Goal: Task Accomplishment & Management: Manage account settings

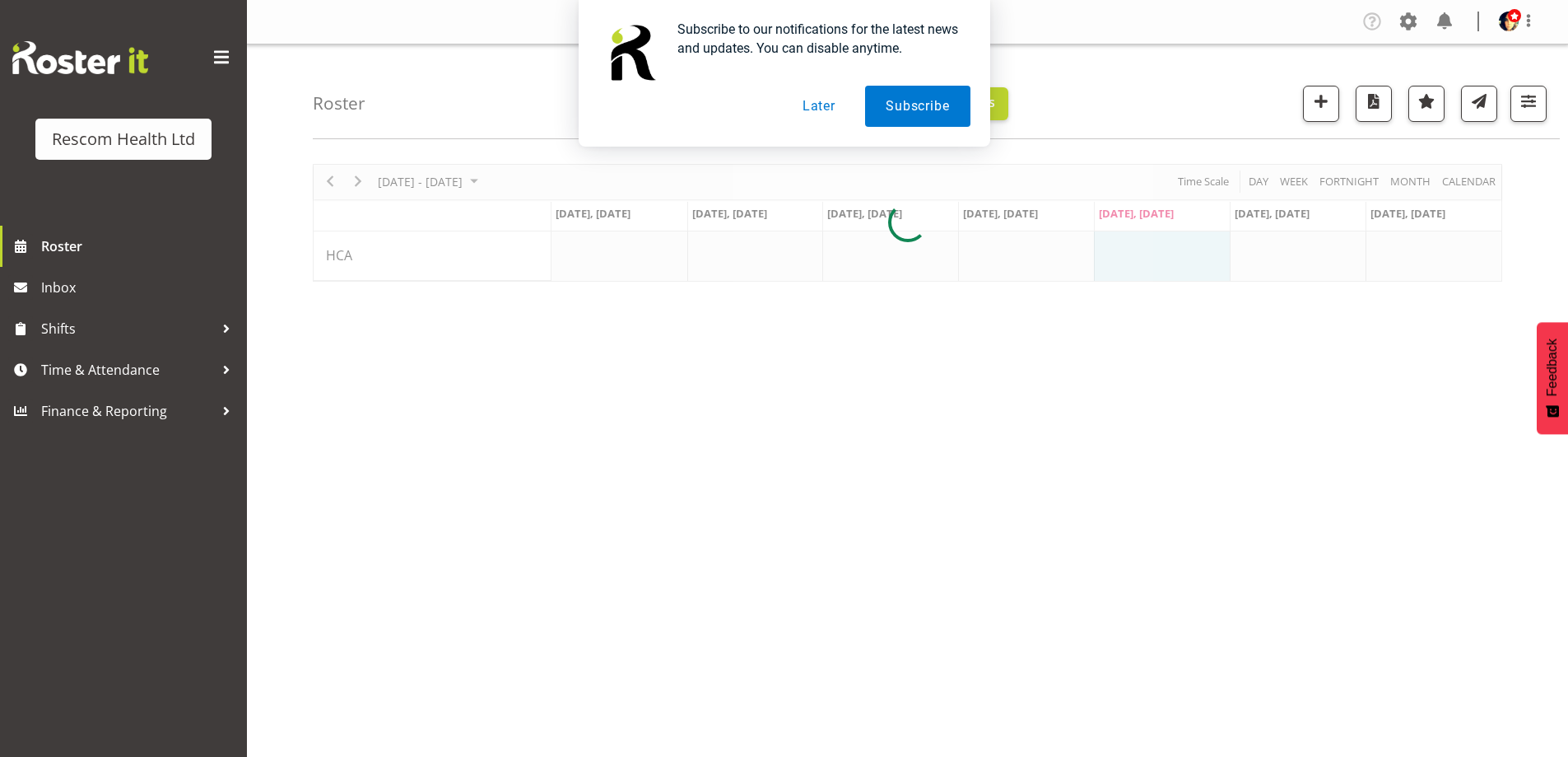
click at [821, 104] on button "Later" at bounding box center [819, 106] width 74 height 41
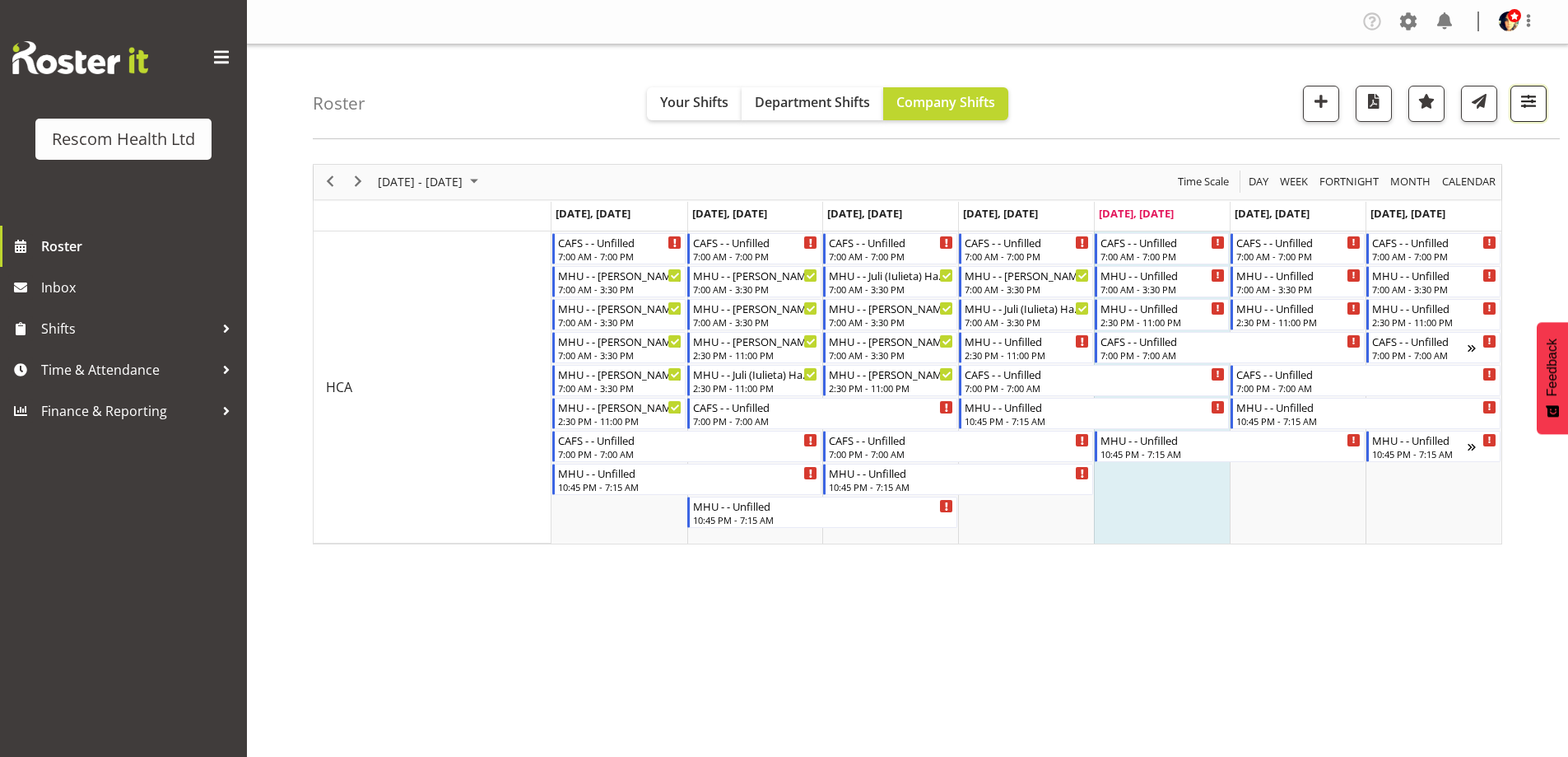
click at [1522, 99] on span "button" at bounding box center [1529, 101] width 21 height 21
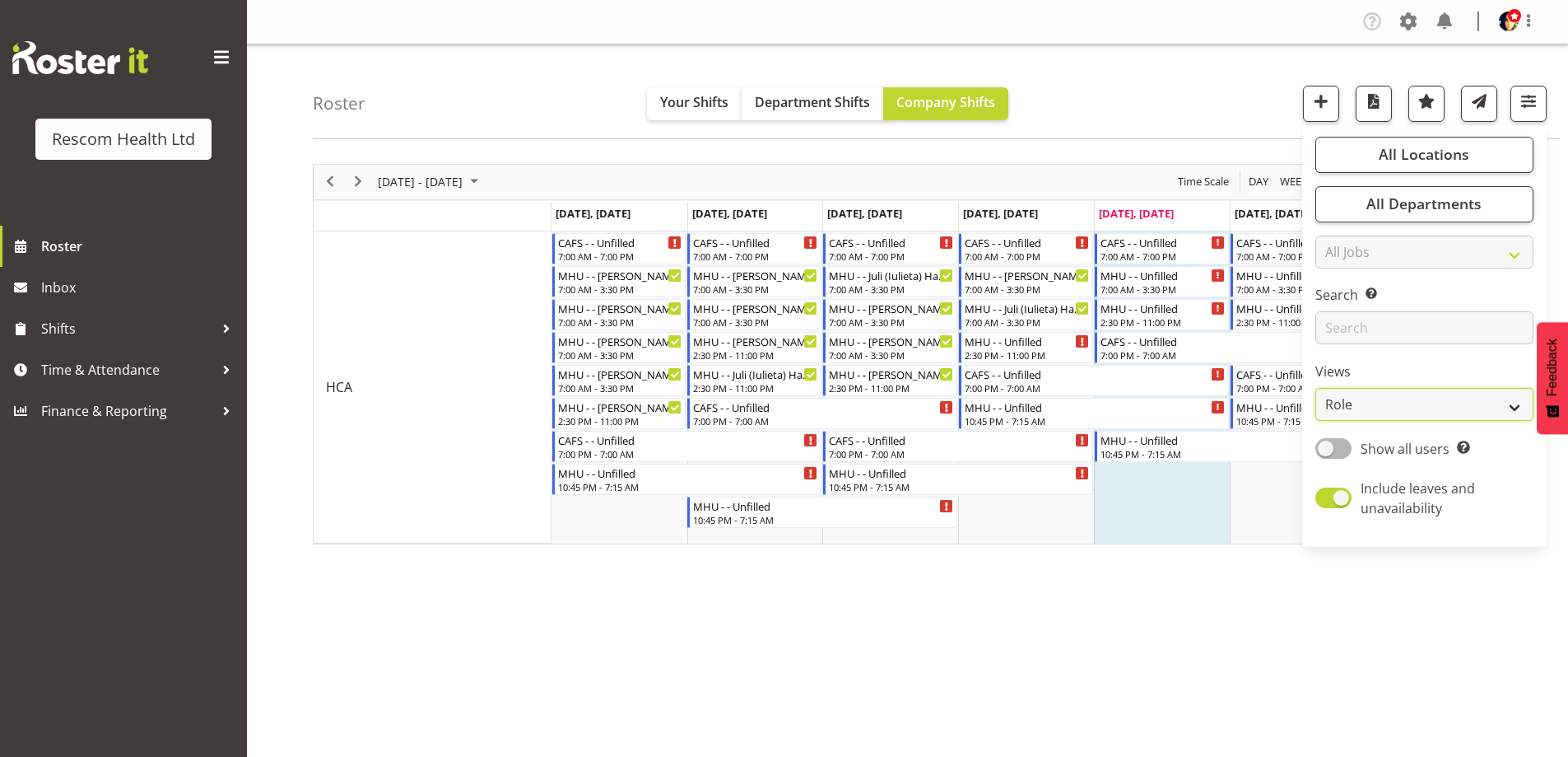
drag, startPoint x: 1407, startPoint y: 397, endPoint x: 1404, endPoint y: 411, distance: 14.3
click at [1407, 399] on select "Staff Role Shift - Horizontal Shift - Vertical Staff - Location" at bounding box center [1424, 405] width 218 height 33
select select "staff"
click at [1316, 388] on select "Staff Role Shift - Horizontal Shift - Vertical Staff - Location" at bounding box center [1424, 405] width 218 height 33
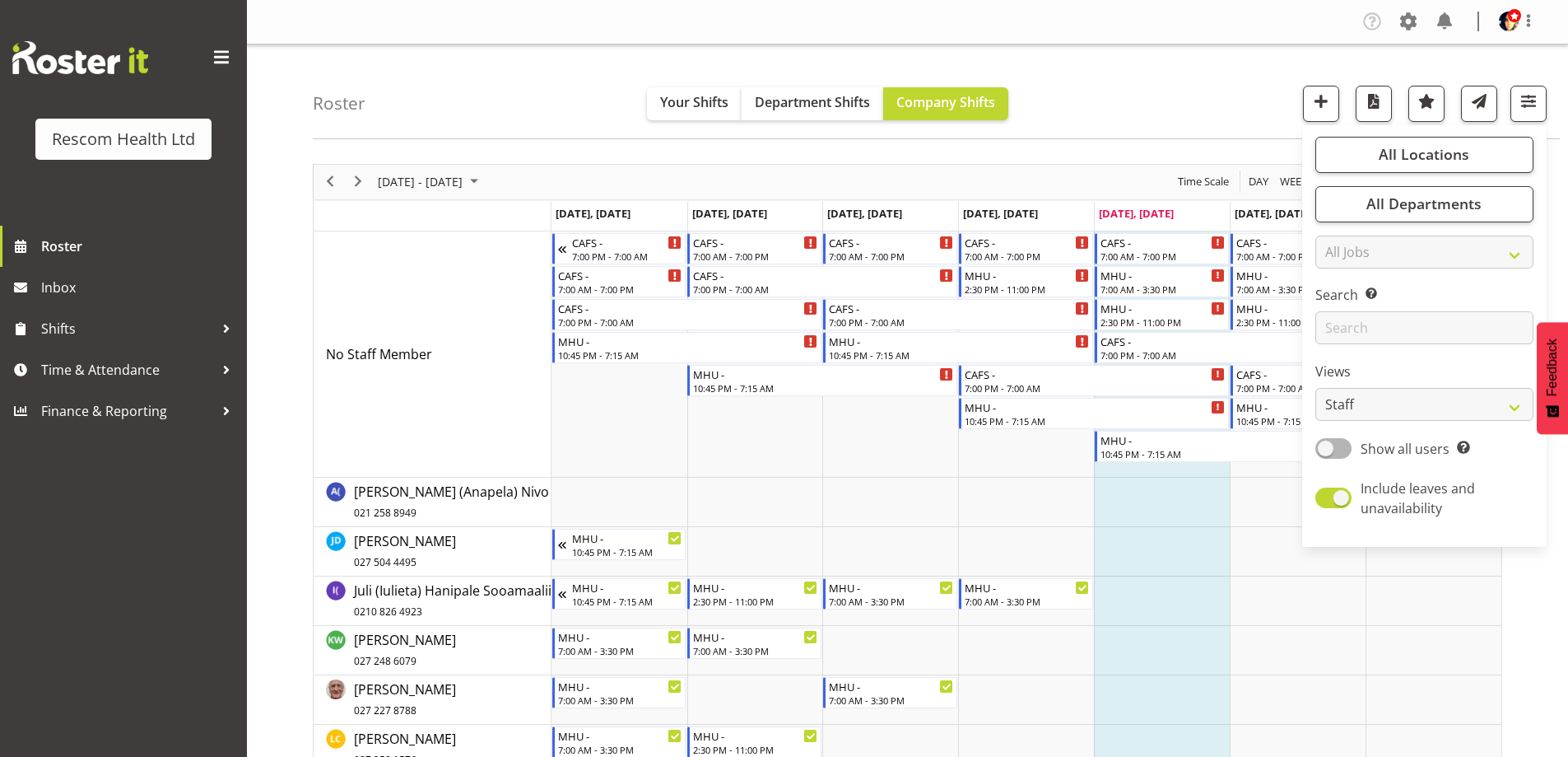
click at [1178, 76] on div "Roster Your Shifts Department Shifts Company Shifts All Locations Clear CAFS [G…" at bounding box center [937, 92] width 1248 height 94
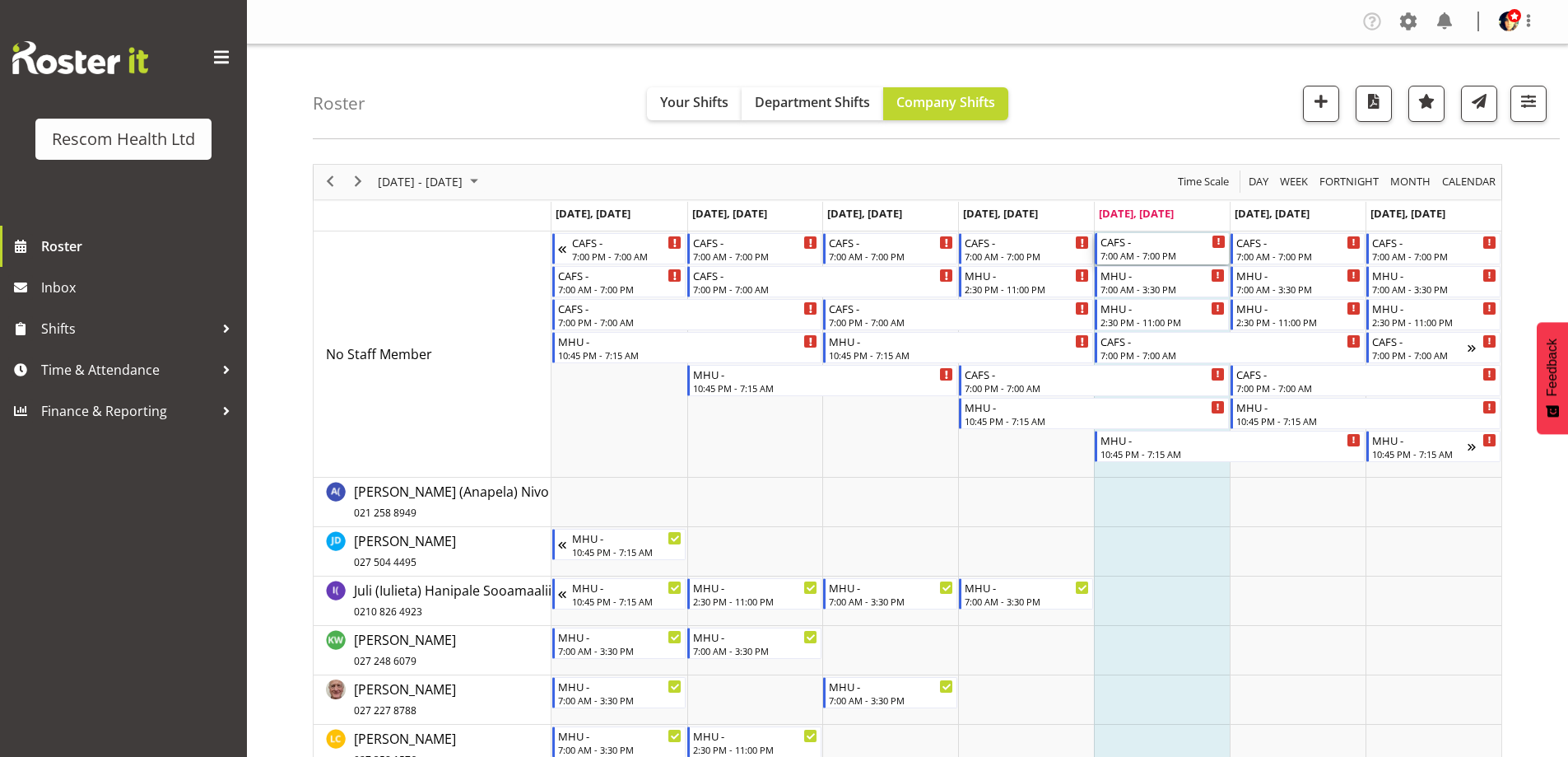
click at [1146, 254] on div "7:00 AM - 7:00 PM" at bounding box center [1163, 255] width 125 height 13
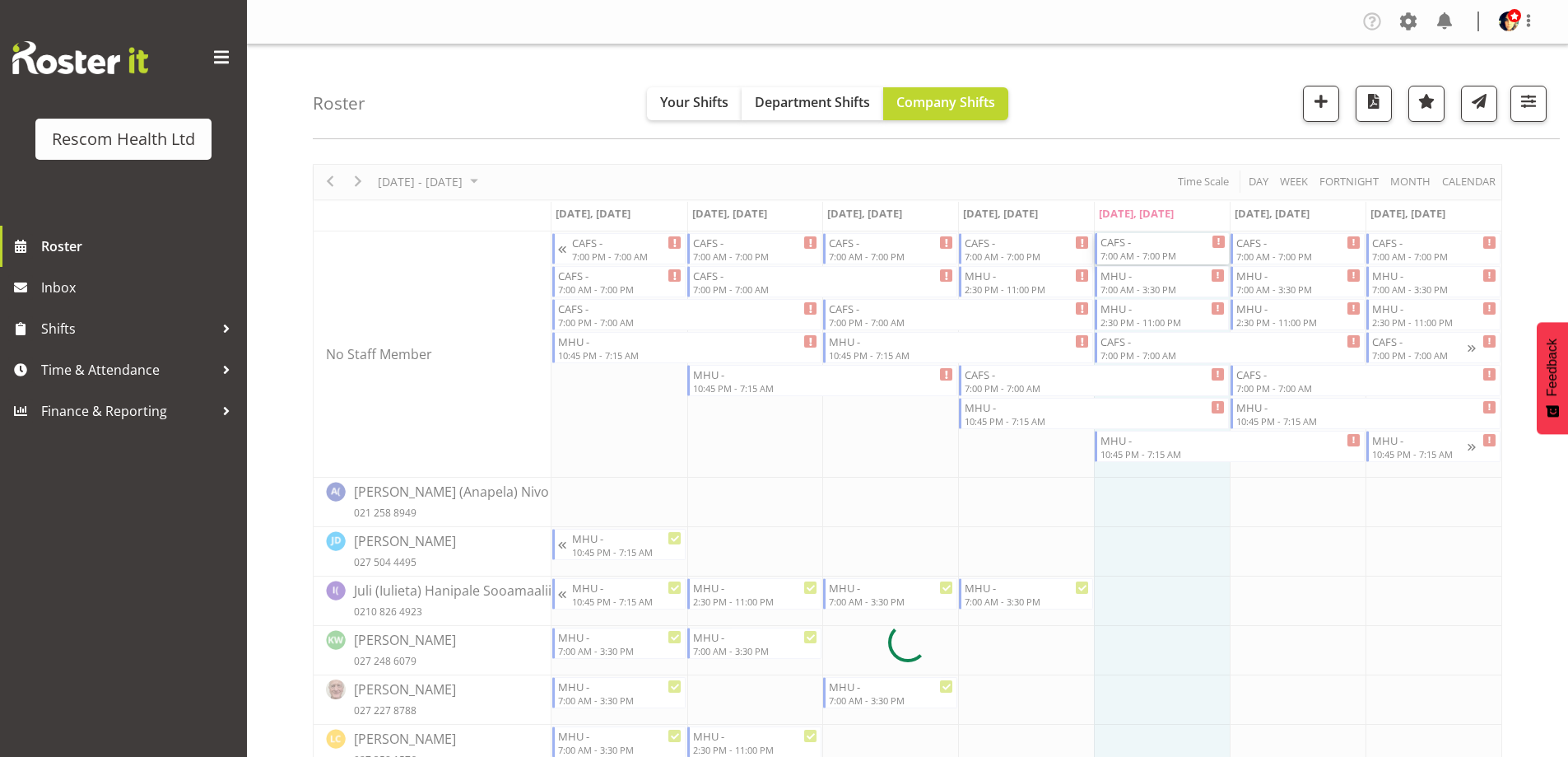
select select
select select "7"
select select "2025"
select select "7"
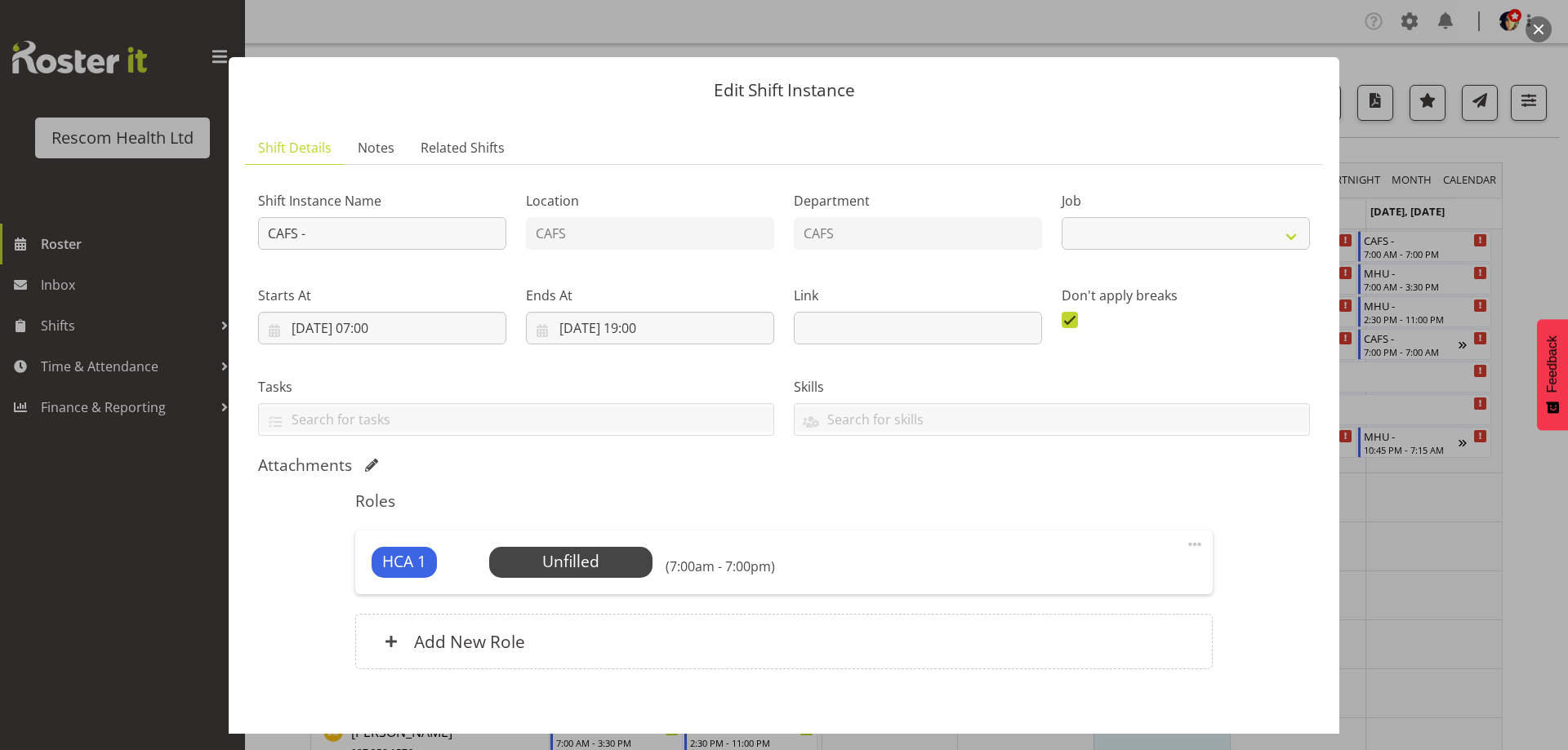
select select "4188"
click at [379, 323] on input "22/08/2025, 07:00" at bounding box center [382, 328] width 248 height 32
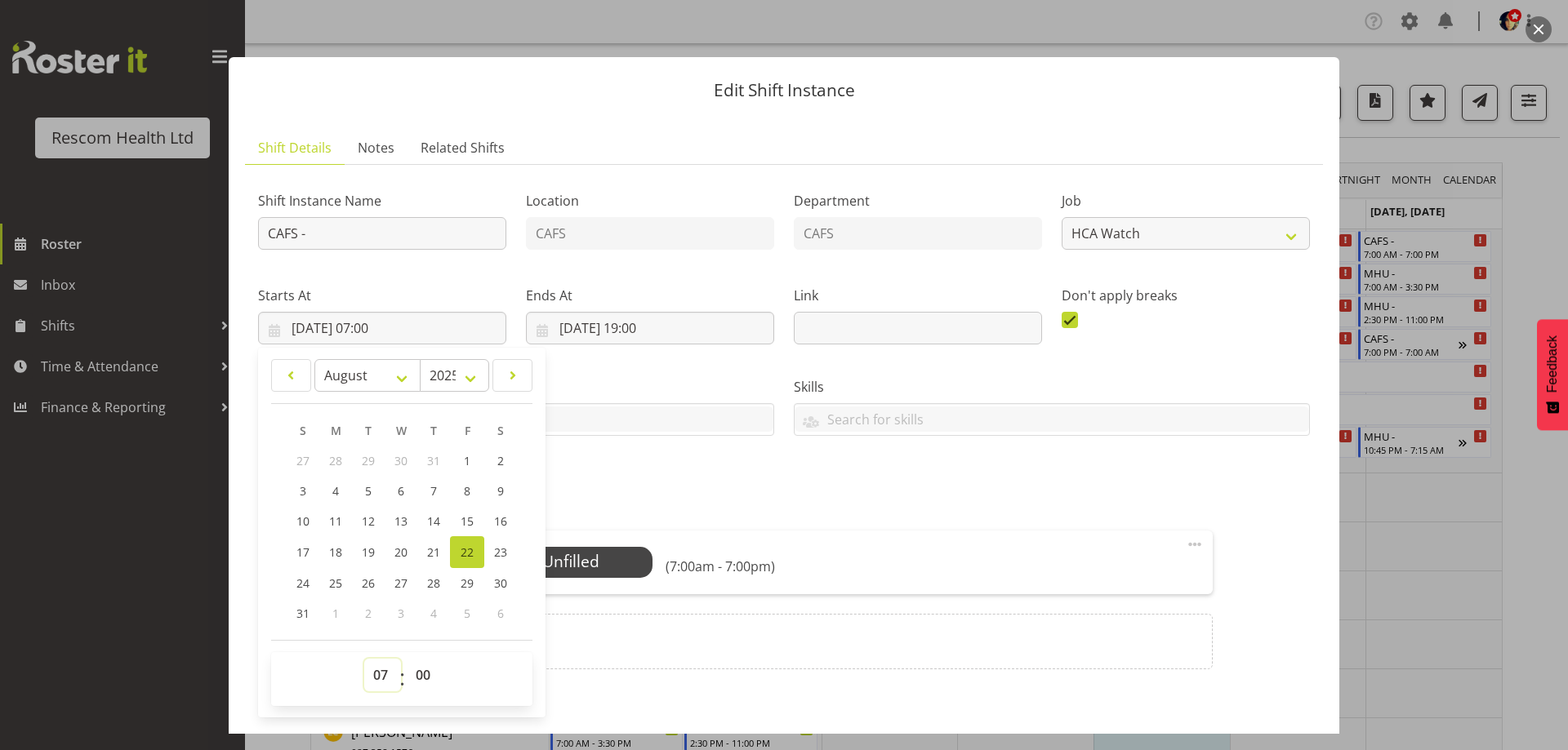
drag, startPoint x: 383, startPoint y: 675, endPoint x: 385, endPoint y: 666, distance: 9.2
click at [382, 676] on select "00 01 02 03 04 05 06 07 08 09 10 11 12 13 14 15 16 17 18 19 20 21 22 23" at bounding box center [382, 674] width 37 height 32
select select "15"
click at [364, 658] on select "00 01 02 03 04 05 06 07 08 09 10 11 12 13 14 15 16 17 18 19 20 21 22 23" at bounding box center [382, 674] width 37 height 32
type input "22/08/2025, 15:00"
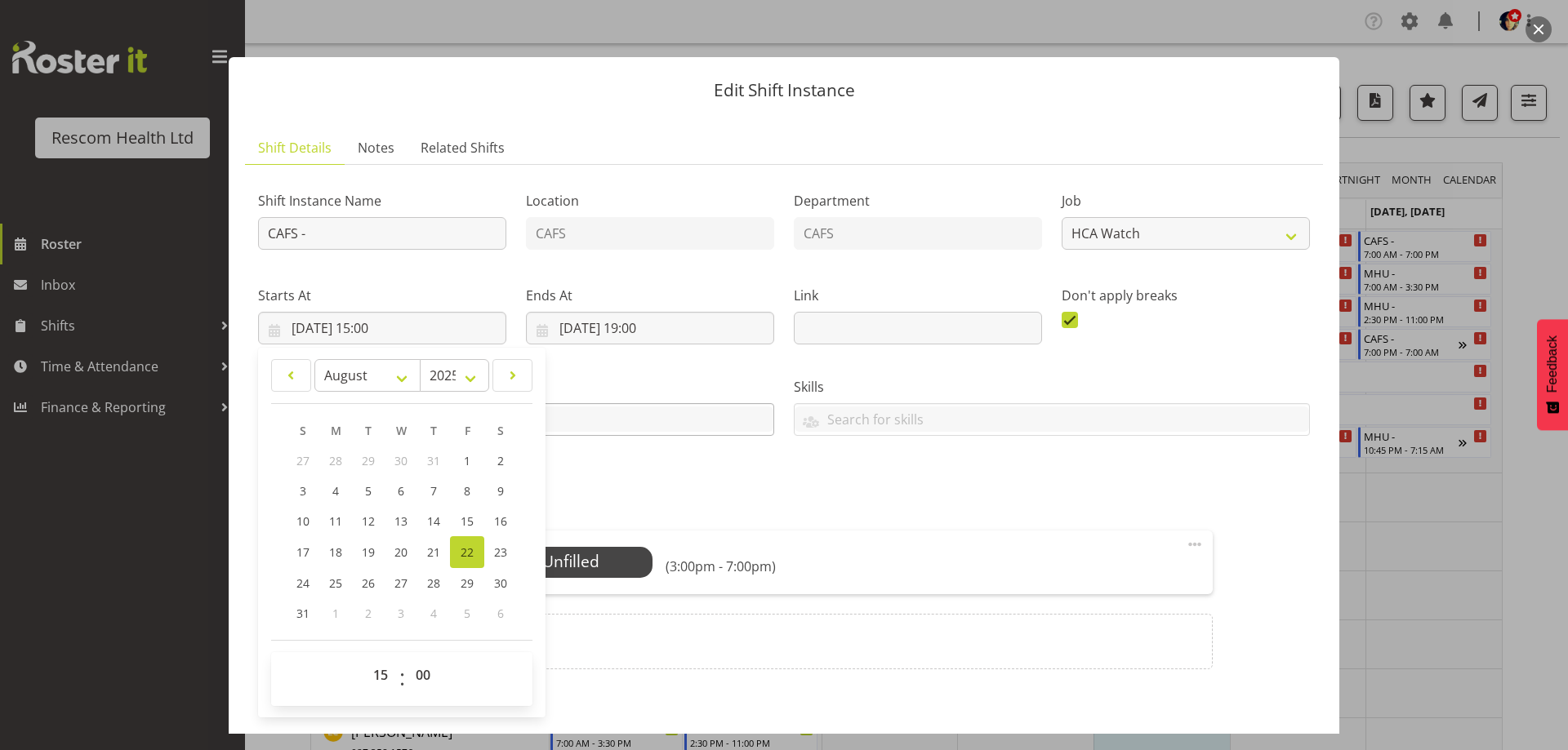
drag, startPoint x: 646, startPoint y: 484, endPoint x: 660, endPoint y: 403, distance: 82.2
click at [646, 483] on div "Roles HCA 1 Unfilled Select Employee (3:00pm - 7:00pm) Edit Cover Role Delete A…" at bounding box center [783, 585] width 876 height 207
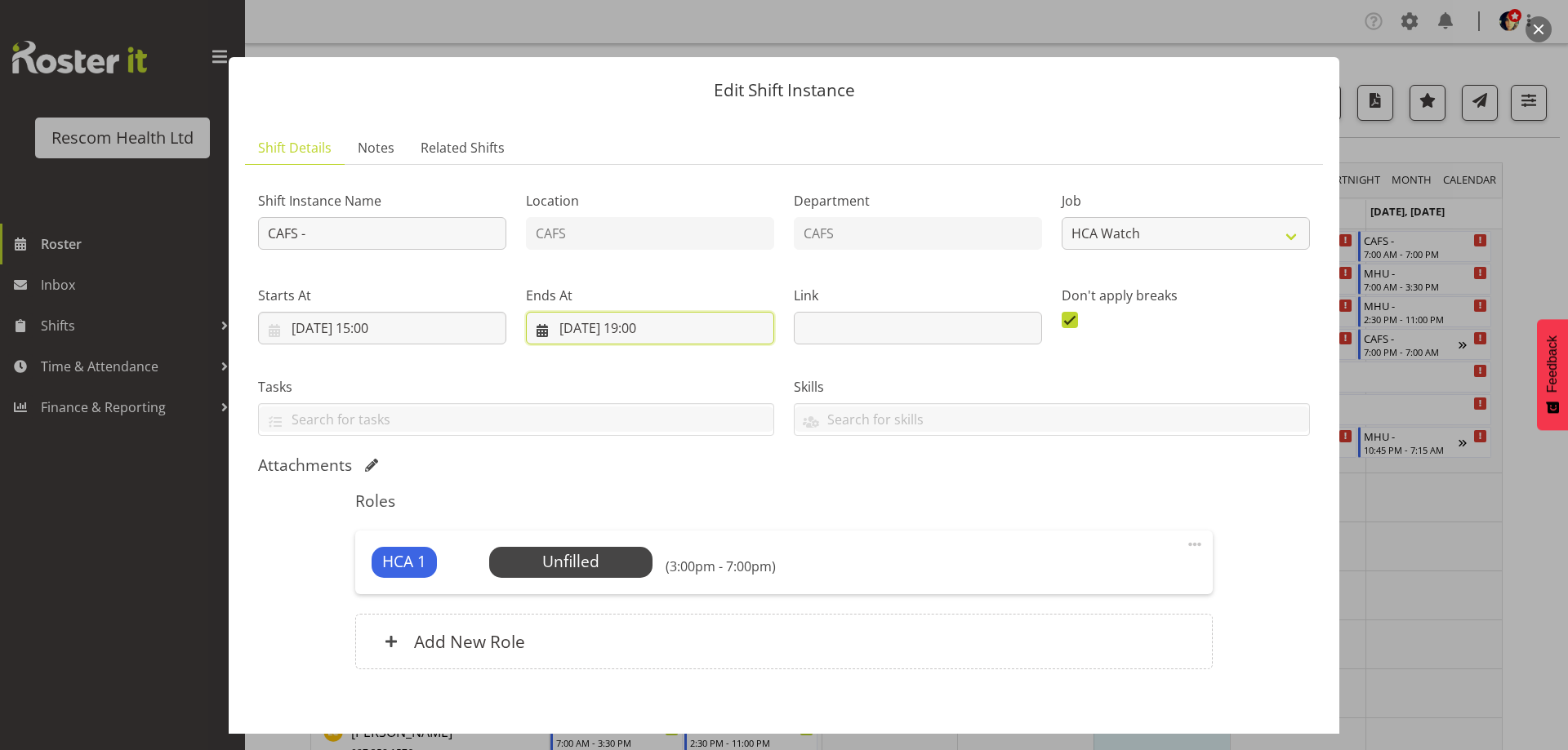
click at [642, 331] on input "22/08/2025, 19:00" at bounding box center [650, 328] width 248 height 32
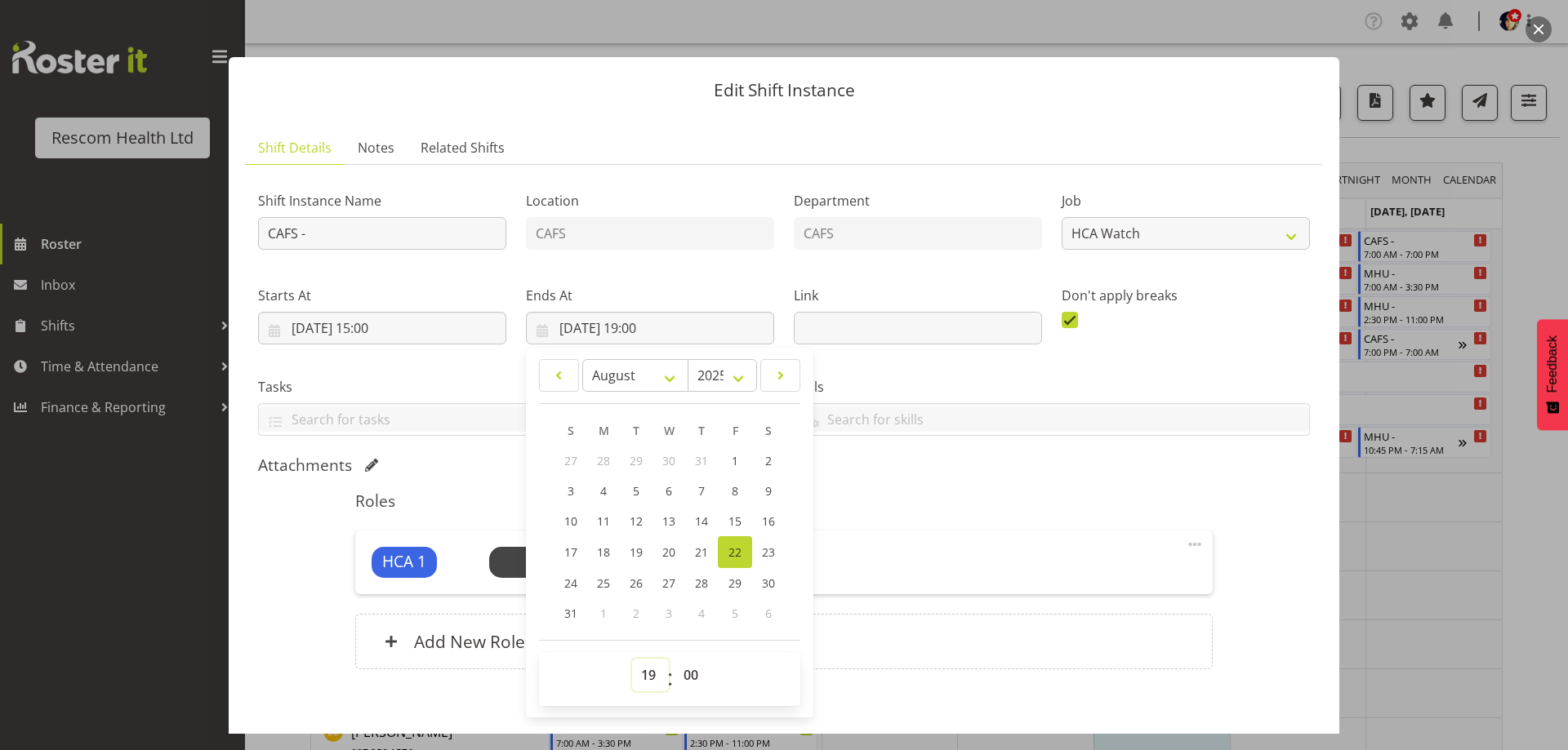
click at [648, 674] on select "00 01 02 03 04 05 06 07 08 09 10 11 12 13 14 15 16 17 18 19 20 21 22 23" at bounding box center [650, 674] width 37 height 32
select select "23"
click at [632, 658] on select "00 01 02 03 04 05 06 07 08 09 10 11 12 13 14 15 16 17 18 19 20 21 22 23" at bounding box center [650, 674] width 37 height 32
type input "22/08/2025, 23:00"
drag, startPoint x: 892, startPoint y: 489, endPoint x: 674, endPoint y: 554, distance: 227.5
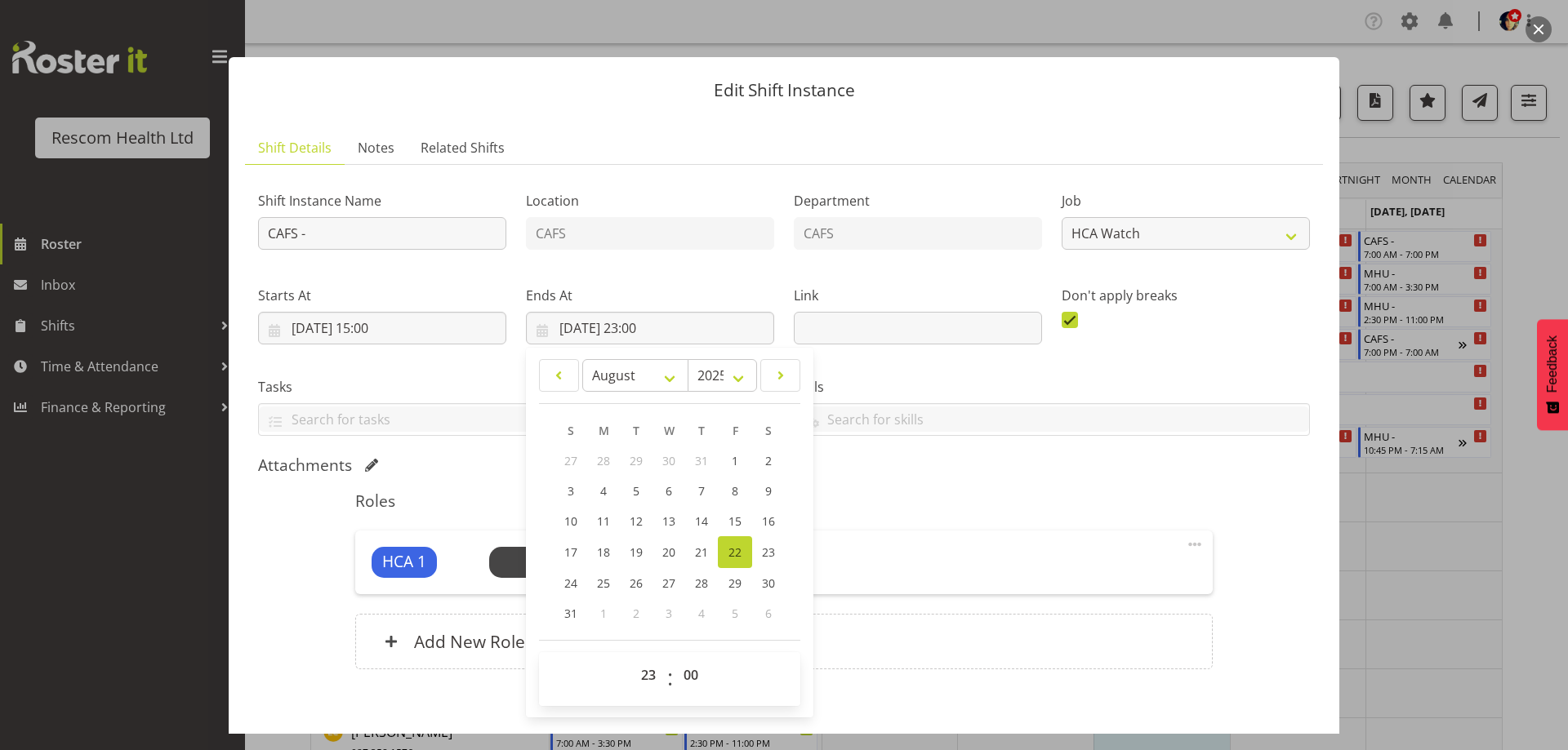
click at [889, 491] on div "Roles HCA 1 Unfilled Select Employee (3:00pm - 11:00pm) Edit Cover Role Delete …" at bounding box center [783, 585] width 876 height 207
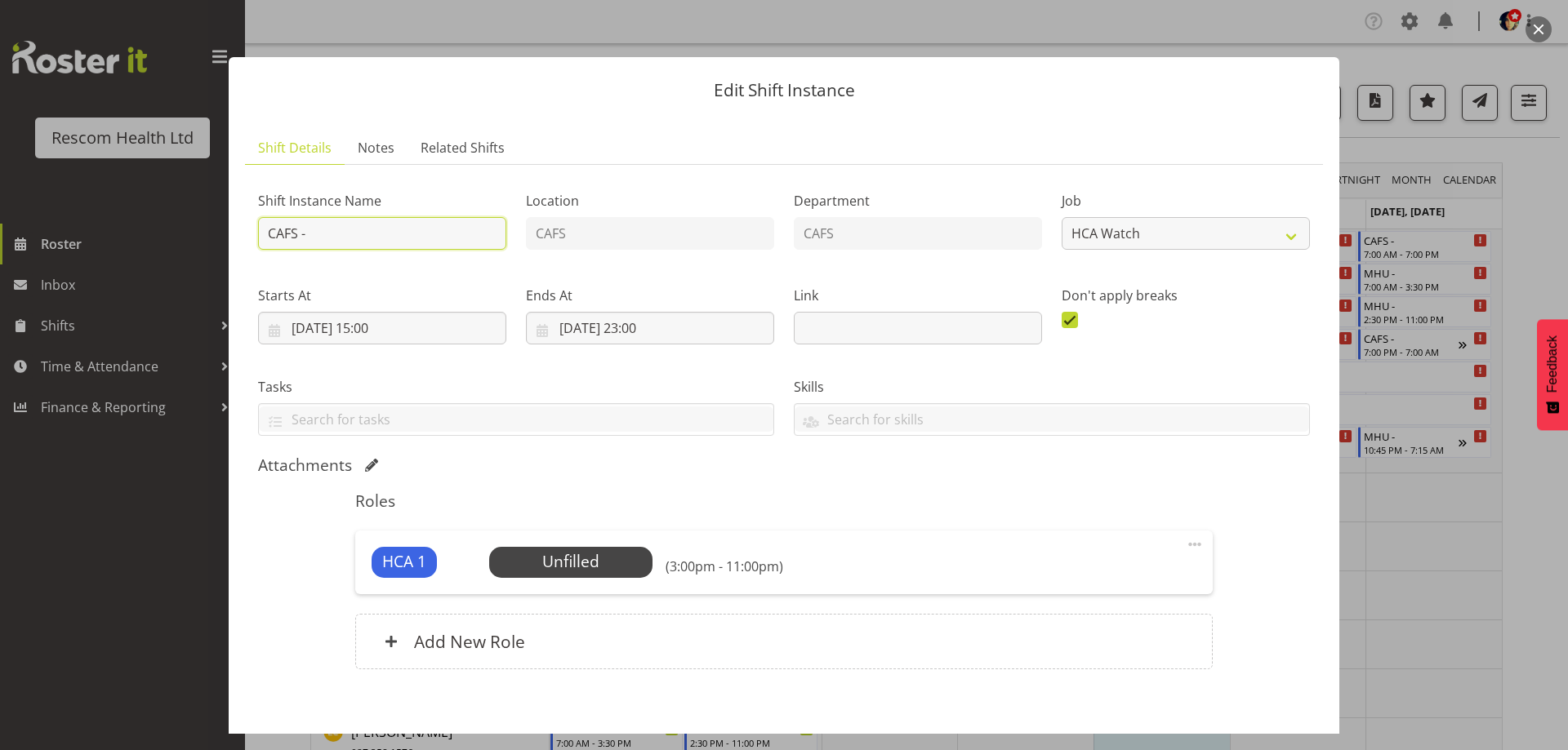
click at [435, 243] on input "CAFS -" at bounding box center [382, 234] width 248 height 32
type input "CAFS - Persia at [GEOGRAPHIC_DATA] - req by [PERSON_NAME]"
click at [573, 567] on span "Select Employee" at bounding box center [569, 562] width 122 height 24
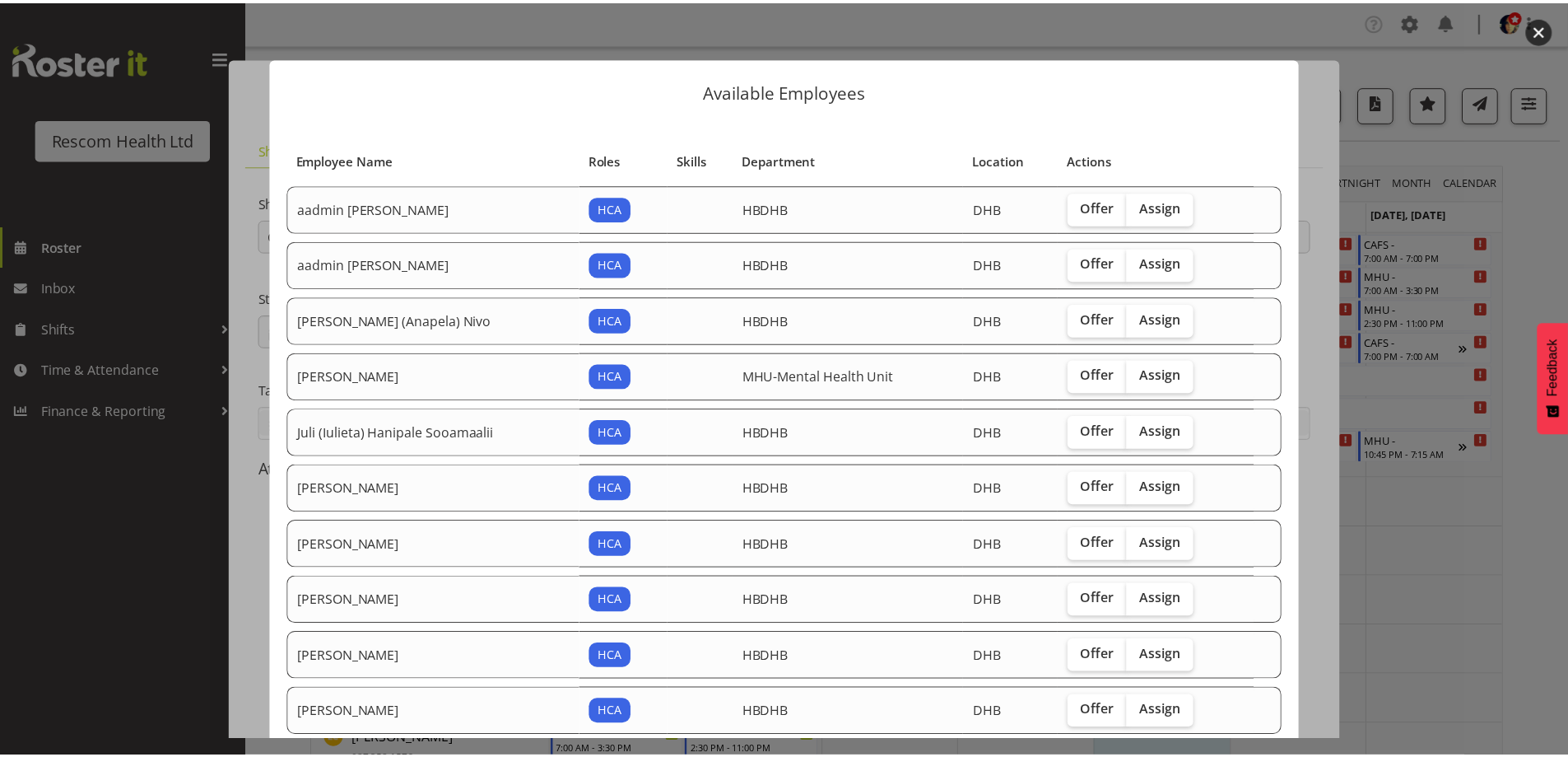
scroll to position [155, 0]
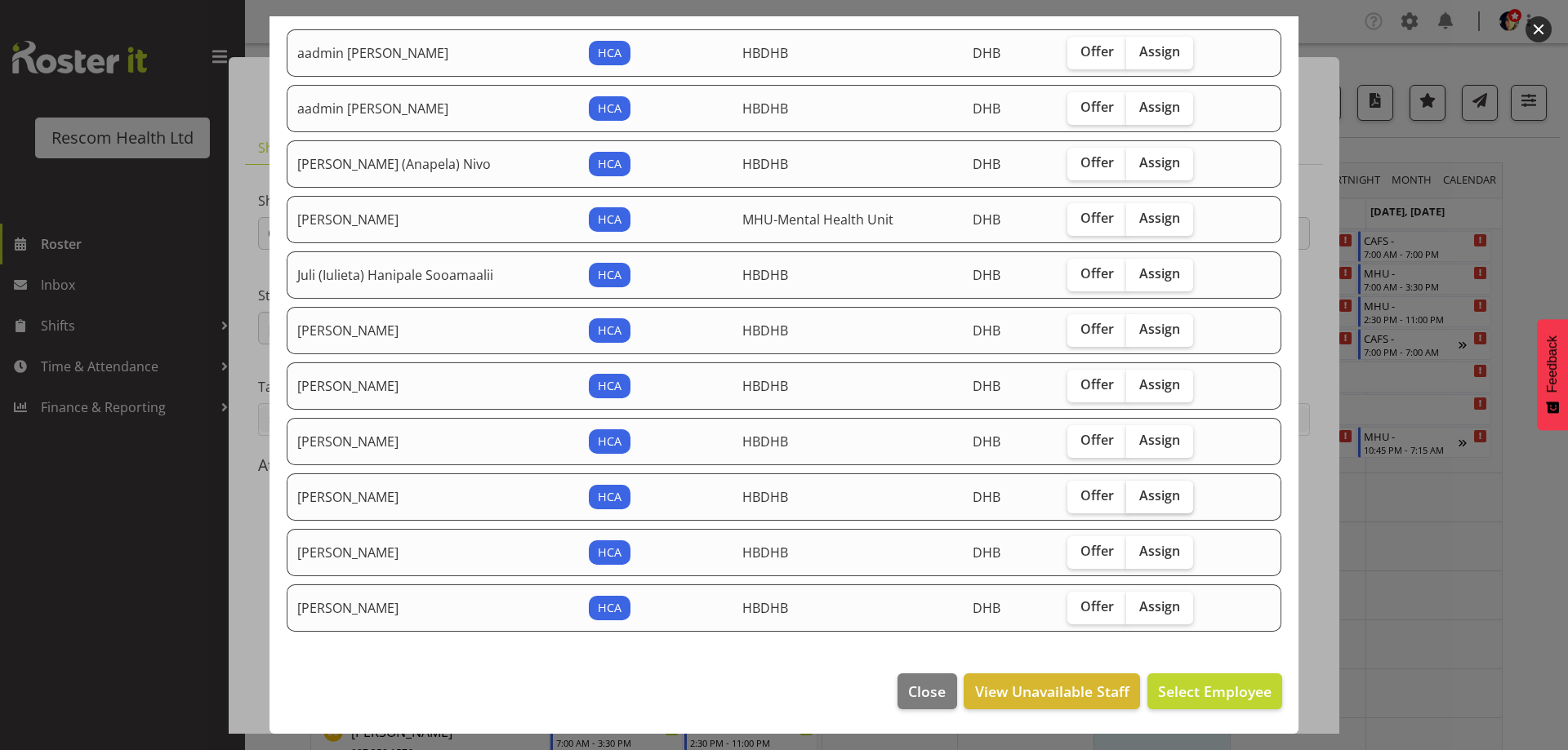
click at [1161, 495] on span "Assign" at bounding box center [1159, 495] width 41 height 16
click at [1136, 495] on input "Assign" at bounding box center [1131, 495] width 10 height 10
checkbox input "true"
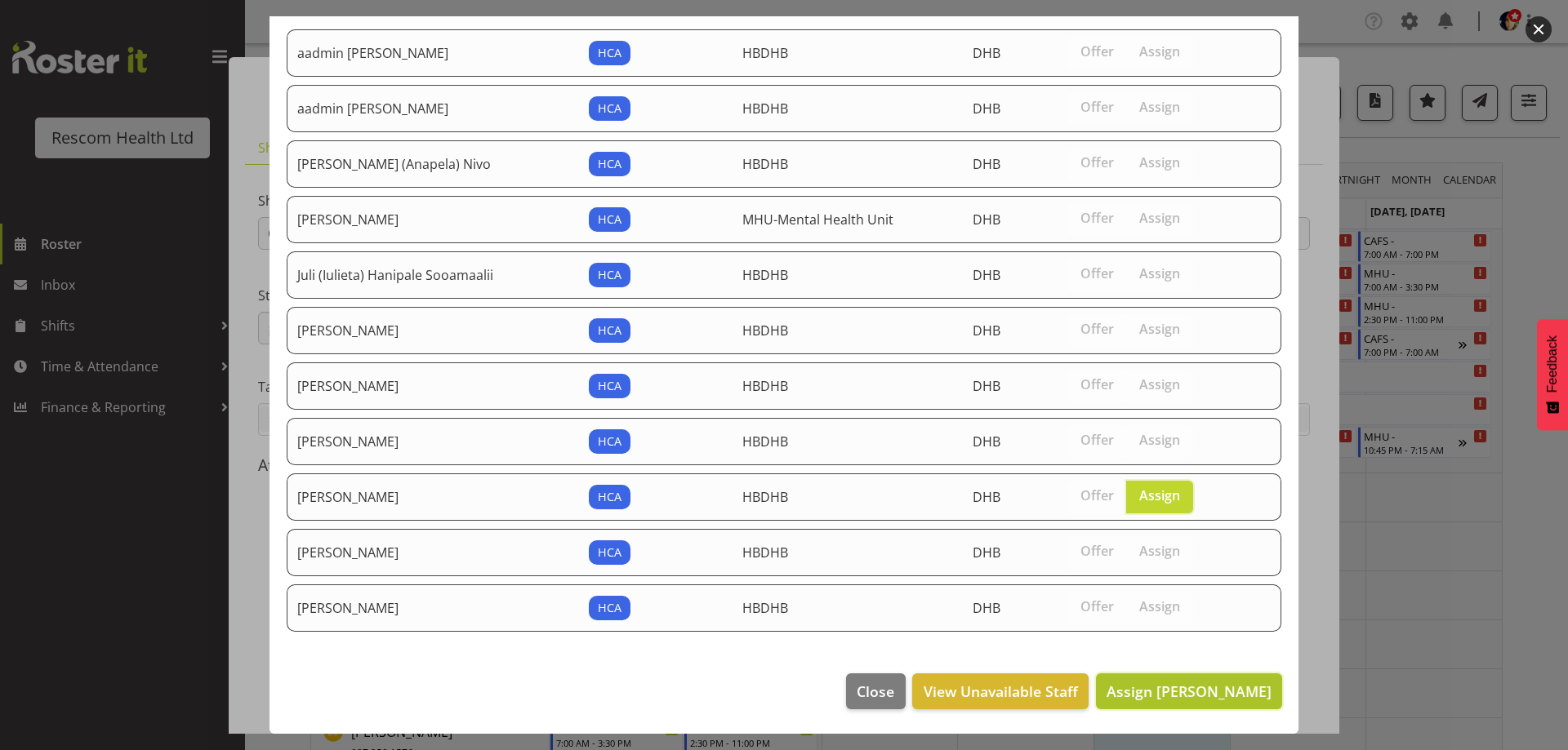
click at [1201, 693] on span "Assign [PERSON_NAME]" at bounding box center [1189, 691] width 165 height 20
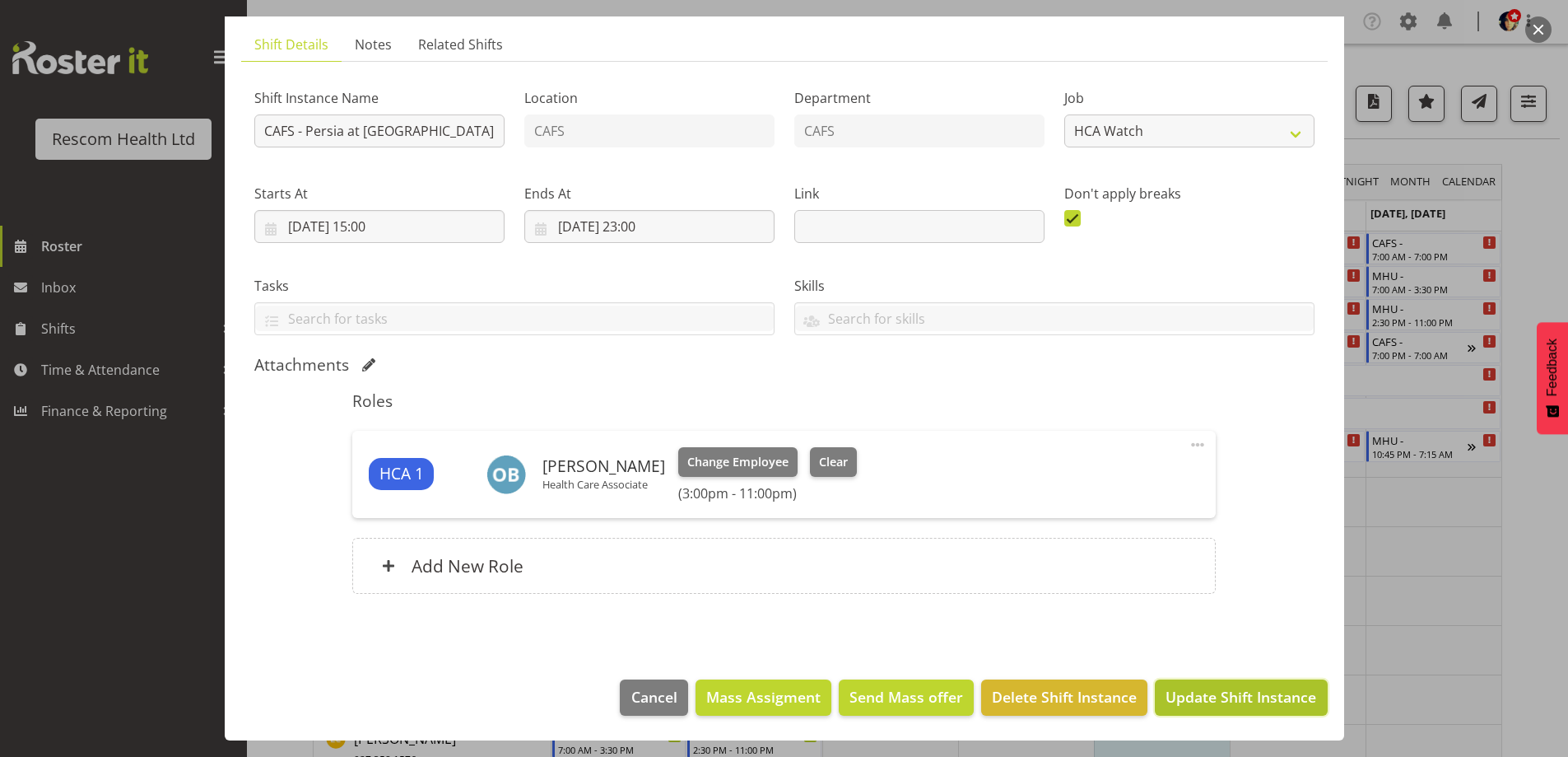
click at [1252, 700] on span "Update Shift Instance" at bounding box center [1241, 696] width 151 height 21
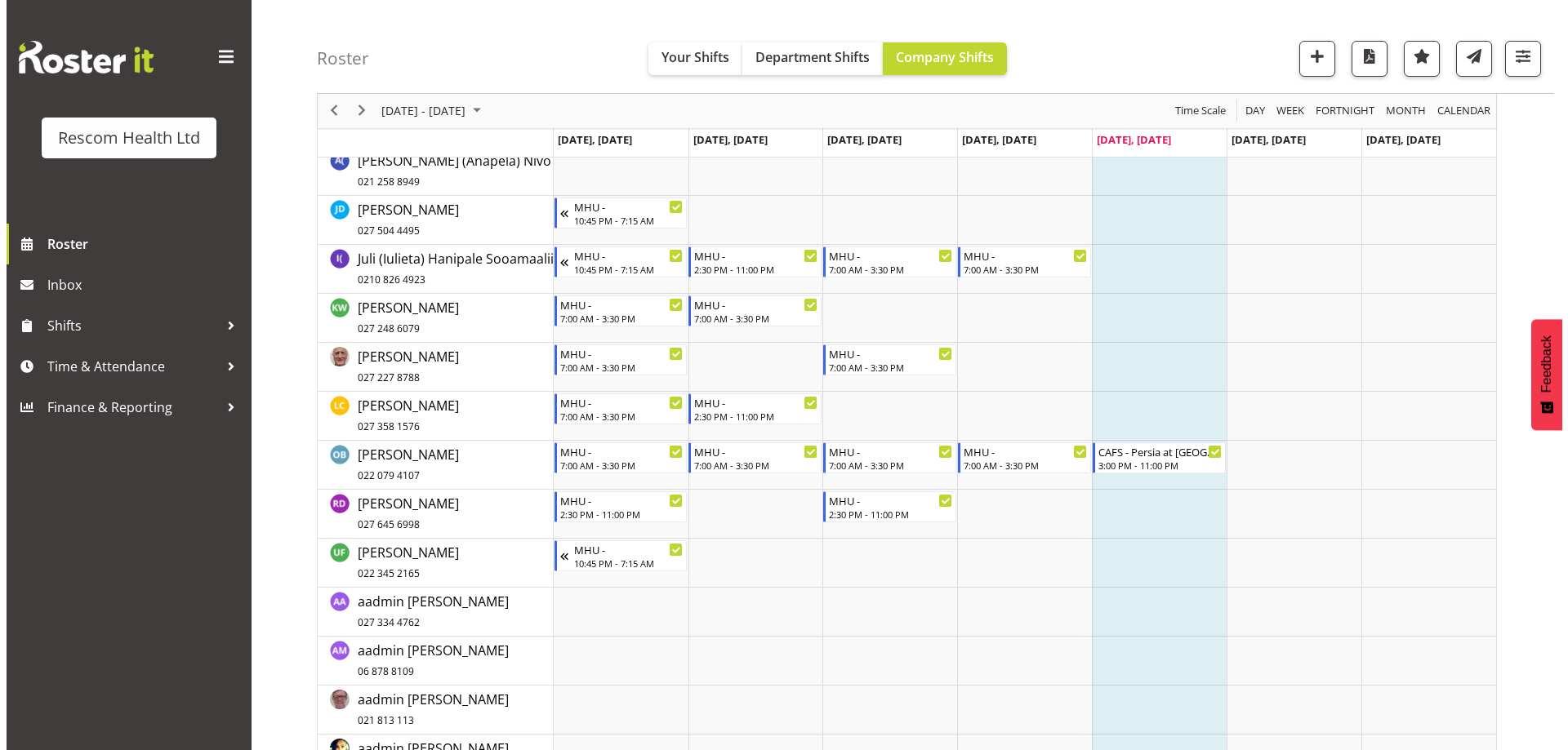
scroll to position [0, 0]
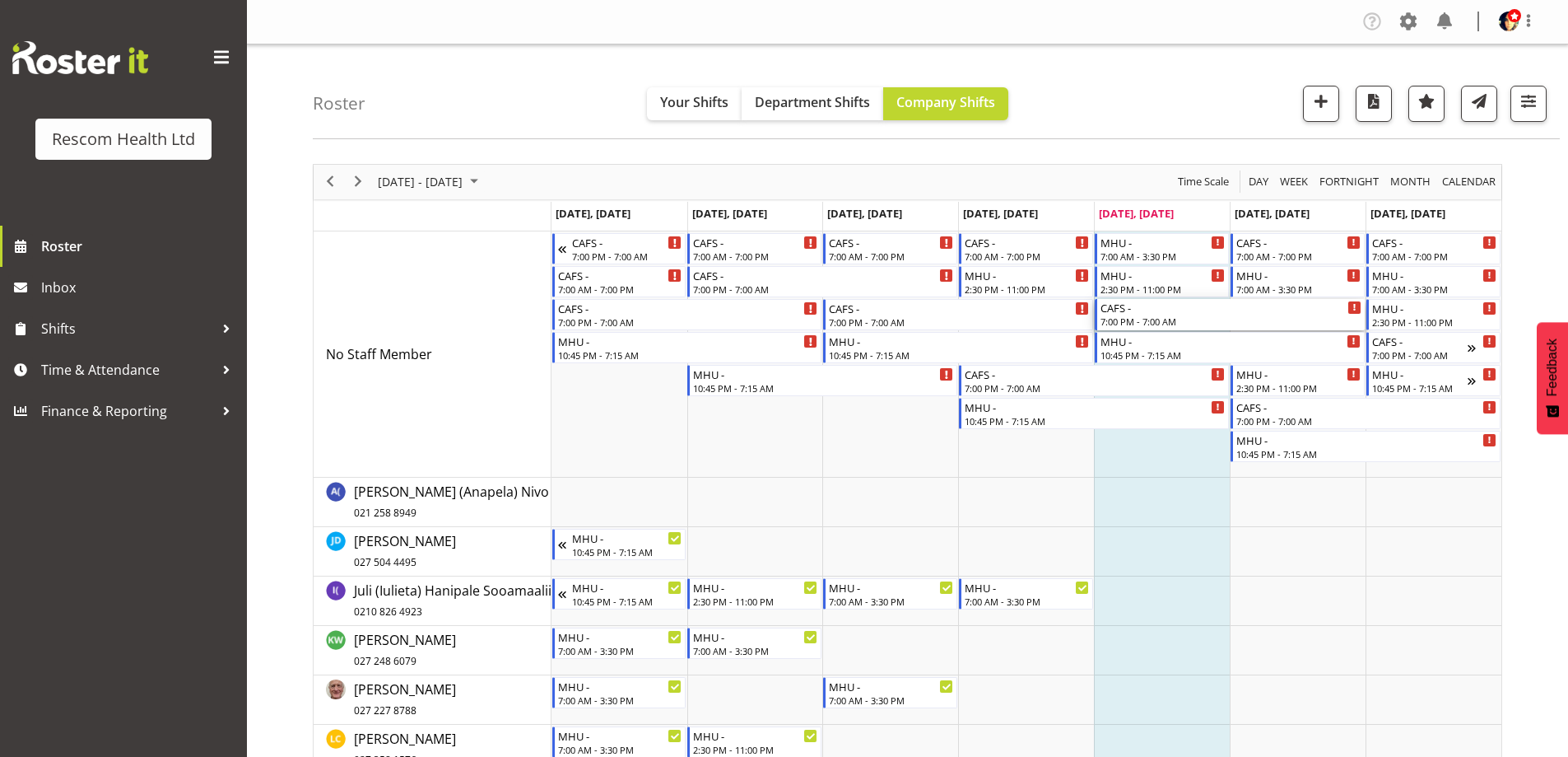
click at [1177, 310] on div "CAFS -" at bounding box center [1230, 307] width 261 height 16
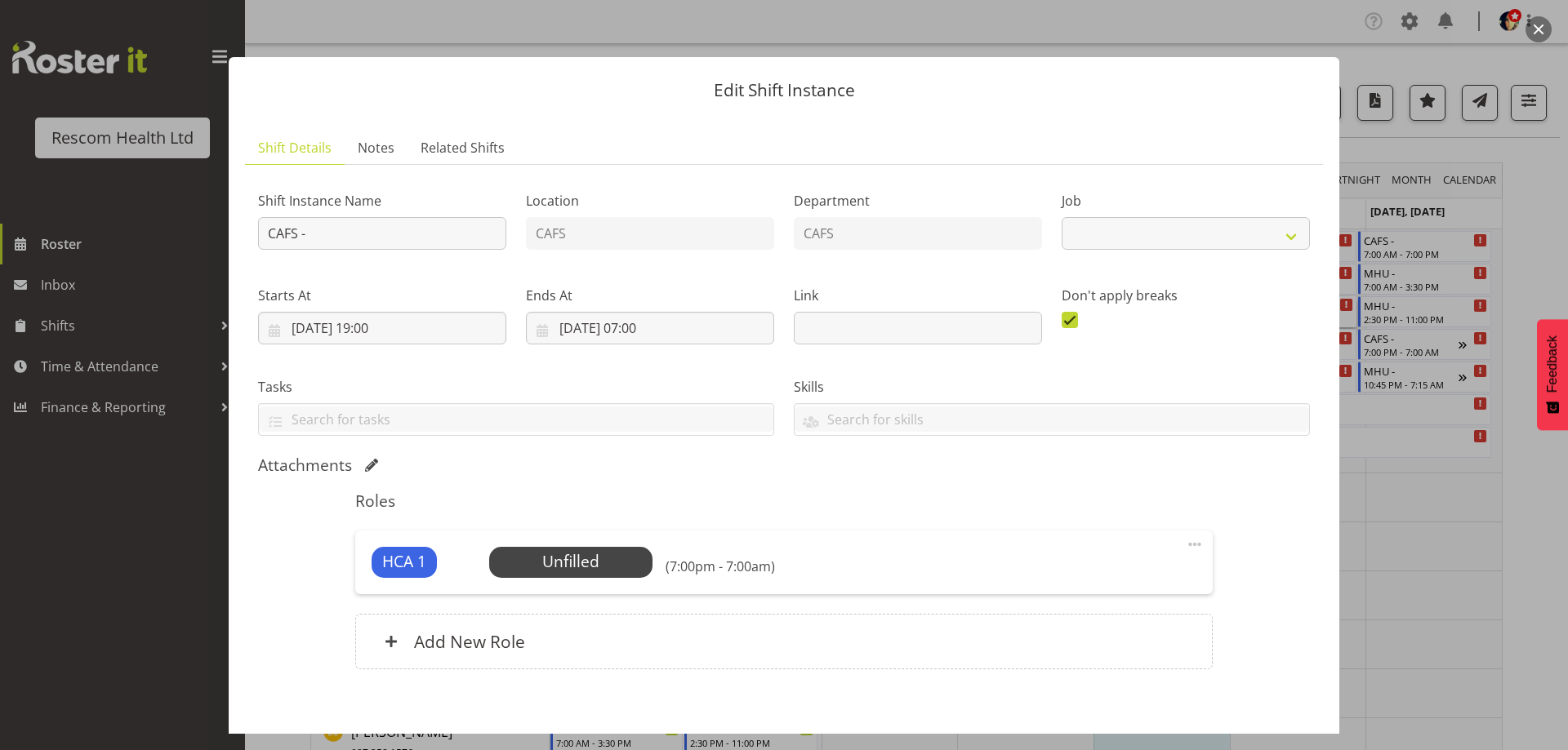
select select "4188"
click at [373, 326] on input "22/08/2025, 19:00" at bounding box center [382, 328] width 248 height 32
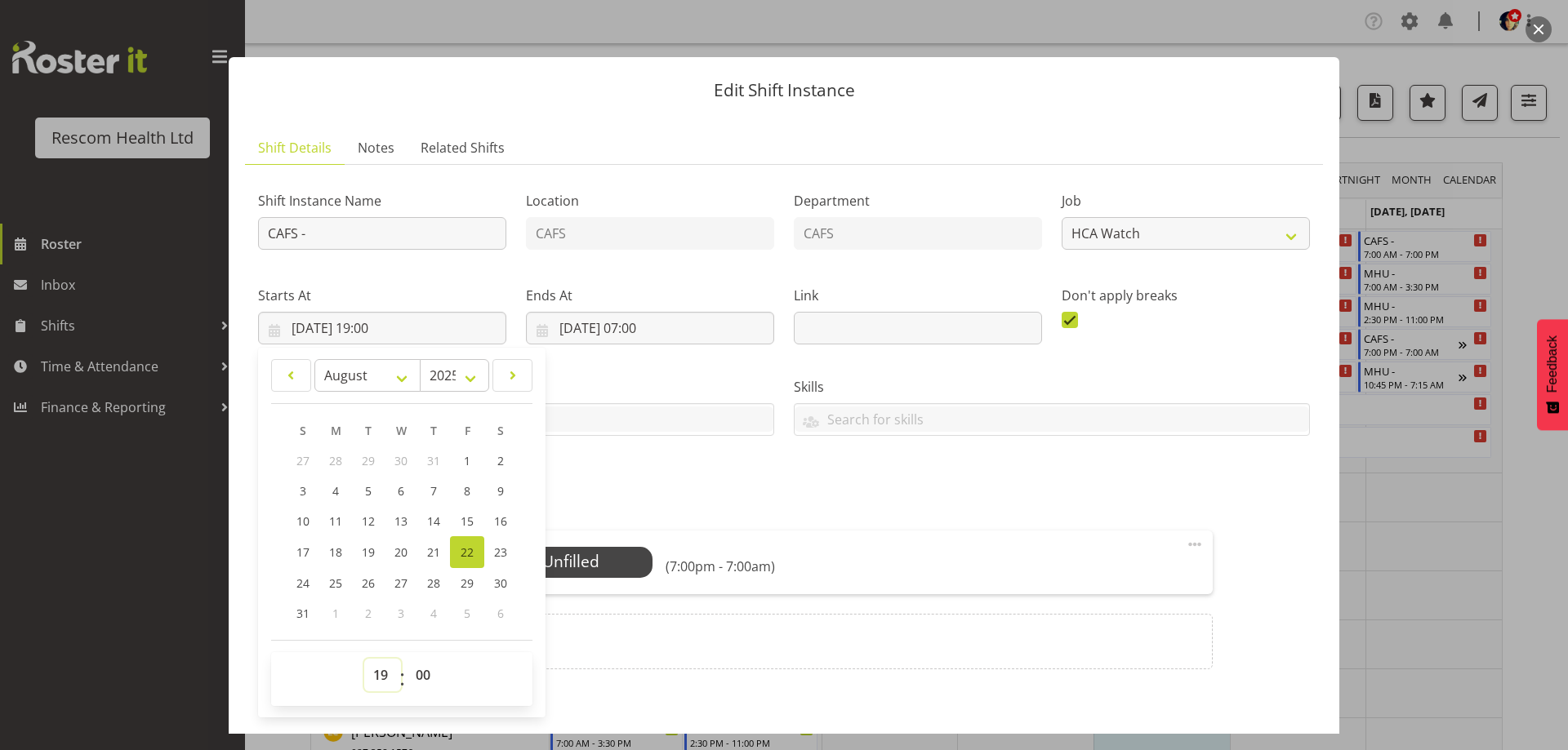
drag, startPoint x: 382, startPoint y: 677, endPoint x: 385, endPoint y: 663, distance: 14.3
click at [382, 677] on select "00 01 02 03 04 05 06 07 08 09 10 11 12 13 14 15 16 17 18 19 20 21 22 23" at bounding box center [382, 674] width 37 height 32
select select "23"
click at [364, 658] on select "00 01 02 03 04 05 06 07 08 09 10 11 12 13 14 15 16 17 18 19 20 21 22 23" at bounding box center [382, 674] width 37 height 32
type input "22/08/2025, 23:00"
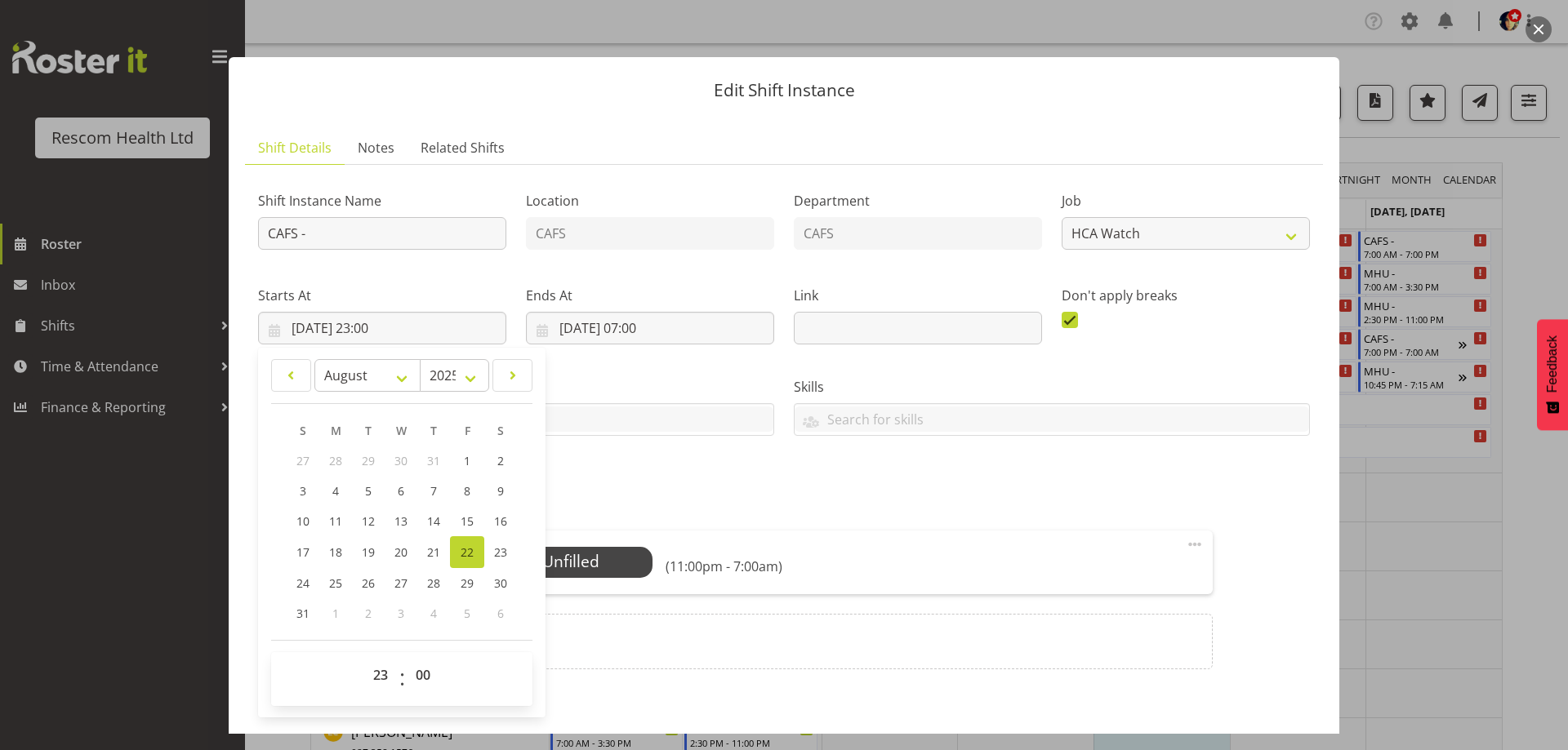
click at [617, 456] on div "Attachments" at bounding box center [784, 465] width 1051 height 20
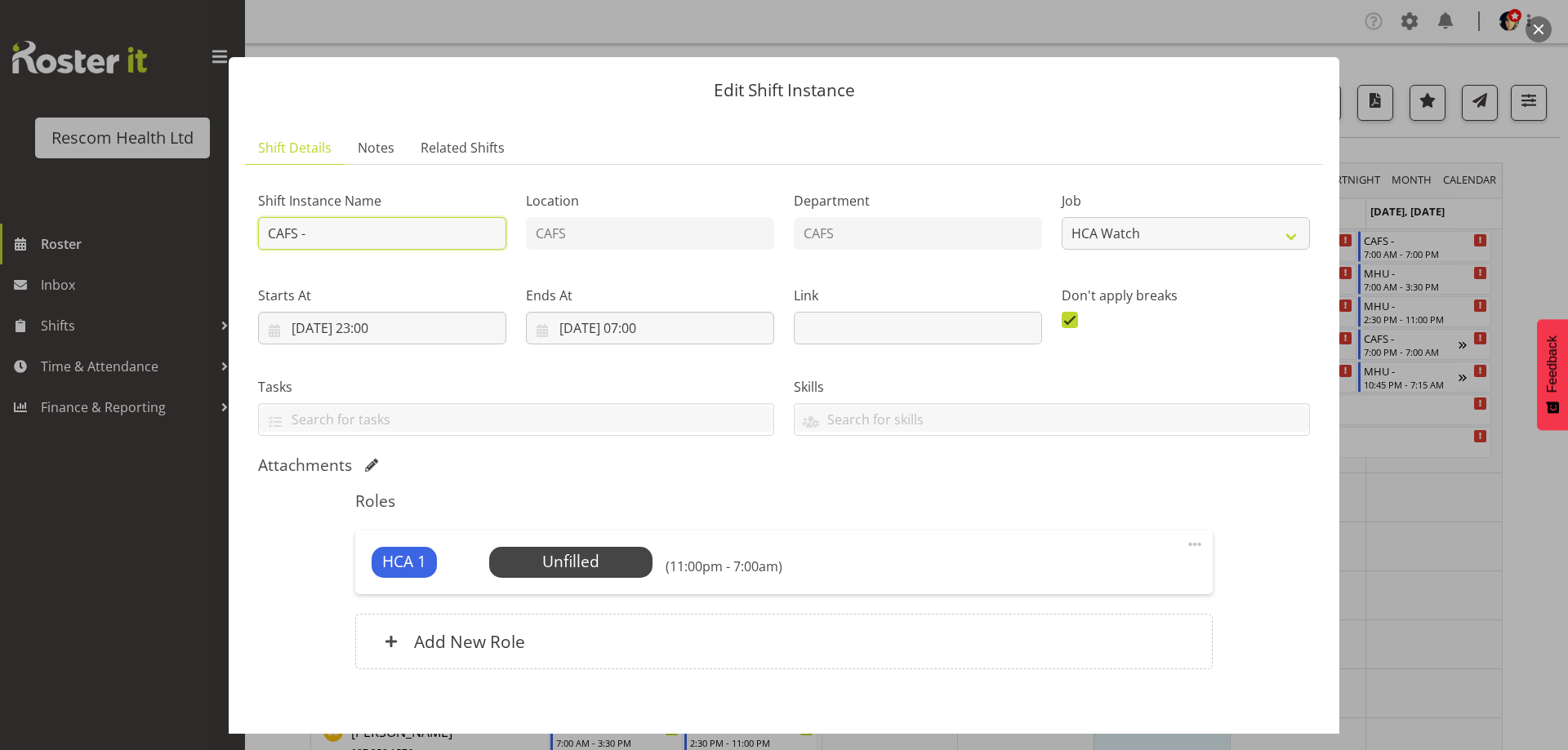
click at [393, 240] on input "CAFS -" at bounding box center [382, 234] width 248 height 32
type input "CAFS - Persia at [GEOGRAPHIC_DATA] - req by [PERSON_NAME]"
click at [607, 572] on span "Select Employee" at bounding box center [569, 562] width 122 height 24
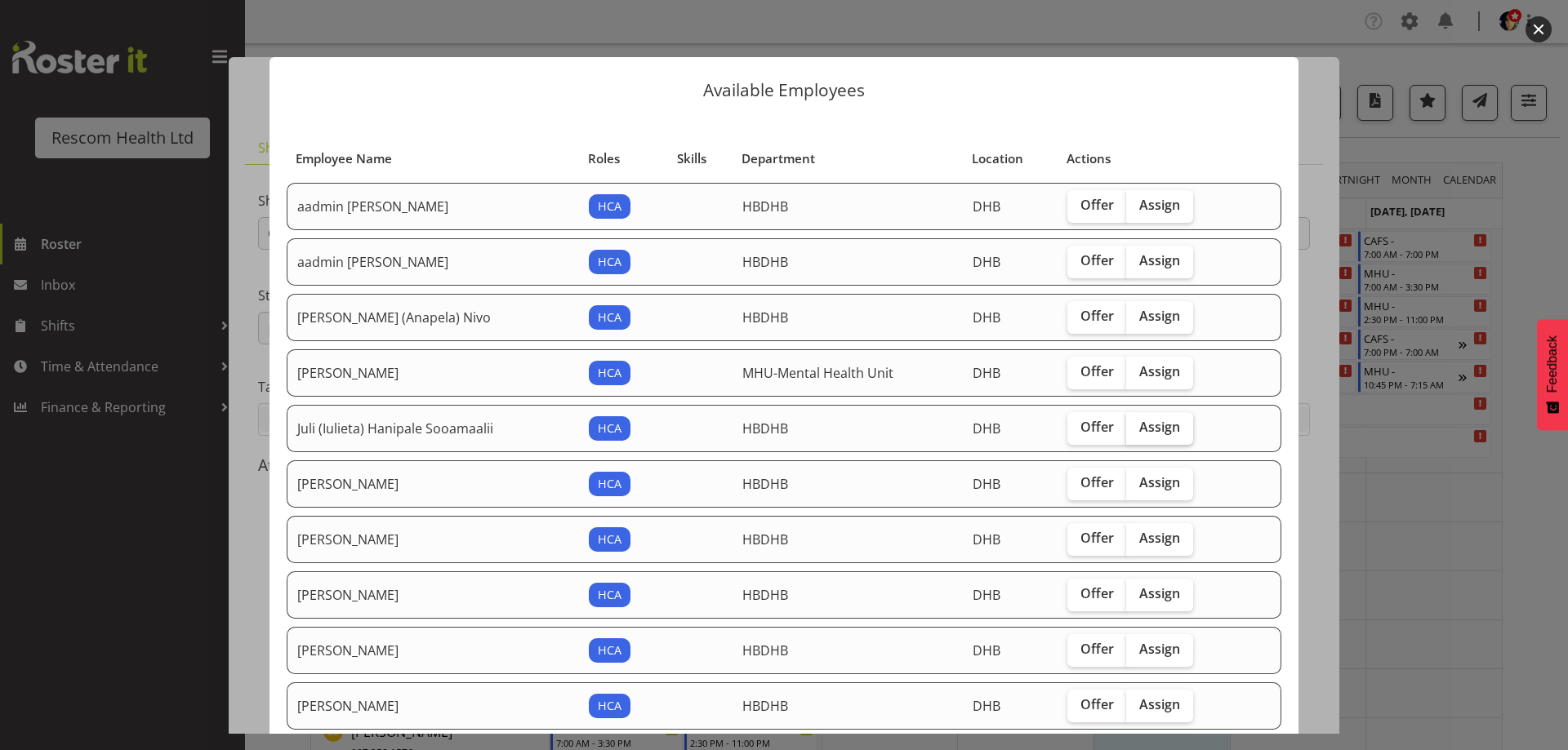
click at [1151, 427] on span "Assign" at bounding box center [1159, 426] width 41 height 16
click at [1136, 427] on input "Assign" at bounding box center [1131, 427] width 10 height 10
checkbox input "true"
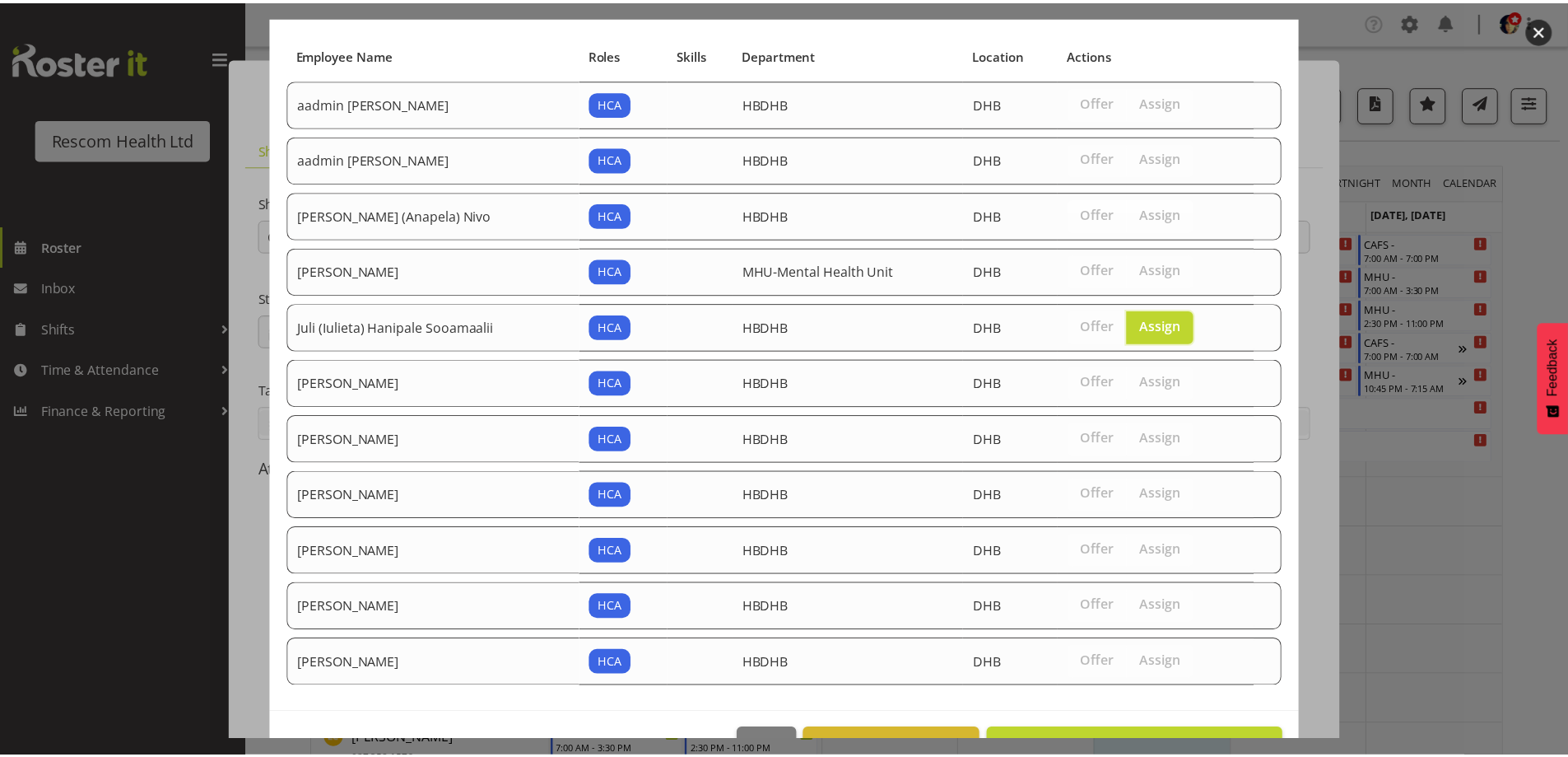
scroll to position [155, 0]
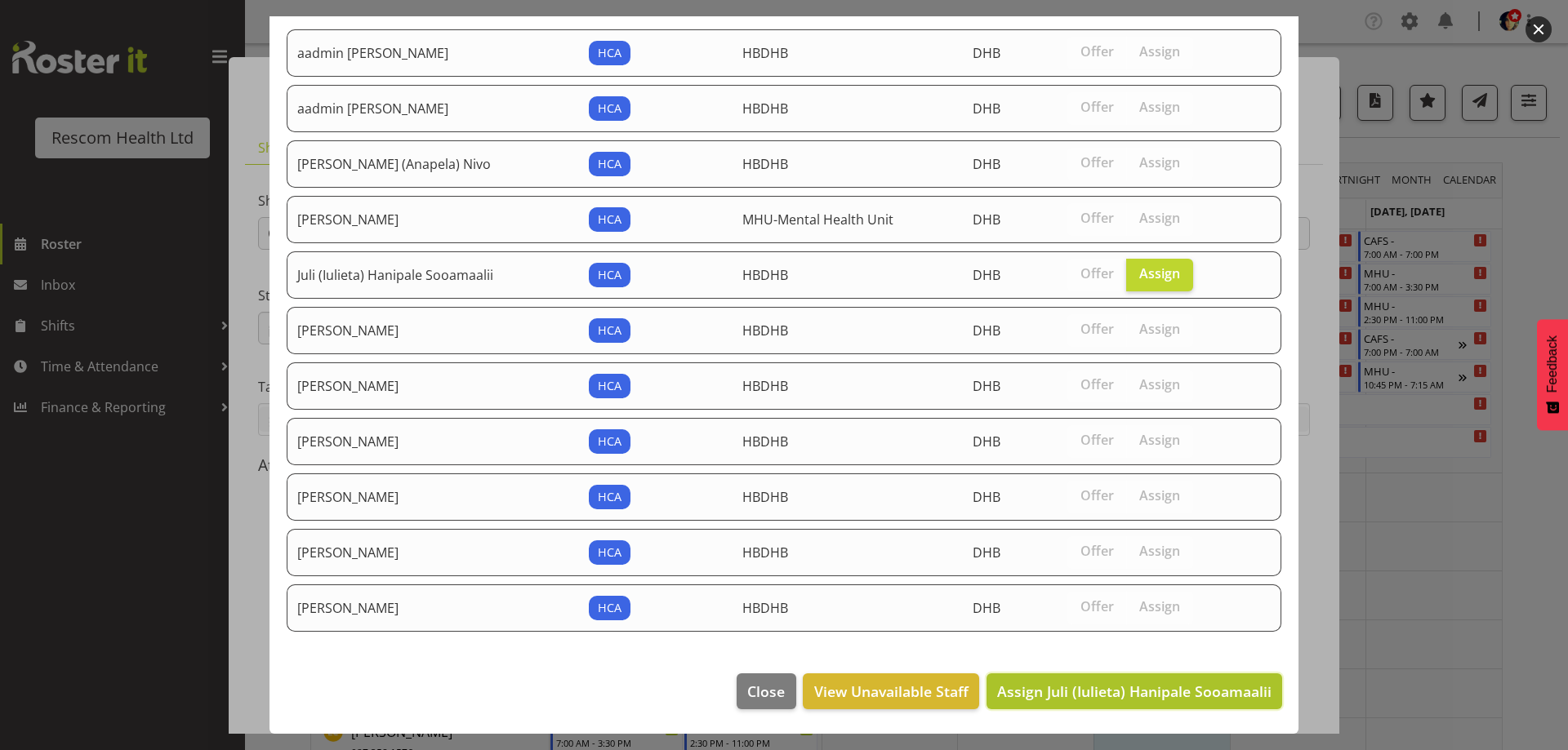
click at [1211, 683] on span "Assign Juli (Iulieta) Hanipale Sooamaalii" at bounding box center [1134, 691] width 275 height 20
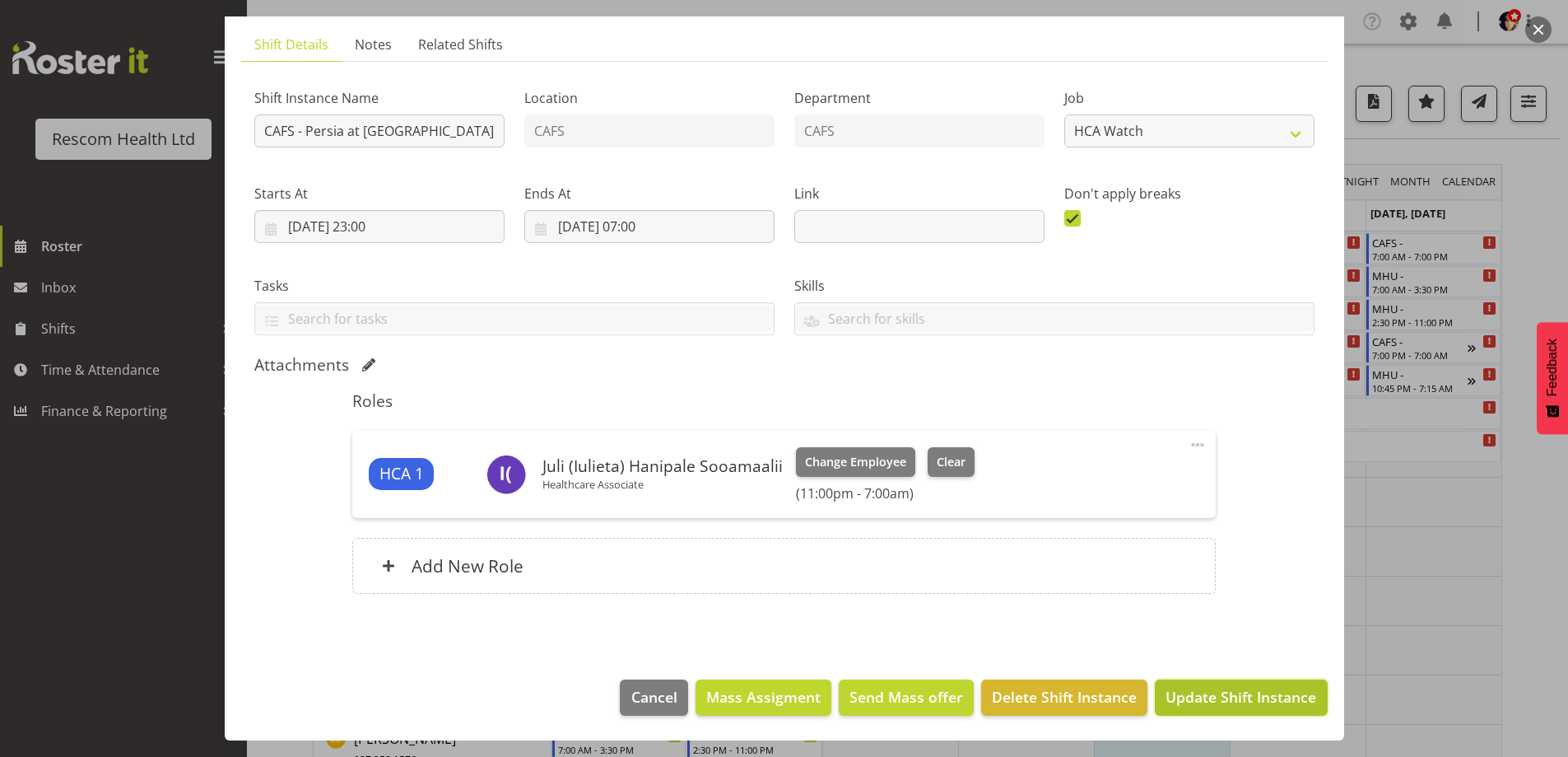
click at [1268, 699] on span "Update Shift Instance" at bounding box center [1241, 696] width 151 height 21
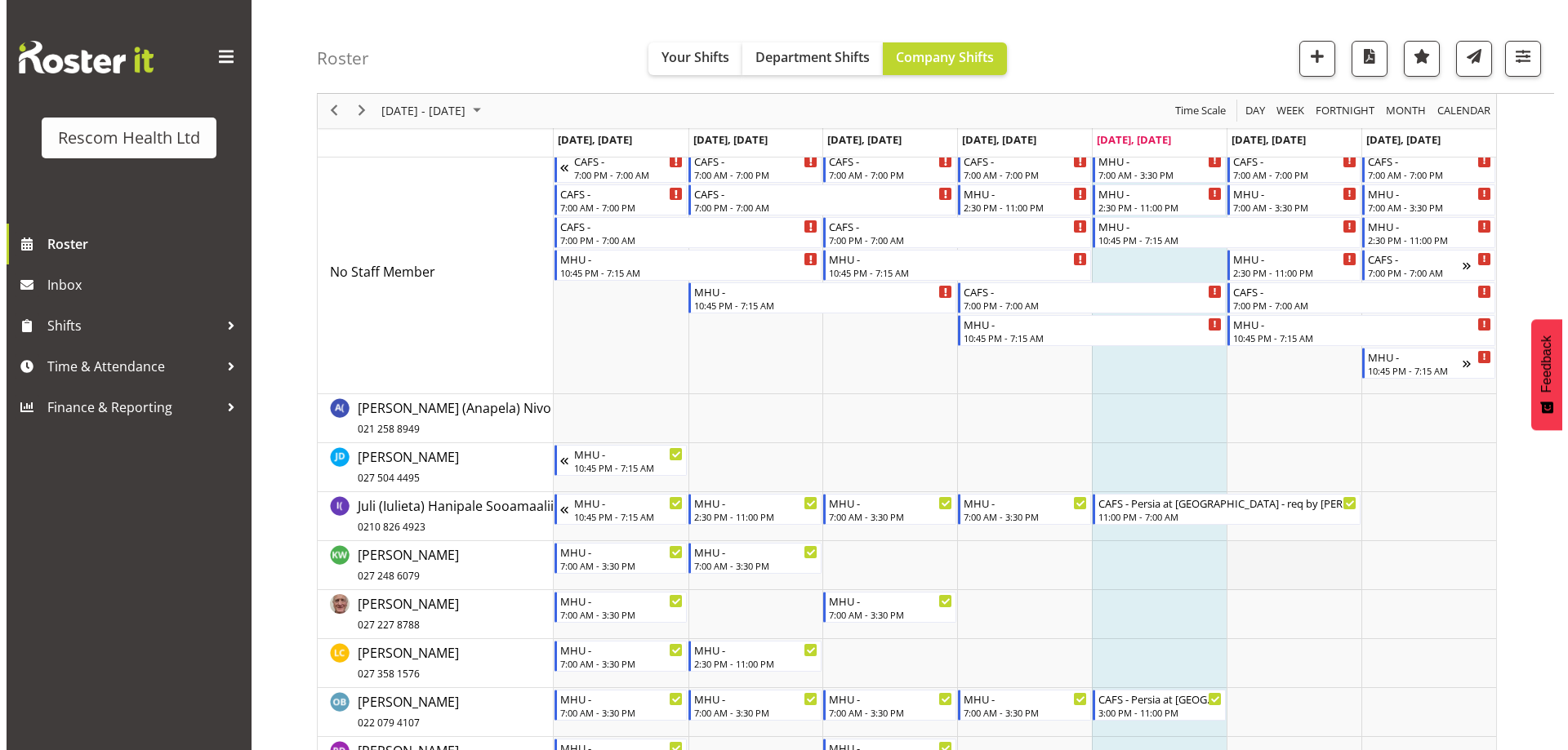
scroll to position [0, 0]
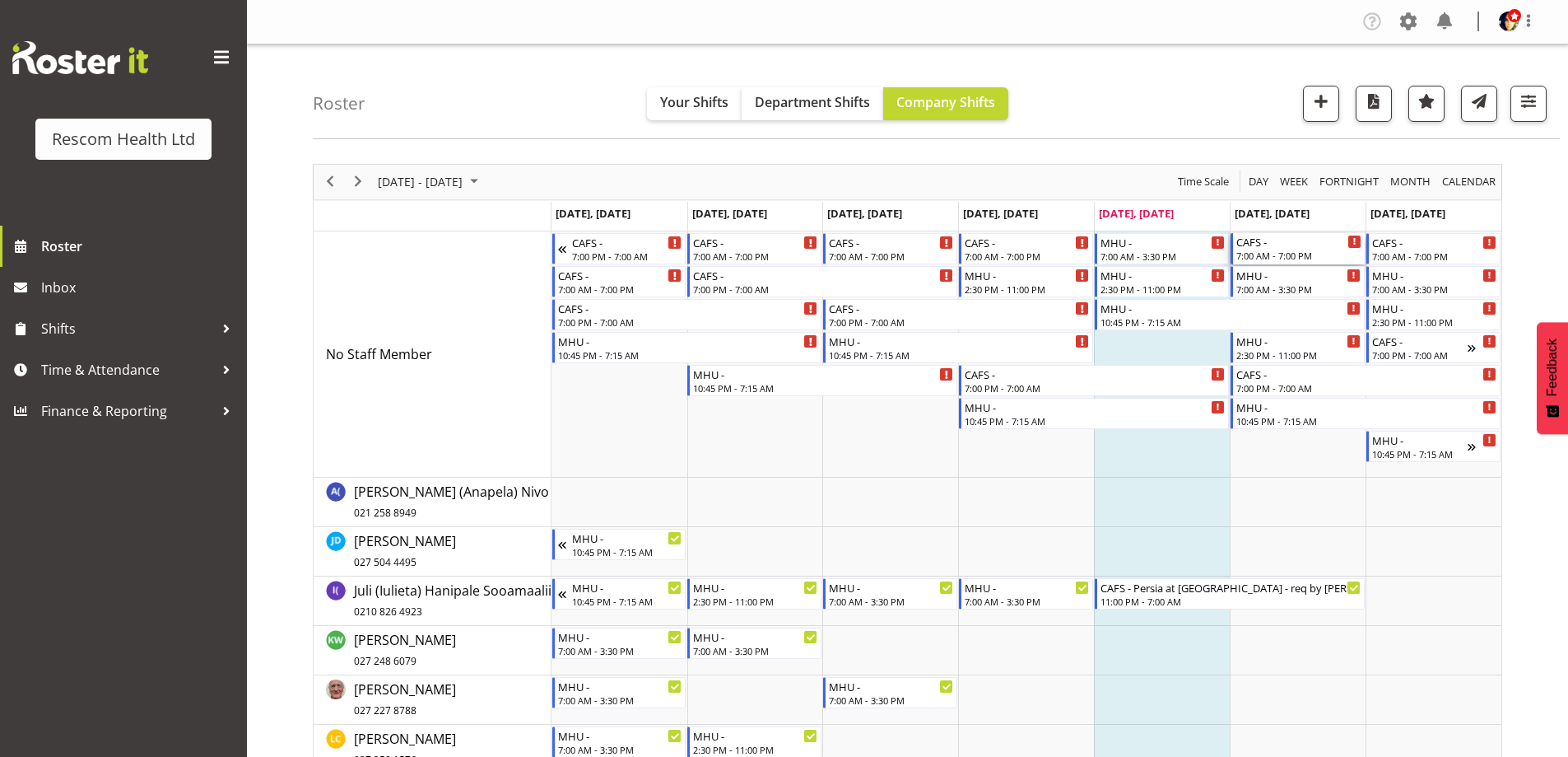
click at [1290, 248] on div "CAFS -" at bounding box center [1299, 241] width 125 height 16
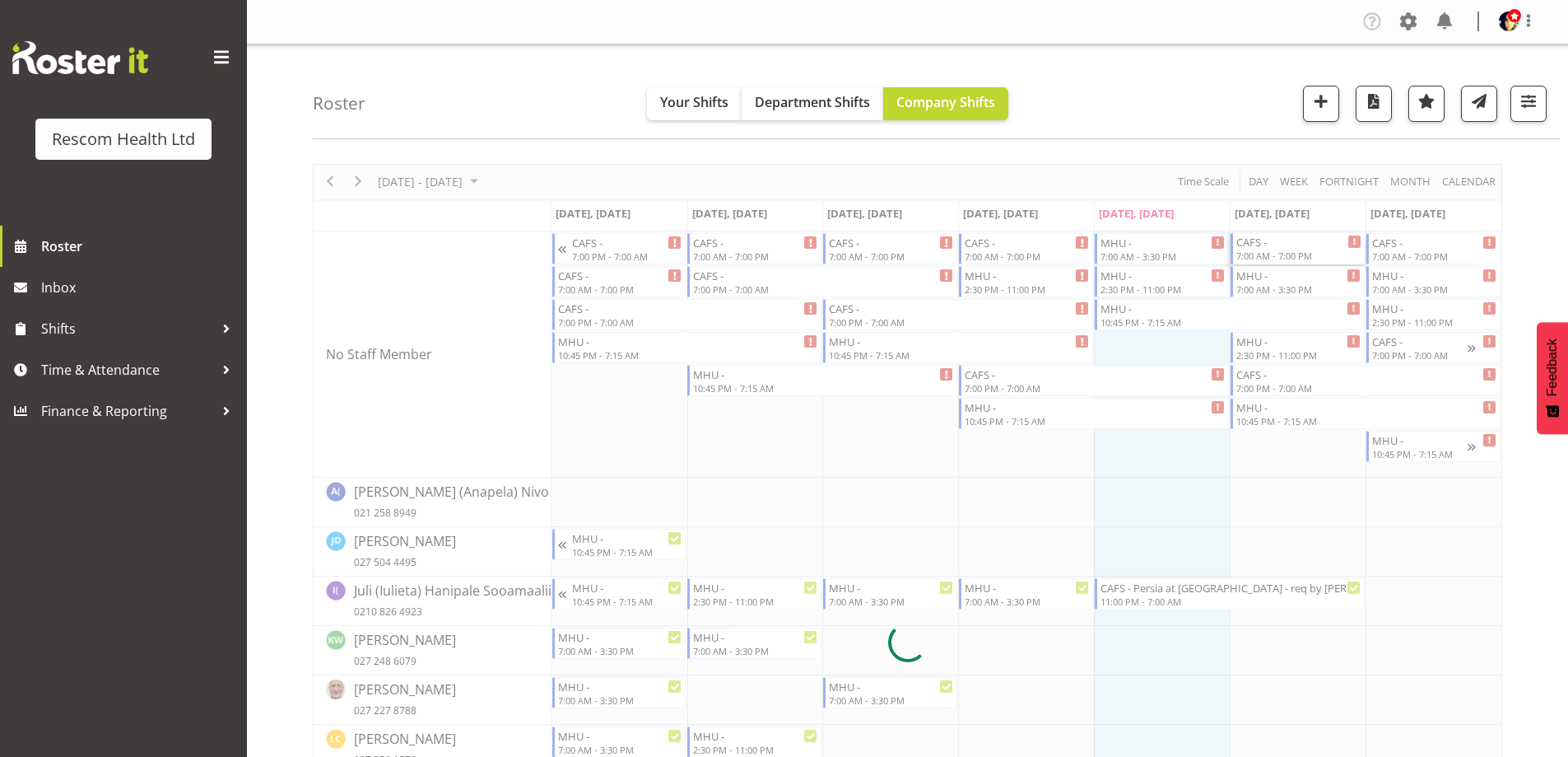
select select
select select "7"
select select "2025"
select select "19"
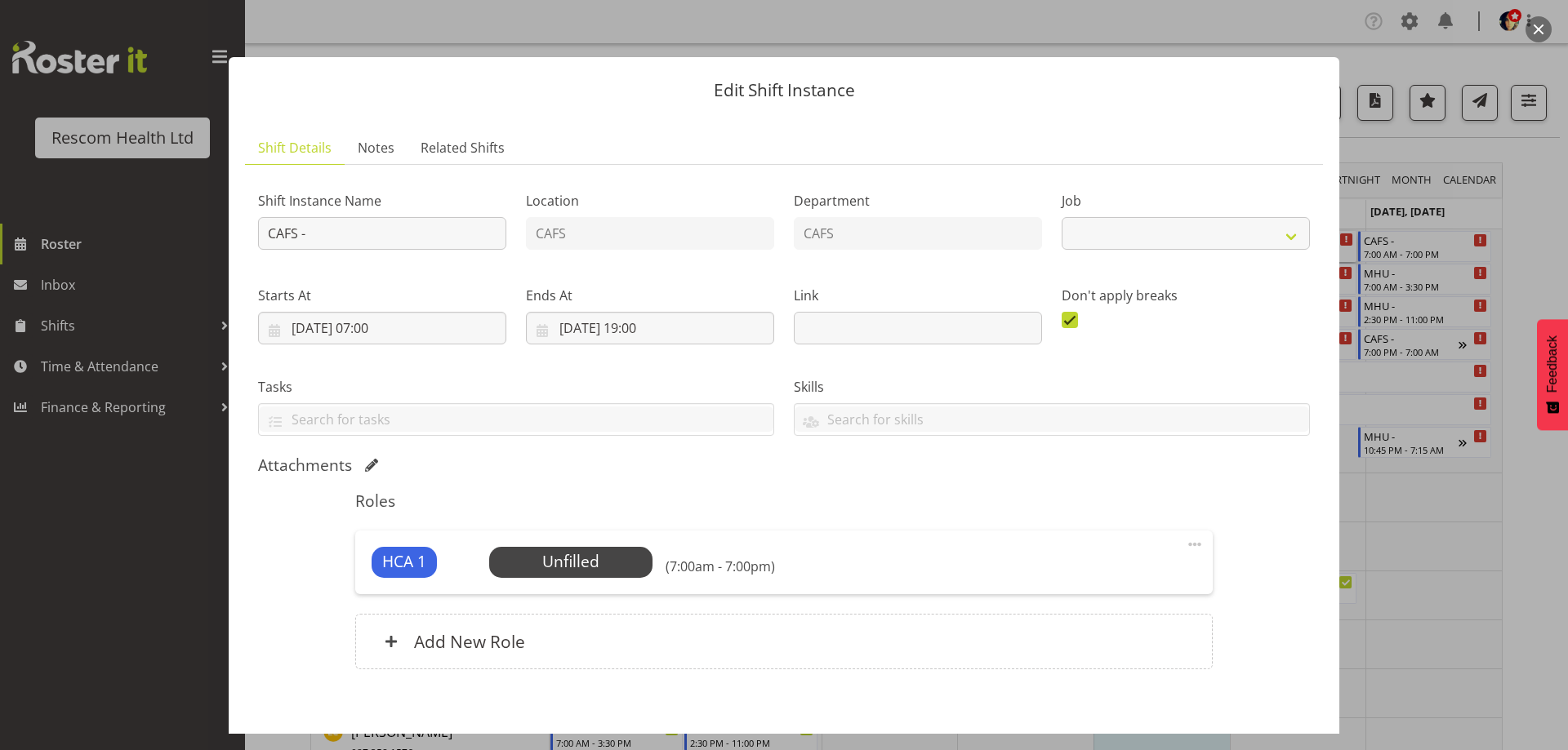
select select "4188"
click at [648, 330] on input "23/08/2025, 19:00" at bounding box center [650, 328] width 248 height 32
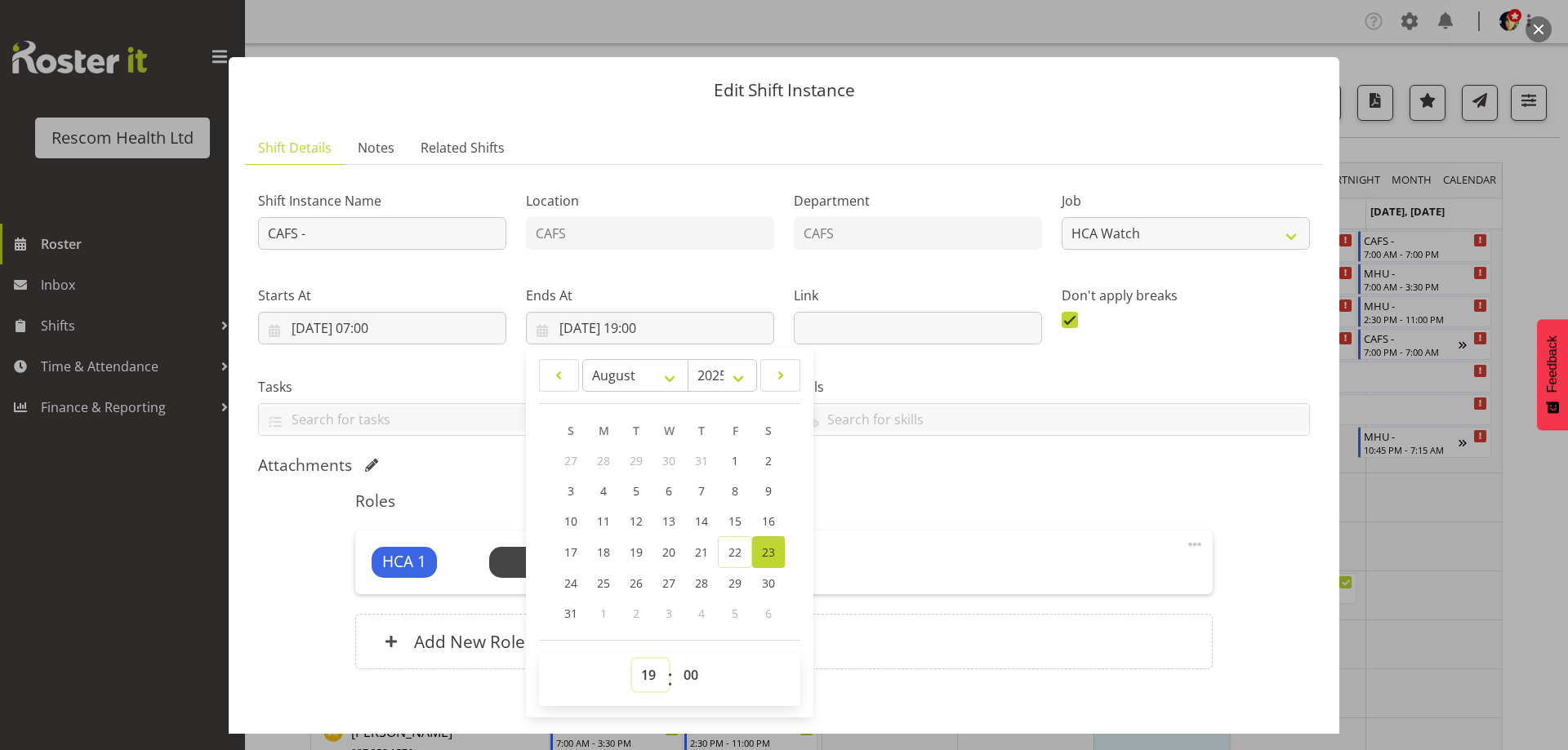
click at [644, 674] on select "00 01 02 03 04 05 06 07 08 09 10 11 12 13 14 15 16 17 18 19 20 21 22 23" at bounding box center [650, 674] width 37 height 32
select select "15"
click at [632, 658] on select "00 01 02 03 04 05 06 07 08 09 10 11 12 13 14 15 16 17 18 19 20 21 22 23" at bounding box center [650, 674] width 37 height 32
type input "23/08/2025, 15:00"
drag, startPoint x: 1015, startPoint y: 482, endPoint x: 604, endPoint y: 552, distance: 416.9
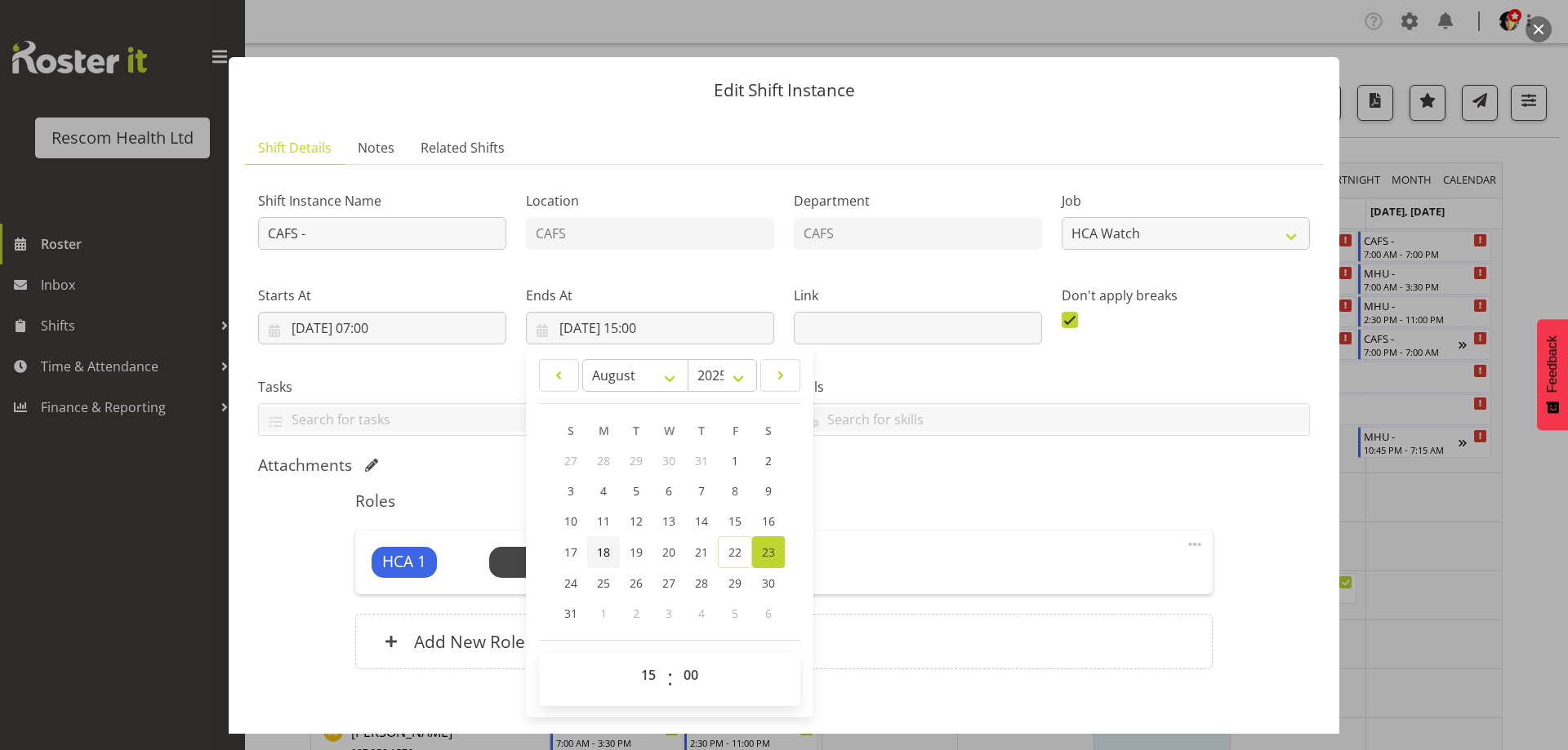
click at [1012, 483] on div "Roles HCA 1 Unfilled Select Employee (7:00am - 3:00pm) Edit Cover Role Delete A…" at bounding box center [783, 585] width 876 height 207
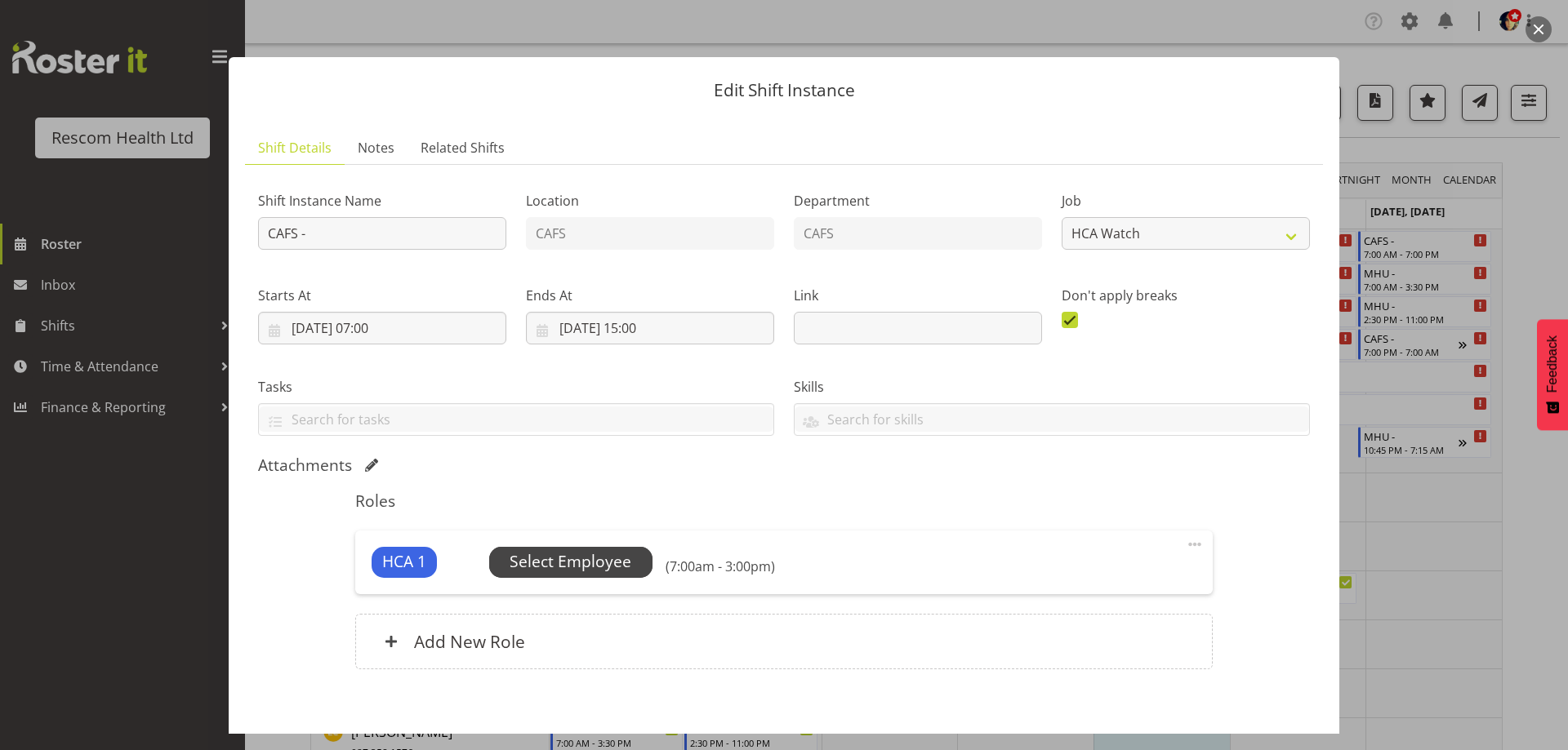
click at [574, 566] on span "Select Employee" at bounding box center [569, 562] width 122 height 24
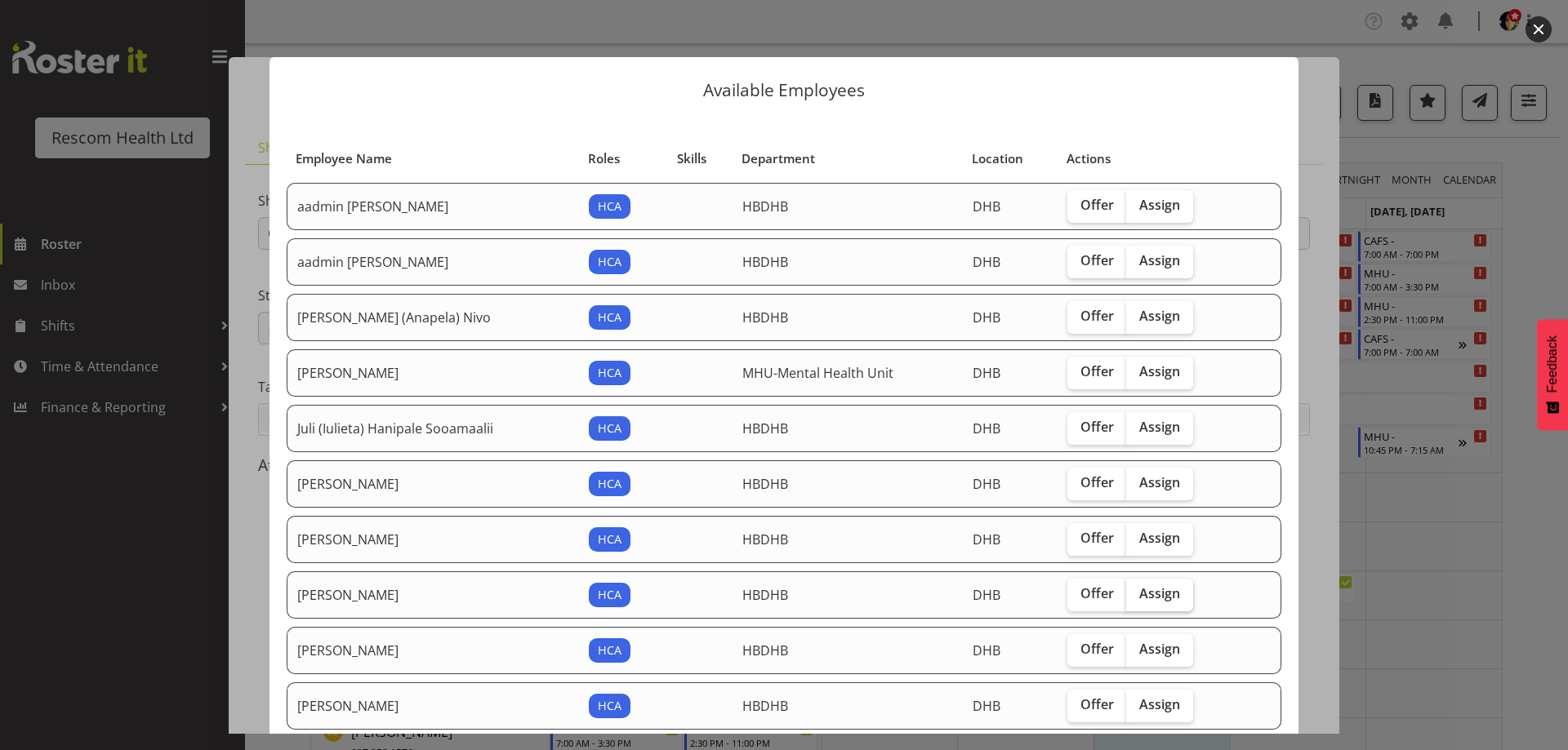
click at [1163, 592] on span "Assign" at bounding box center [1159, 593] width 41 height 16
click at [1136, 592] on input "Assign" at bounding box center [1131, 594] width 10 height 10
checkbox input "true"
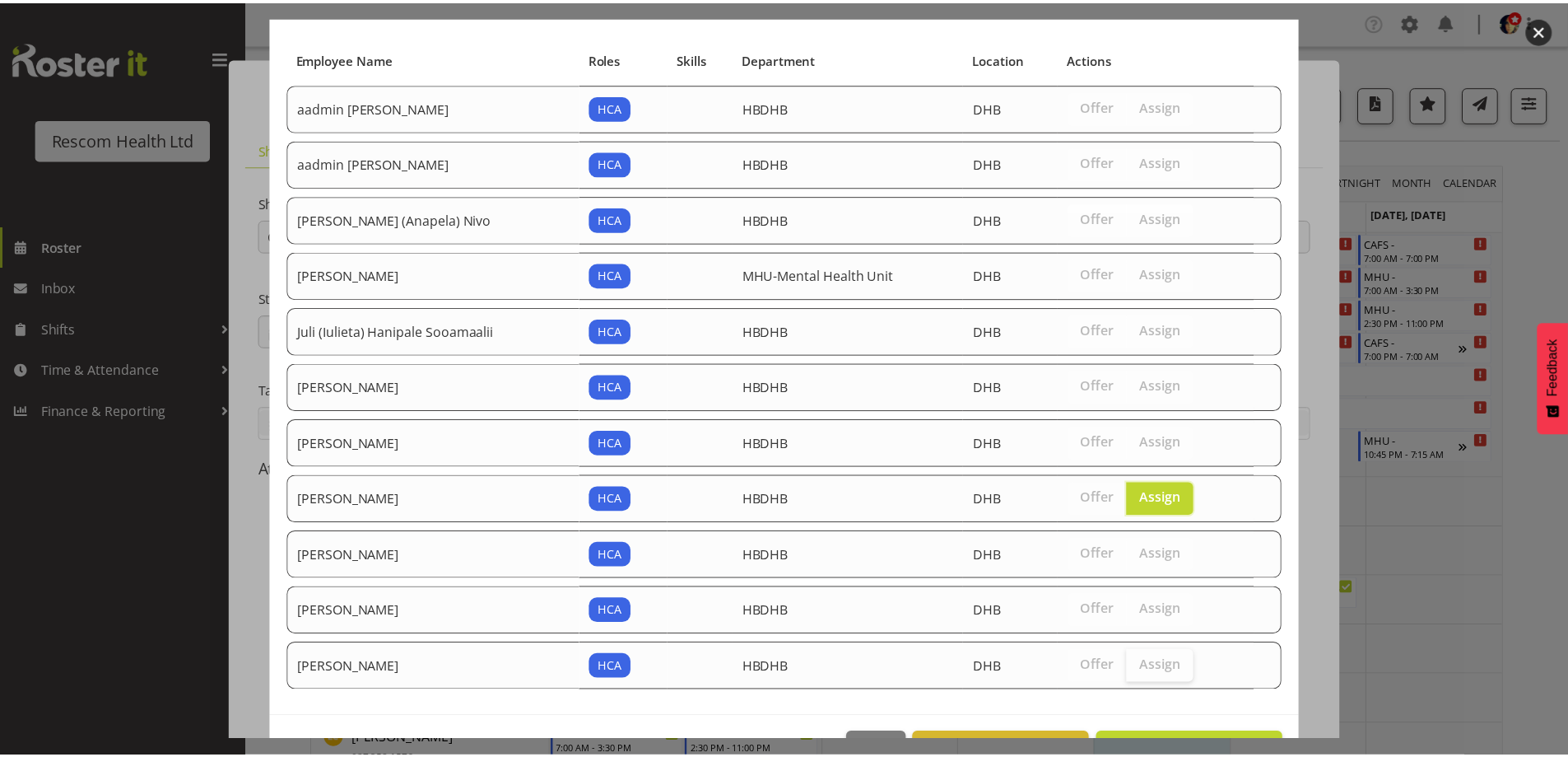
scroll to position [155, 0]
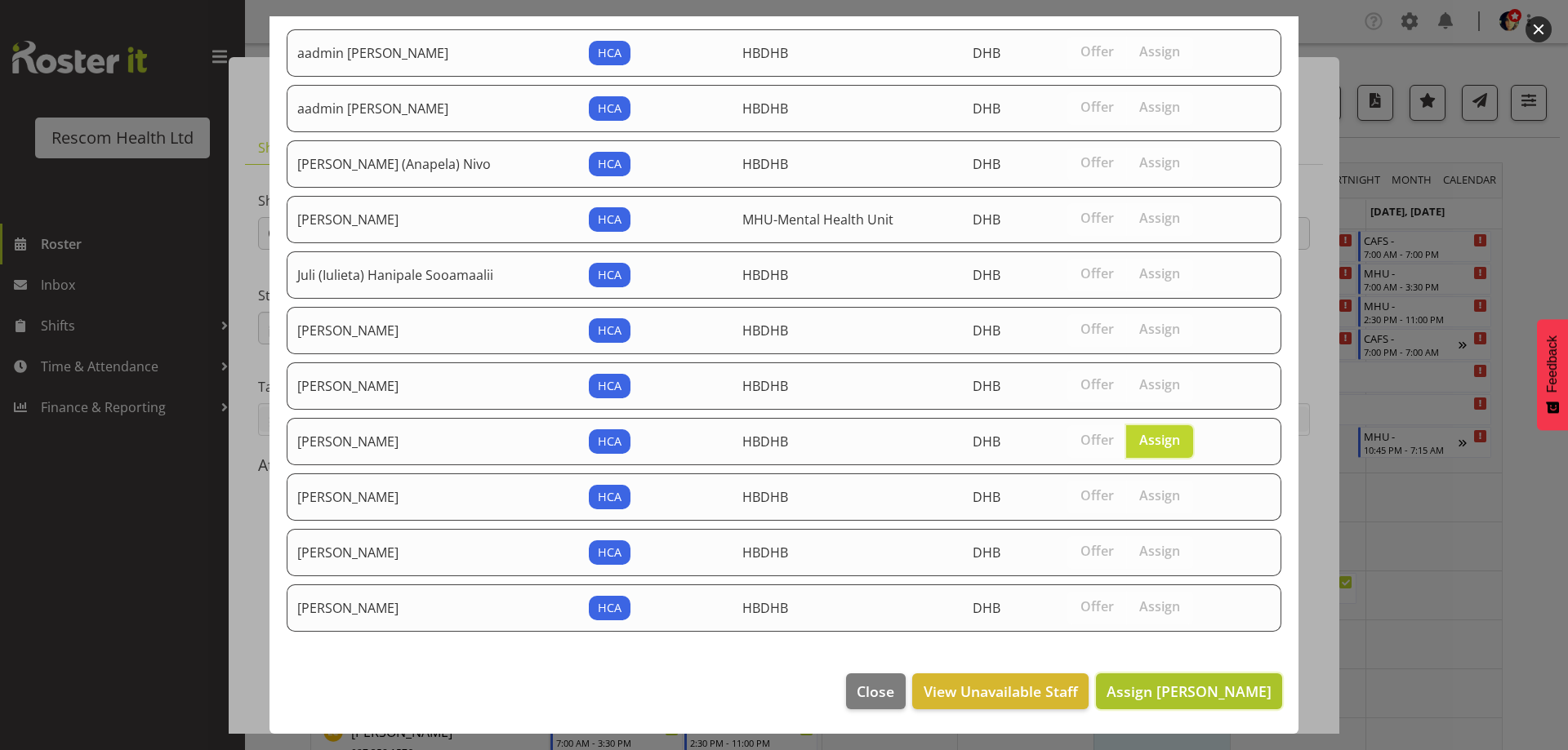
click at [1210, 691] on span "Assign [PERSON_NAME]" at bounding box center [1189, 691] width 165 height 20
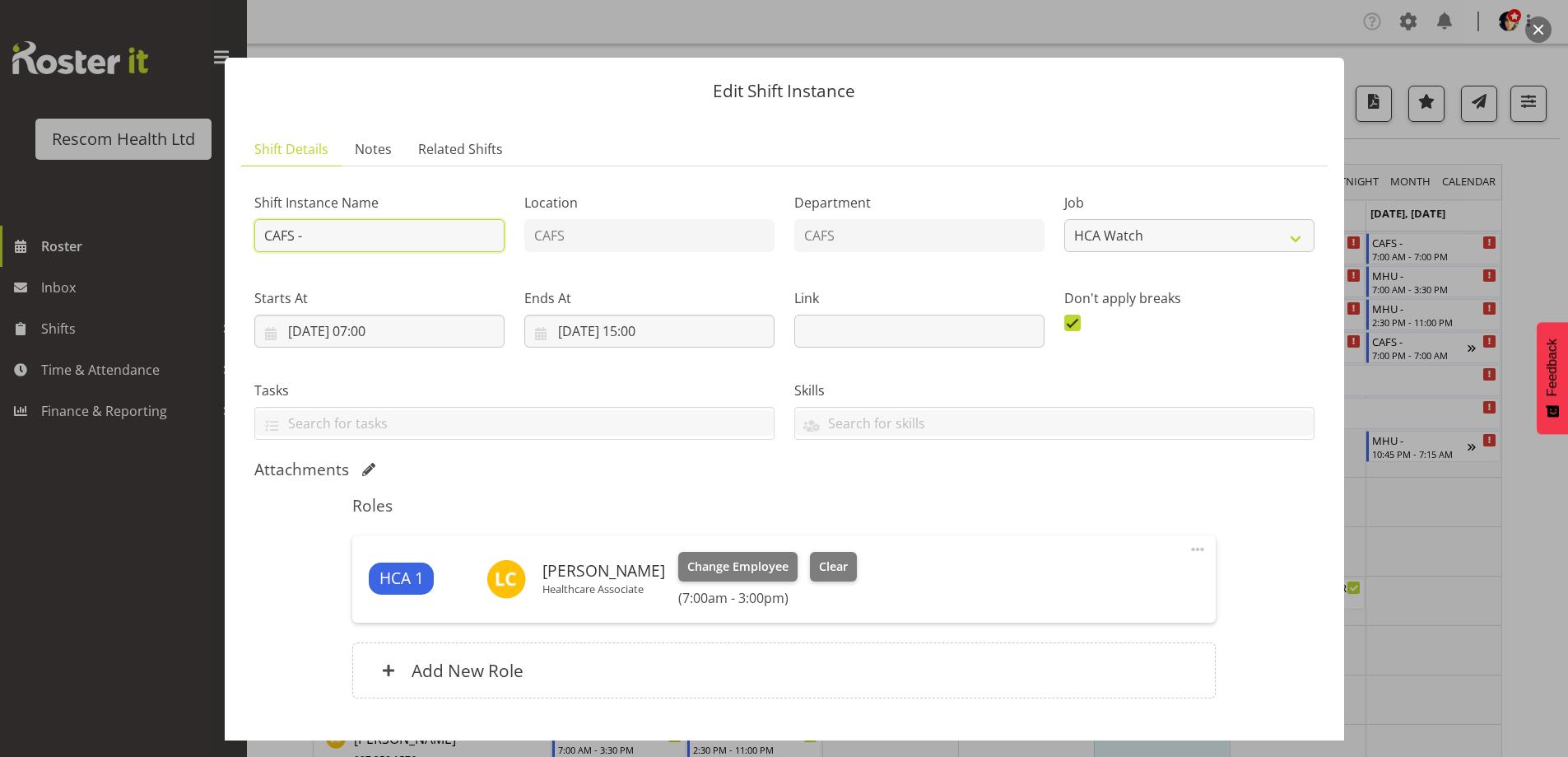
click at [388, 227] on input "CAFS -" at bounding box center [380, 236] width 250 height 33
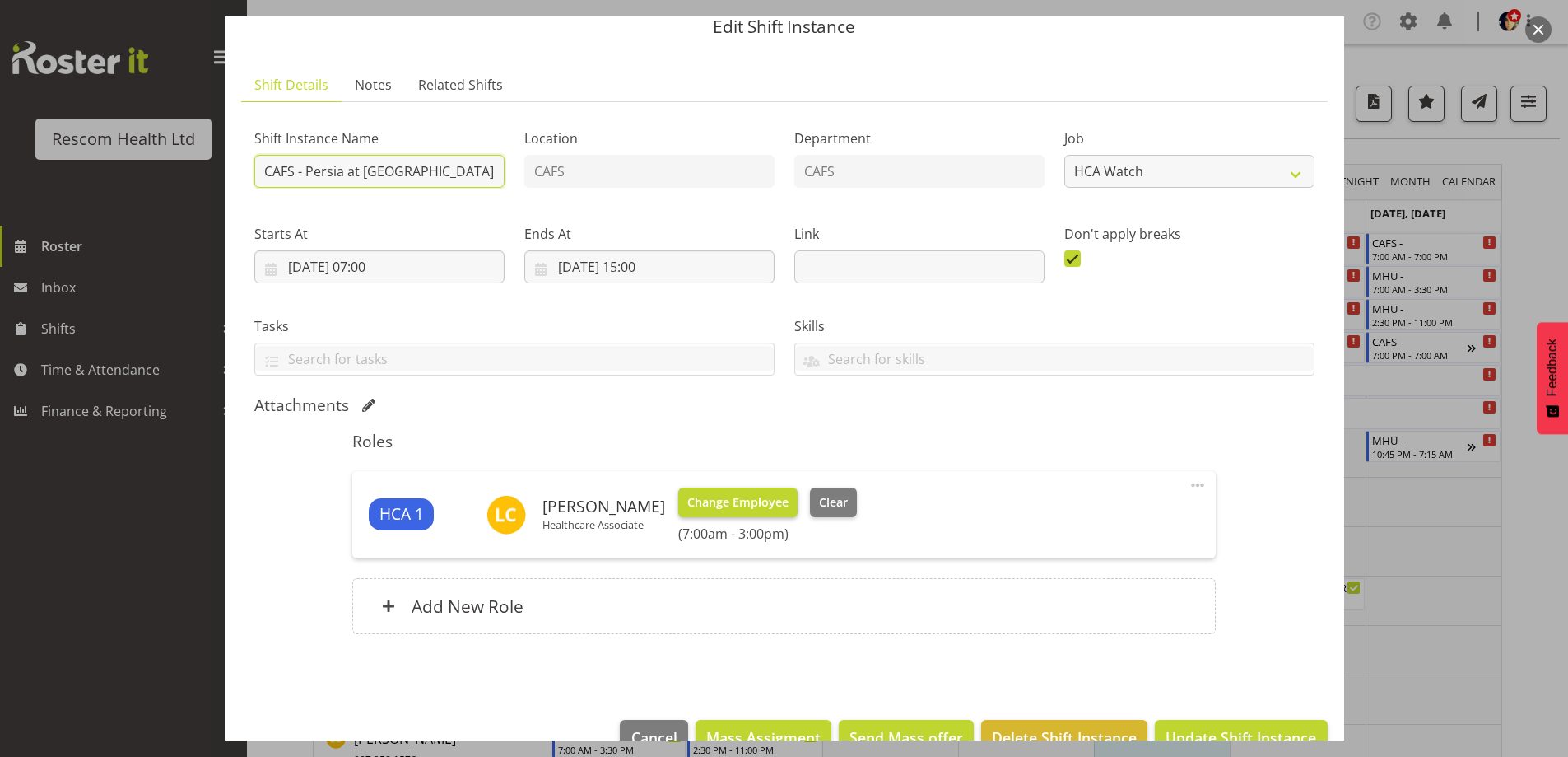
scroll to position [105, 0]
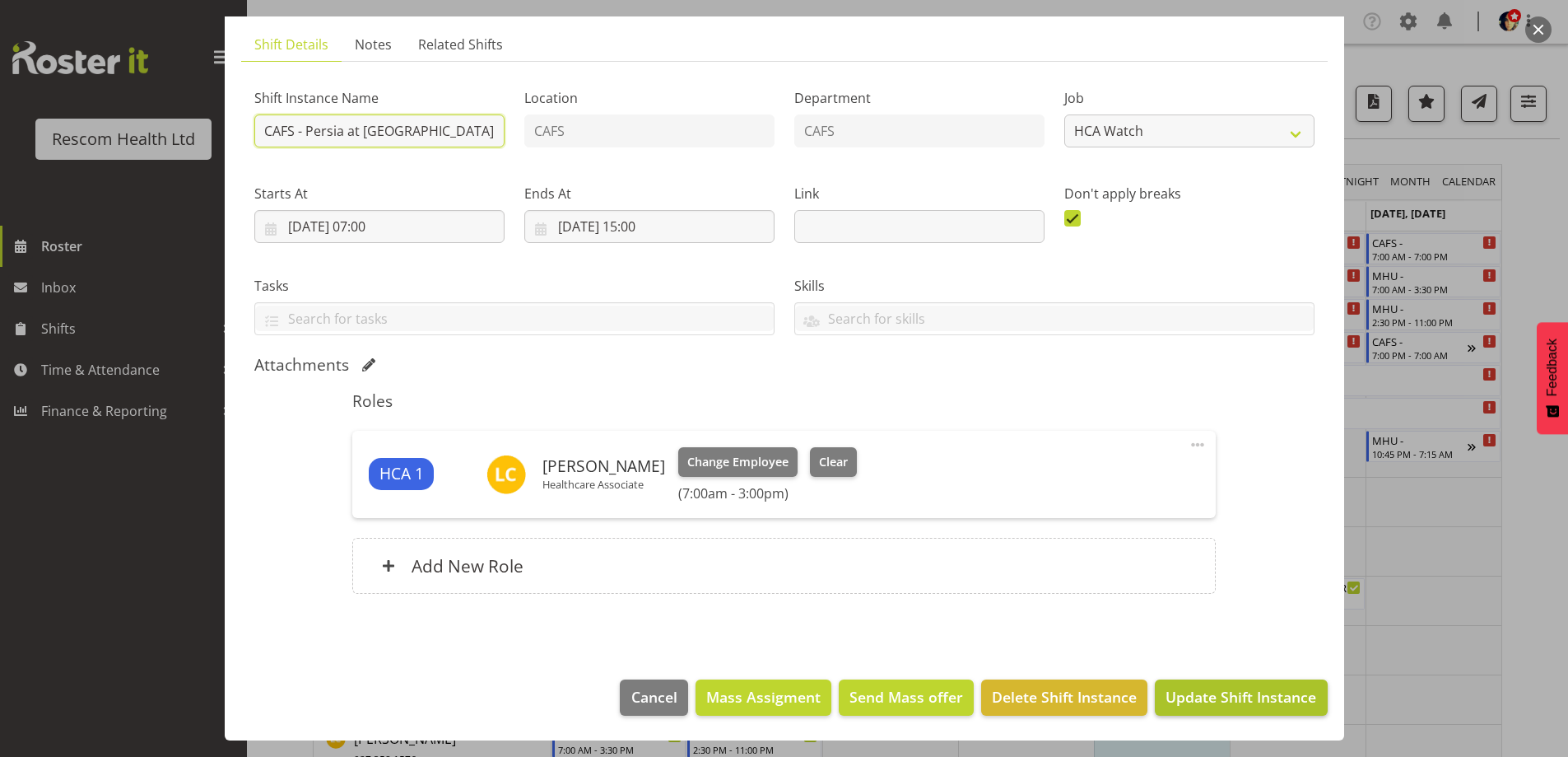
type input "CAFS - Persia at [GEOGRAPHIC_DATA]"
click at [1199, 687] on span "Update Shift Instance" at bounding box center [1241, 696] width 151 height 21
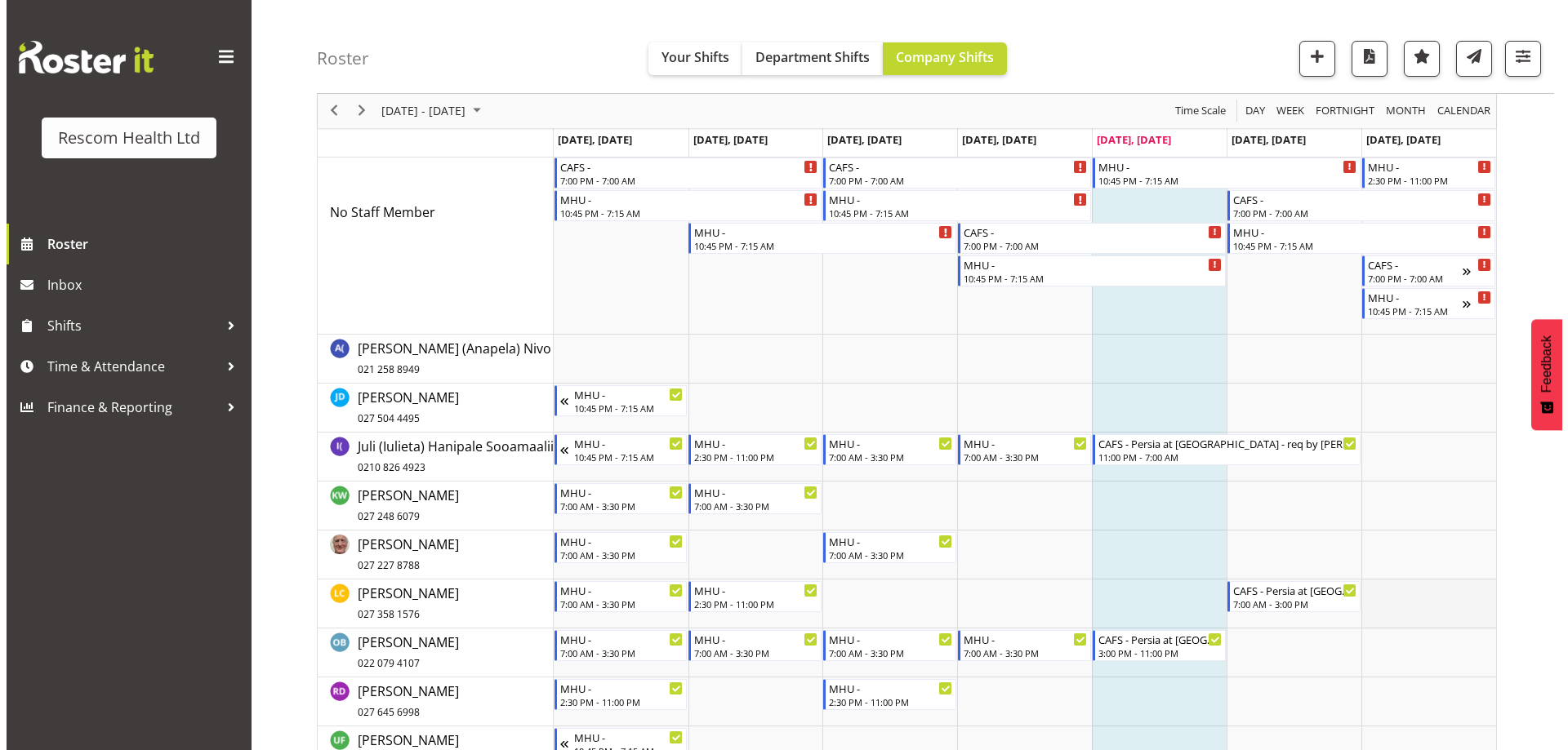
scroll to position [0, 0]
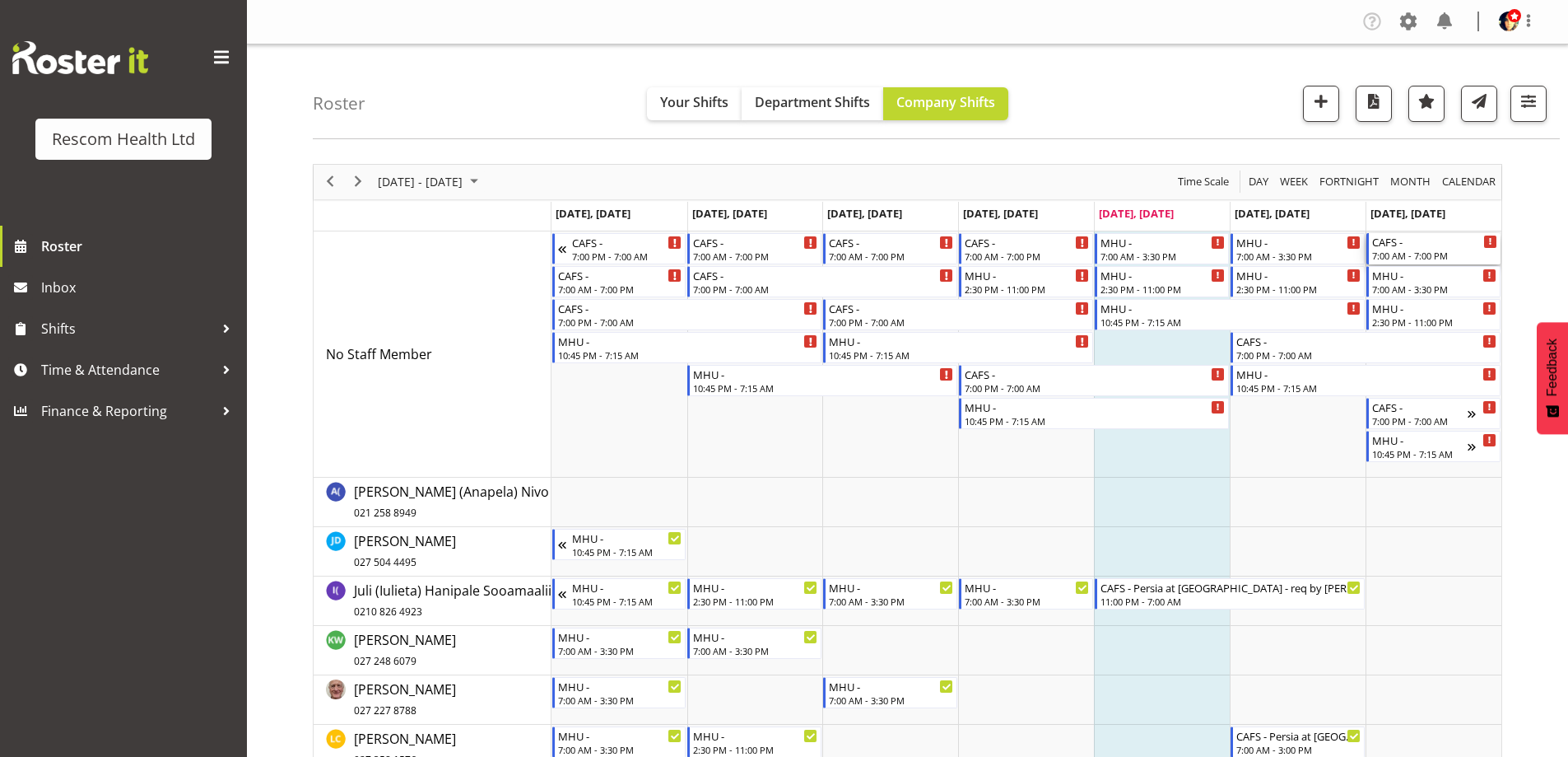
click at [1415, 255] on div "7:00 AM - 7:00 PM" at bounding box center [1435, 255] width 125 height 13
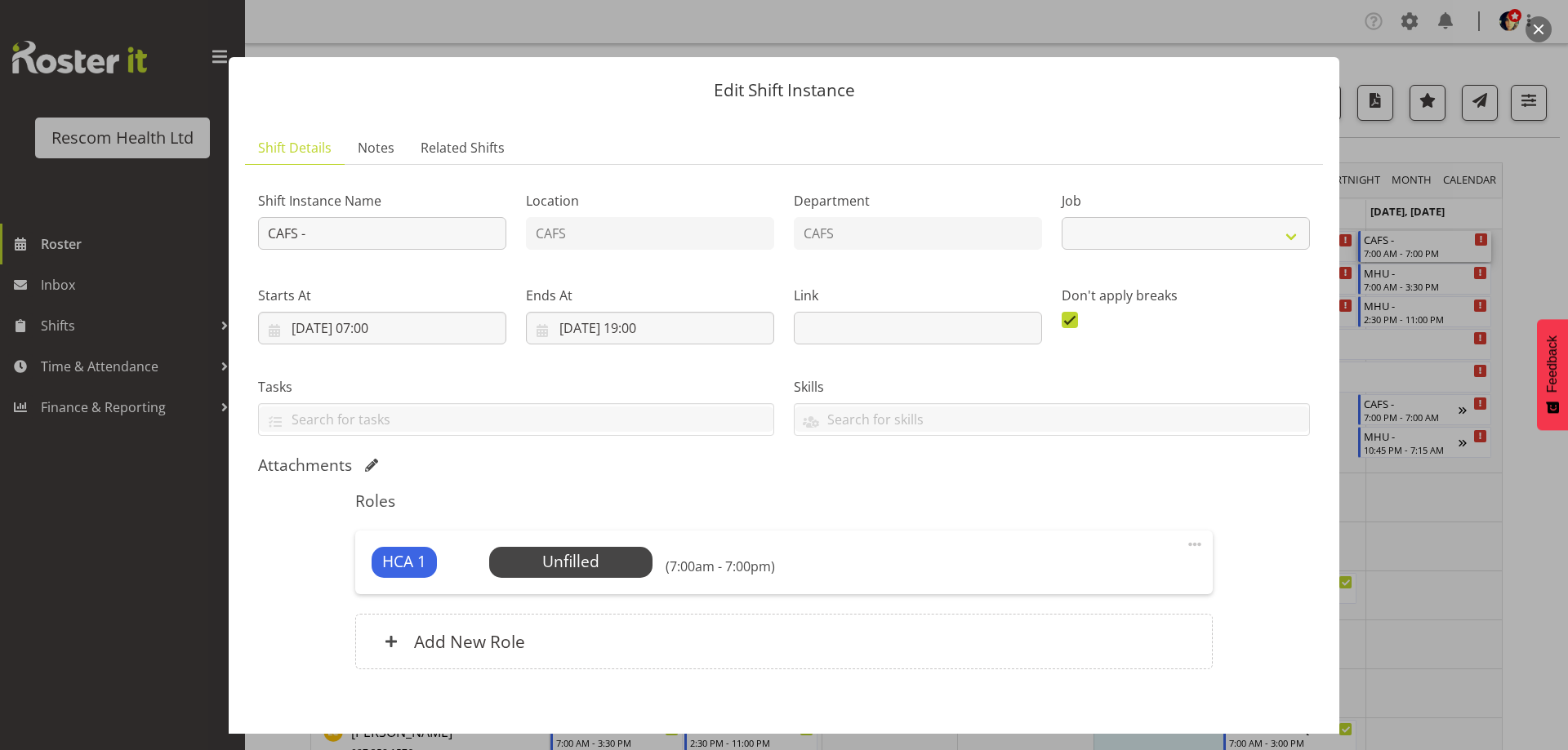
select select "4188"
click at [385, 227] on input "CAFS -" at bounding box center [382, 234] width 248 height 32
type input "CAFS - Persia at [GEOGRAPHIC_DATA]"
click at [652, 332] on input "24/08/2025, 19:00" at bounding box center [650, 328] width 248 height 32
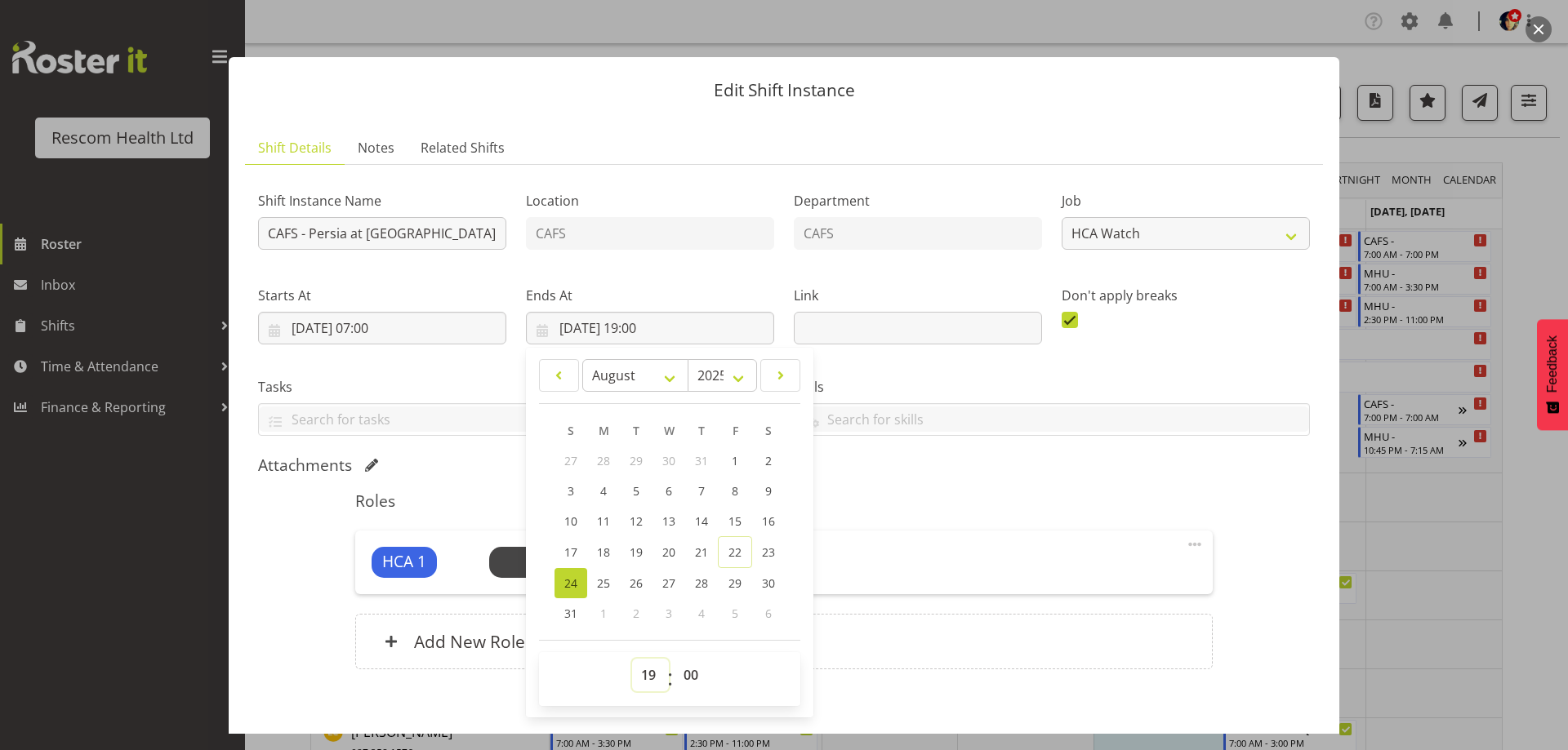
drag, startPoint x: 650, startPoint y: 678, endPoint x: 650, endPoint y: 665, distance: 13.0
click at [650, 679] on select "00 01 02 03 04 05 06 07 08 09 10 11 12 13 14 15 16 17 18 19 20 21 22 23" at bounding box center [650, 674] width 37 height 32
select select "15"
click at [632, 658] on select "00 01 02 03 04 05 06 07 08 09 10 11 12 13 14 15 16 17 18 19 20 21 22 23" at bounding box center [650, 674] width 37 height 32
type input "[DATE] 15:00"
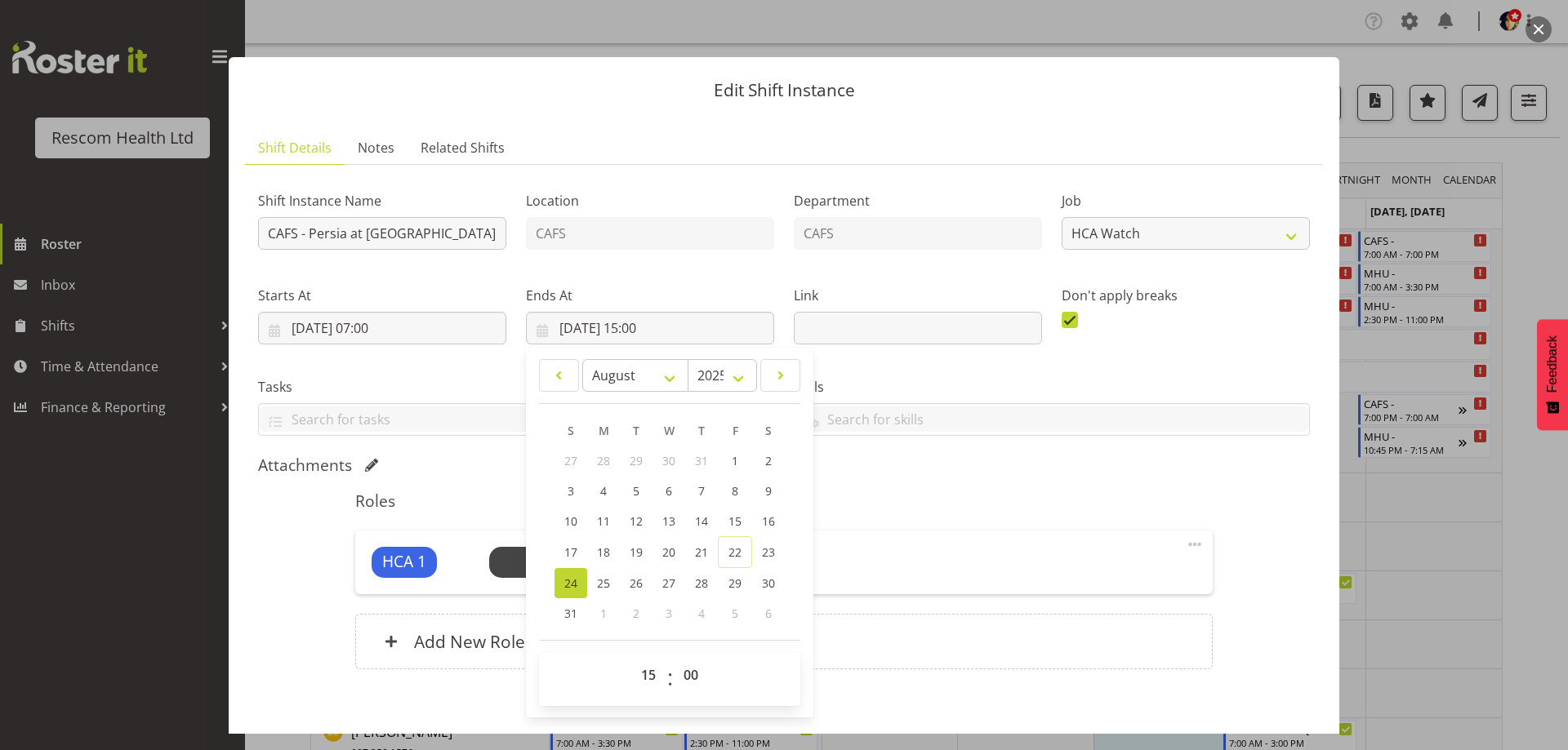
click at [876, 512] on div "Roles HCA 1 Unfilled Select Employee (7:00am - 3:00pm) Edit Cover Role Delete A…" at bounding box center [783, 585] width 876 height 207
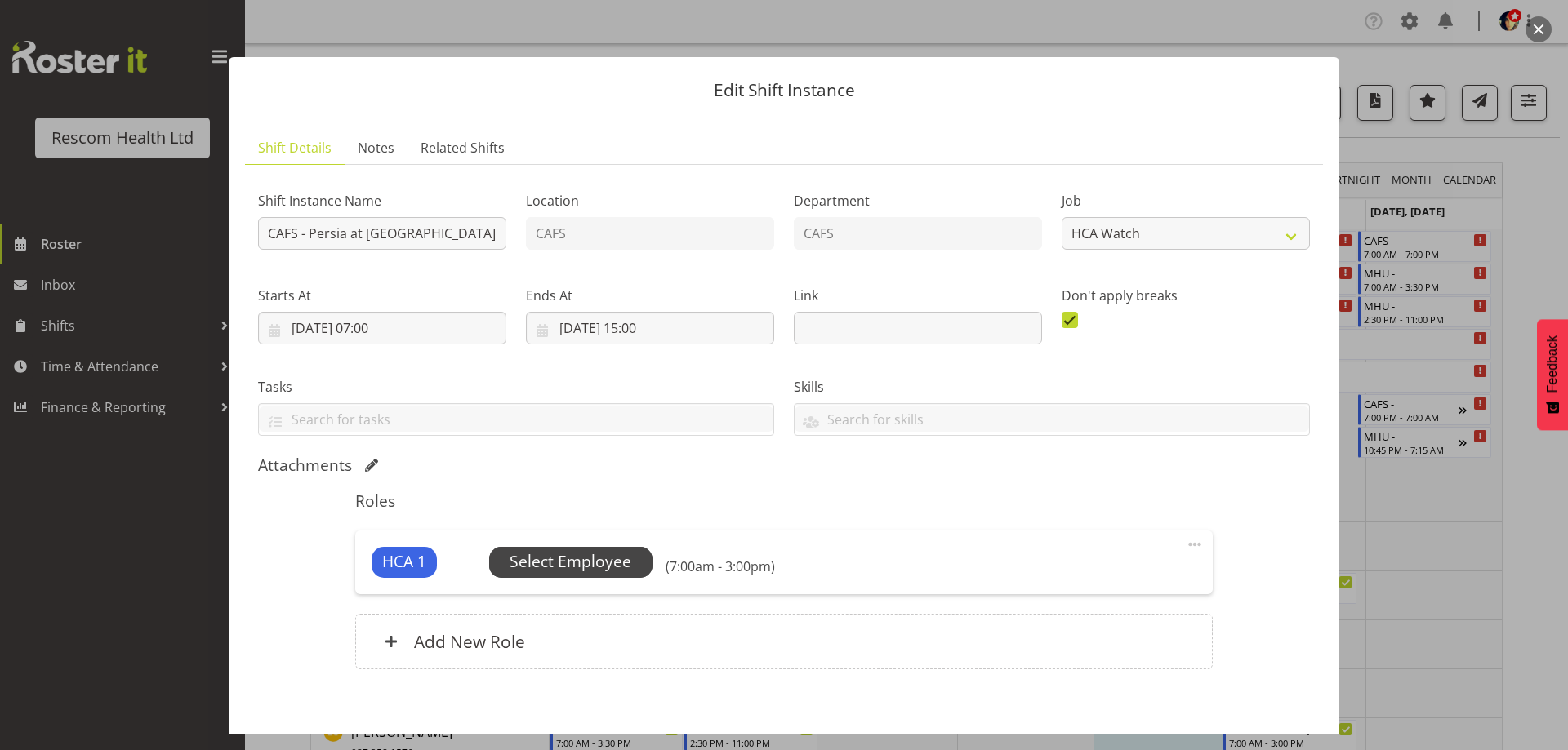
click at [589, 561] on span "Select Employee" at bounding box center [569, 562] width 122 height 24
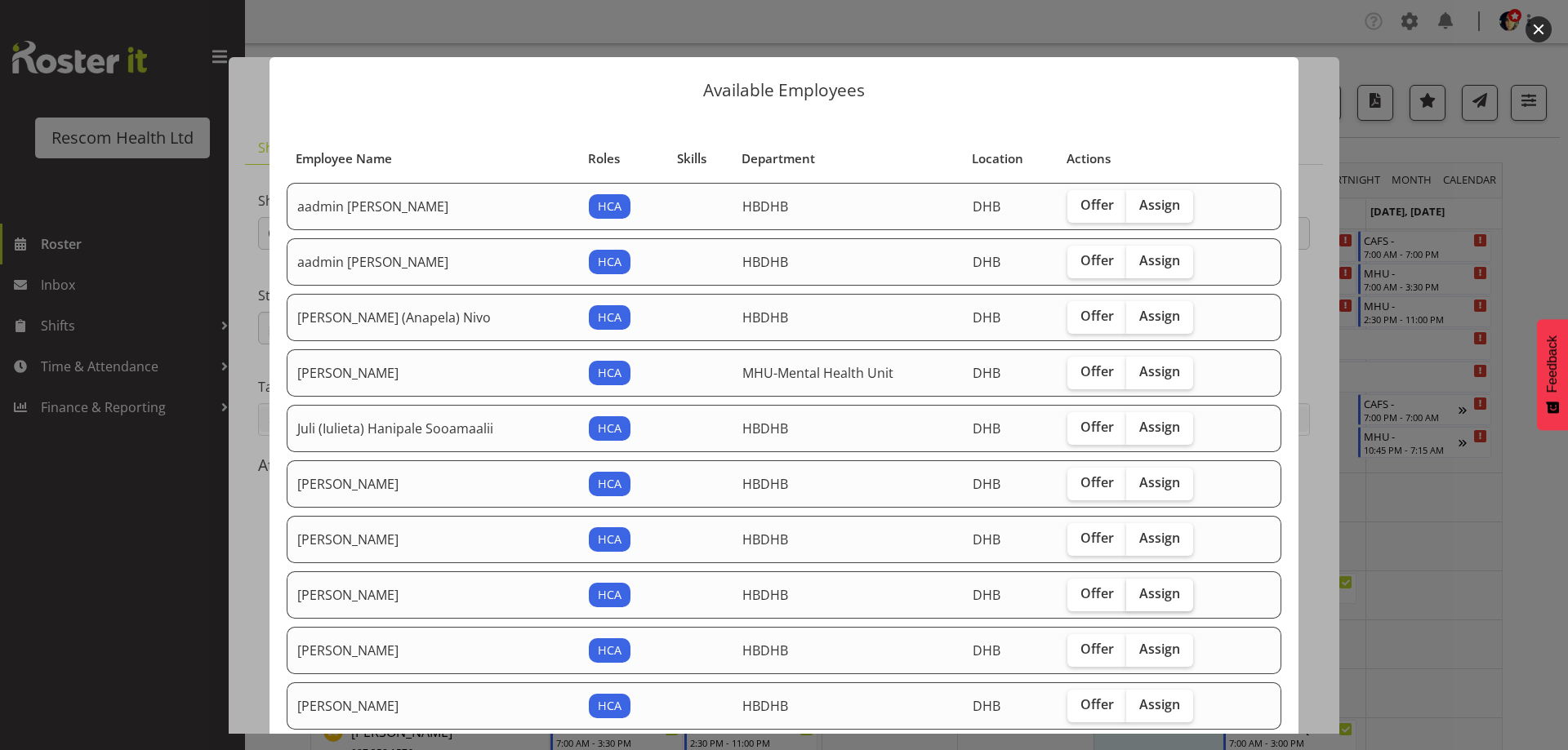
click at [1173, 607] on label "Assign" at bounding box center [1159, 595] width 67 height 32
click at [1136, 599] on input "Assign" at bounding box center [1131, 594] width 10 height 10
checkbox input "true"
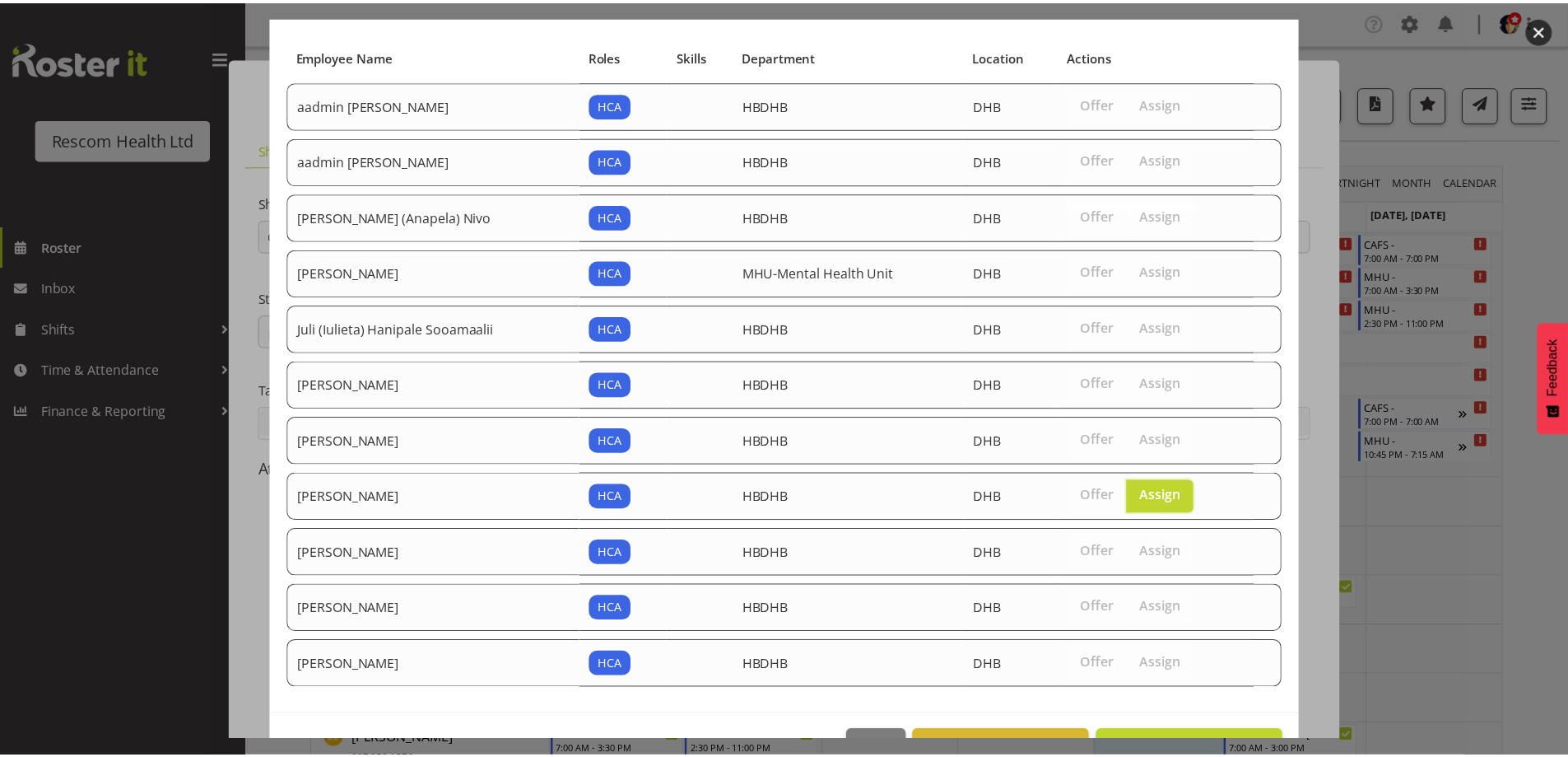
scroll to position [155, 0]
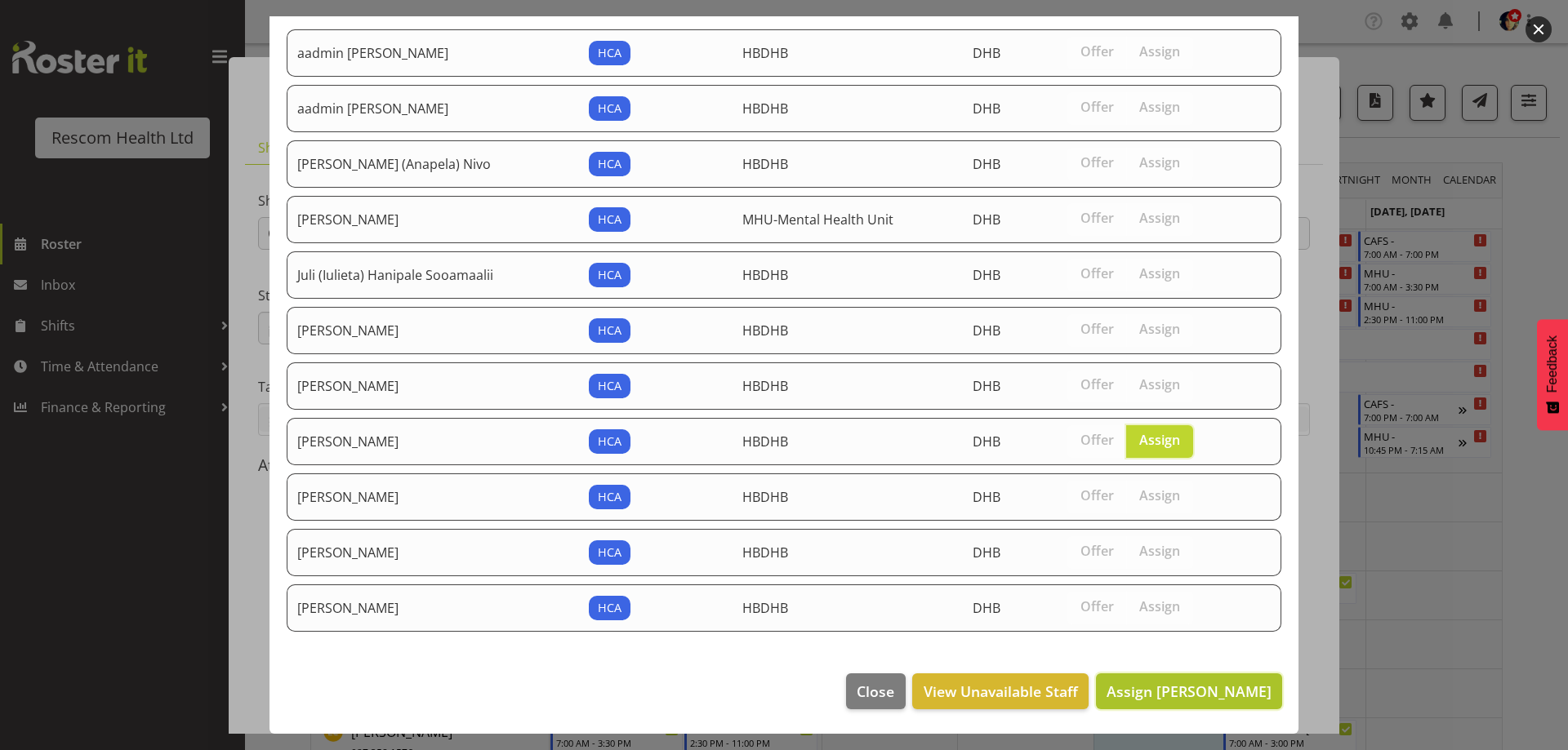
click at [1213, 685] on span "Assign [PERSON_NAME]" at bounding box center [1189, 691] width 165 height 20
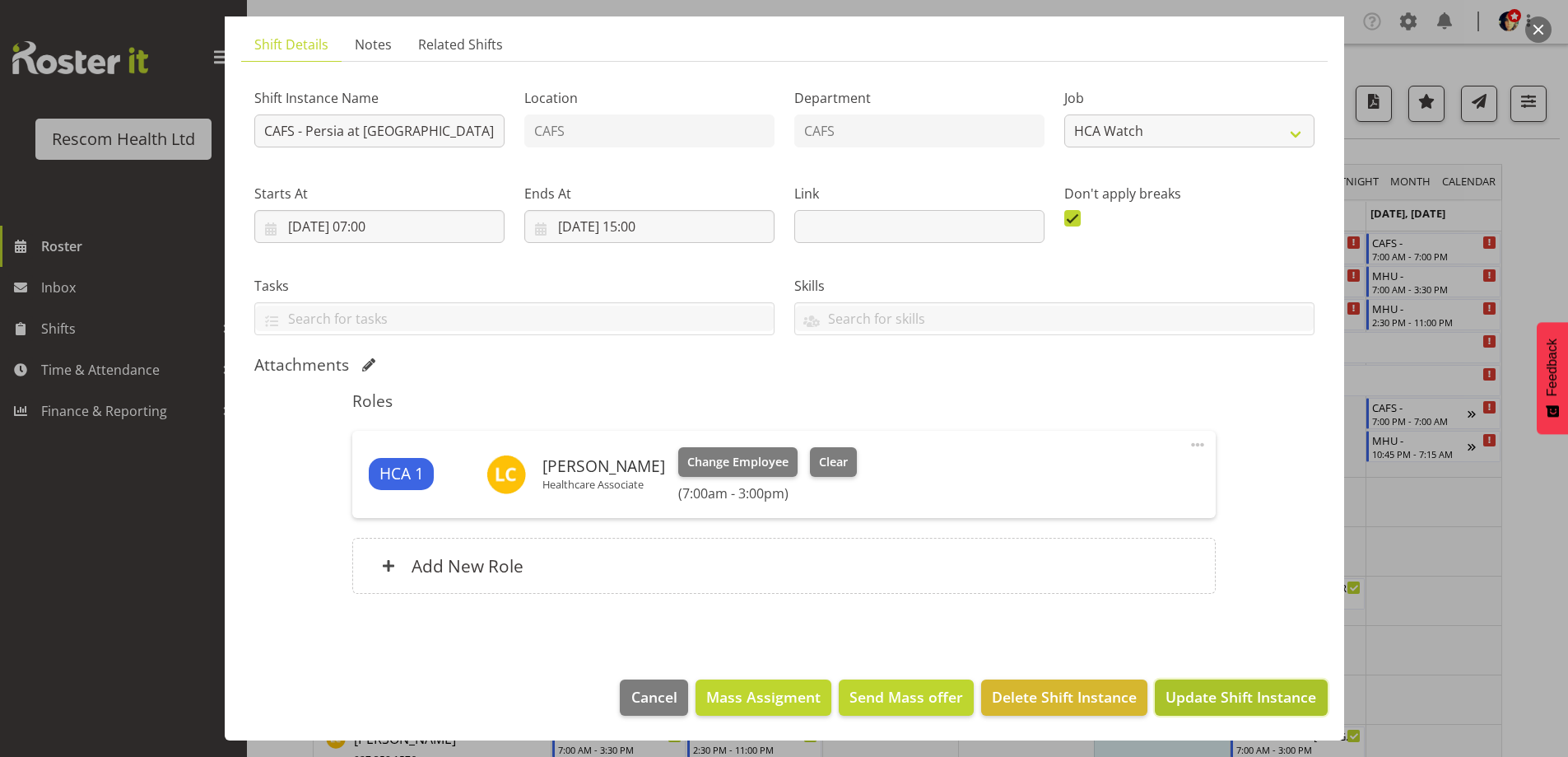
click at [1250, 689] on span "Update Shift Instance" at bounding box center [1241, 696] width 151 height 21
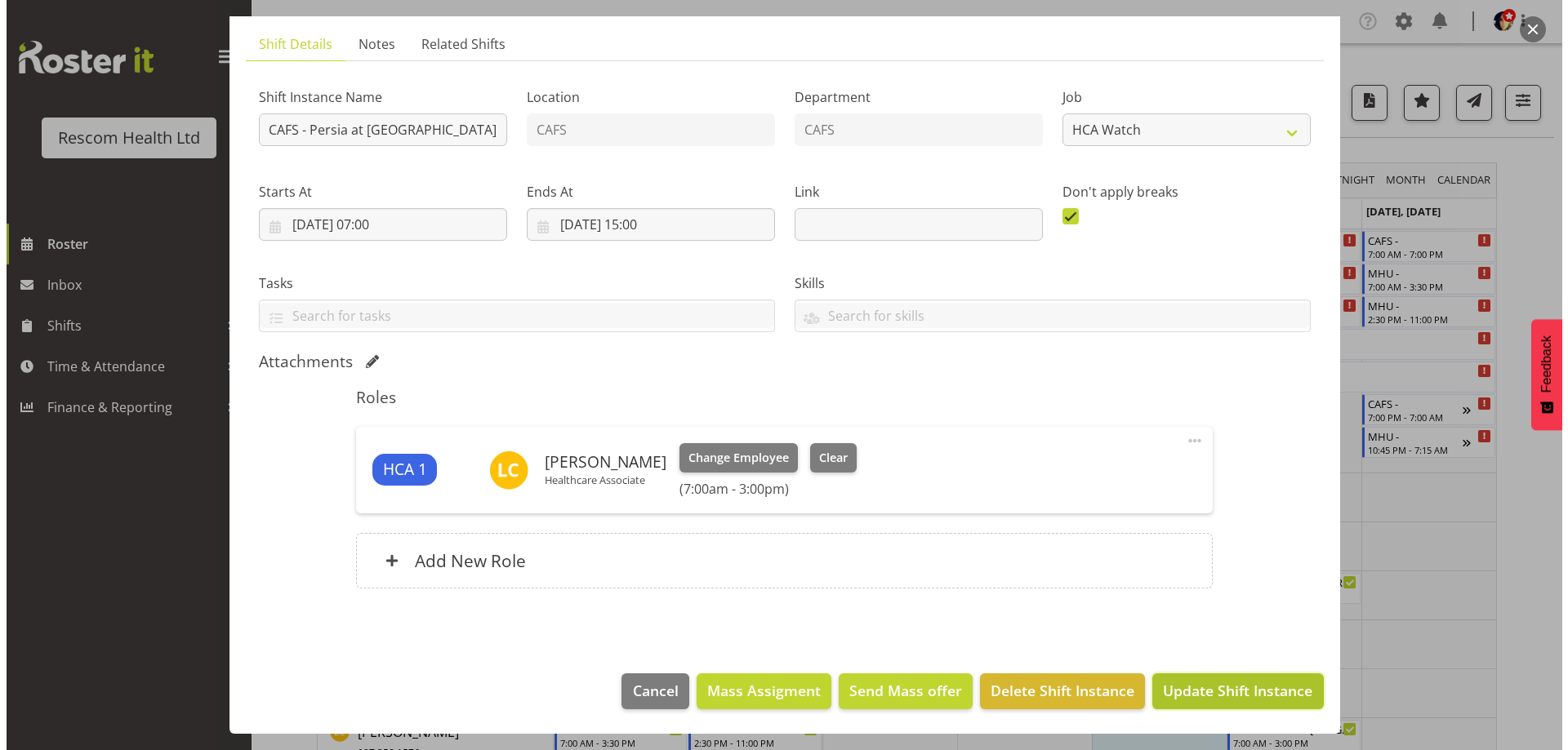
scroll to position [38, 0]
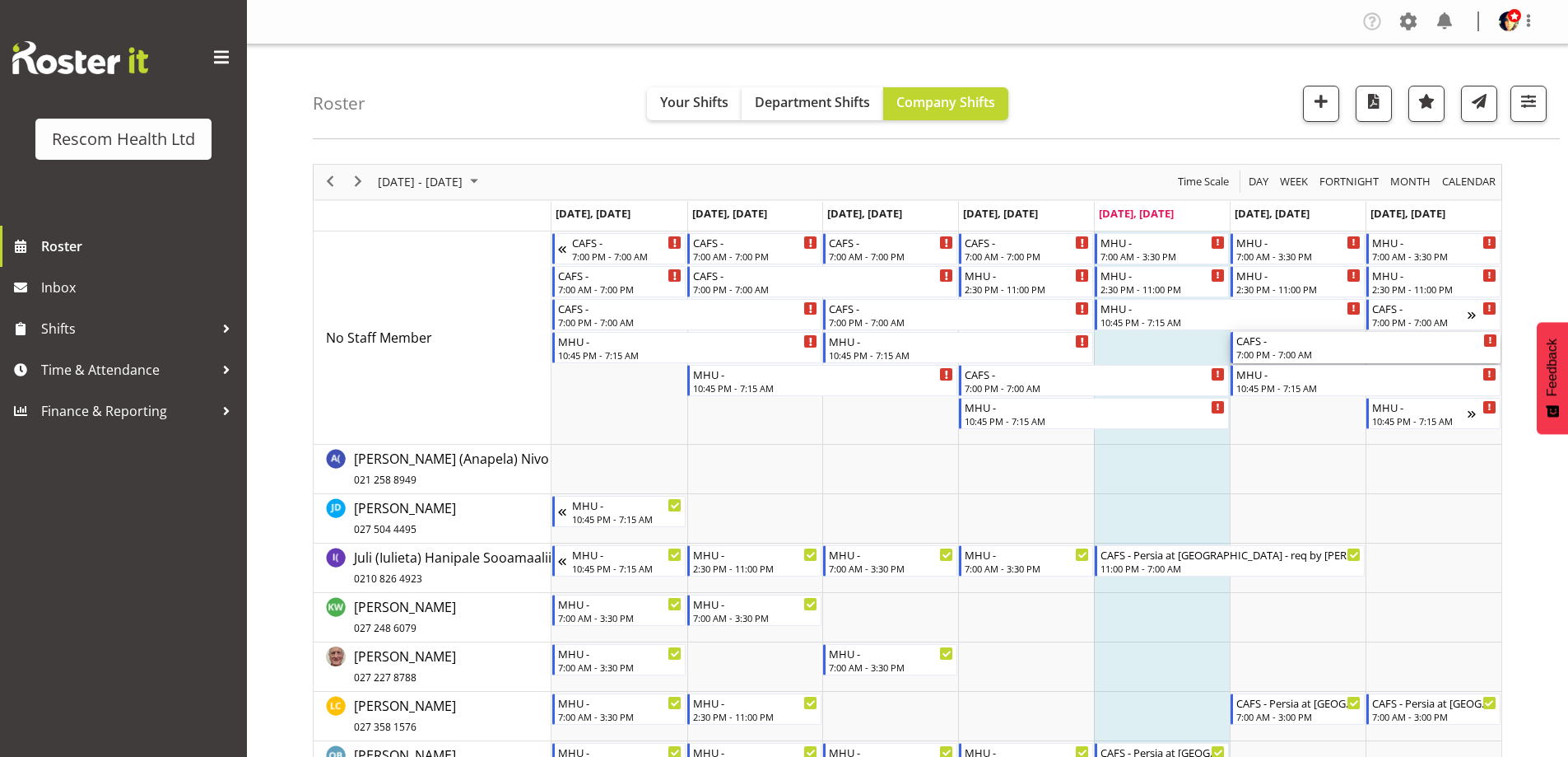
click at [1287, 344] on div "CAFS -" at bounding box center [1367, 339] width 261 height 16
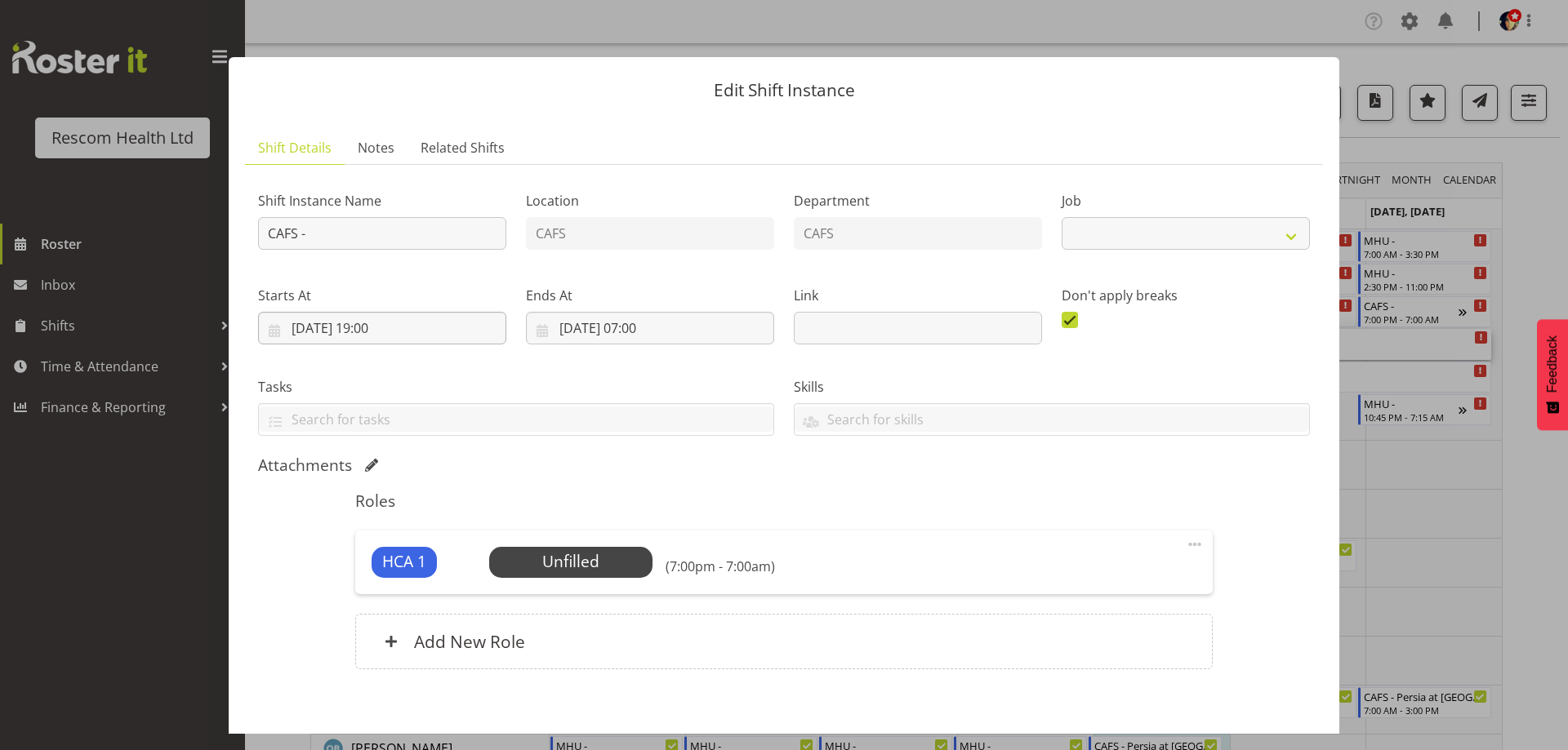
select select "4188"
click at [390, 230] on input "CAFS -" at bounding box center [382, 234] width 248 height 32
click at [326, 230] on input "CAFS - PErsia at Emerge House" at bounding box center [382, 234] width 248 height 32
type input "CAFS - Persia at [GEOGRAPHIC_DATA]"
click at [377, 336] on input "23/08/2025, 19:00" at bounding box center [382, 328] width 248 height 32
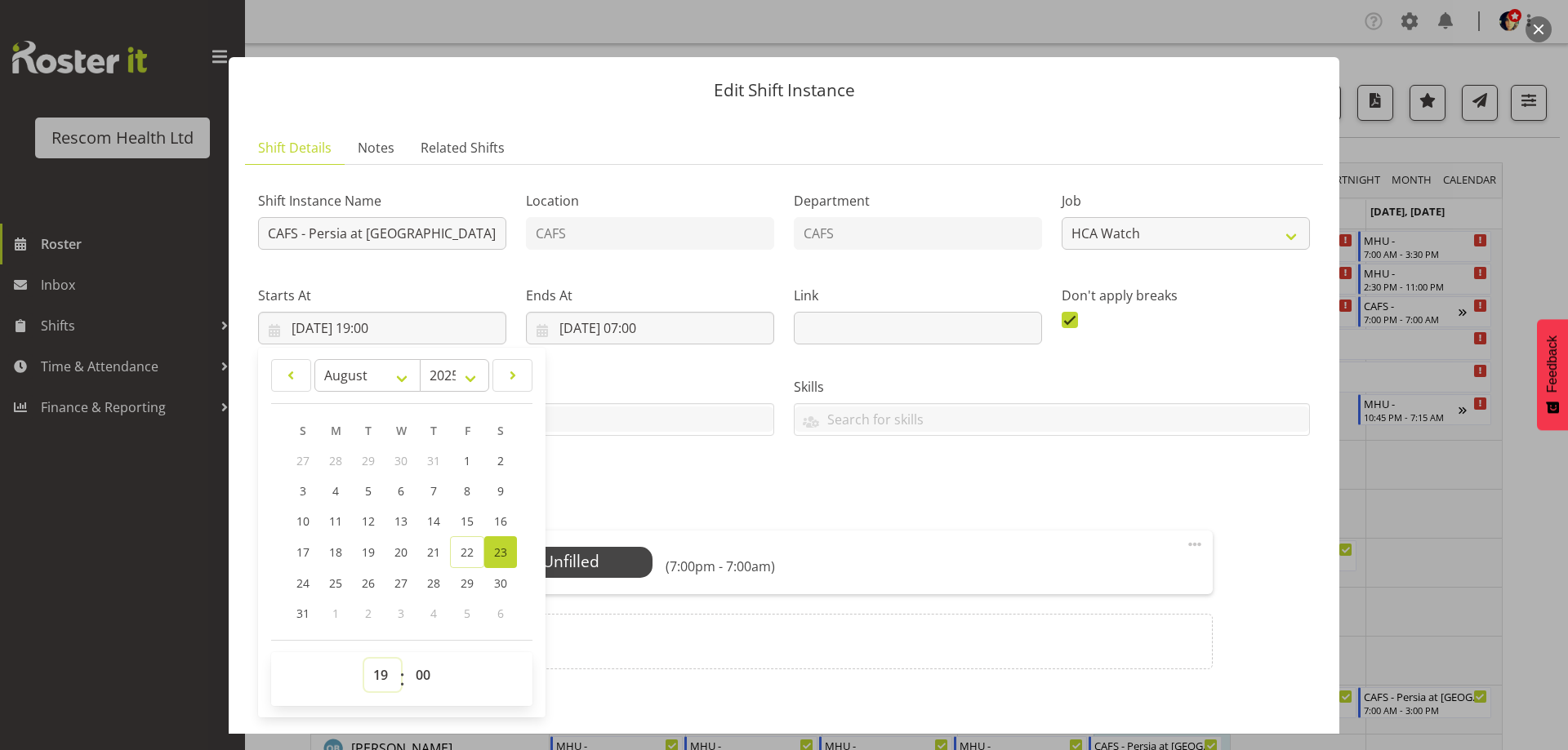
click at [376, 675] on select "00 01 02 03 04 05 06 07 08 09 10 11 12 13 14 15 16 17 18 19 20 21 22 23" at bounding box center [382, 674] width 37 height 32
select select "23"
click at [364, 658] on select "00 01 02 03 04 05 06 07 08 09 10 11 12 13 14 15 16 17 18 19 20 21 22 23" at bounding box center [382, 674] width 37 height 32
type input "23/08/2025, 23:00"
click at [644, 482] on div "Roles HCA 1 Unfilled Select Employee (11:00pm - 7:00am) Edit Cover Role Delete …" at bounding box center [783, 585] width 876 height 207
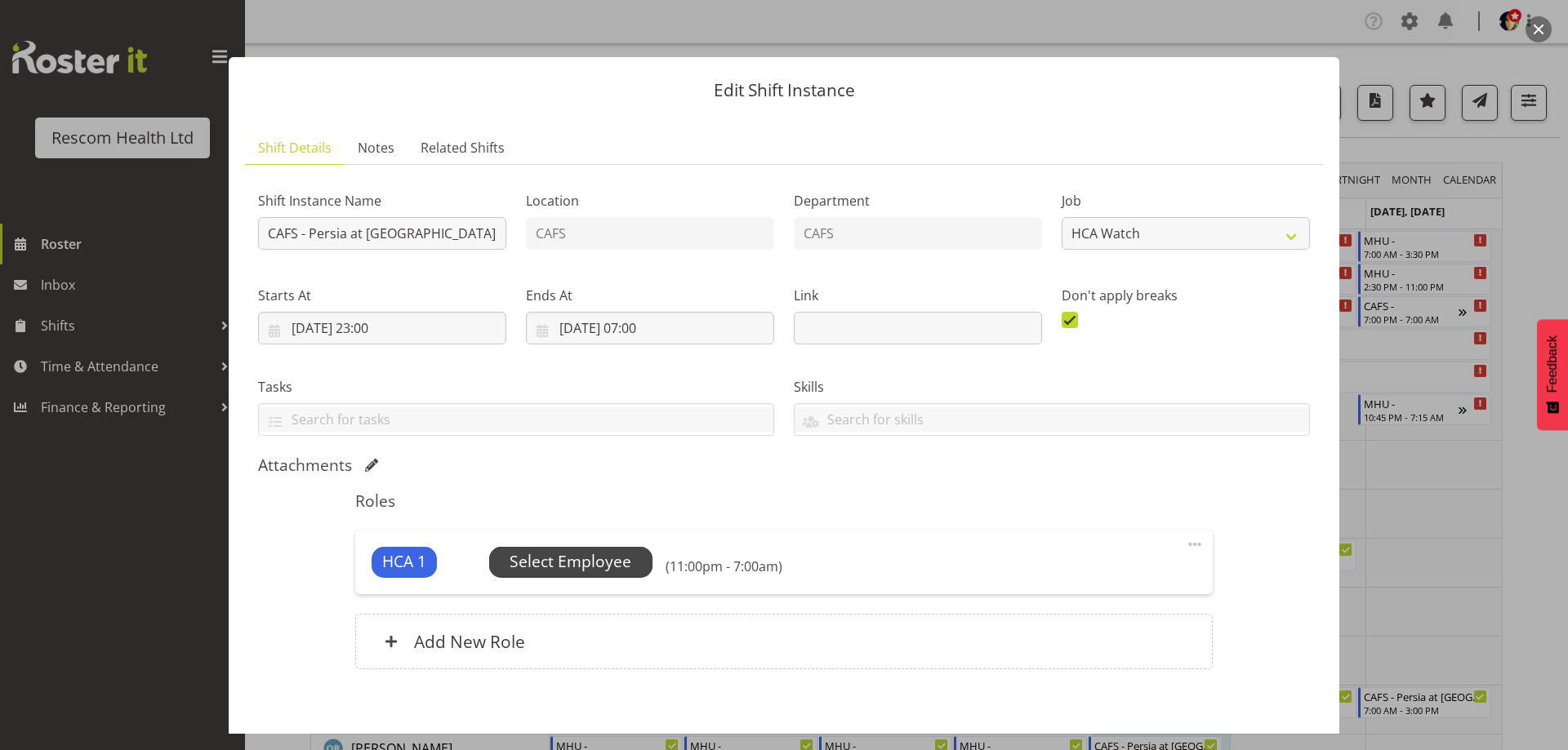
click at [580, 561] on span "Select Employee" at bounding box center [569, 562] width 122 height 24
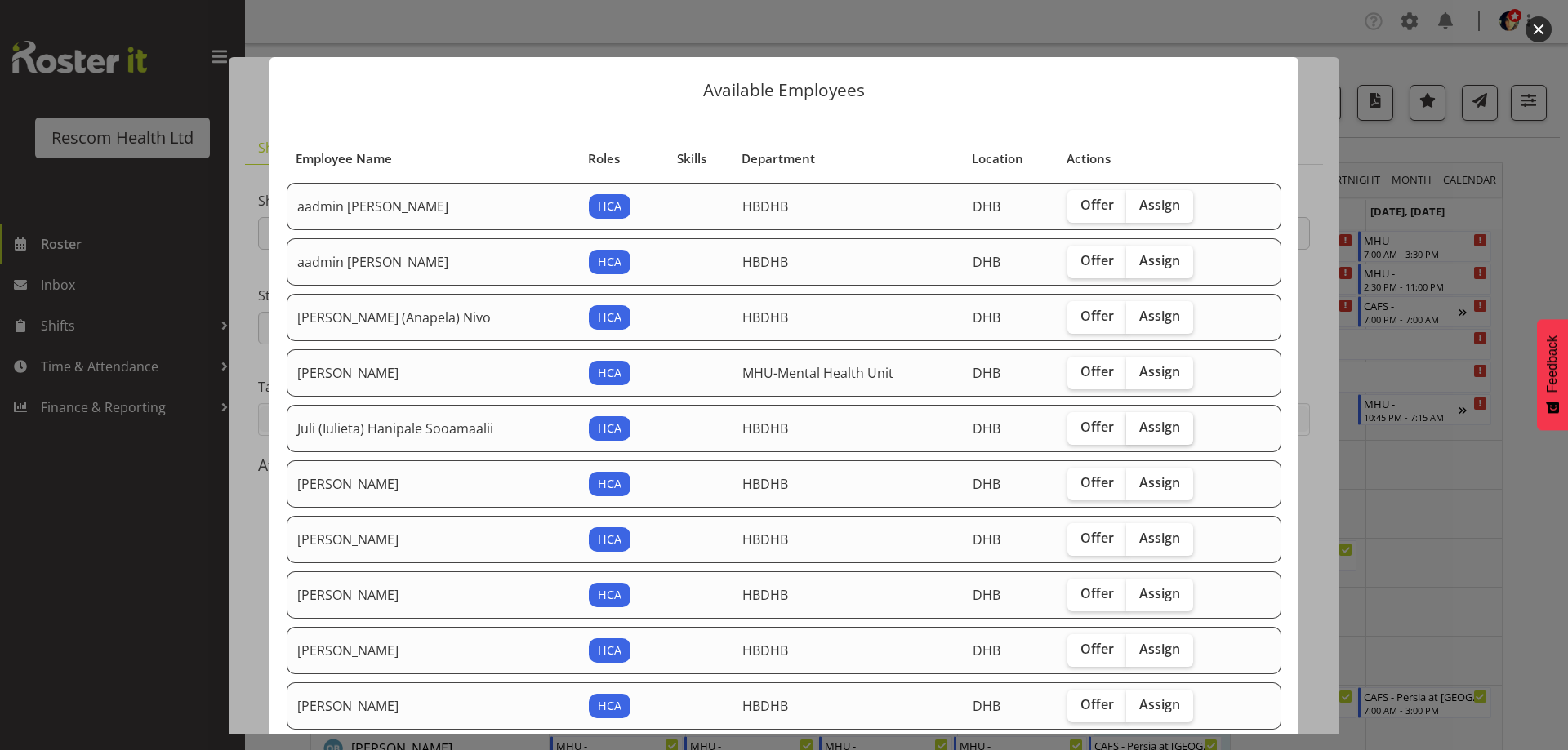
click at [1161, 429] on span "Assign" at bounding box center [1159, 426] width 41 height 16
click at [1136, 429] on input "Assign" at bounding box center [1131, 427] width 10 height 10
checkbox input "true"
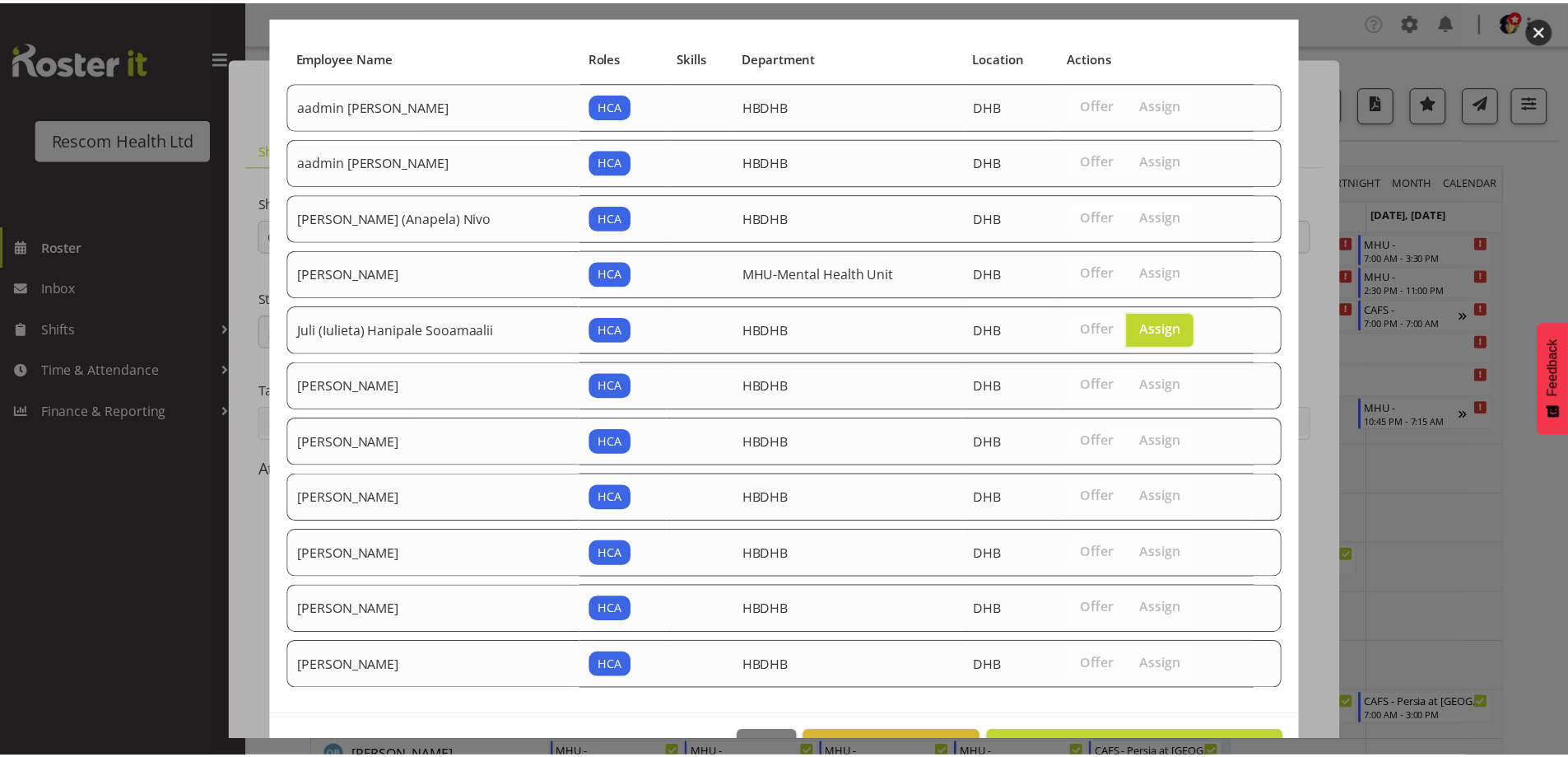
scroll to position [155, 0]
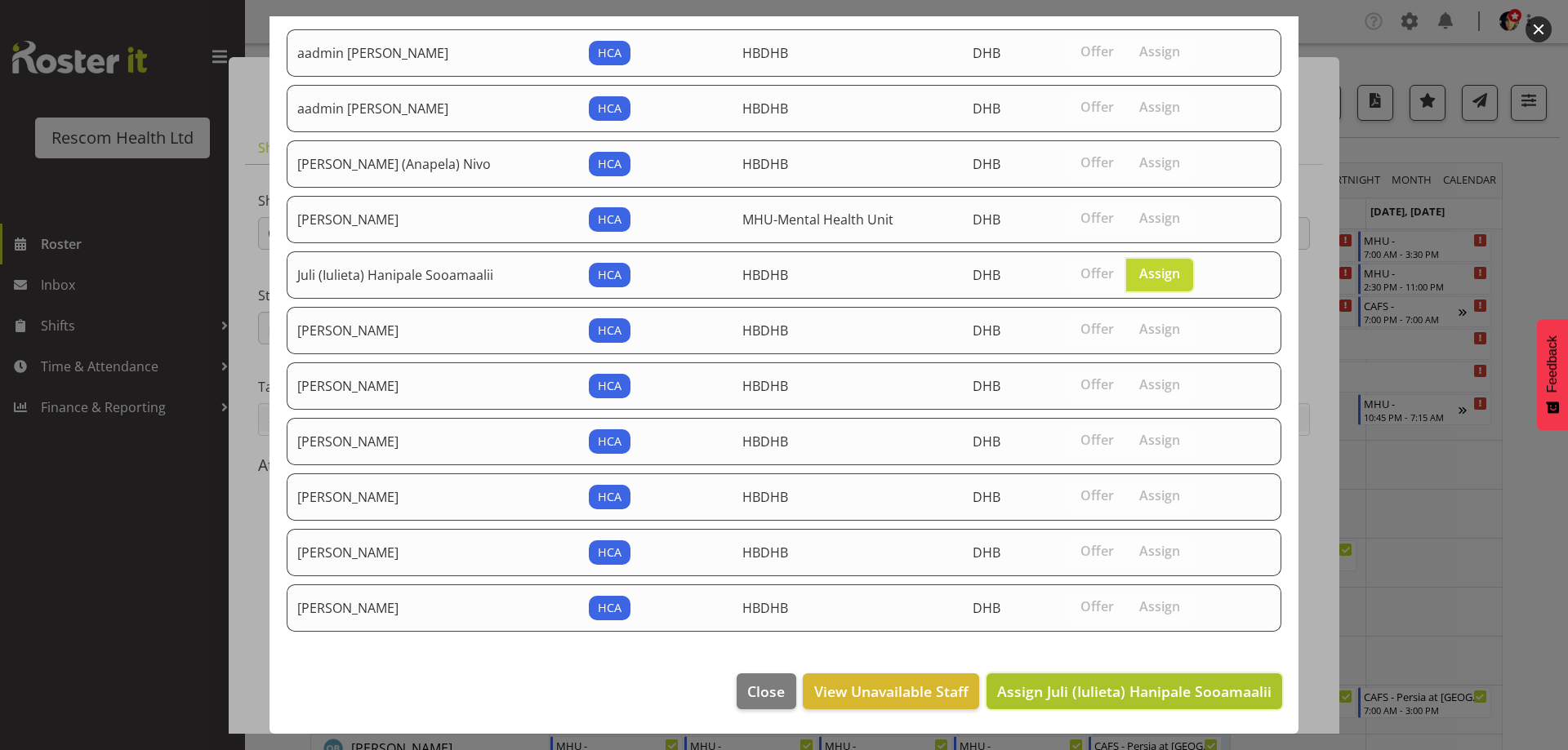
click at [1203, 693] on span "Assign Juli (Iulieta) Hanipale Sooamaalii" at bounding box center [1134, 691] width 275 height 20
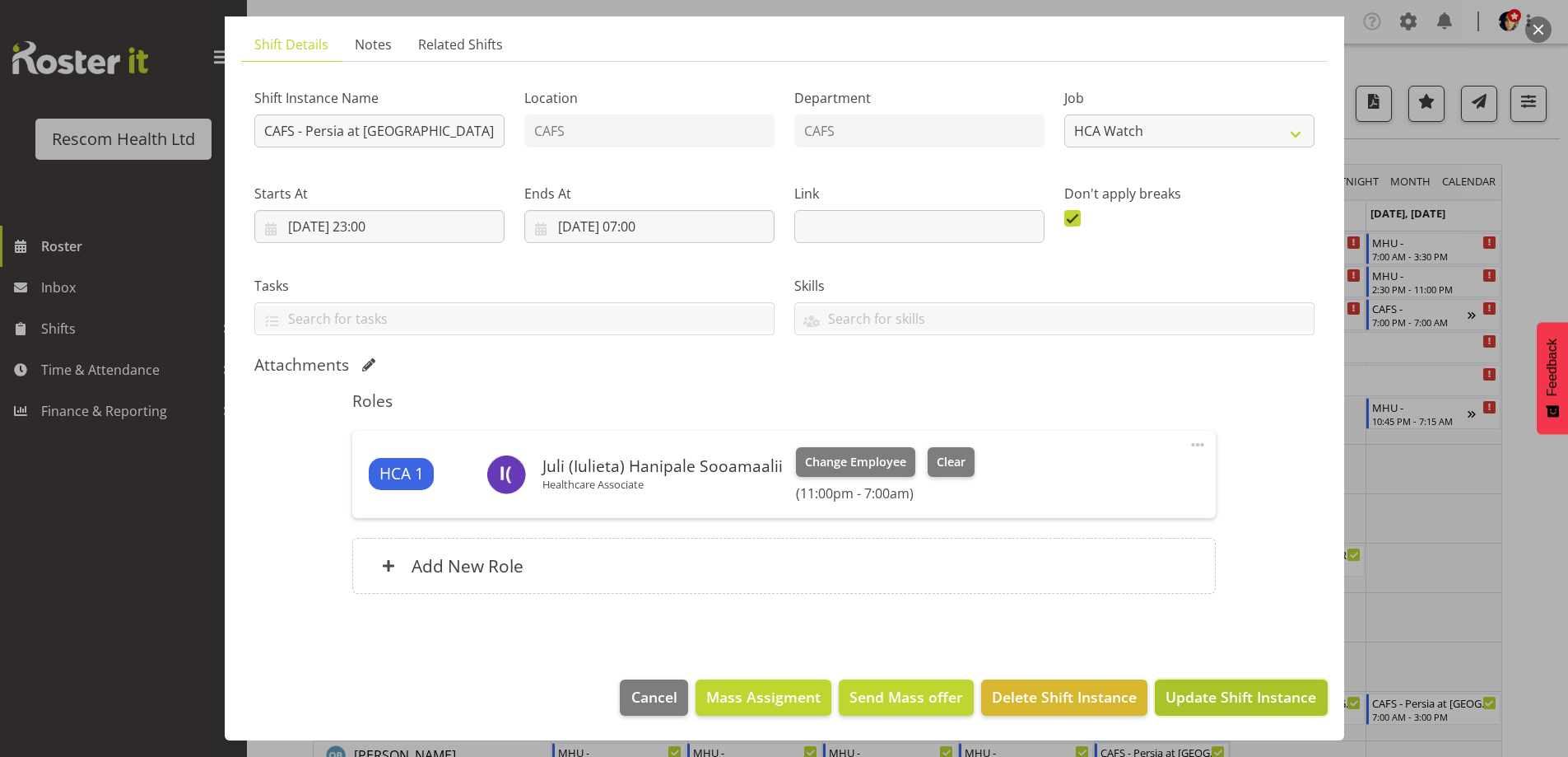
click at [1225, 694] on span "Update Shift Instance" at bounding box center [1241, 696] width 151 height 21
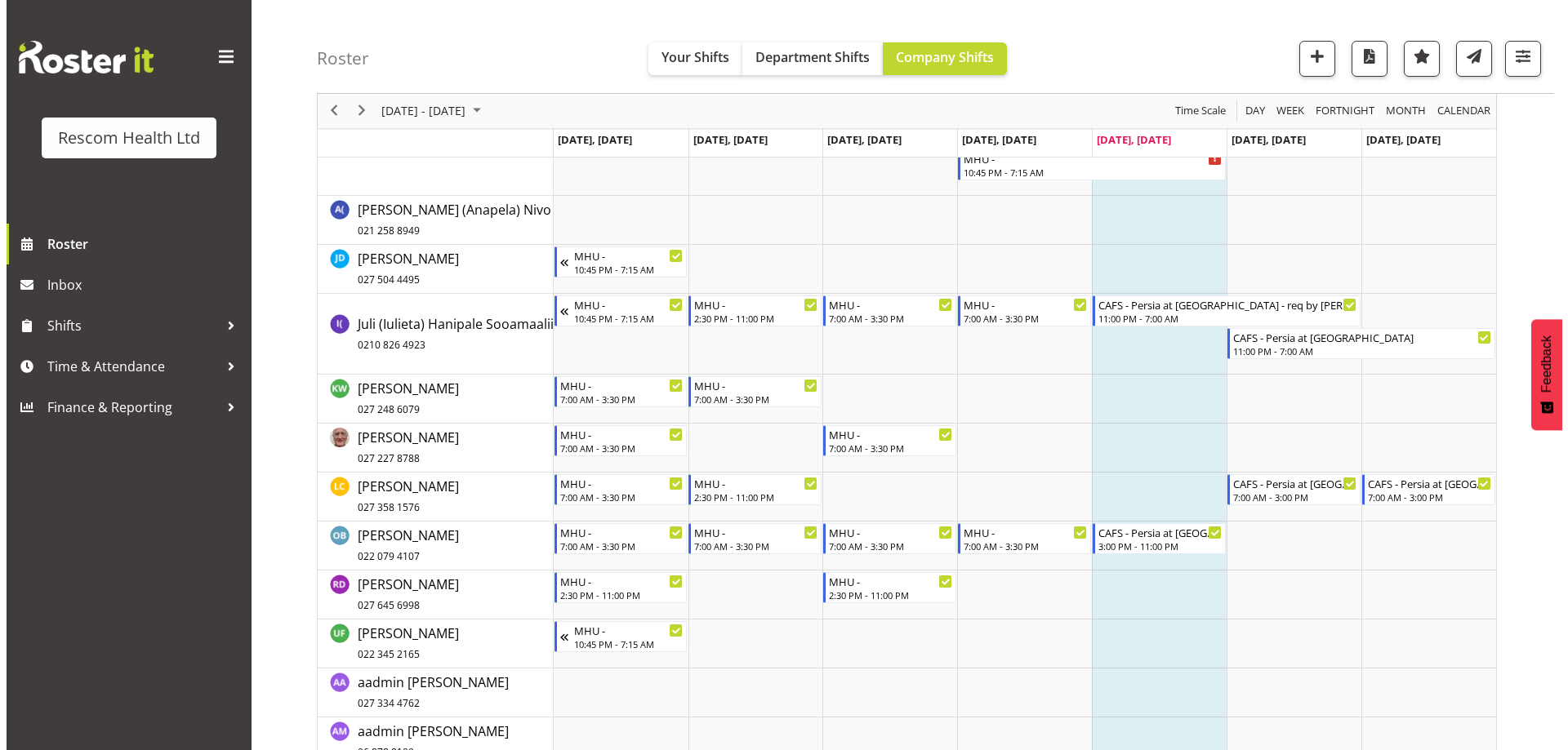
scroll to position [0, 0]
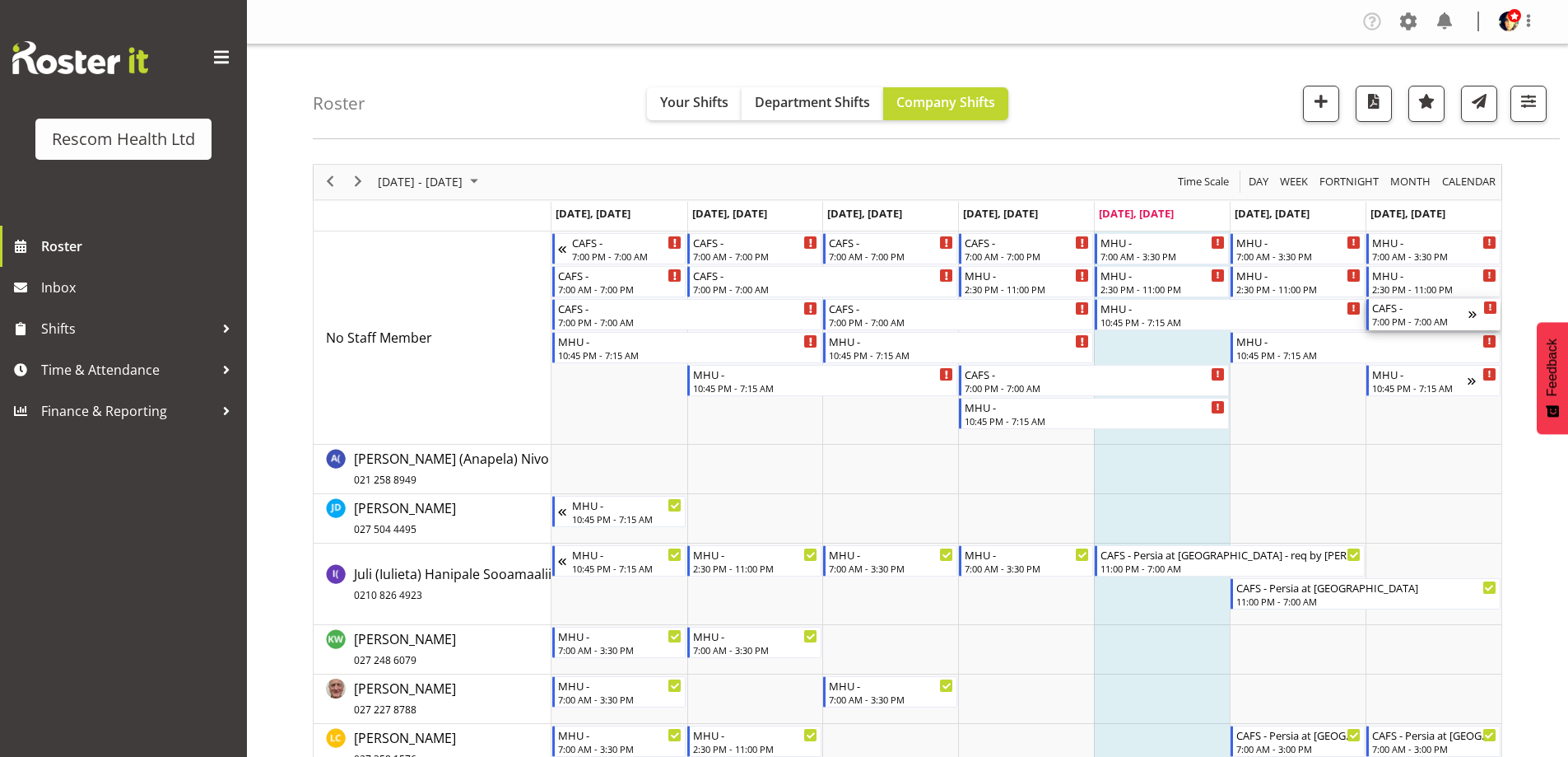
click at [1417, 315] on div "7:00 PM - 7:00 AM" at bounding box center [1421, 321] width 96 height 13
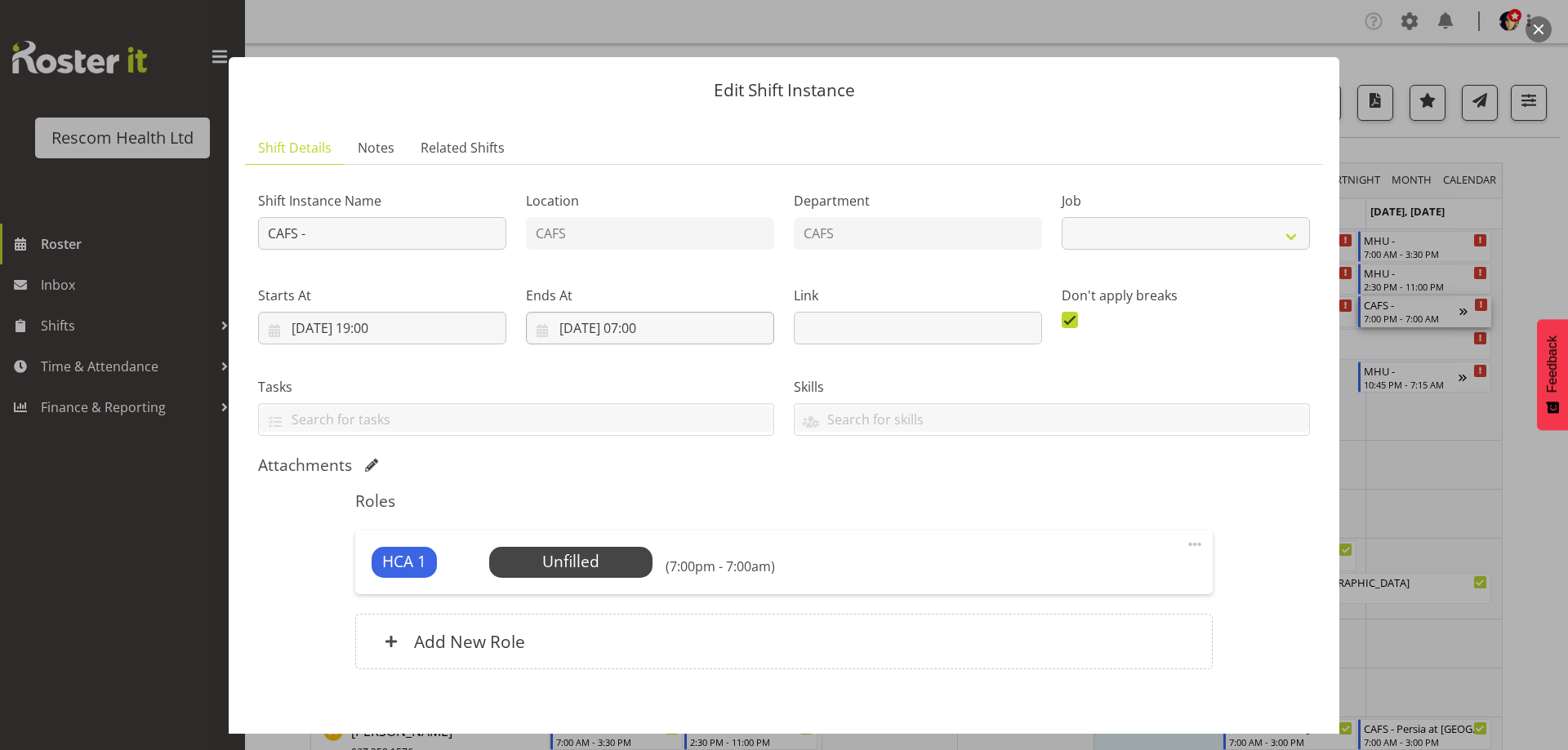
select select "4188"
click at [391, 331] on input "24/08/2025, 19:00" at bounding box center [382, 328] width 248 height 32
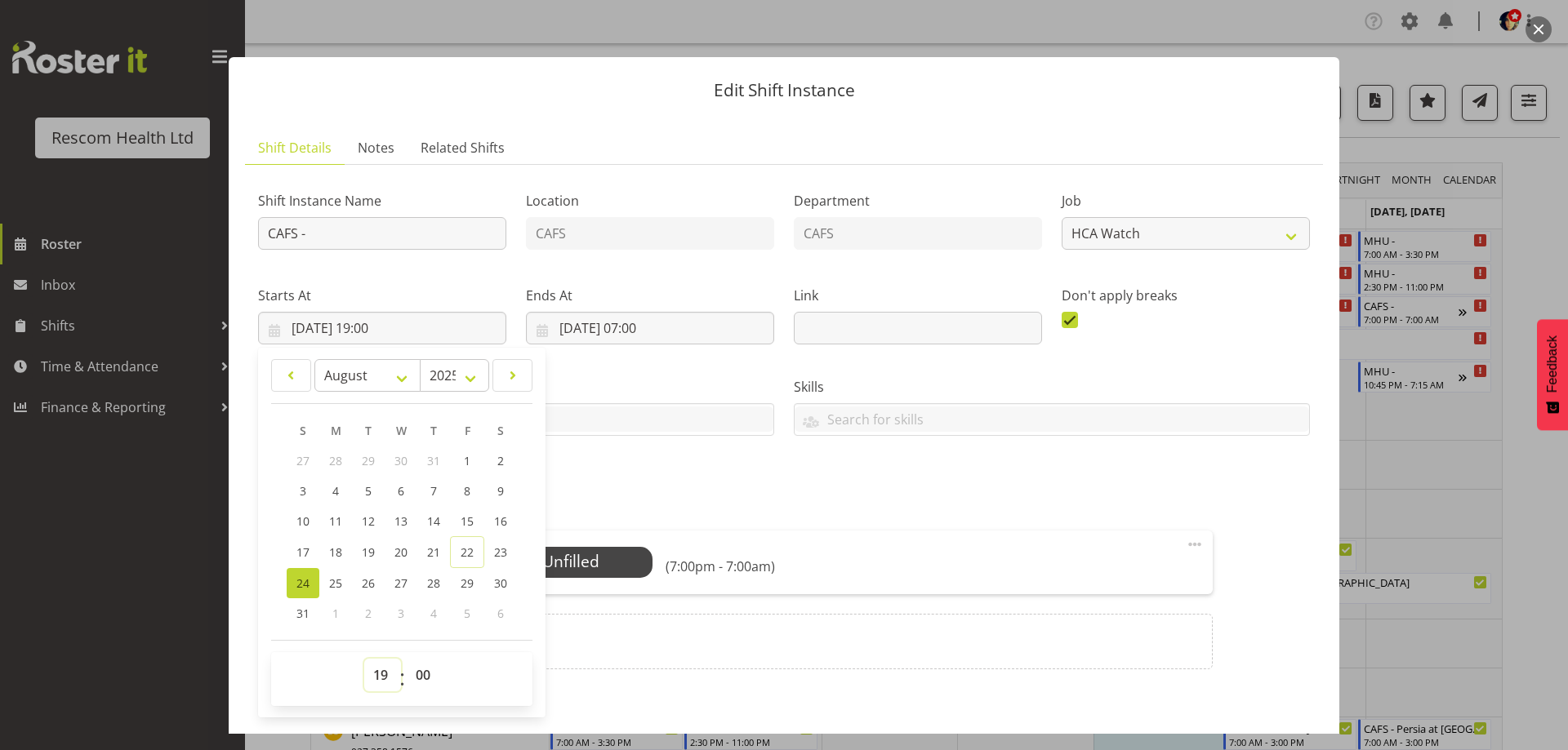
click at [381, 670] on select "00 01 02 03 04 05 06 07 08 09 10 11 12 13 14 15 16 17 18 19 20 21 22 23" at bounding box center [382, 674] width 37 height 32
select select "23"
click at [364, 658] on select "00 01 02 03 04 05 06 07 08 09 10 11 12 13 14 15 16 17 18 19 20 21 22 23" at bounding box center [382, 674] width 37 height 32
type input "[DATE] 23:00"
drag, startPoint x: 592, startPoint y: 498, endPoint x: 419, endPoint y: 266, distance: 289.4
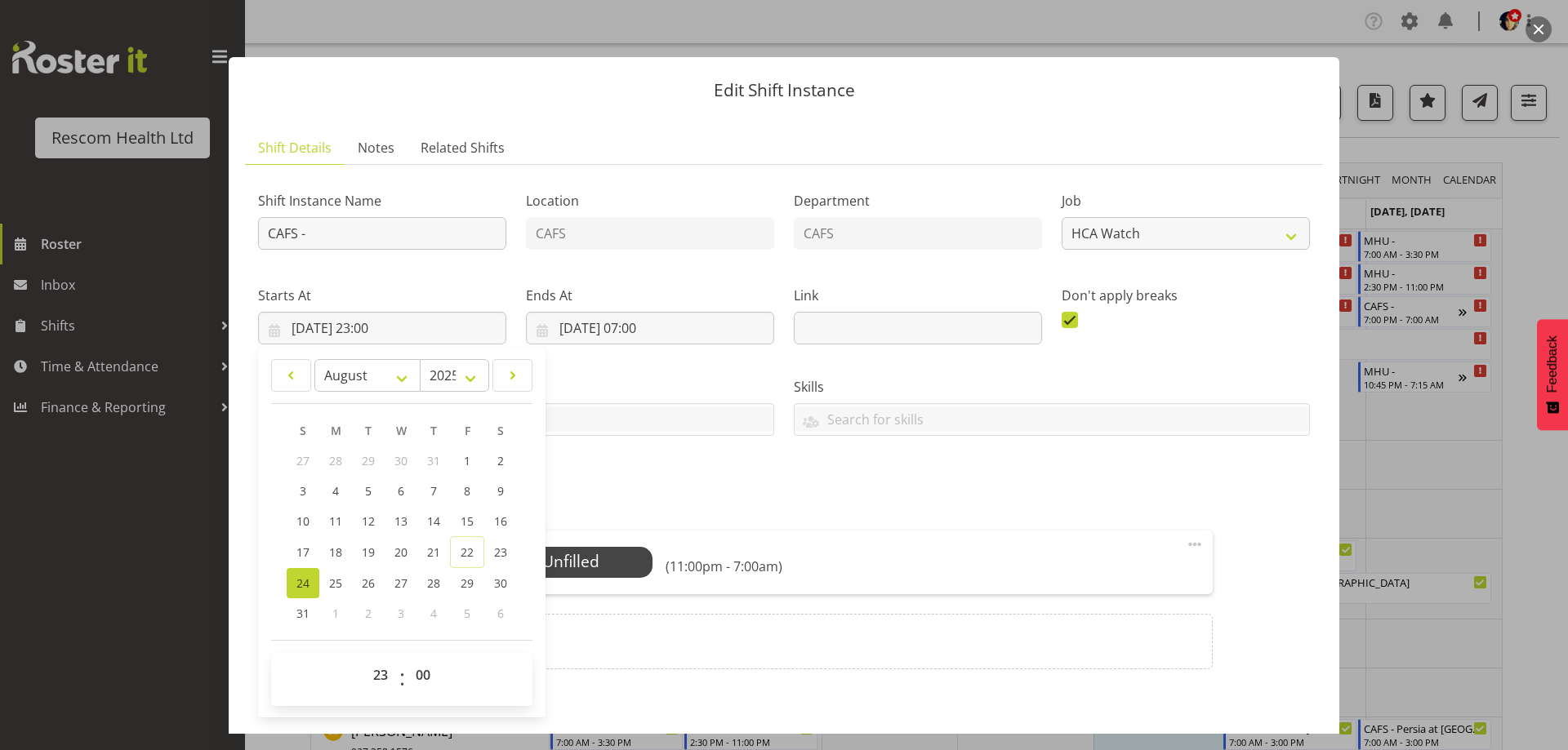
click at [592, 496] on h5 "Roles" at bounding box center [784, 500] width 857 height 20
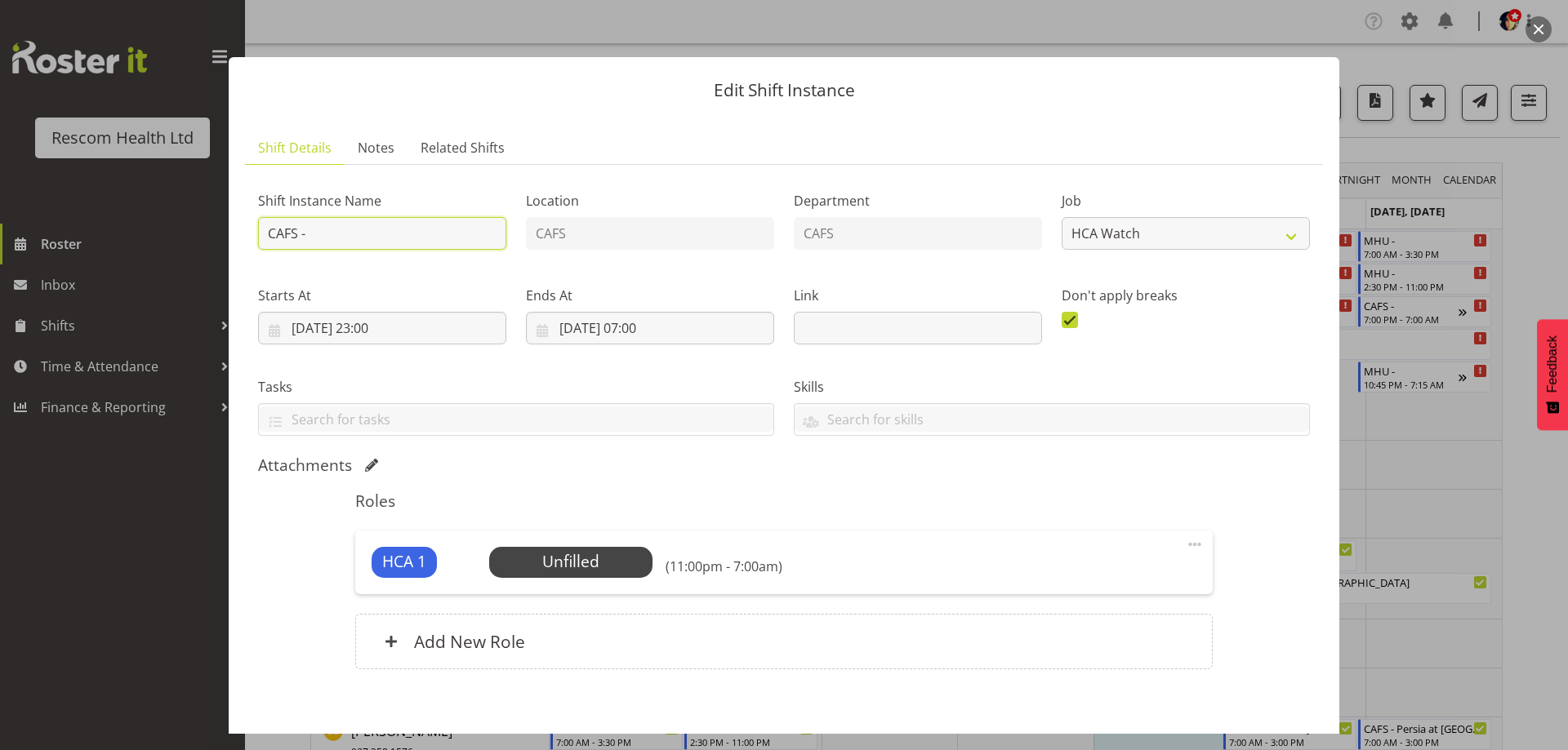
click at [407, 242] on input "CAFS -" at bounding box center [382, 234] width 248 height 32
type input "CAFS - Persia at [GEOGRAPHIC_DATA]"
click at [516, 564] on span "Select Employee" at bounding box center [569, 562] width 122 height 24
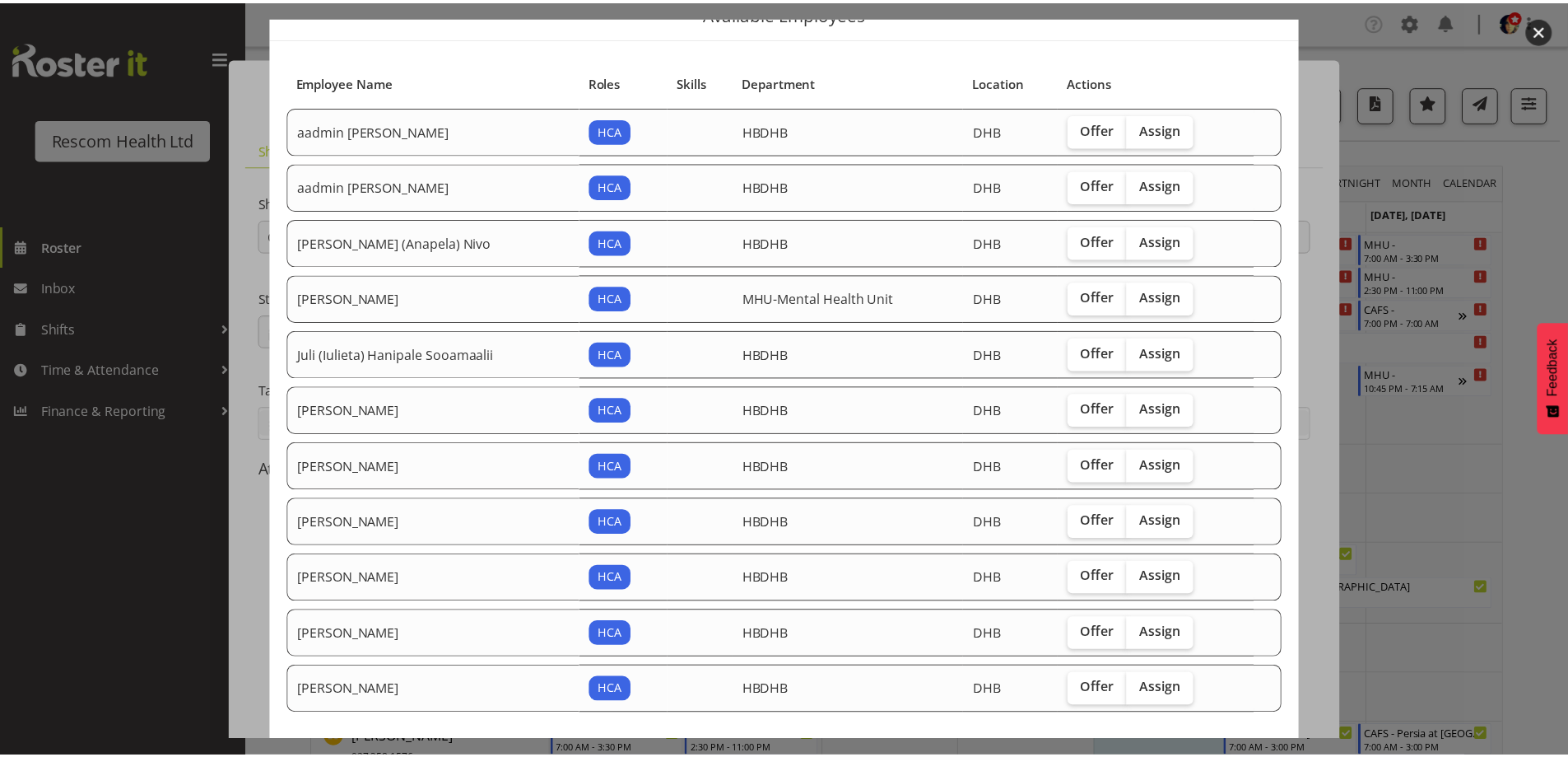
scroll to position [155, 0]
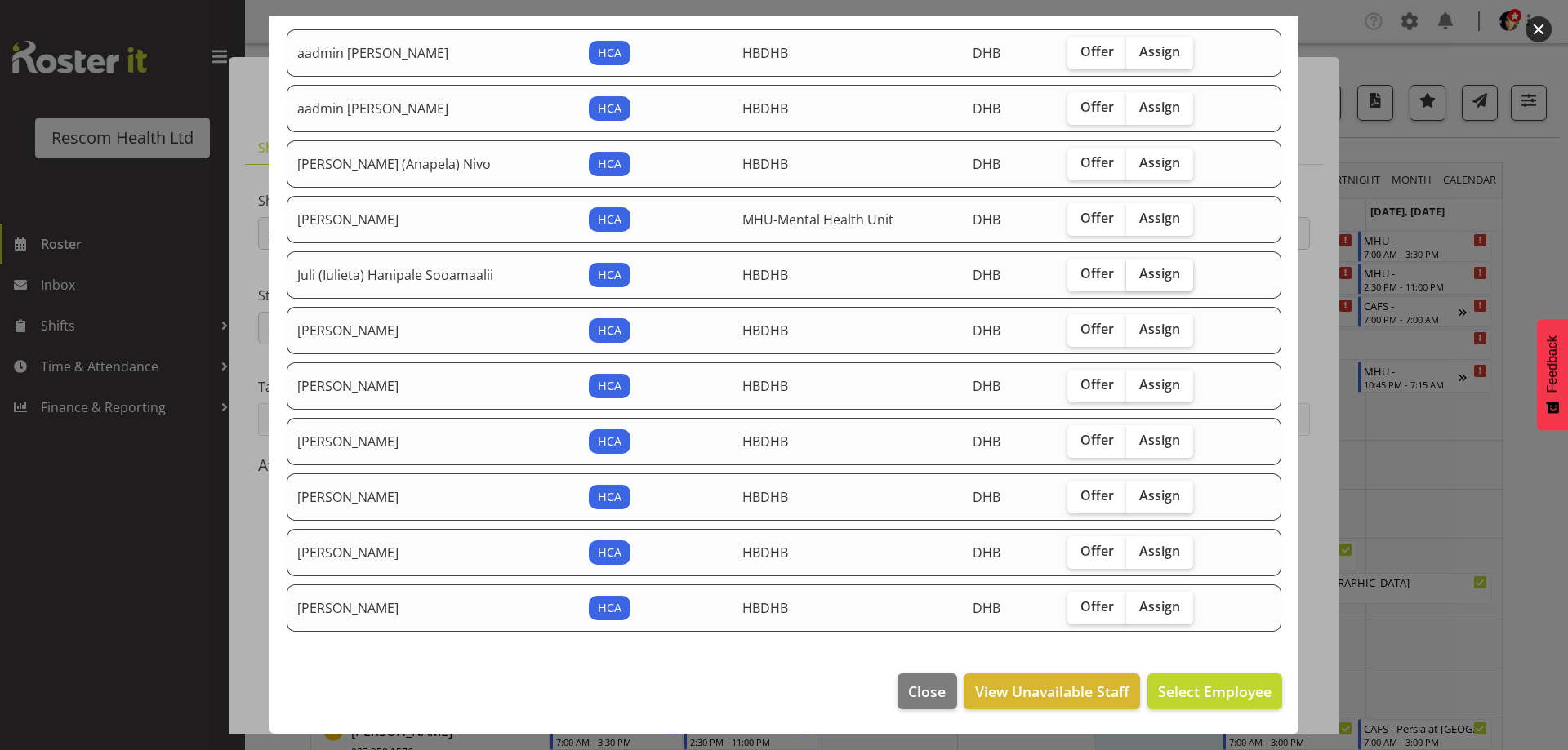
click at [1153, 273] on span "Assign" at bounding box center [1159, 273] width 41 height 16
click at [1136, 273] on input "Assign" at bounding box center [1131, 273] width 10 height 10
checkbox input "true"
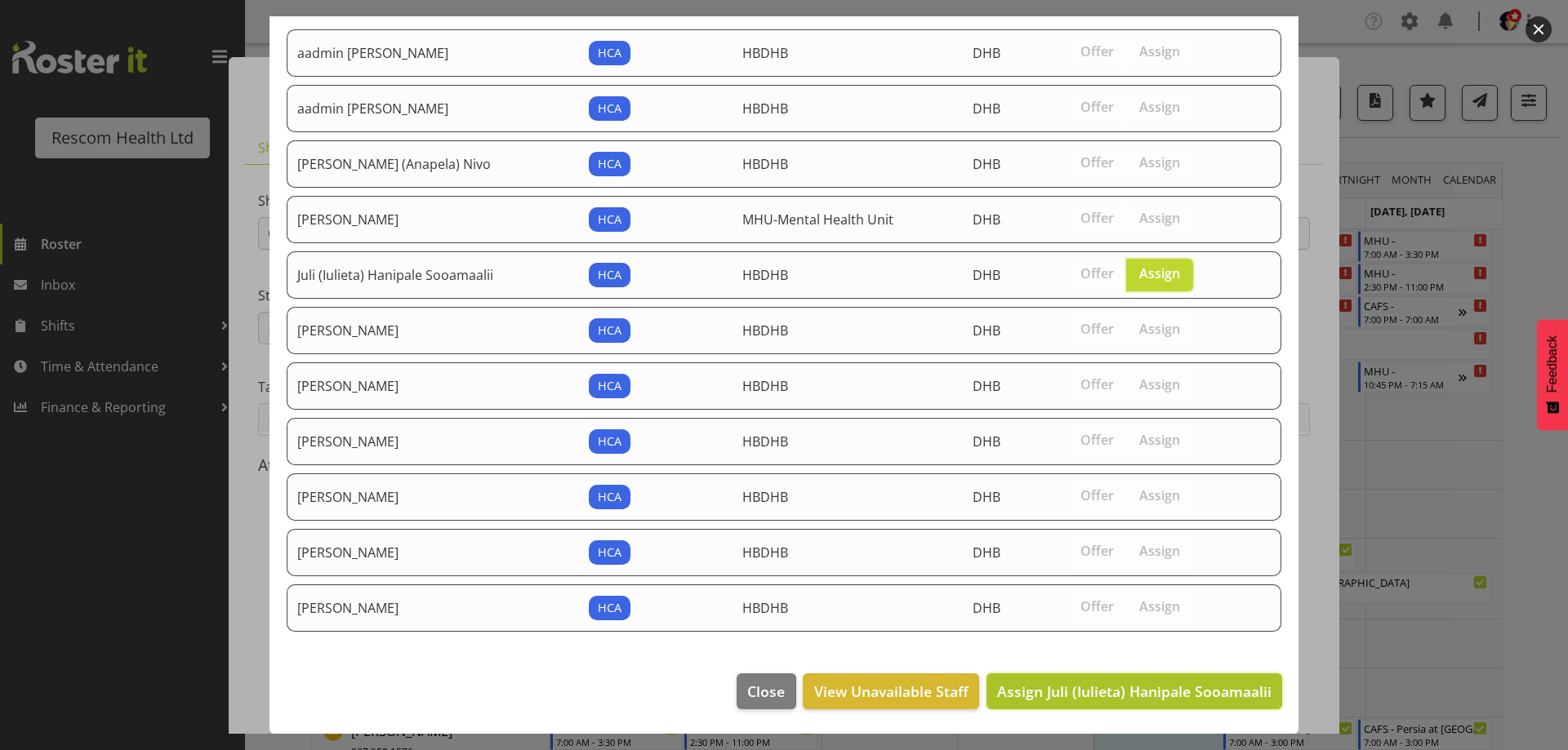
click at [1163, 686] on span "Assign Juli (Iulieta) Hanipale Sooamaalii" at bounding box center [1134, 691] width 275 height 20
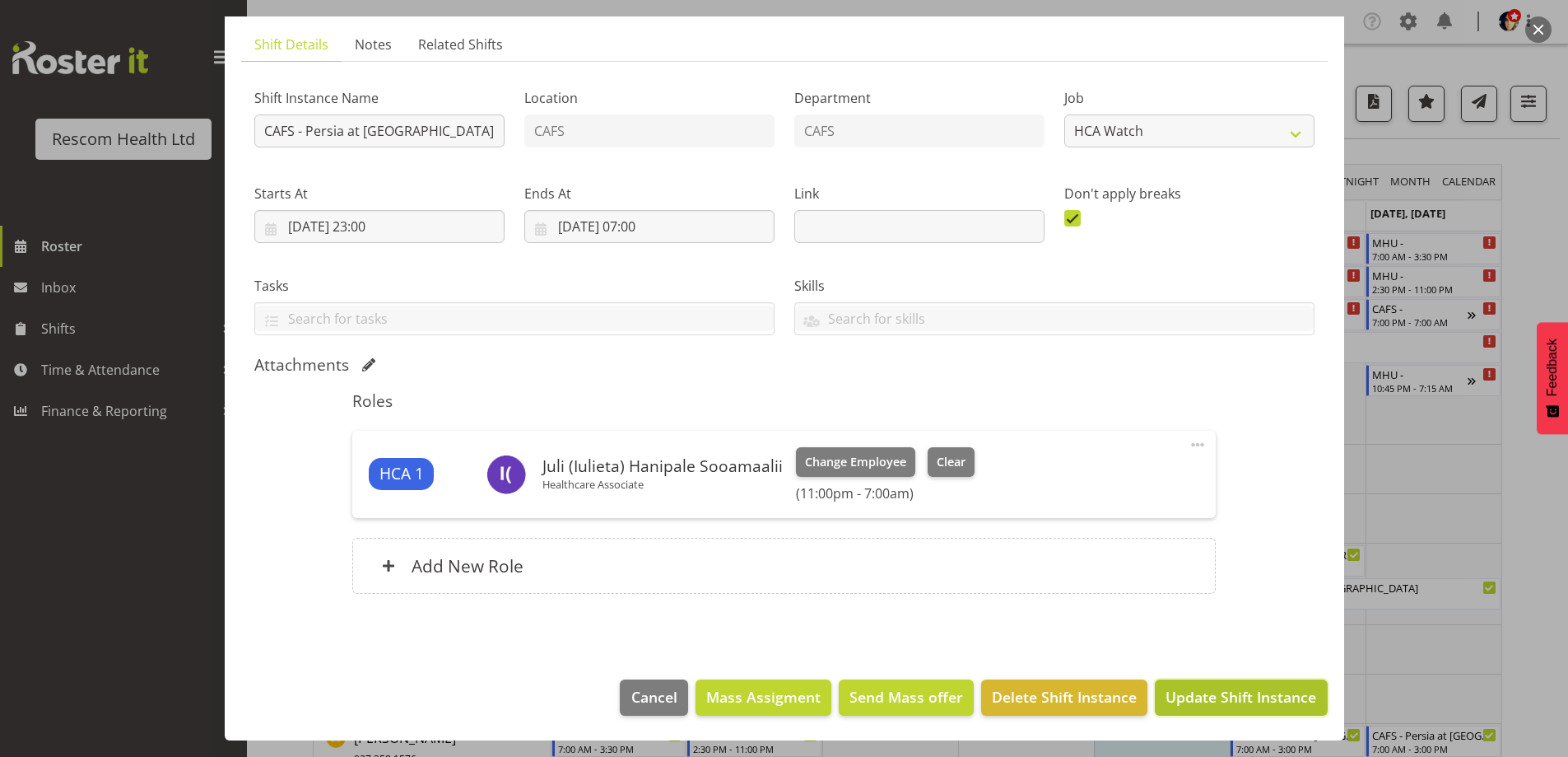
click at [1222, 693] on span "Update Shift Instance" at bounding box center [1241, 696] width 151 height 21
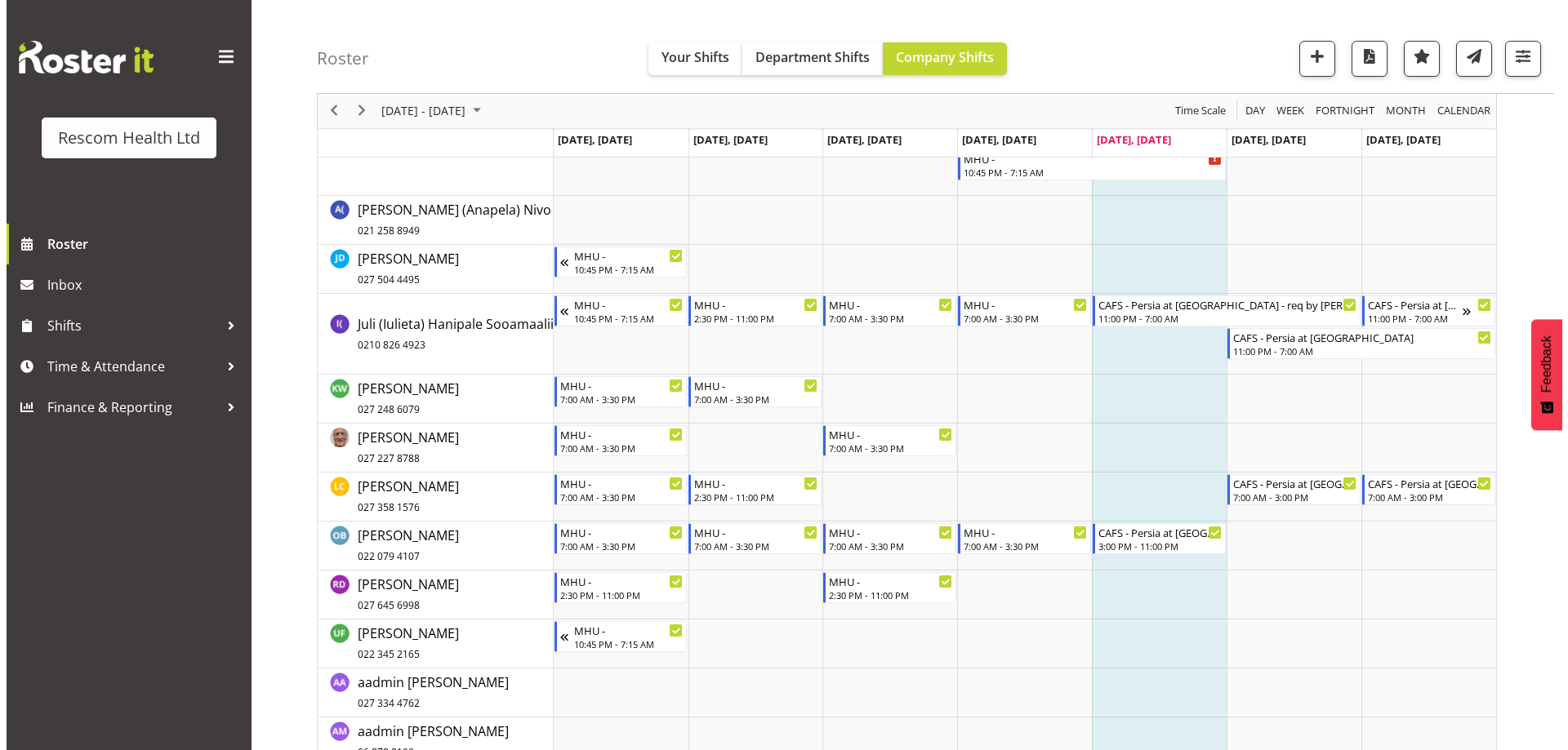
scroll to position [0, 0]
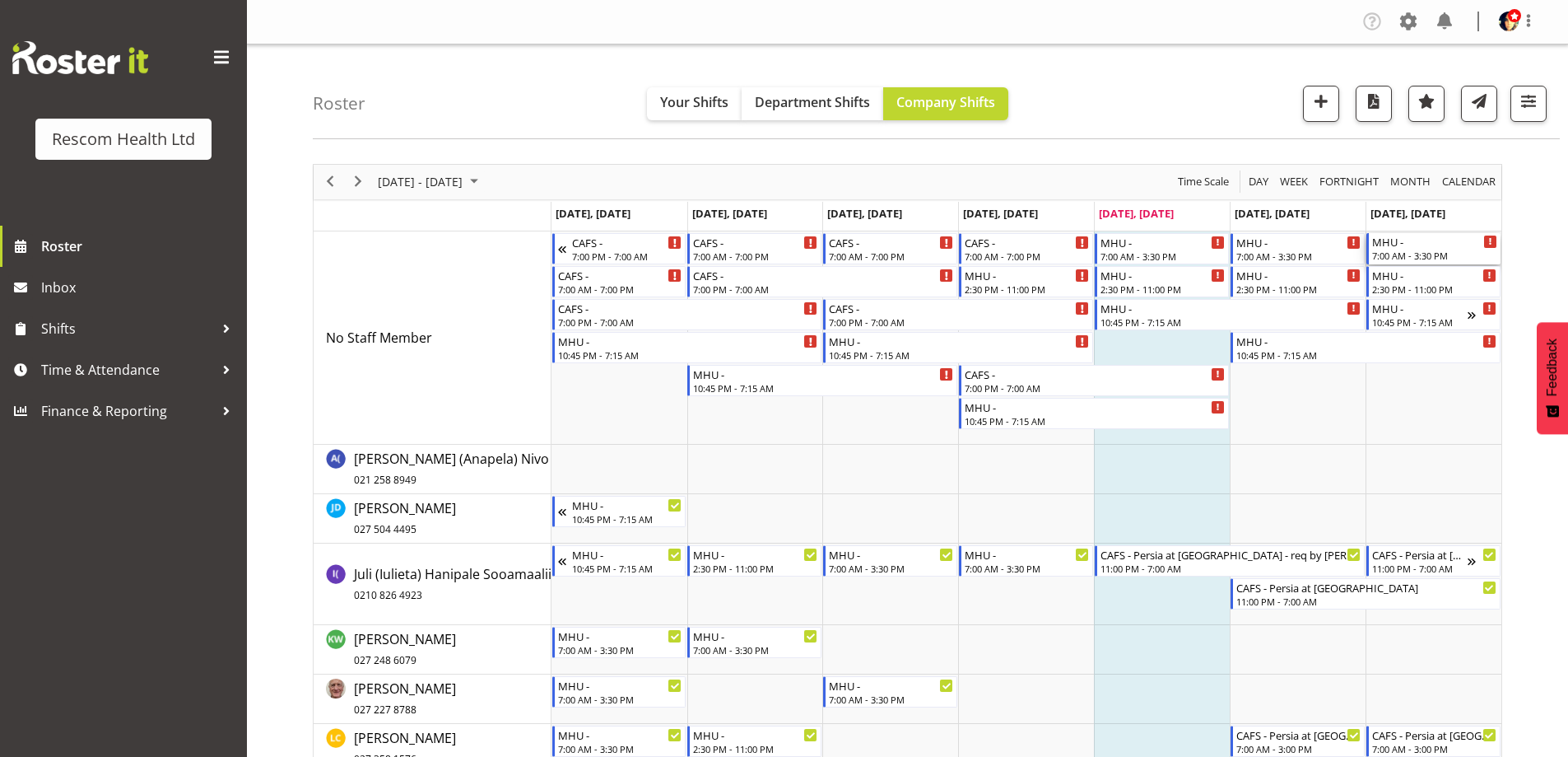
click at [1433, 252] on div "7:00 AM - 3:30 PM" at bounding box center [1435, 255] width 125 height 13
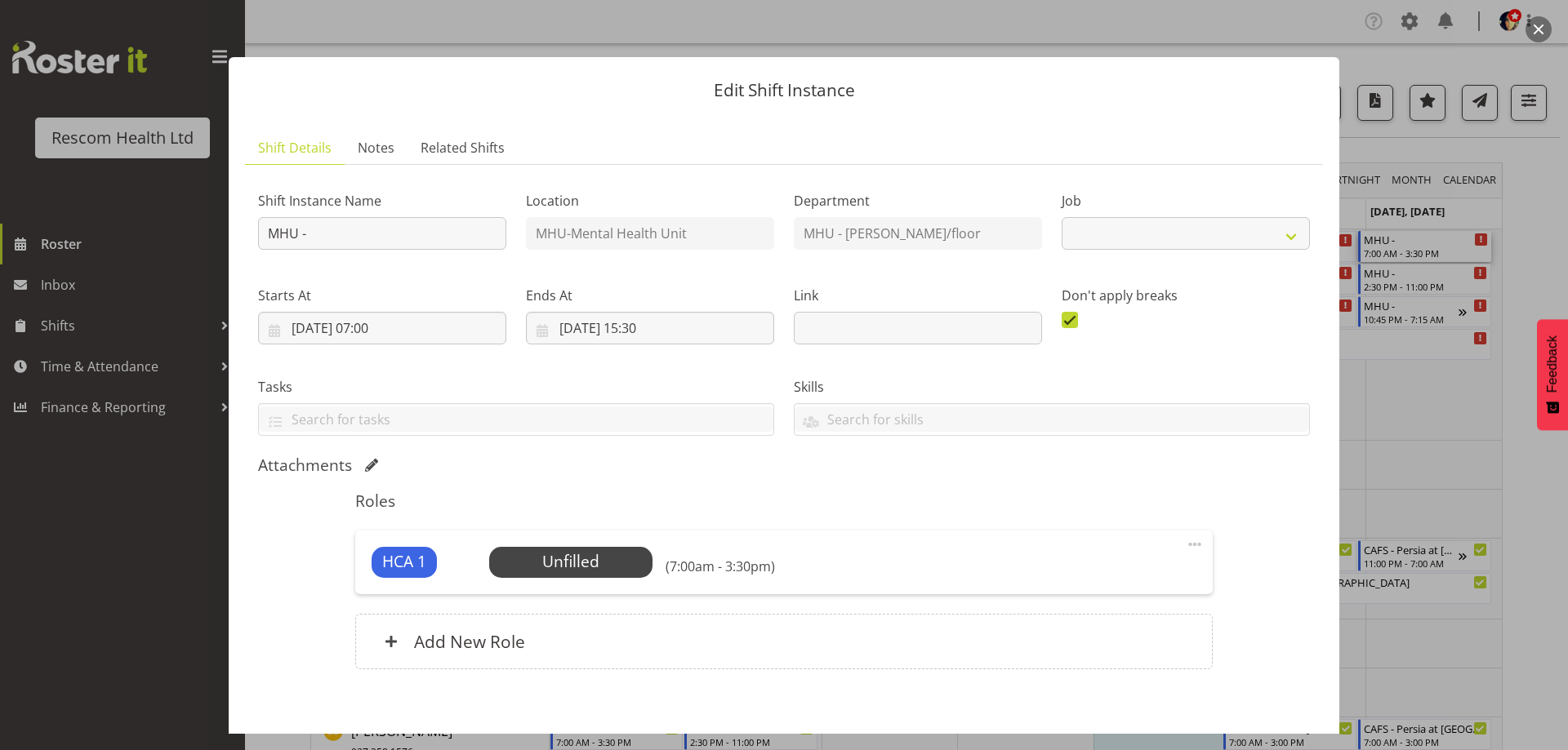
select select "4188"
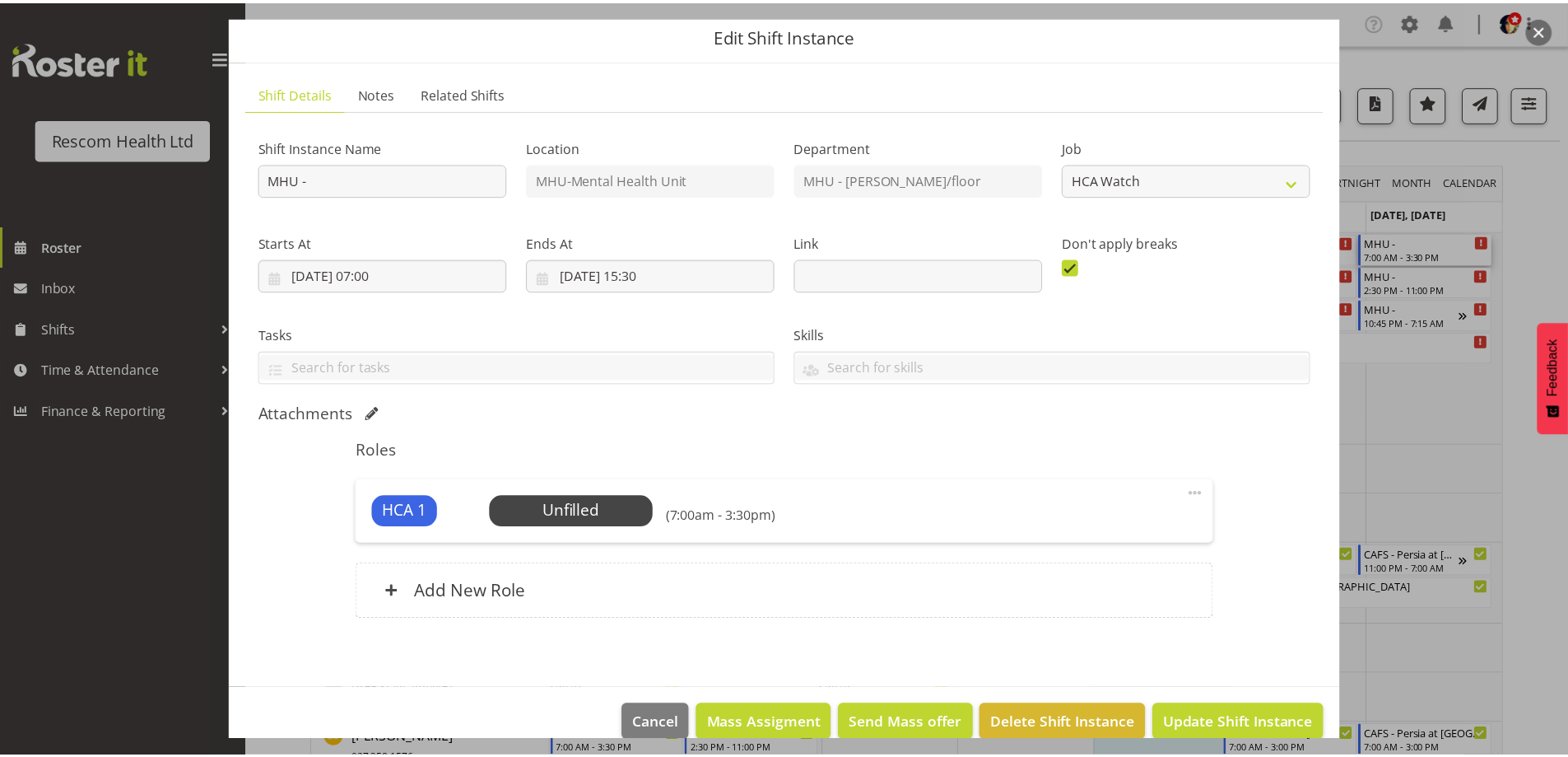
scroll to position [81, 0]
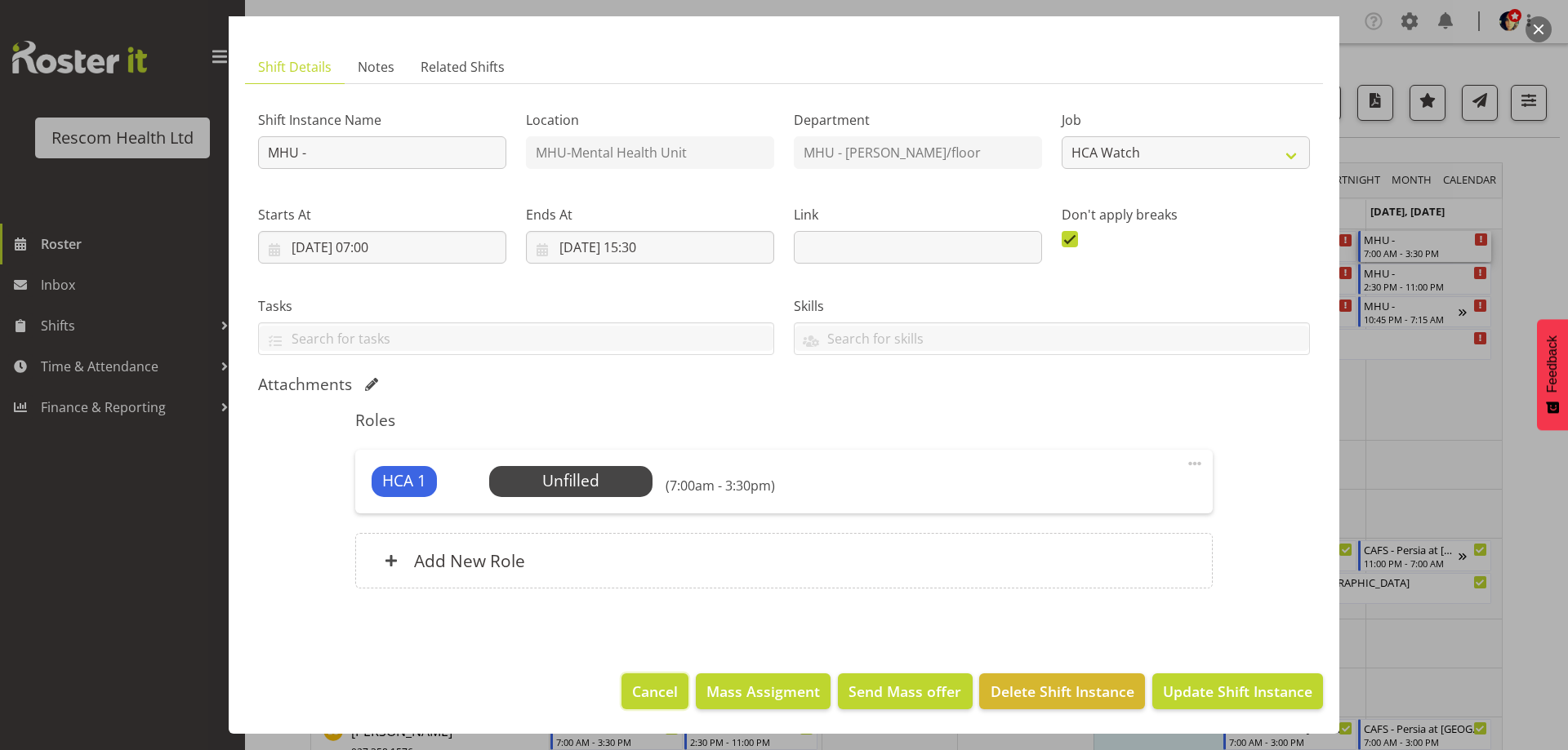
drag, startPoint x: 665, startPoint y: 677, endPoint x: 198, endPoint y: 478, distance: 507.6
click at [665, 677] on button "Cancel" at bounding box center [654, 691] width 67 height 36
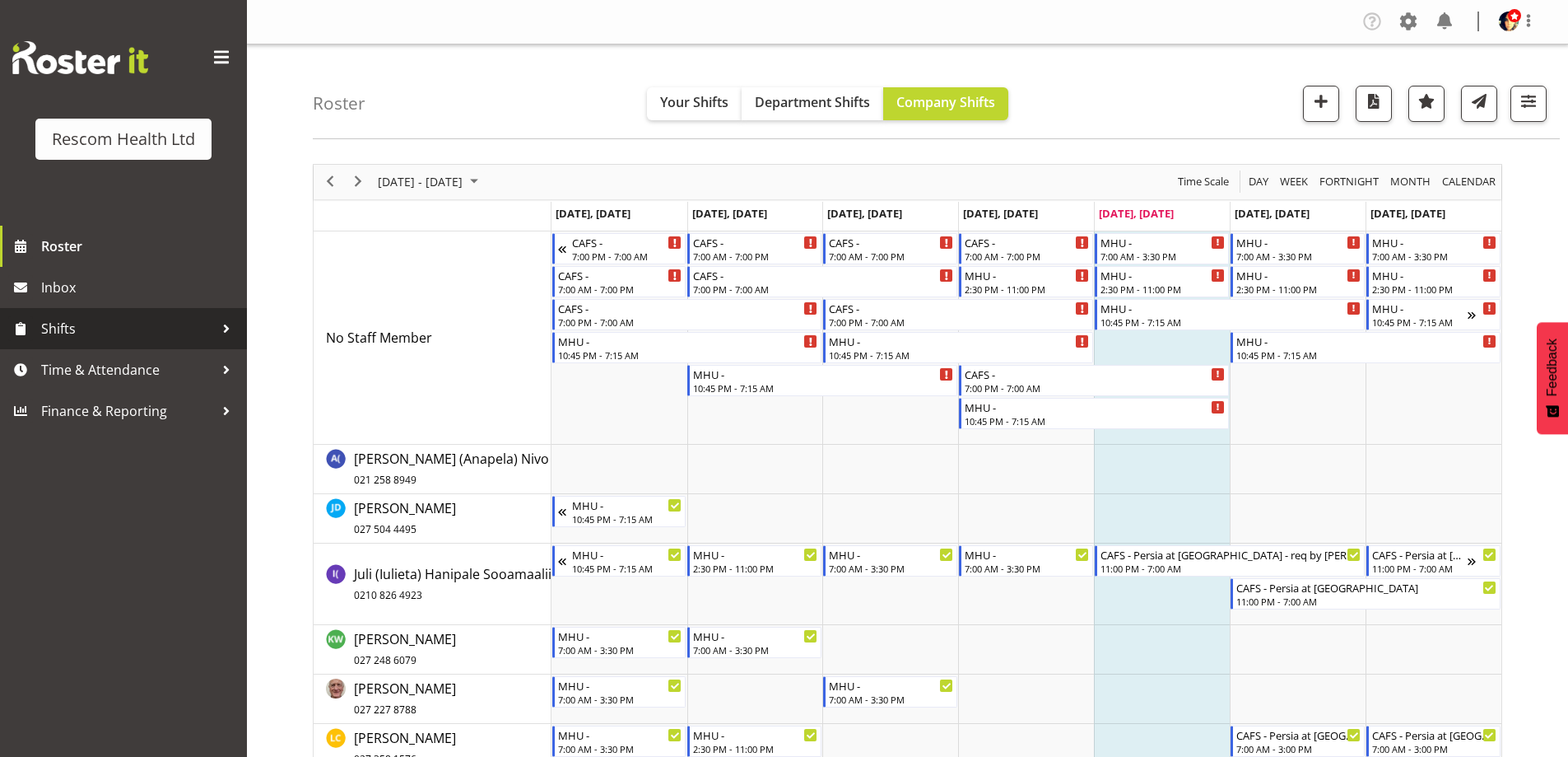
click at [99, 339] on span "Shifts" at bounding box center [128, 328] width 173 height 25
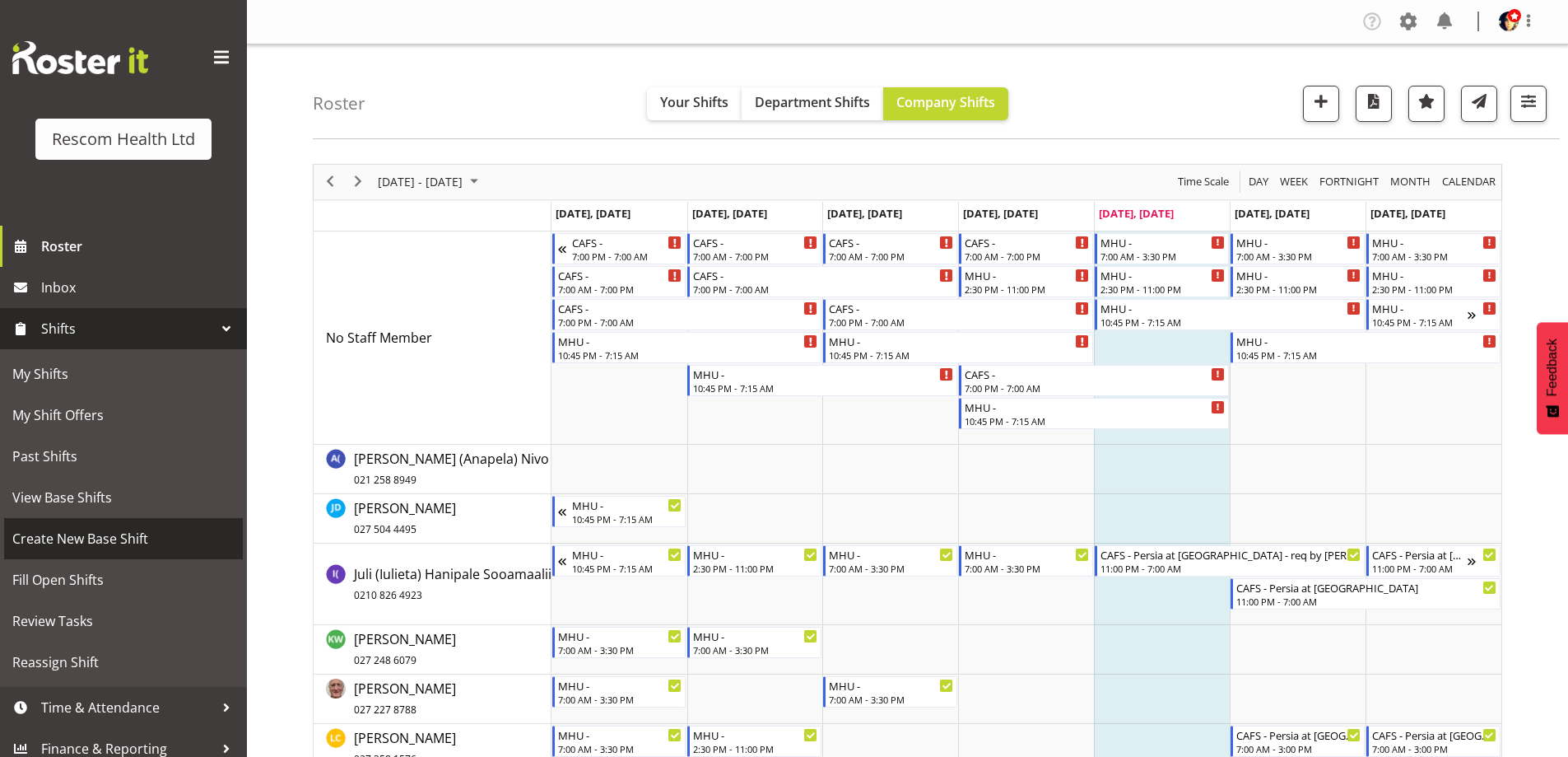
click at [59, 533] on span "Create New Base Shift" at bounding box center [123, 538] width 222 height 25
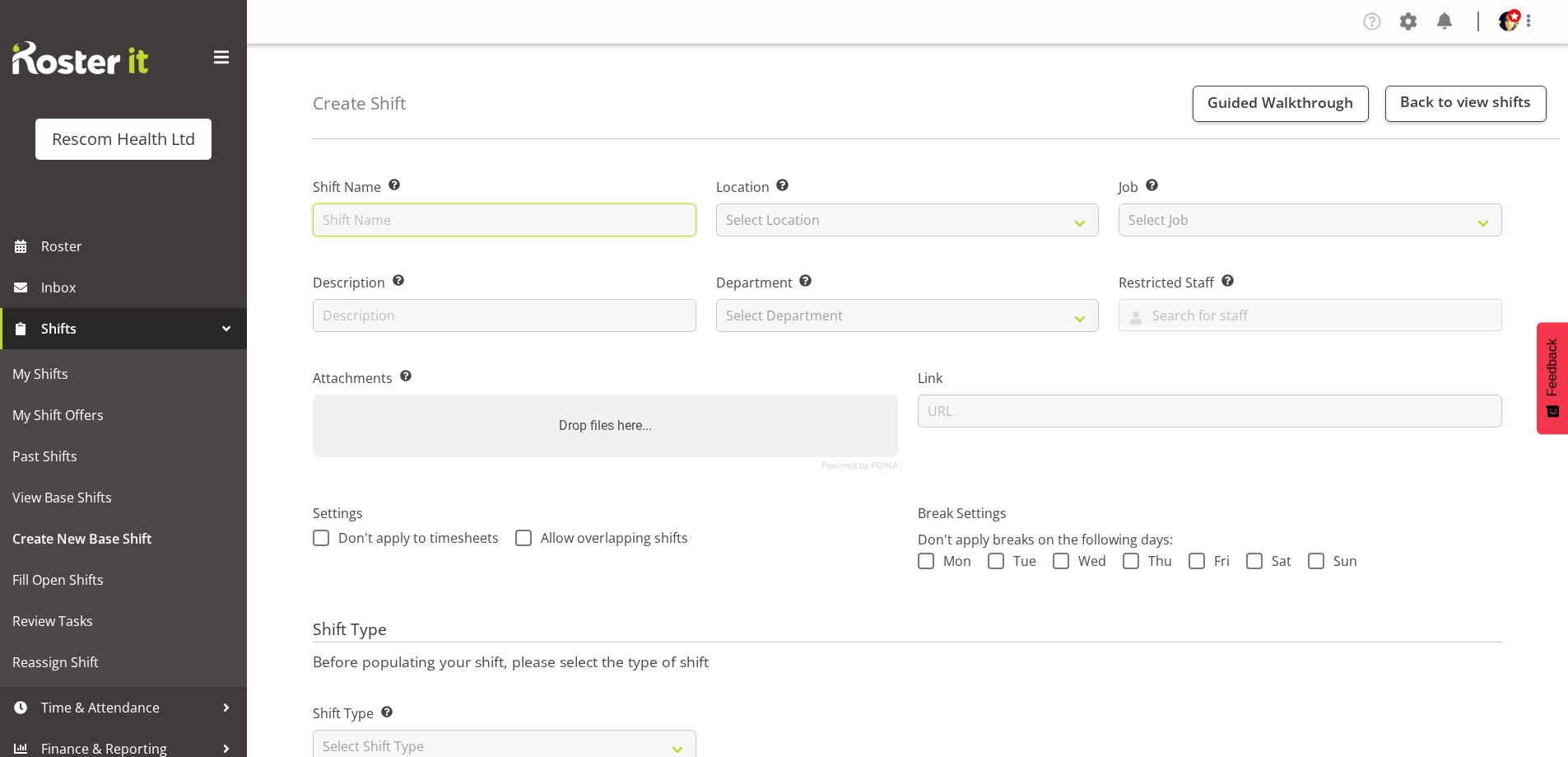
click at [364, 222] on input "text" at bounding box center [505, 219] width 384 height 33
type input "CAFS -"
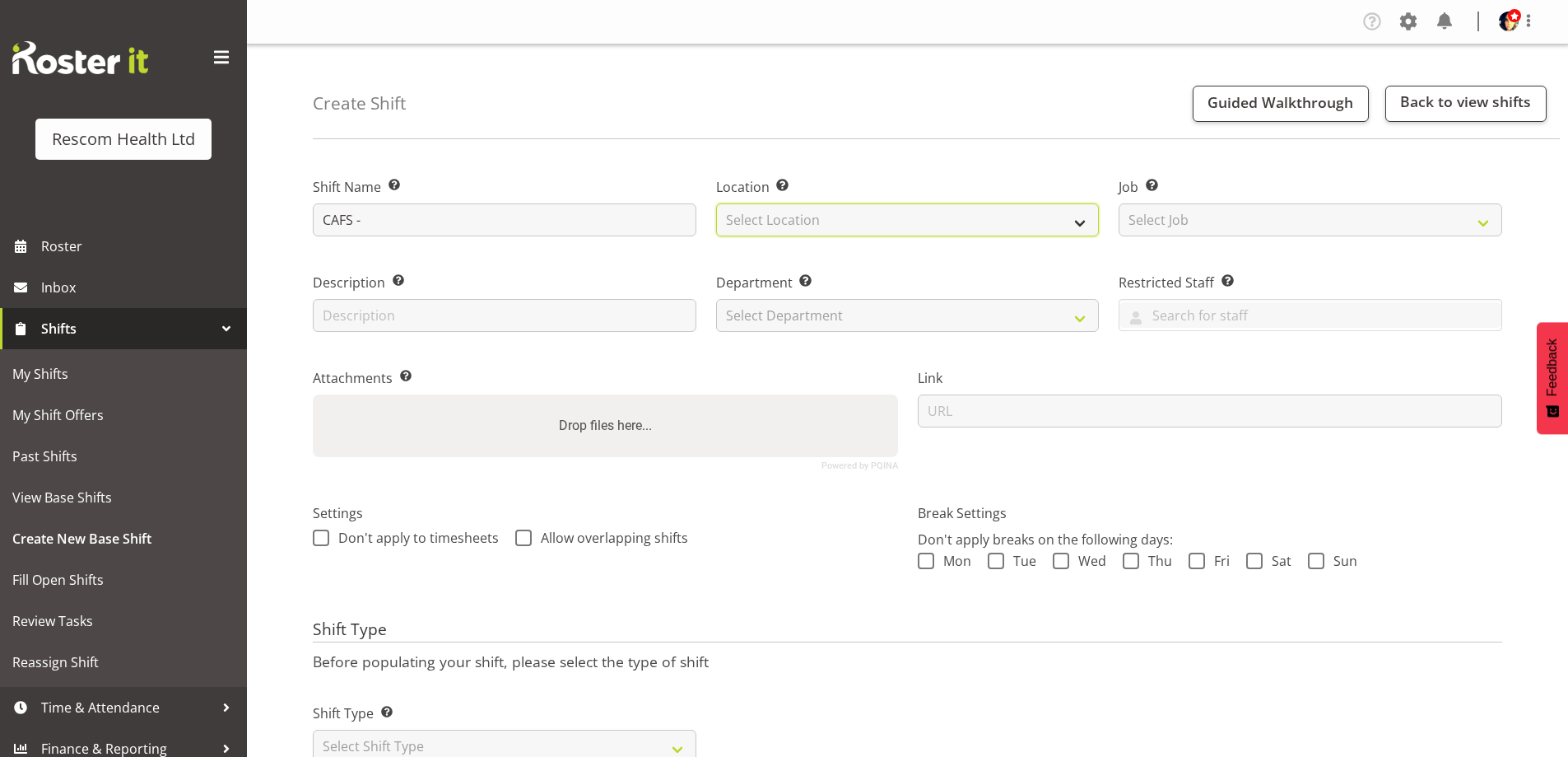
click at [807, 221] on select "Select Location CAFS Colwyn House Cranford Hospice DHB Emerge - Hospital Emerge…" at bounding box center [908, 219] width 384 height 33
select select "899"
click at [716, 203] on select "Select Location CAFS Colwyn House Cranford Hospice DHB Emerge - Hospital Emerge…" at bounding box center [908, 219] width 384 height 33
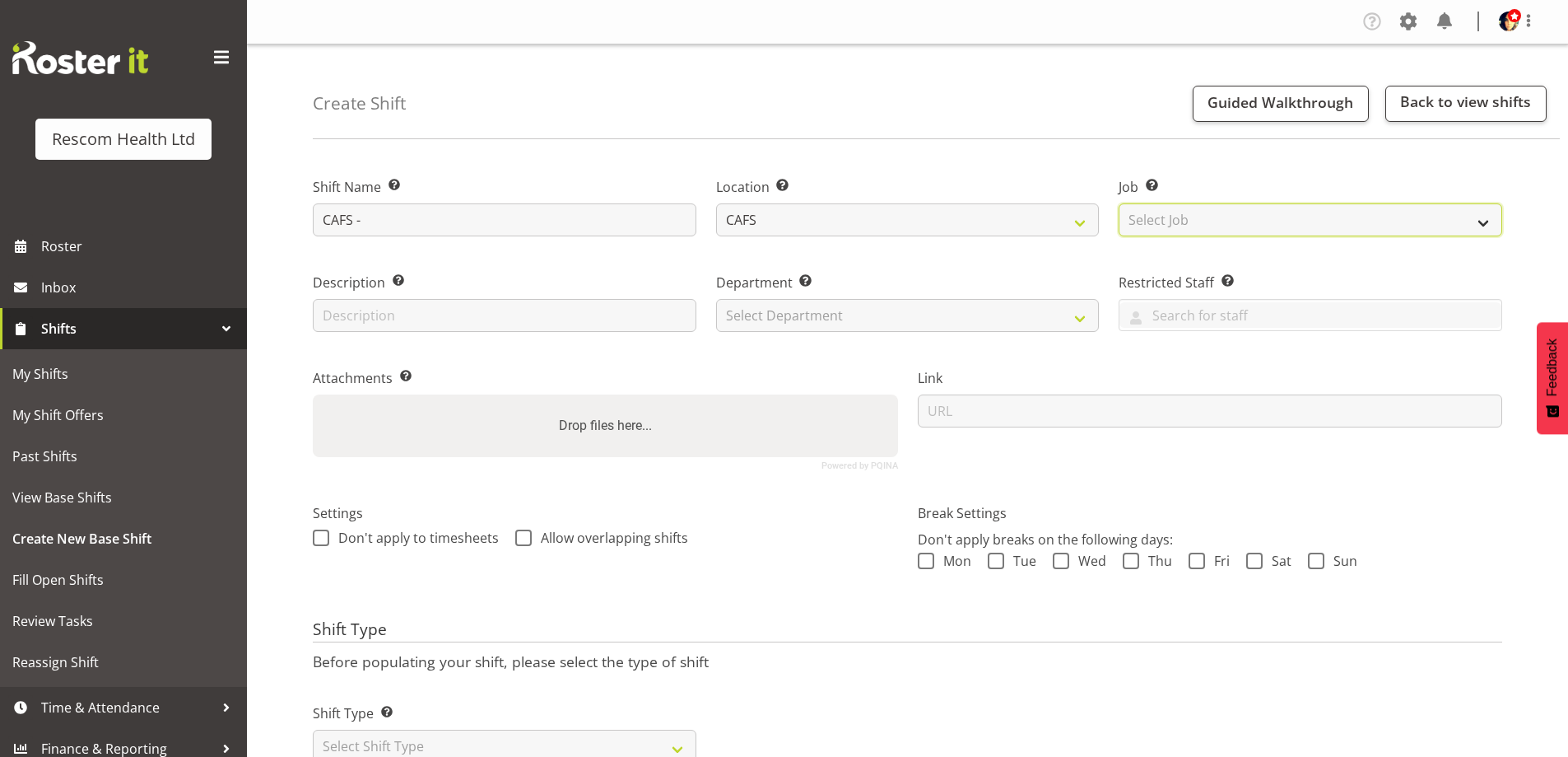
click at [1232, 215] on select "Select Job Create new job HCA Watch" at bounding box center [1311, 219] width 384 height 33
select select "4188"
click at [1119, 203] on select "Select Job Create new job HCA Watch" at bounding box center [1311, 219] width 384 height 33
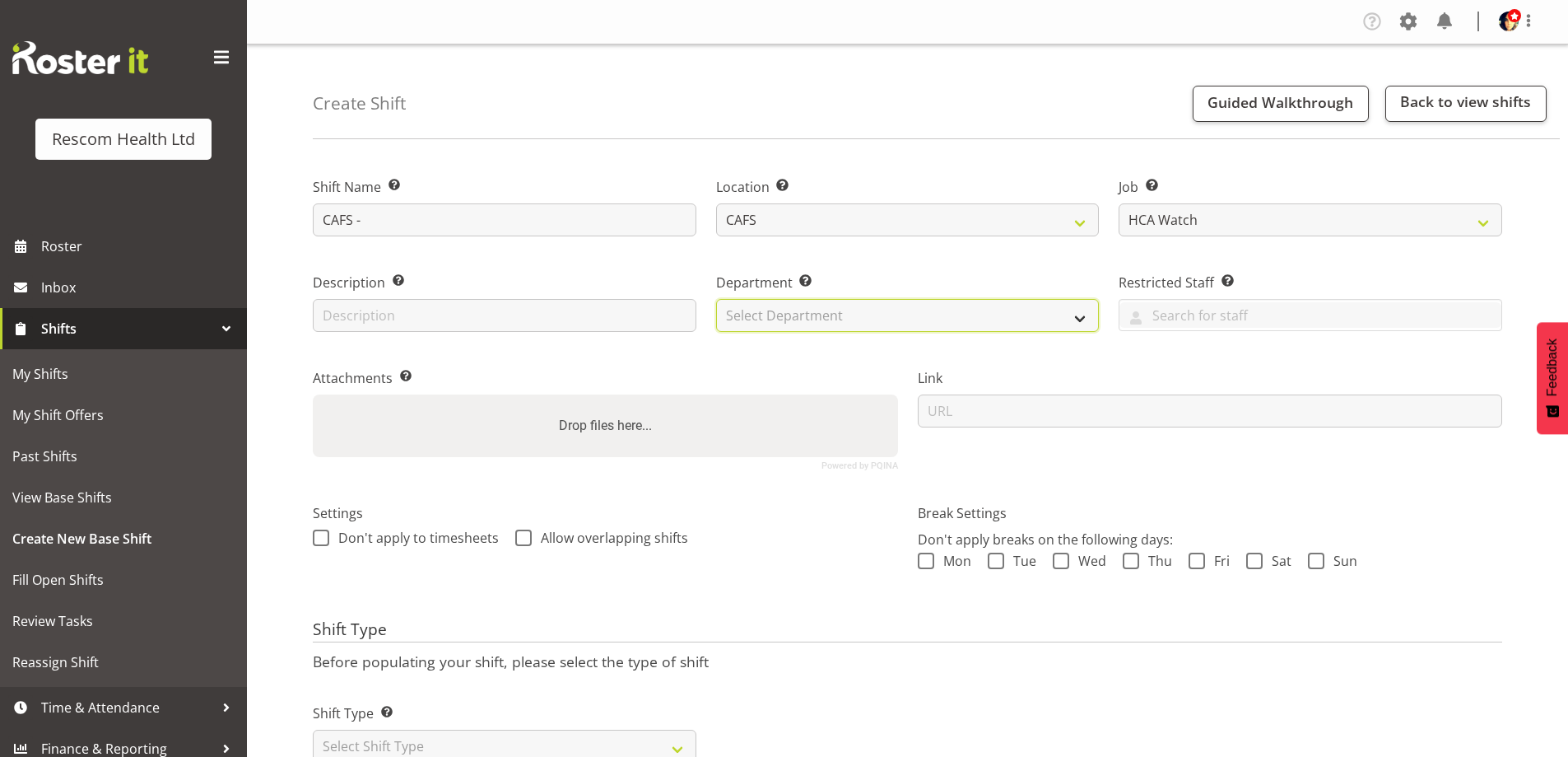
click at [808, 319] on select "Select Department CAFS Colwyn House Cranford Hospice Emerge Emerge - Stortford …" at bounding box center [908, 315] width 384 height 33
select select "621"
click at [716, 299] on select "Select Department CAFS Colwyn House Cranford Hospice Emerge Emerge - Stortford …" at bounding box center [908, 315] width 384 height 33
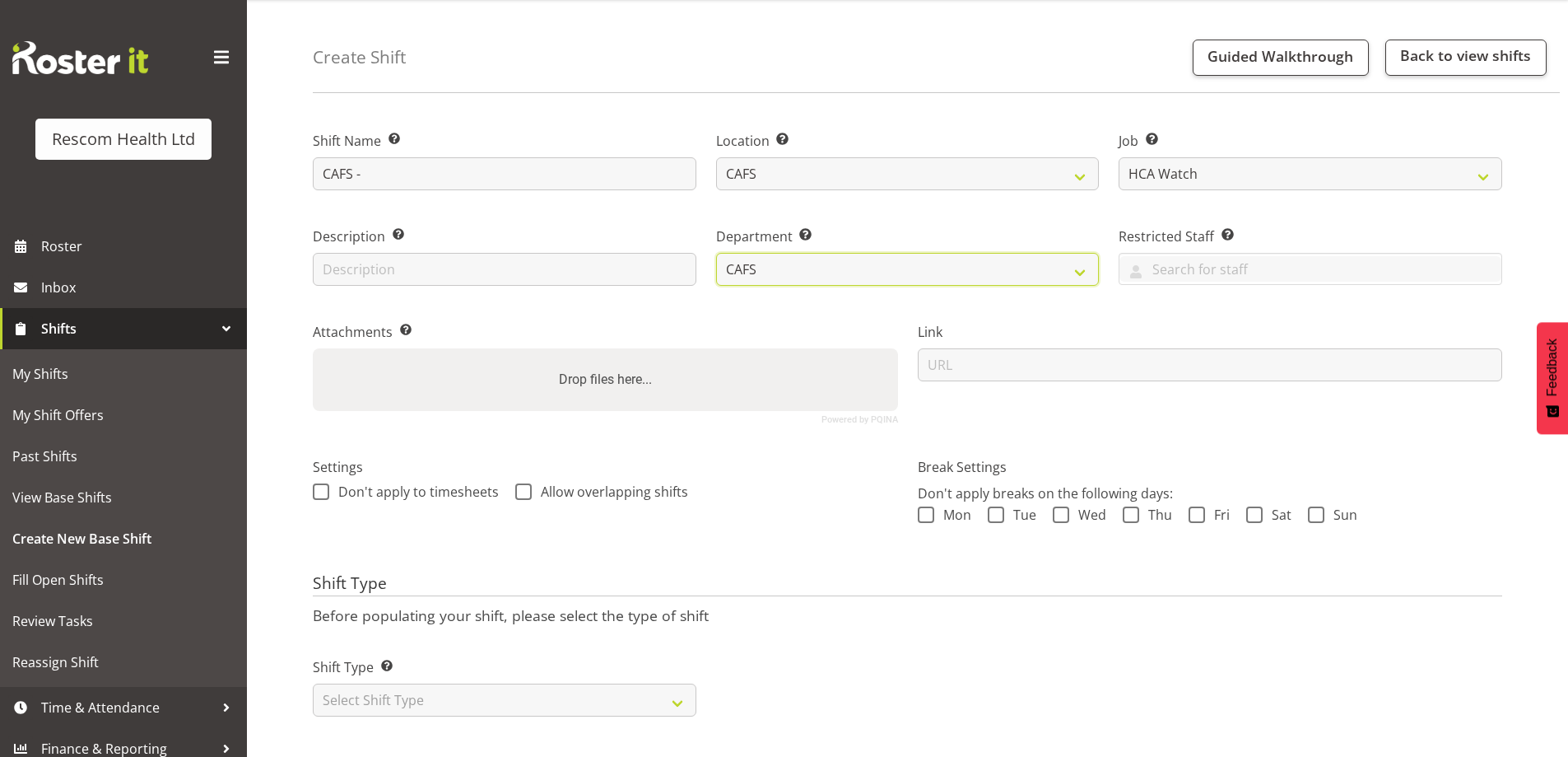
scroll to position [66, 0]
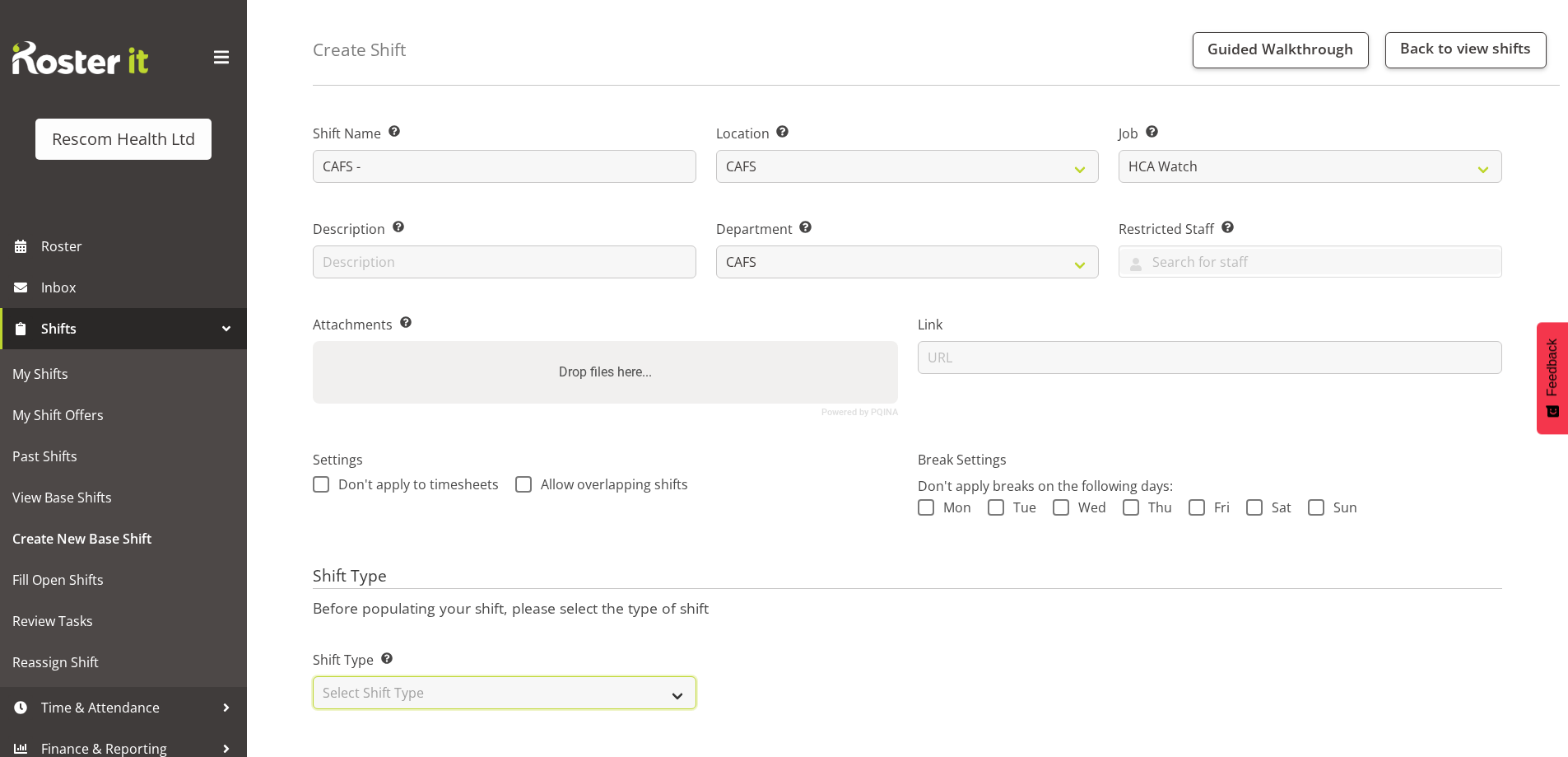
click at [456, 682] on select "Select Shift Type One Off Shift Recurring Shift Rotating Shift" at bounding box center [505, 693] width 384 height 33
select select "one_off"
click at [313, 676] on select "Select Shift Type One Off Shift Recurring Shift Rotating Shift" at bounding box center [505, 693] width 384 height 33
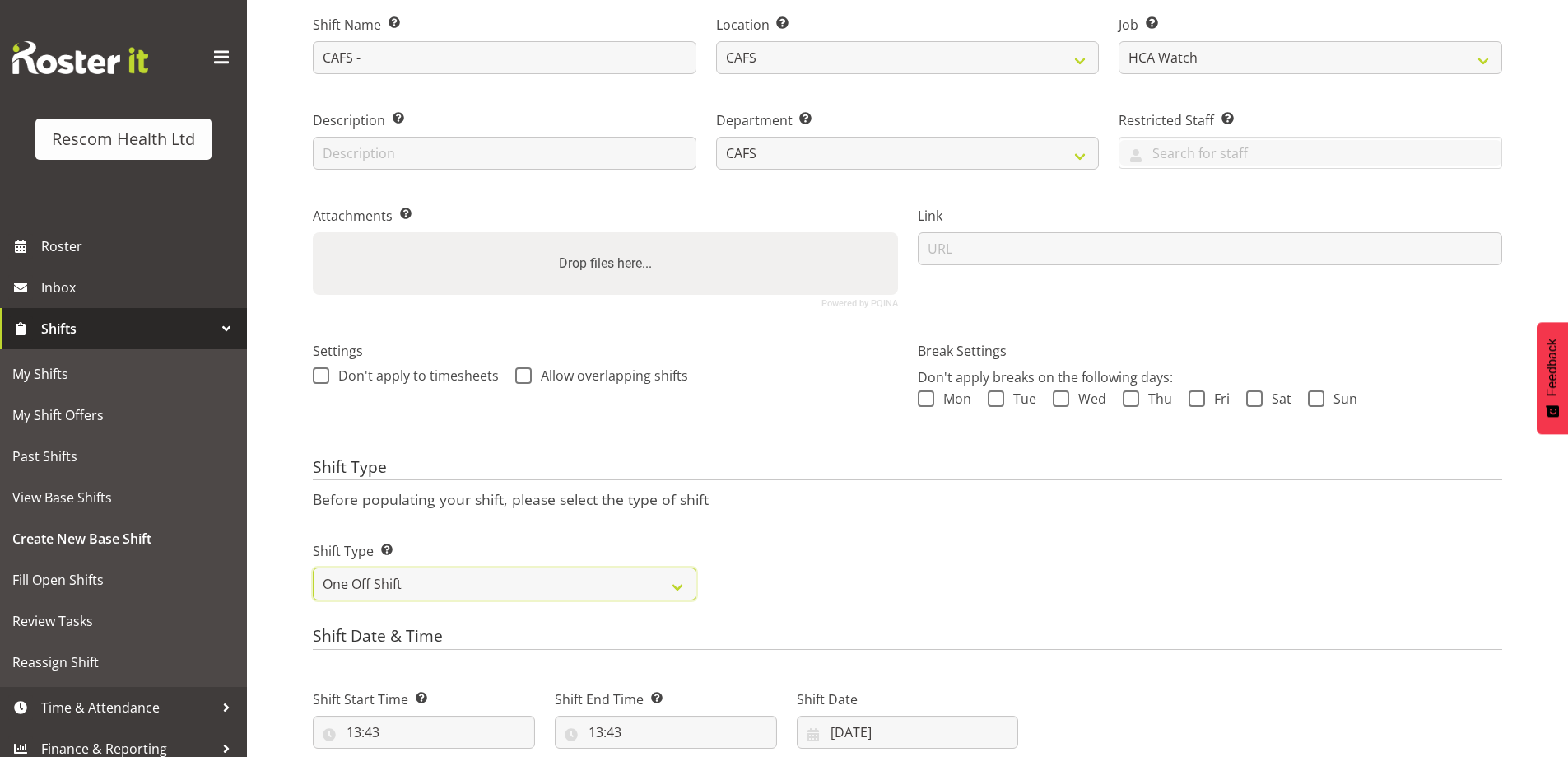
scroll to position [478, 0]
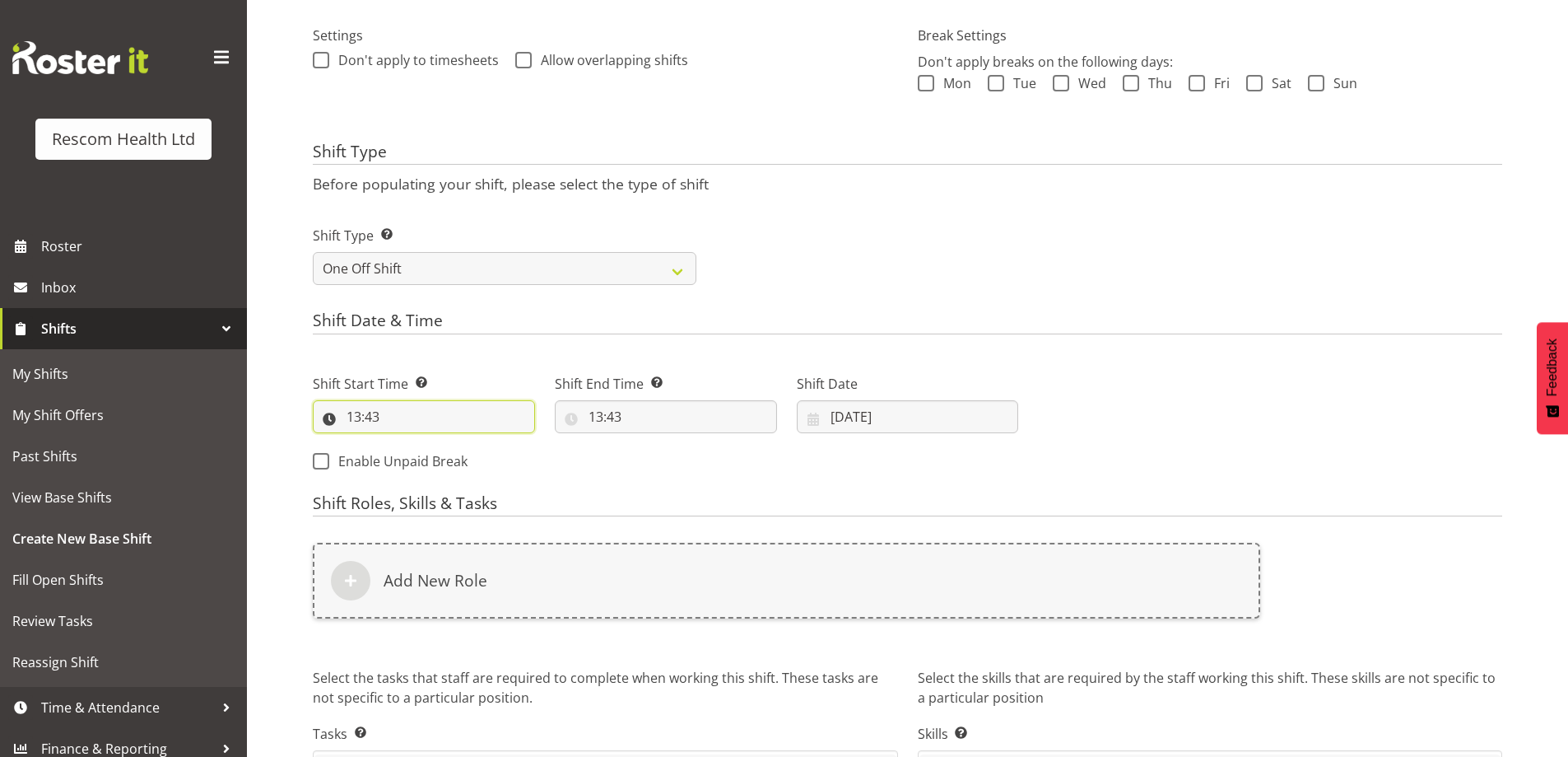
click at [358, 418] on input "13:43" at bounding box center [423, 417] width 222 height 33
click at [422, 460] on select "00 01 02 03 04 05 06 07 08 09 10 11 12 13 14 15 16 17 18 19 20 21 22 23" at bounding box center [425, 460] width 37 height 33
select select "15"
click at [407, 443] on select "00 01 02 03 04 05 06 07 08 09 10 11 12 13 14 15 16 17 18 19 20 21 22 23" at bounding box center [425, 460] width 37 height 33
type input "15:43"
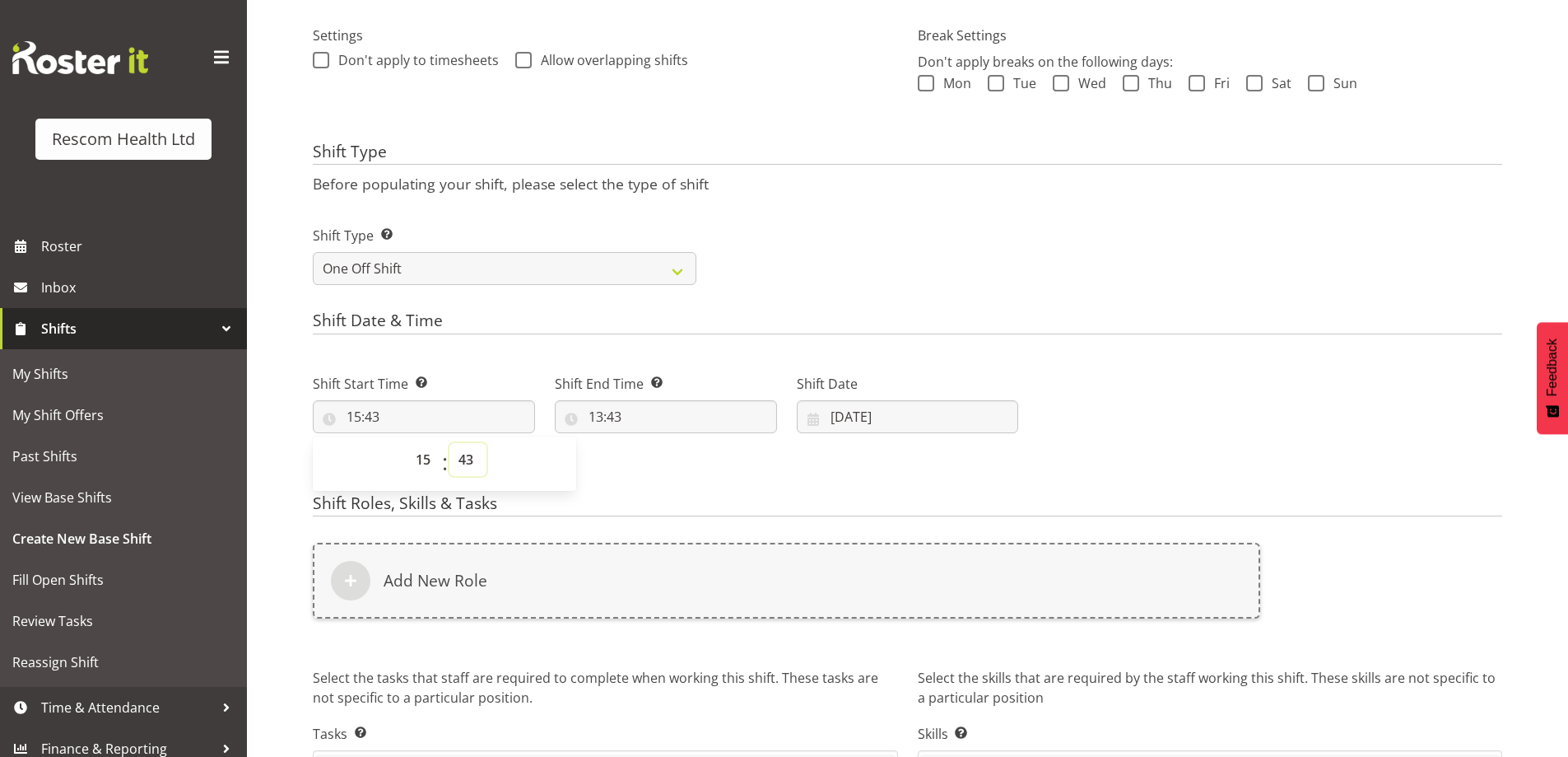
click at [463, 460] on select "00 01 02 03 04 05 06 07 08 09 10 11 12 13 14 15 16 17 18 19 20 21 22 23 24 25 2…" at bounding box center [468, 460] width 37 height 33
select select "0"
click at [450, 443] on select "00 01 02 03 04 05 06 07 08 09 10 11 12 13 14 15 16 17 18 19 20 21 22 23 24 25 2…" at bounding box center [468, 460] width 37 height 33
type input "15:00"
click at [599, 412] on input "13:43" at bounding box center [666, 417] width 222 height 33
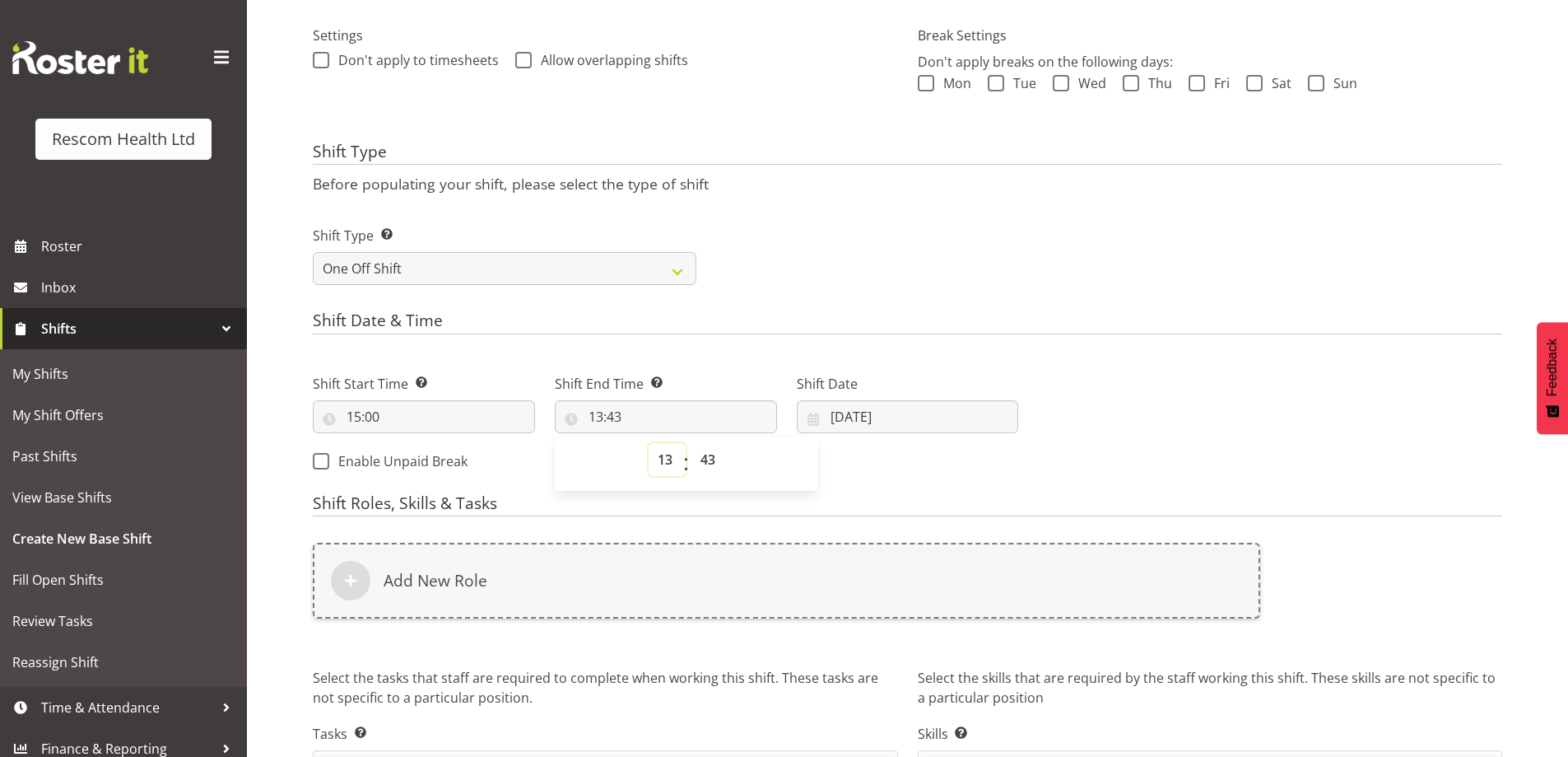
click at [663, 459] on select "00 01 02 03 04 05 06 07 08 09 10 11 12 13 14 15 16 17 18 19 20 21 22 23" at bounding box center [667, 460] width 37 height 33
select select "23"
click at [649, 443] on select "00 01 02 03 04 05 06 07 08 09 10 11 12 13 14 15 16 17 18 19 20 21 22 23" at bounding box center [667, 460] width 37 height 33
type input "23:43"
click at [707, 462] on select "00 01 02 03 04 05 06 07 08 09 10 11 12 13 14 15 16 17 18 19 20 21 22 23 24 25 2…" at bounding box center [709, 460] width 37 height 33
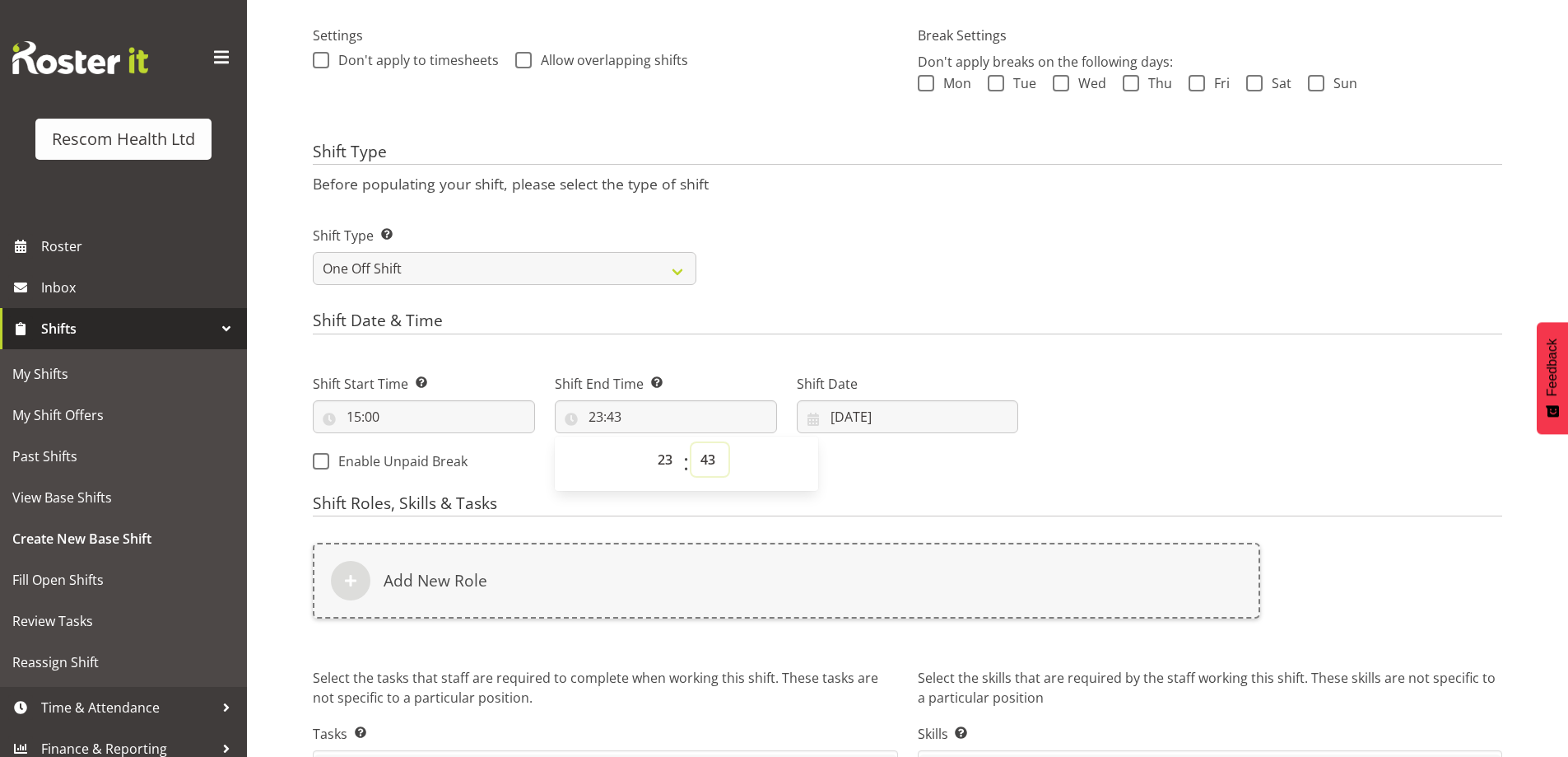
select select "0"
click at [691, 443] on select "00 01 02 03 04 05 06 07 08 09 10 11 12 13 14 15 16 17 18 19 20 21 22 23 24 25 2…" at bounding box center [709, 460] width 37 height 33
type input "23:00"
click at [872, 410] on input "22/08/2025" at bounding box center [907, 417] width 222 height 33
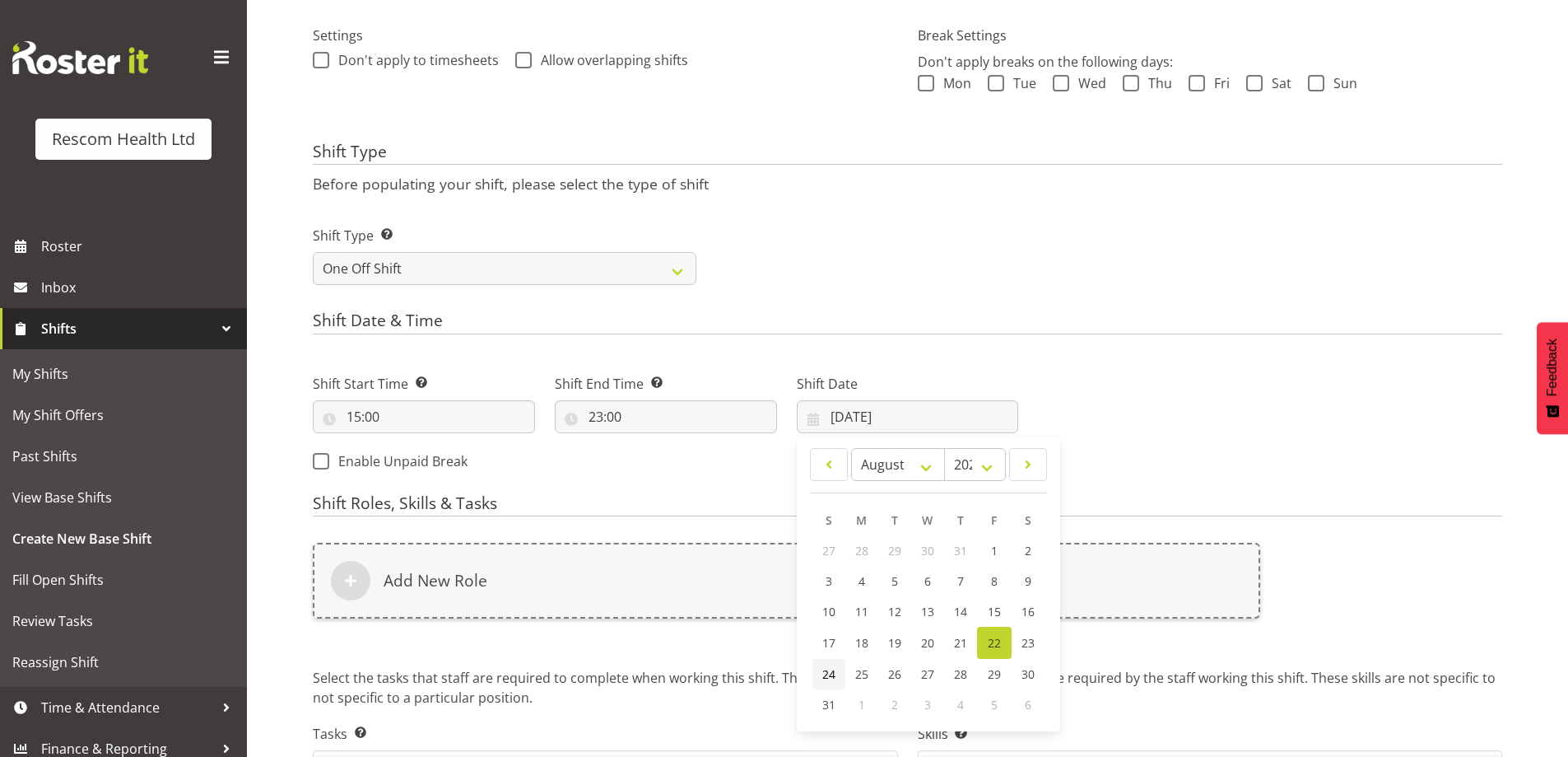
click at [829, 676] on span "24" at bounding box center [829, 674] width 13 height 15
type input "24/08/2025"
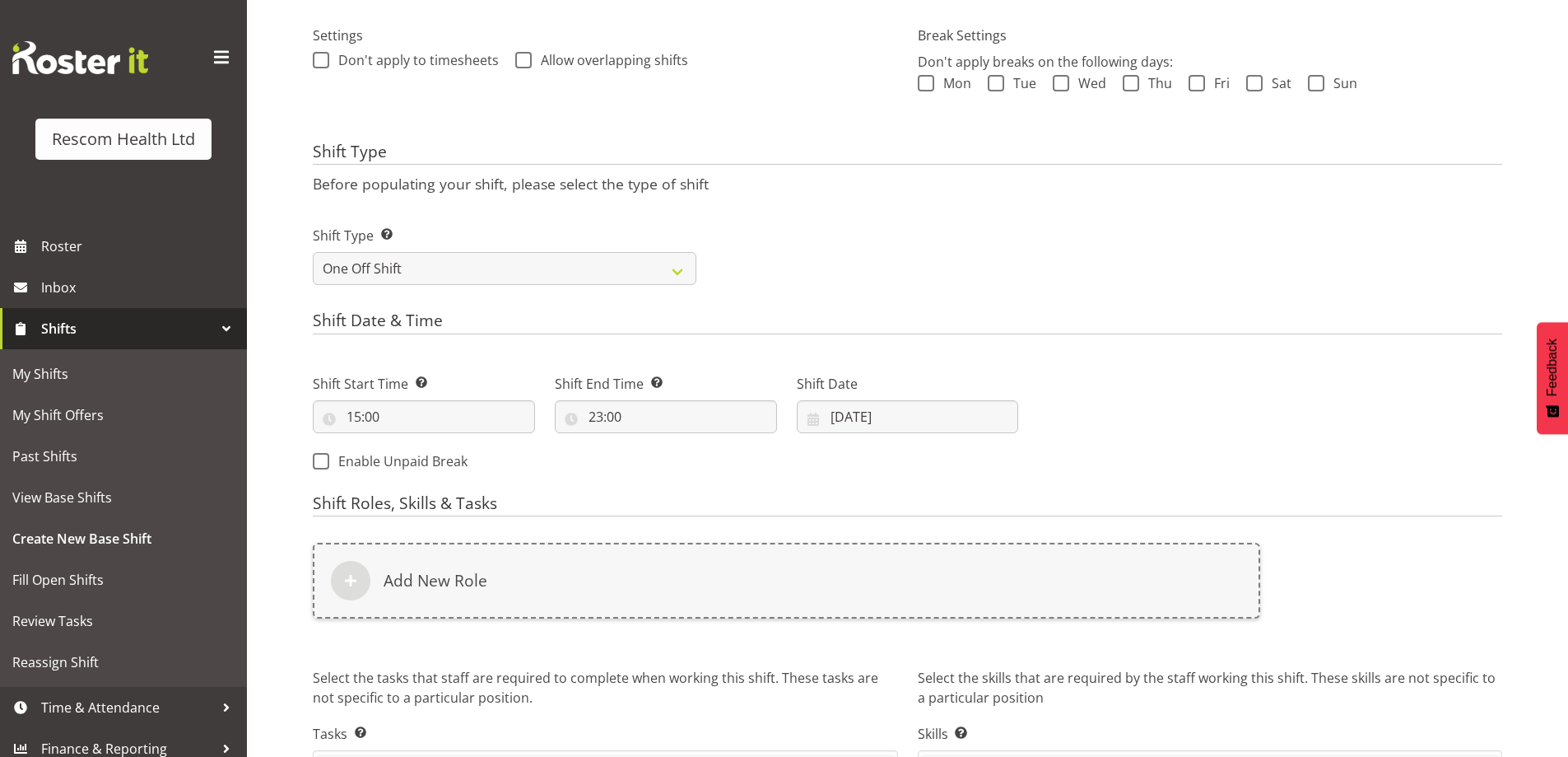
drag, startPoint x: 1148, startPoint y: 382, endPoint x: 1115, endPoint y: 394, distance: 35.1
click at [1144, 383] on div "Next Shifts" at bounding box center [1270, 418] width 484 height 134
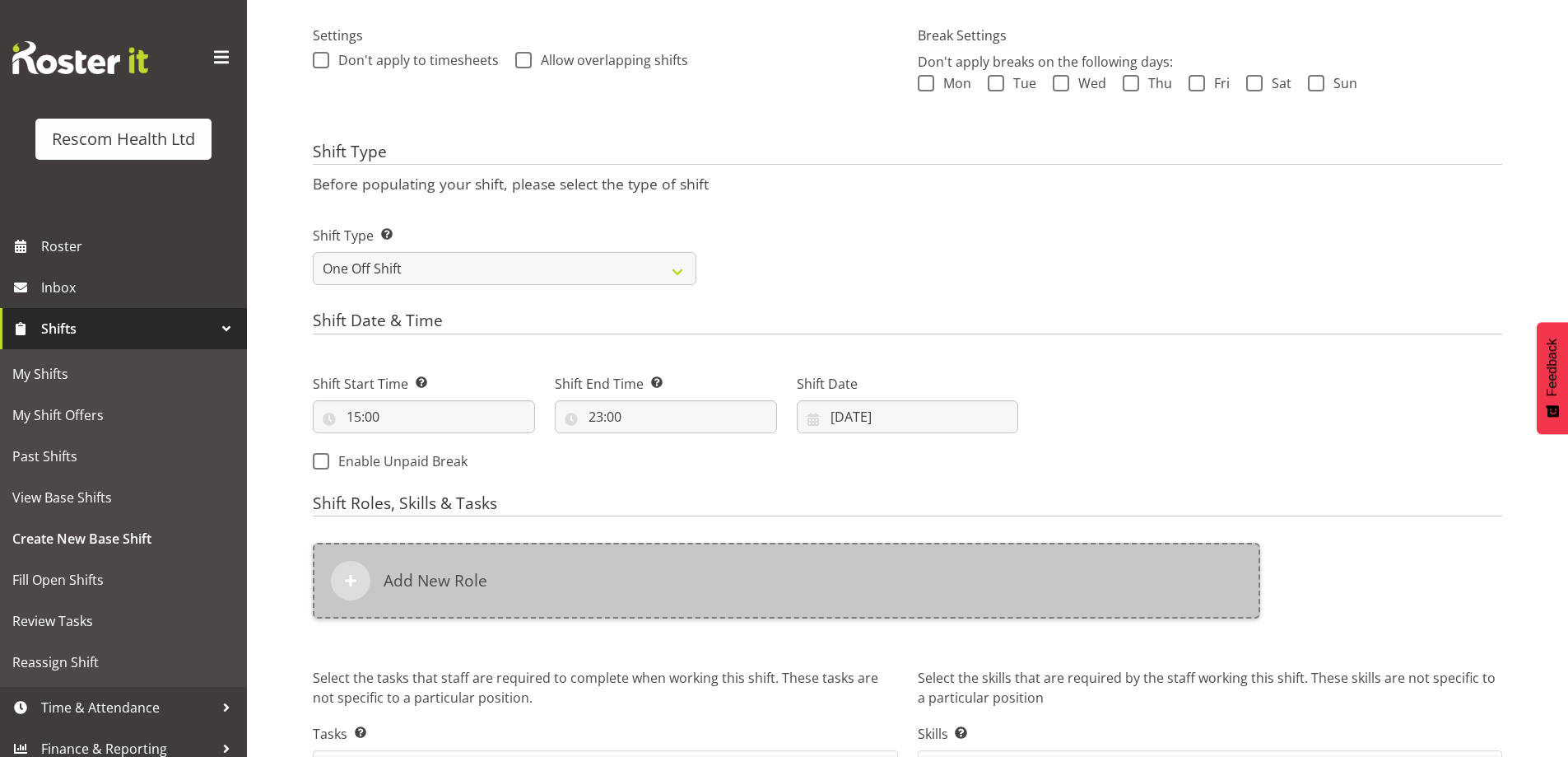
click at [399, 575] on h6 "Add New Role" at bounding box center [435, 580] width 104 height 20
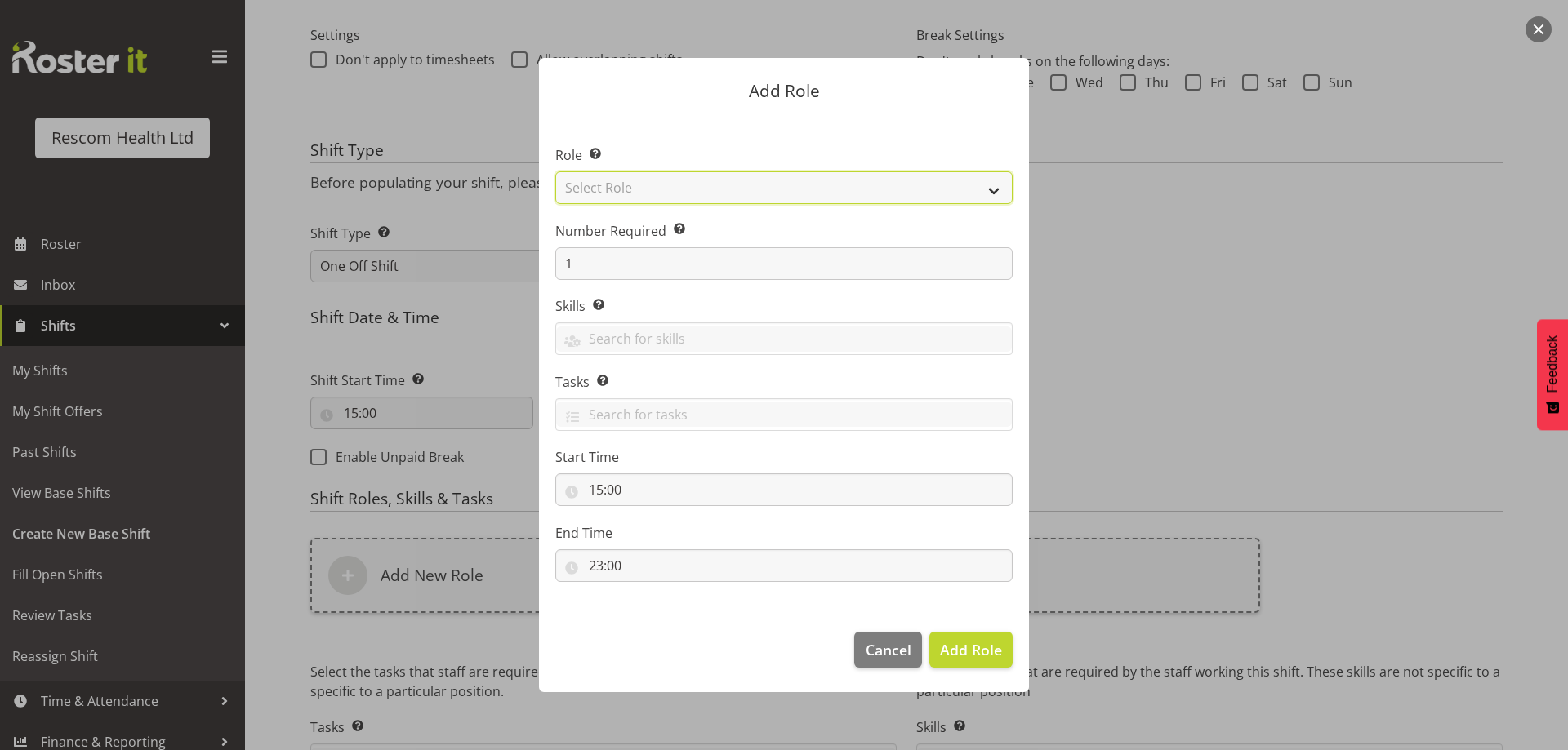
drag, startPoint x: 698, startPoint y: 184, endPoint x: 693, endPoint y: 195, distance: 12.1
click at [698, 184] on select "Select Role HCA" at bounding box center [784, 188] width 457 height 32
select select "1100"
click at [555, 172] on select "Select Role HCA" at bounding box center [784, 188] width 457 height 32
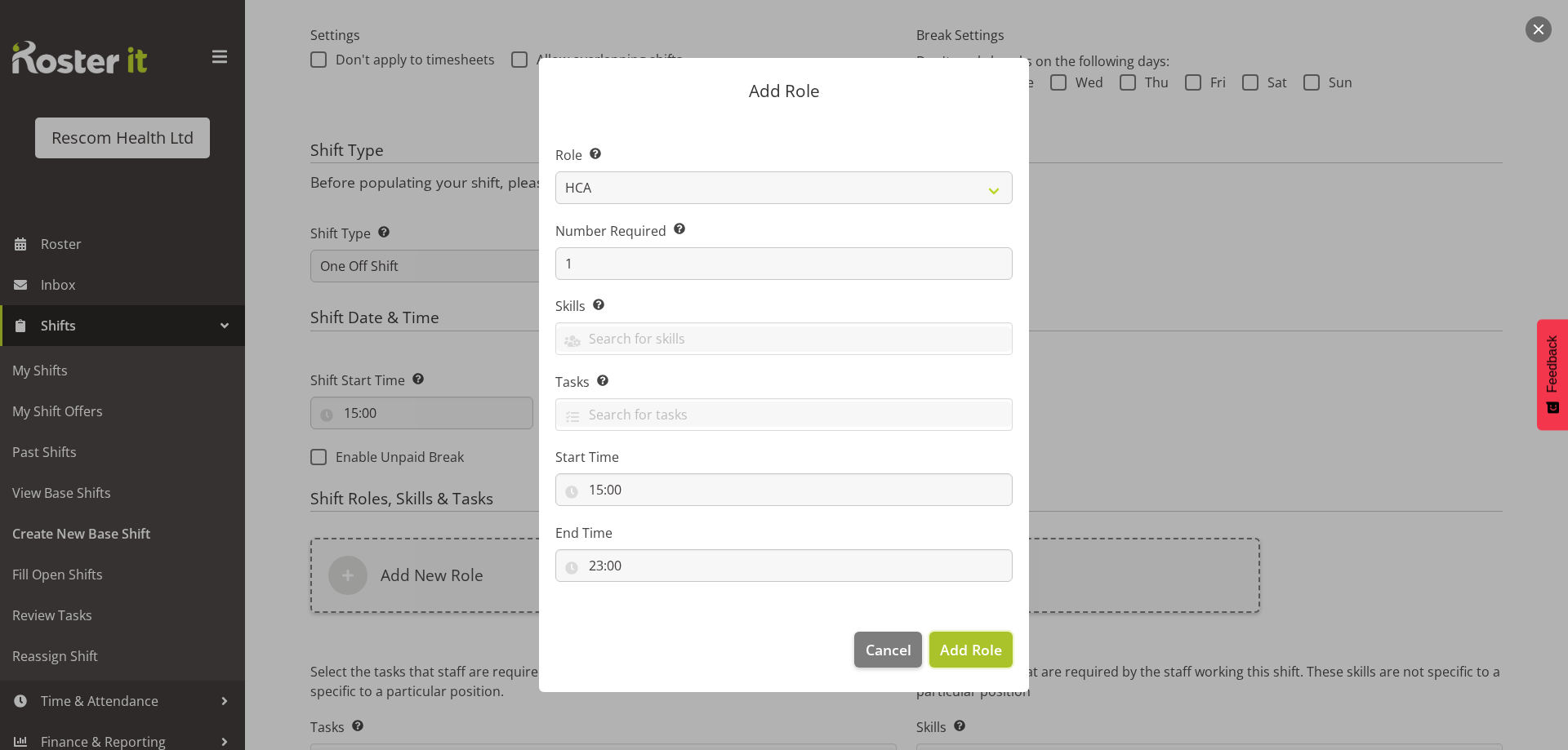
click at [953, 650] on span "Add Role" at bounding box center [971, 649] width 62 height 20
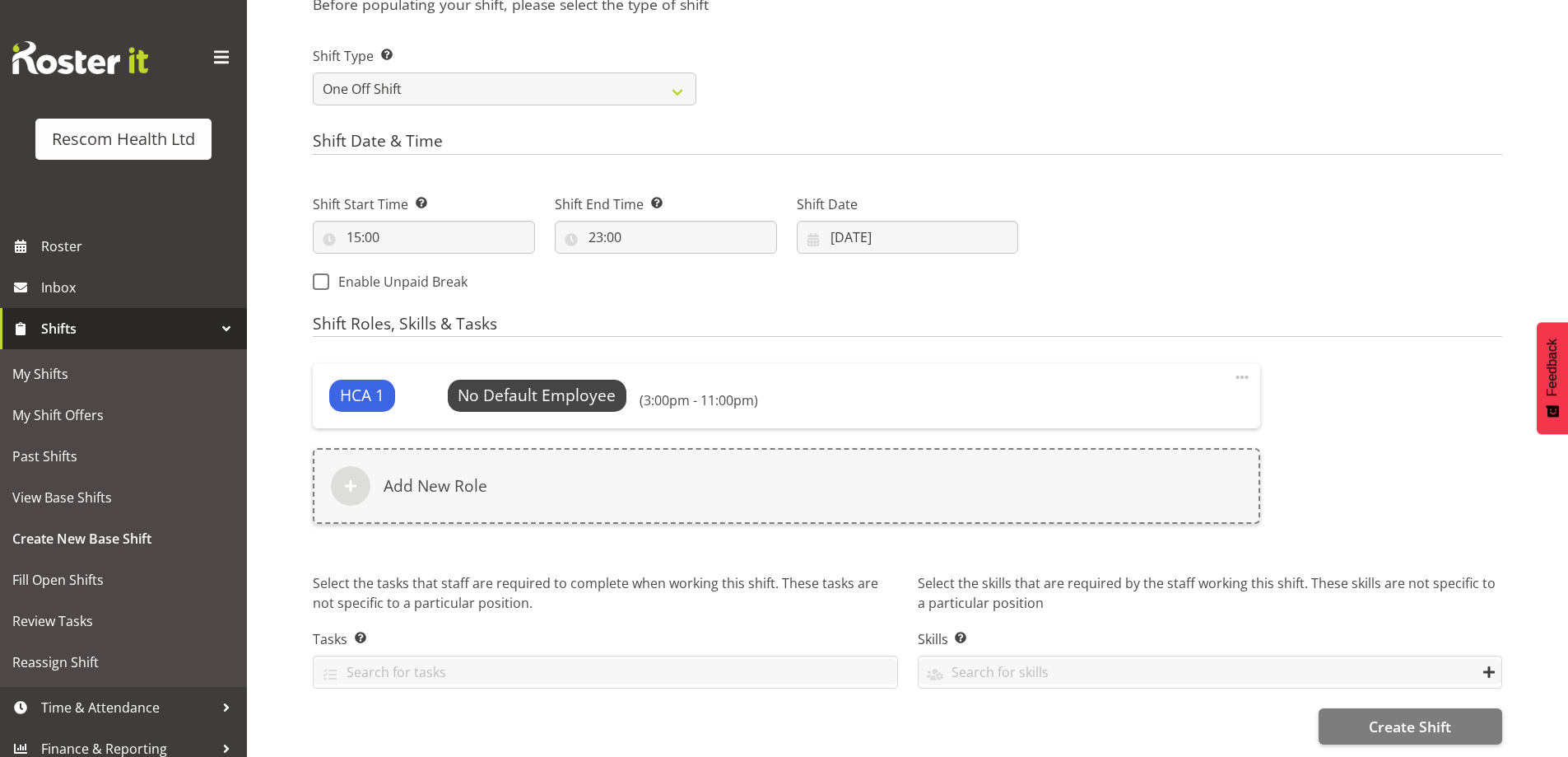
scroll to position [670, 0]
click at [1366, 715] on button "Create Shift" at bounding box center [1410, 726] width 183 height 36
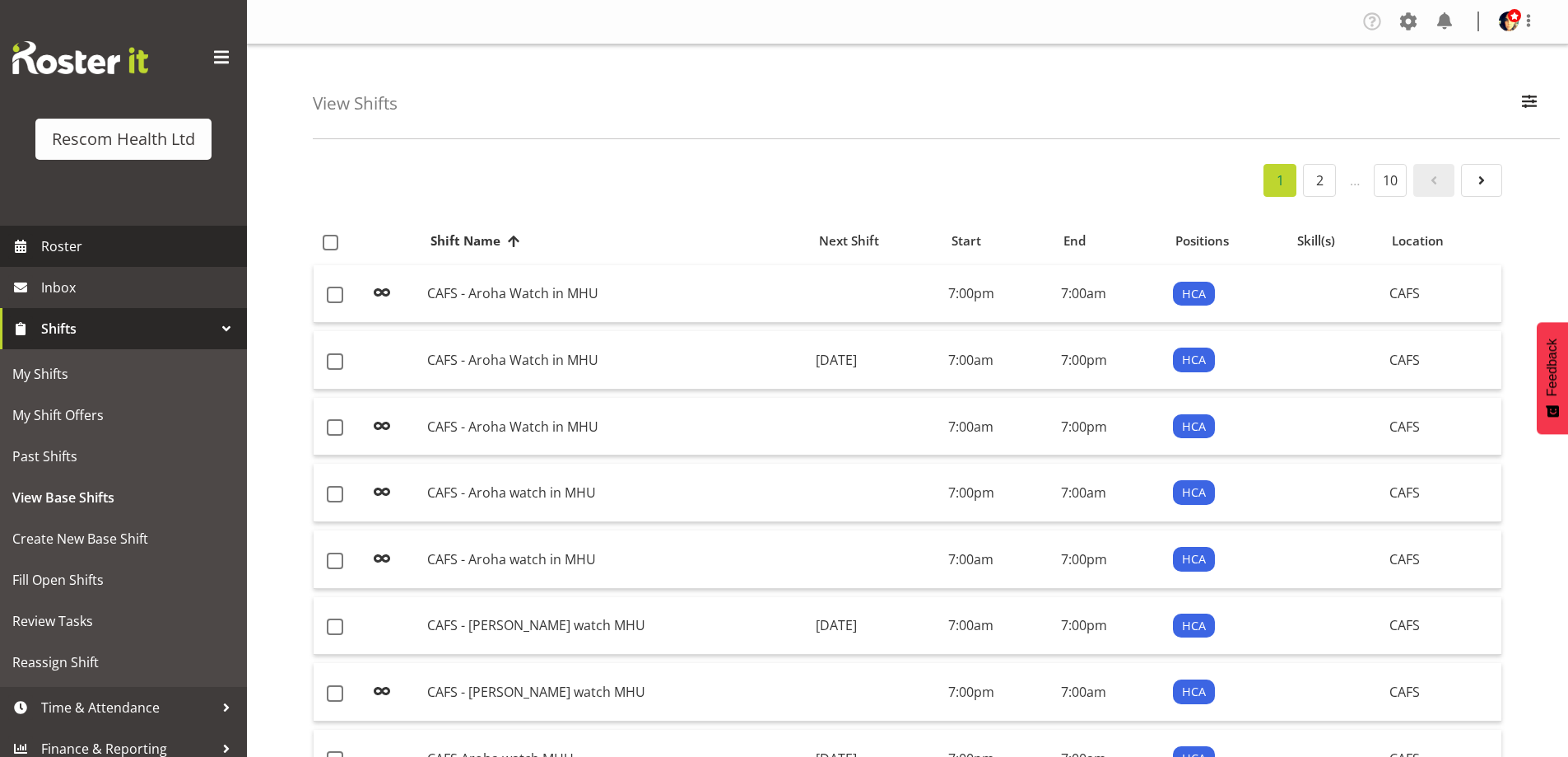
click at [96, 255] on span "Roster" at bounding box center [140, 246] width 198 height 25
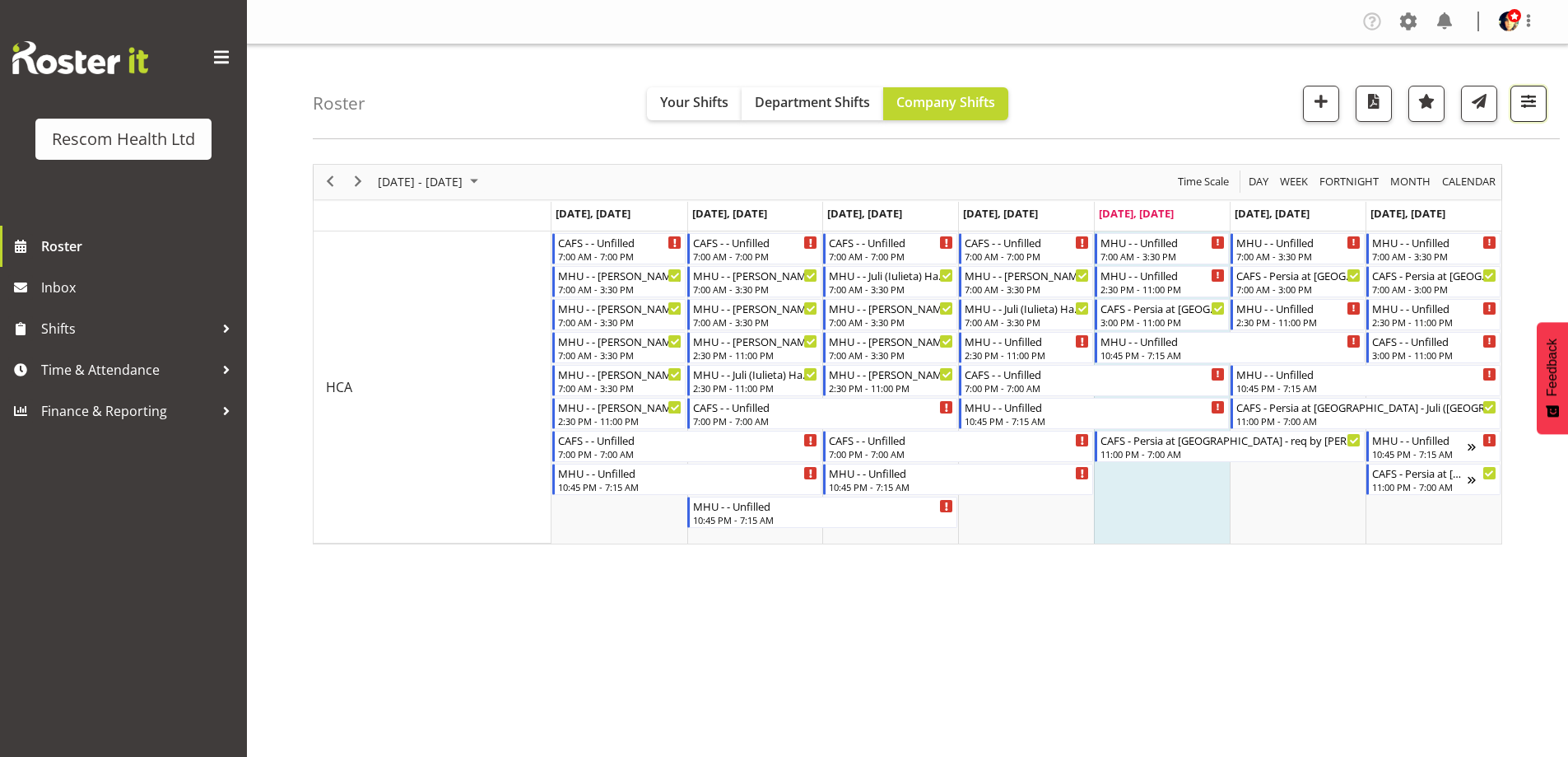
click at [1523, 107] on span "button" at bounding box center [1529, 101] width 21 height 21
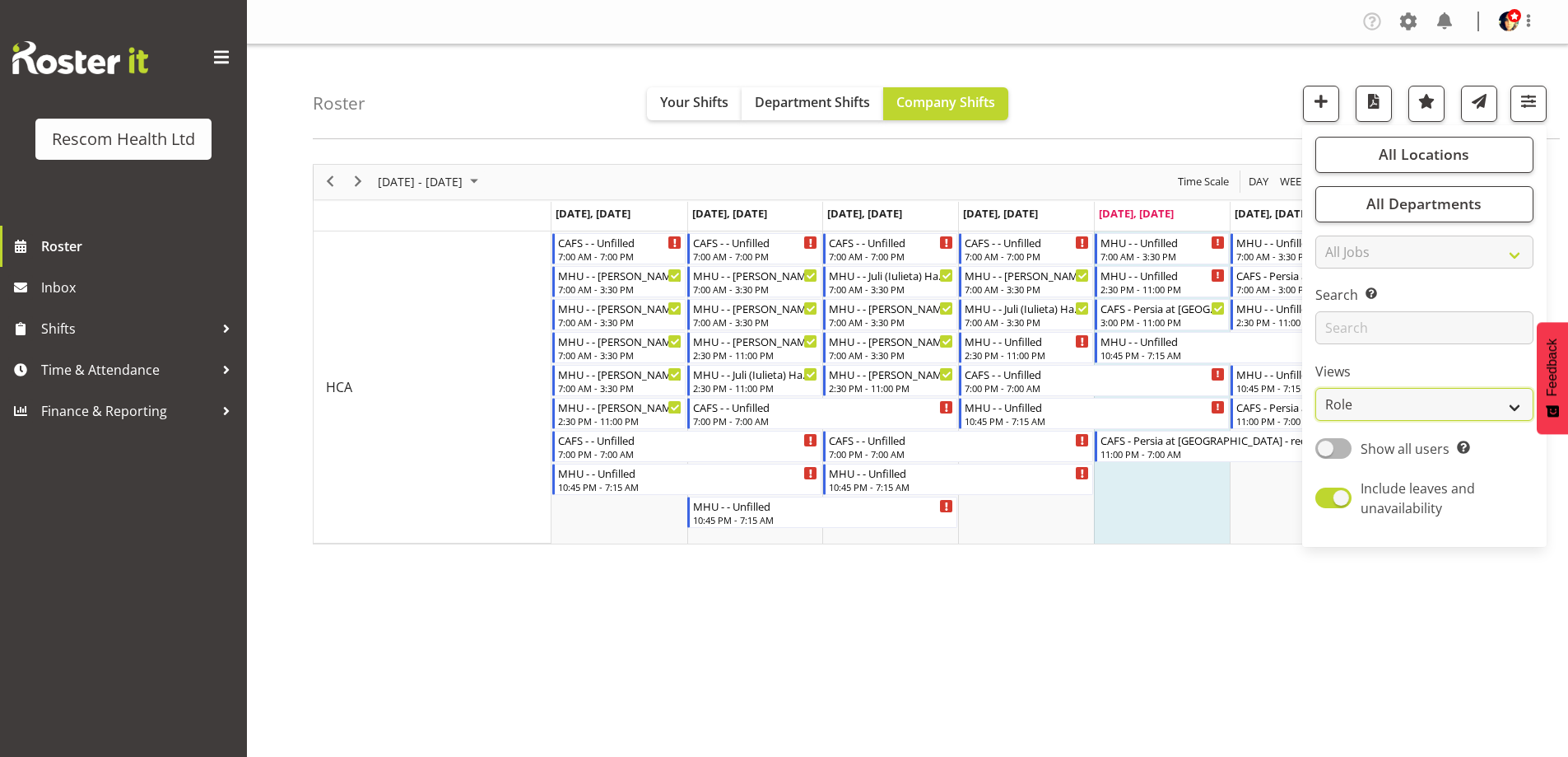
drag, startPoint x: 1399, startPoint y: 403, endPoint x: 1394, endPoint y: 410, distance: 8.6
click at [1399, 403] on select "Staff Role Shift - Horizontal Shift - Vertical Staff - Location" at bounding box center [1424, 405] width 218 height 33
select select "staff"
click at [1316, 388] on select "Staff Role Shift - Horizontal Shift - Vertical Staff - Location" at bounding box center [1424, 405] width 218 height 33
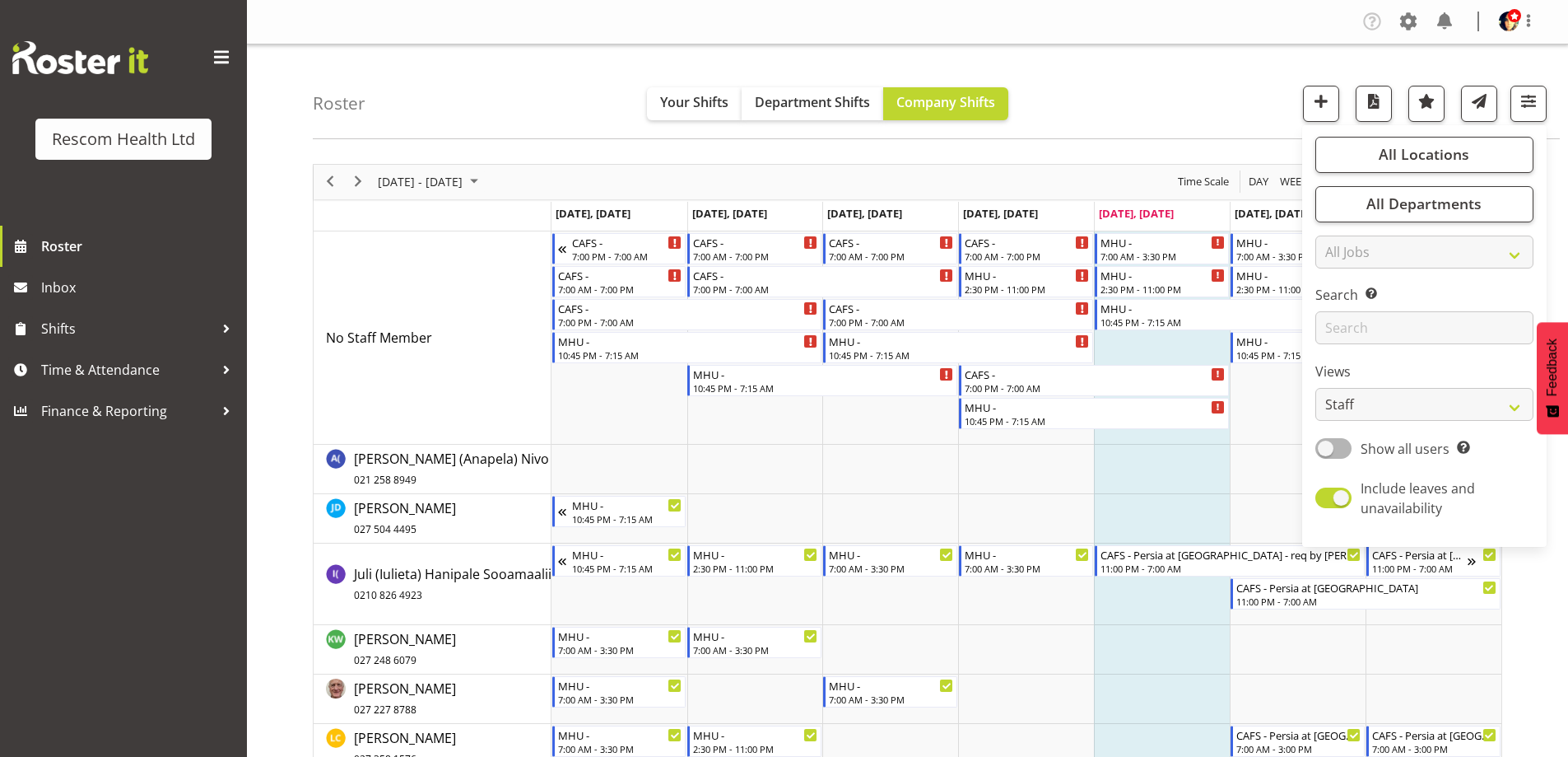
click at [1218, 84] on div "Roster Your Shifts Department Shifts Company Shifts All Locations Clear CAFS [G…" at bounding box center [937, 92] width 1248 height 94
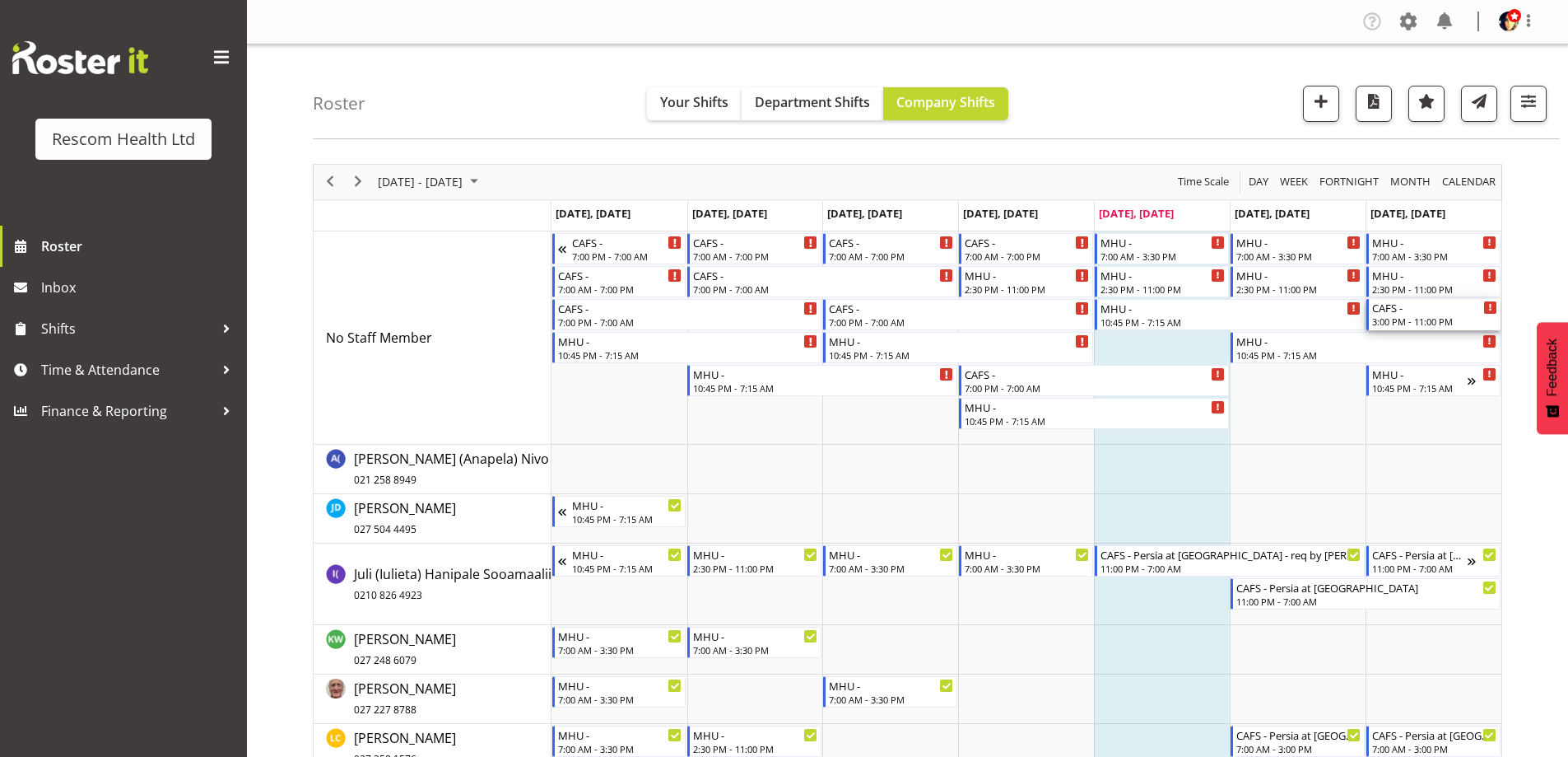
click at [1431, 315] on div "3:00 PM - 11:00 PM" at bounding box center [1435, 321] width 125 height 13
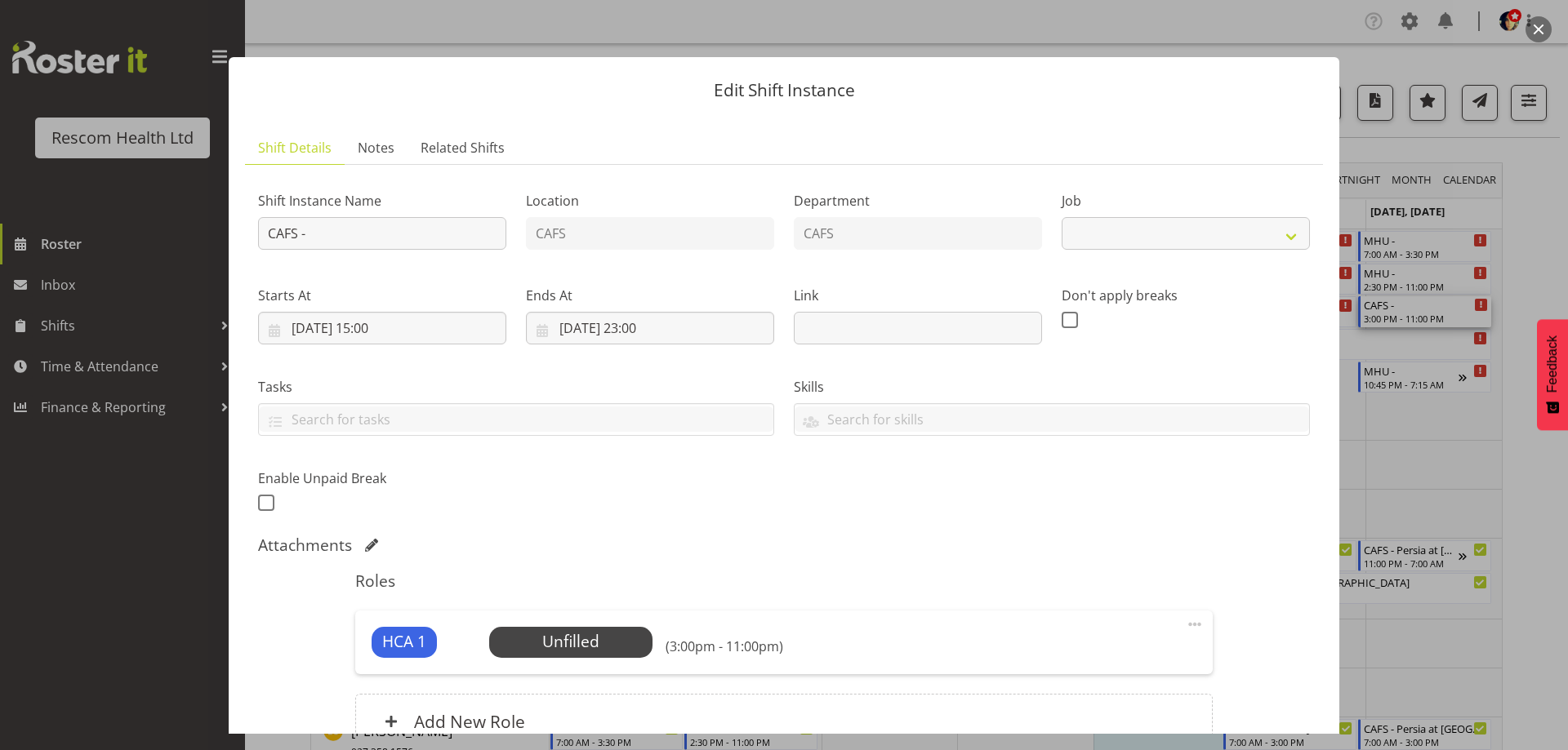
select select "4188"
click at [444, 251] on div "Shift Instance Name CAFS -" at bounding box center [382, 215] width 268 height 94
click at [439, 237] on input "CAFS -" at bounding box center [382, 234] width 248 height 32
type input "CAFS - Persia at [GEOGRAPHIC_DATA]"
click at [560, 640] on span "Select Employee" at bounding box center [569, 642] width 122 height 24
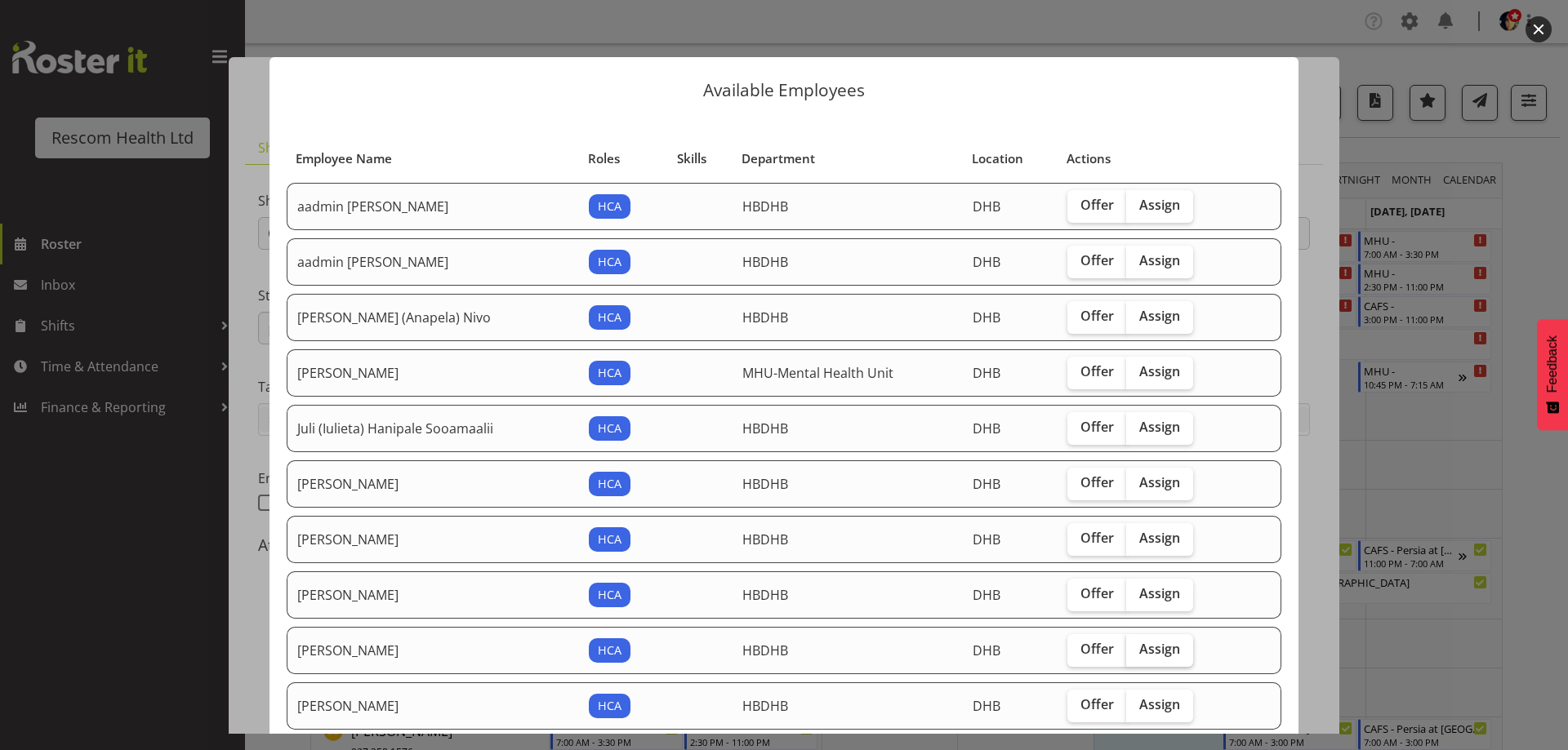
click at [1142, 655] on span "Assign" at bounding box center [1159, 648] width 41 height 16
click at [1136, 655] on input "Assign" at bounding box center [1131, 649] width 10 height 10
checkbox input "true"
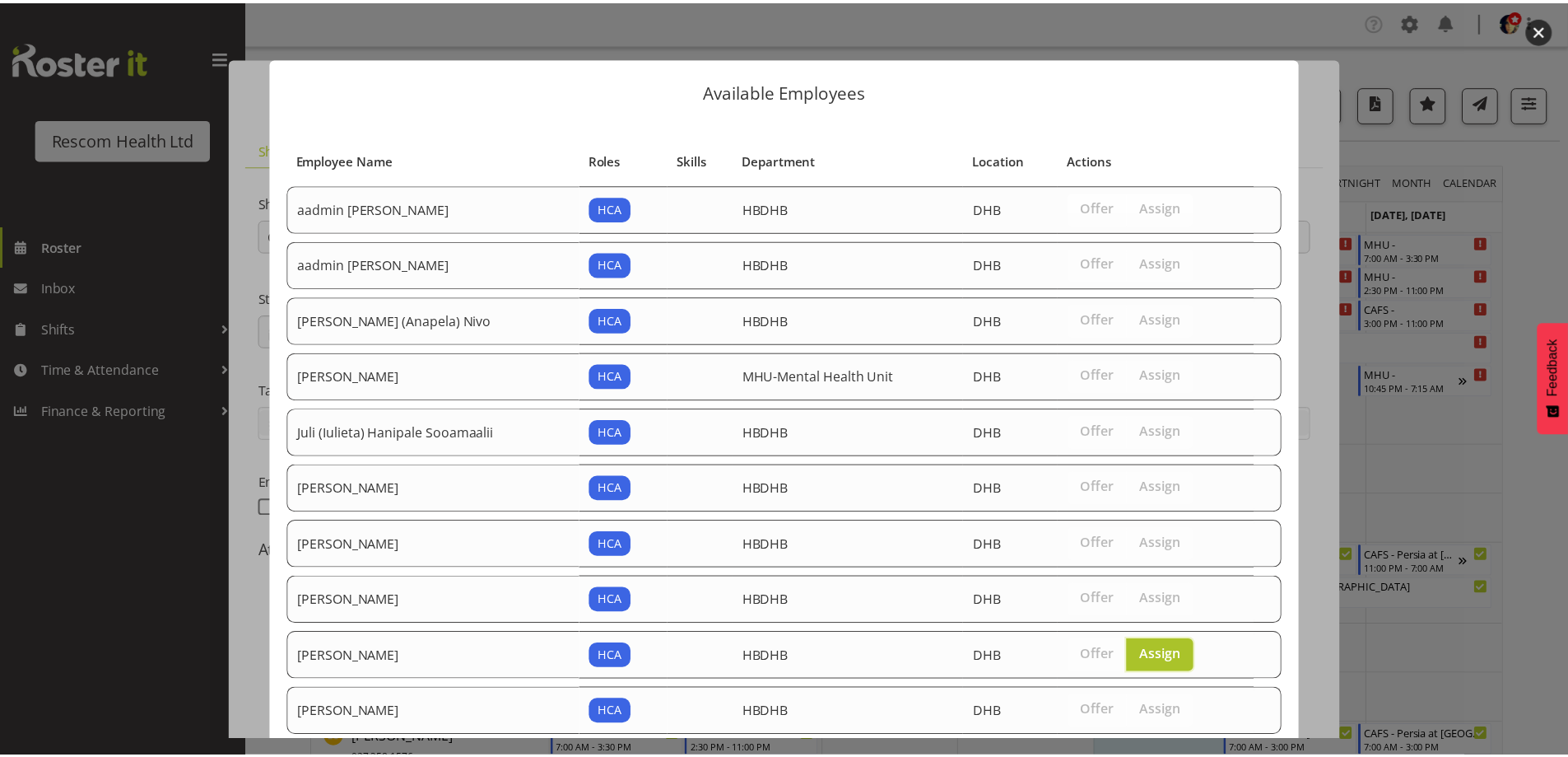
scroll to position [155, 0]
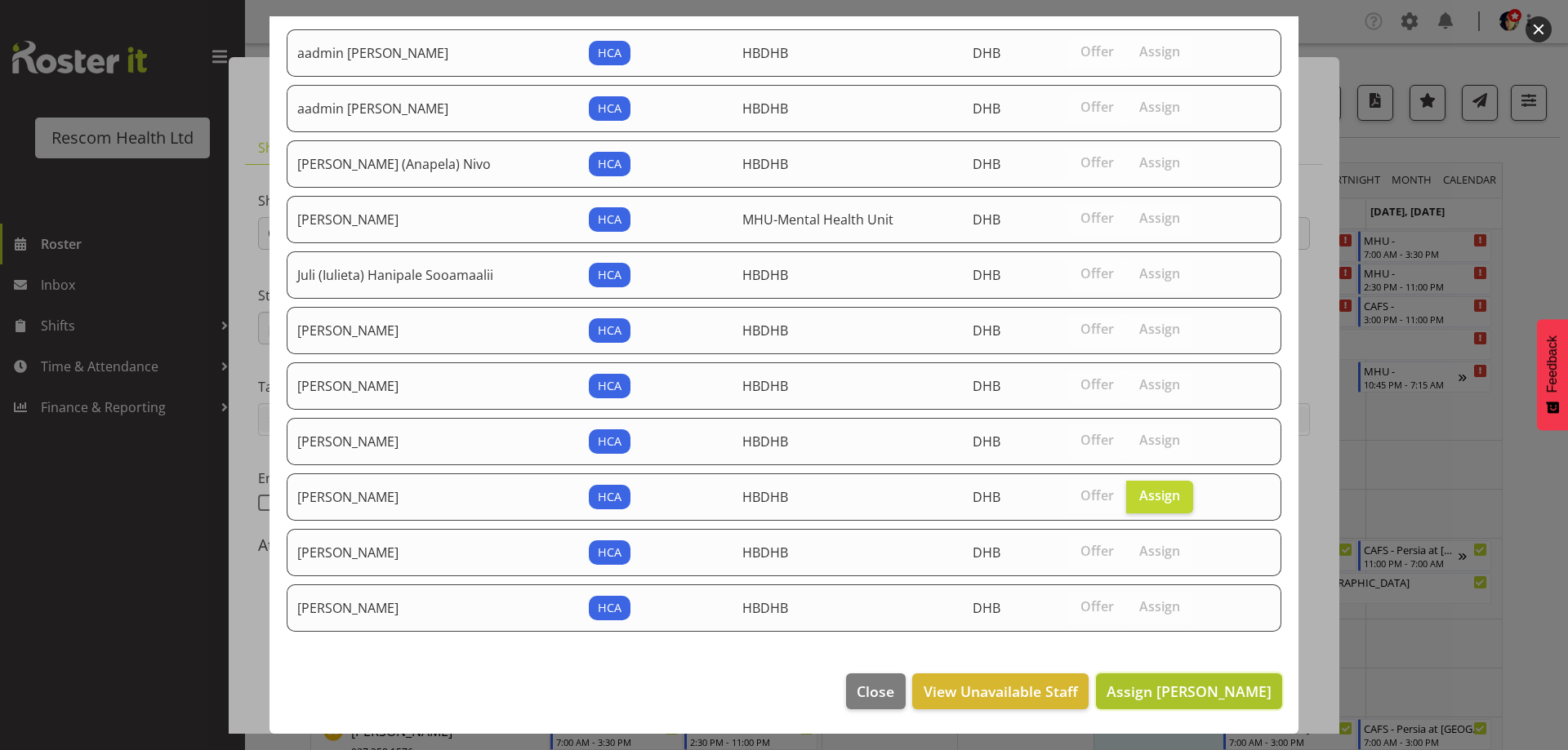
click at [1201, 699] on span "Assign [PERSON_NAME]" at bounding box center [1189, 691] width 165 height 20
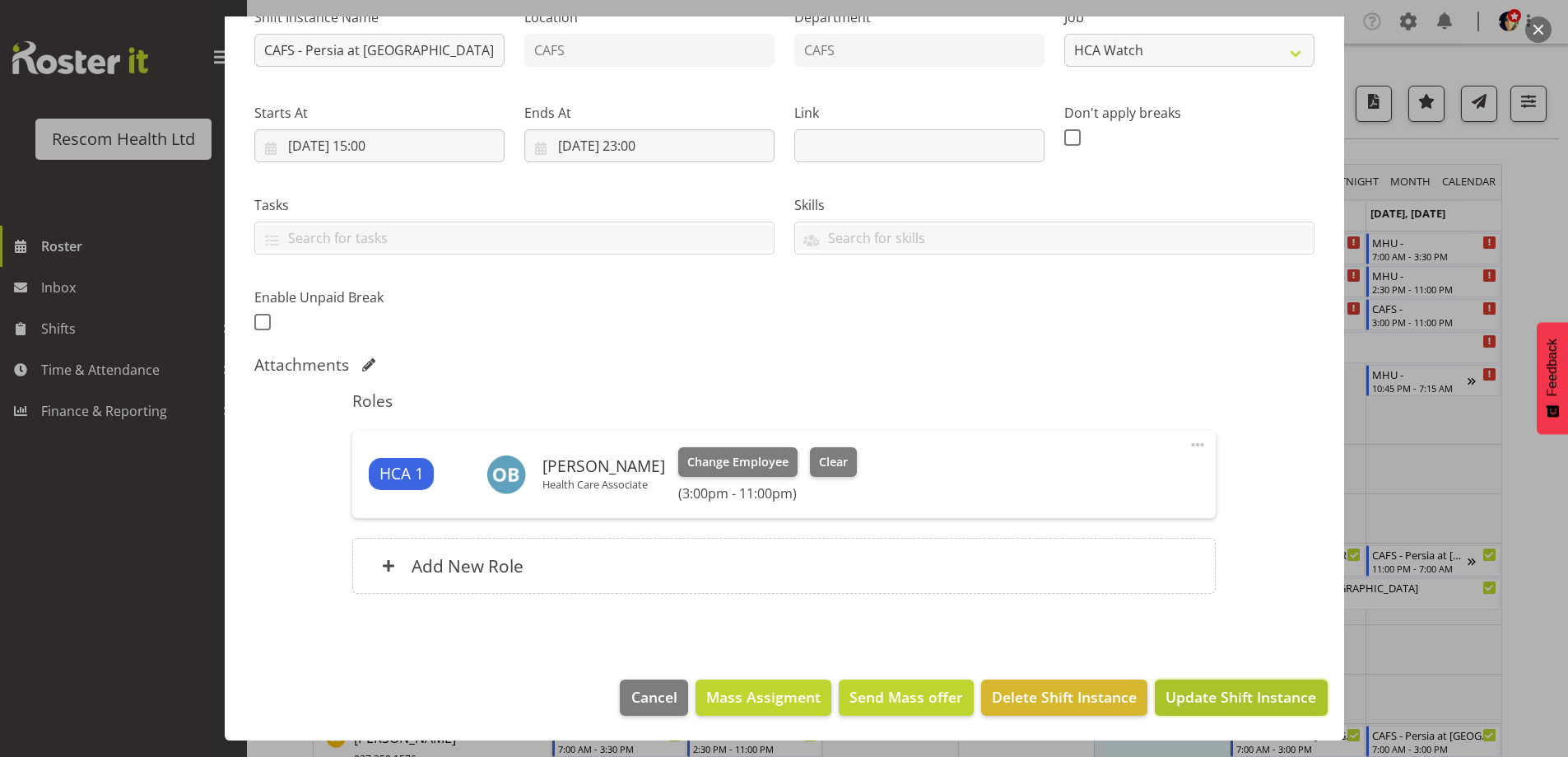
click at [1228, 703] on span "Update Shift Instance" at bounding box center [1241, 696] width 151 height 21
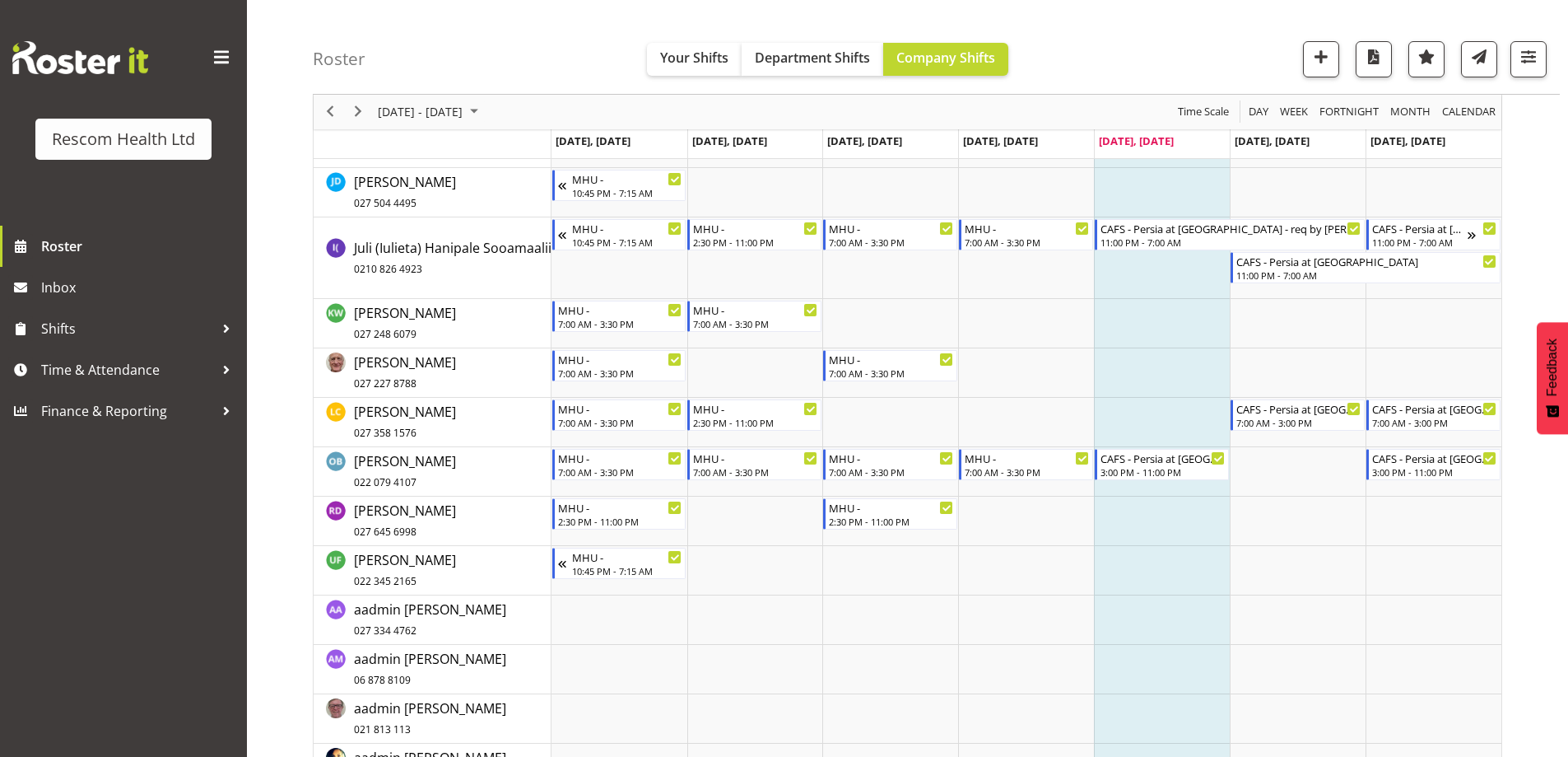
scroll to position [329, 0]
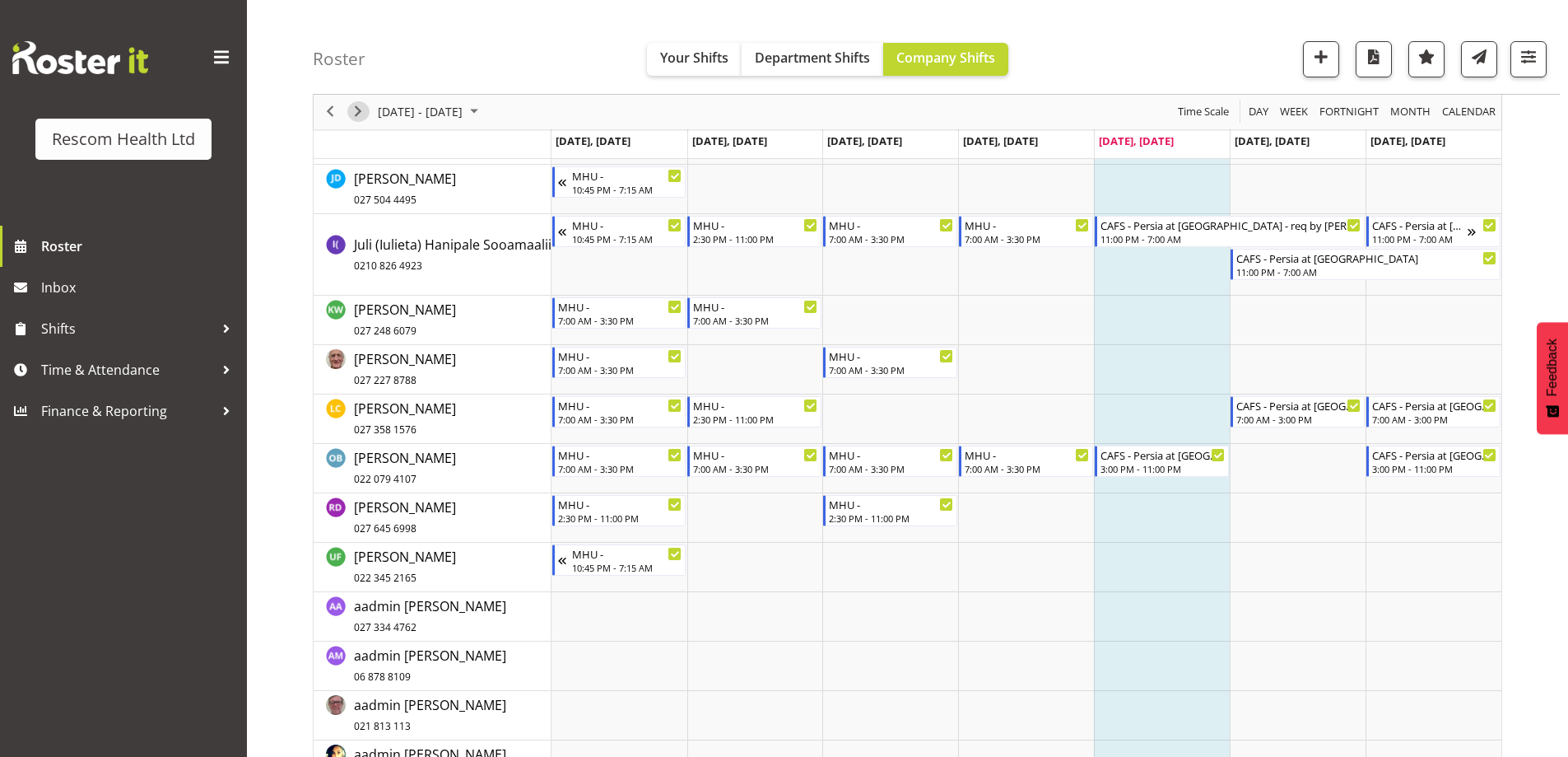
click at [358, 115] on span "Next" at bounding box center [357, 112] width 20 height 21
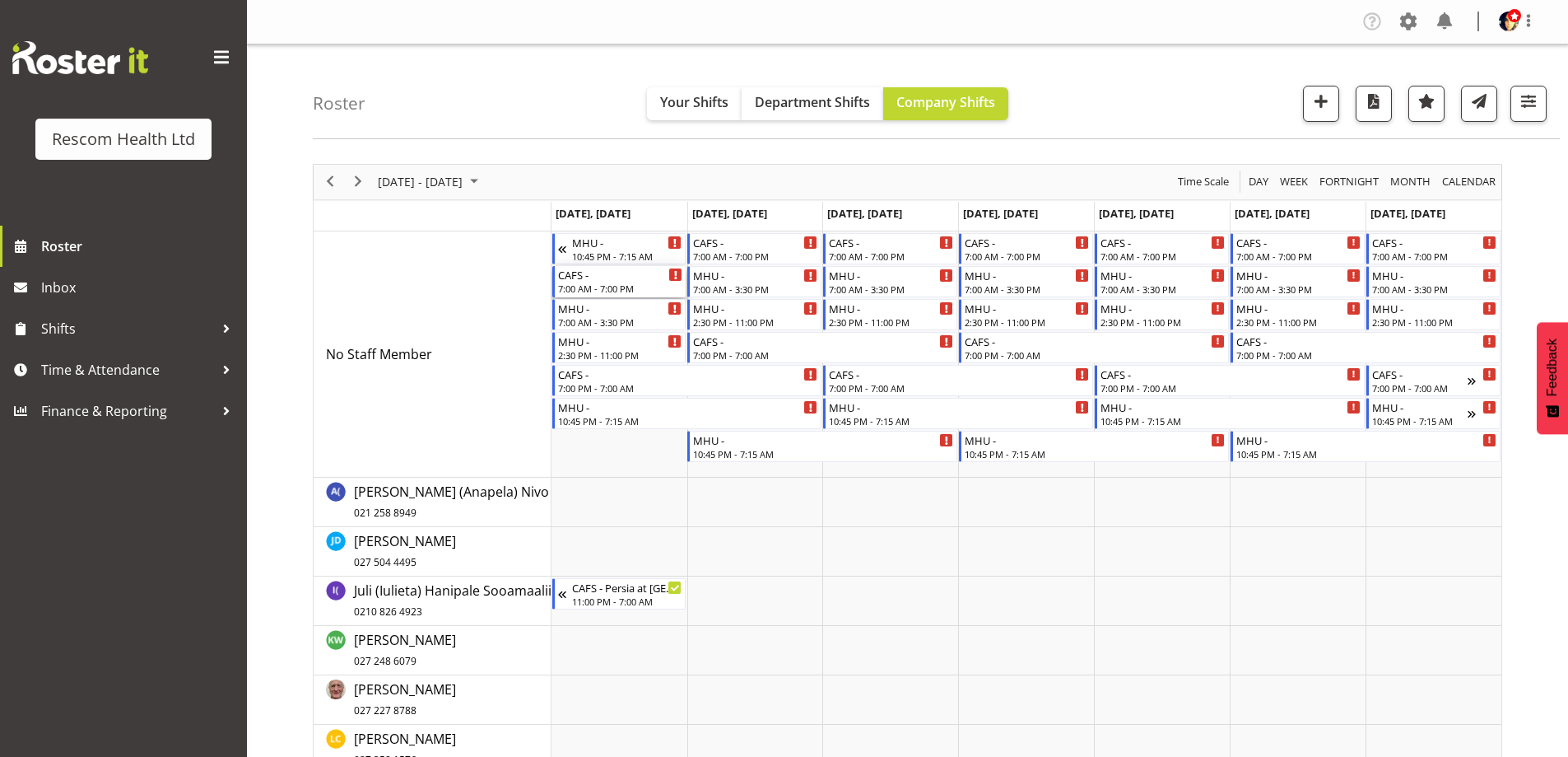
click at [602, 283] on div "7:00 AM - 7:00 PM" at bounding box center [620, 288] width 125 height 13
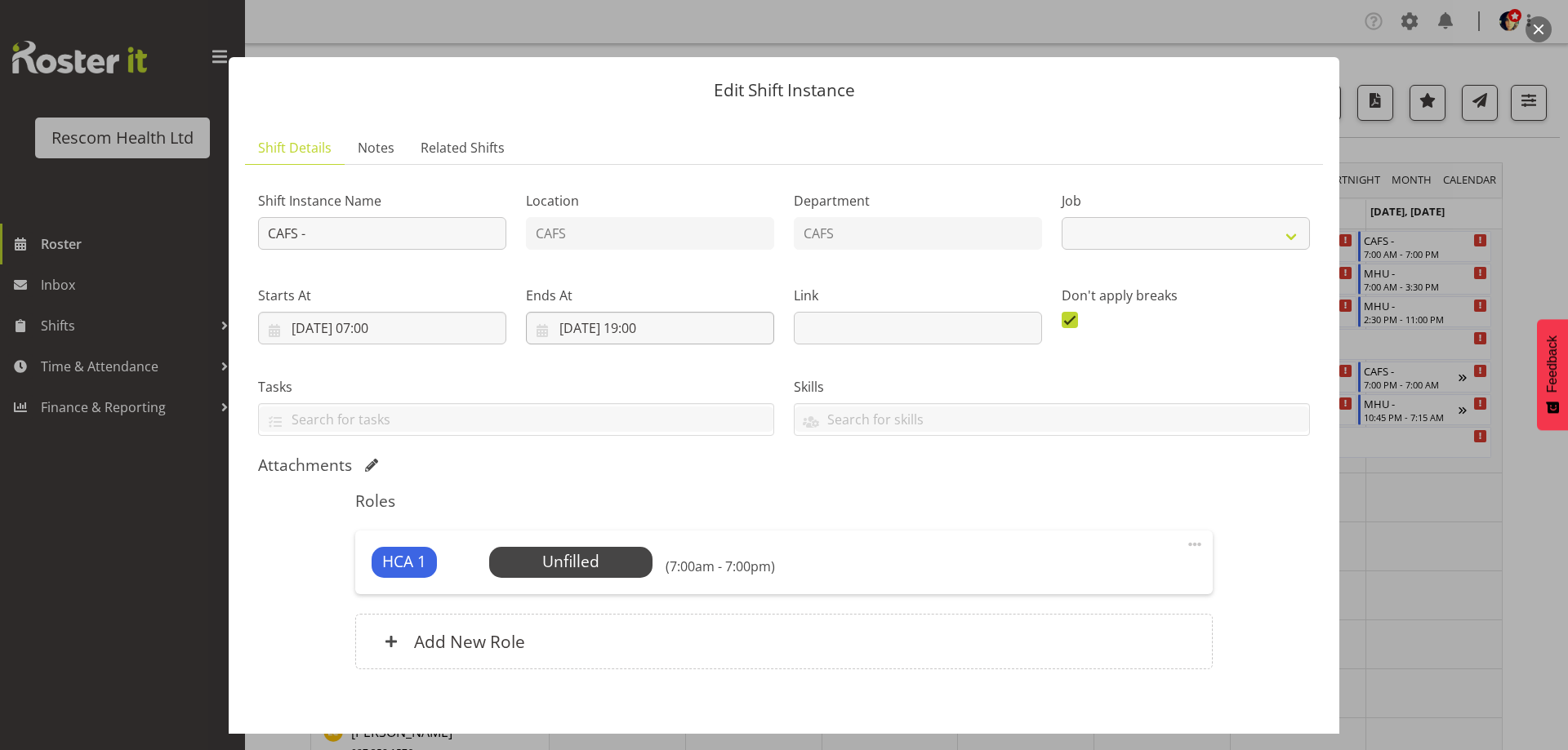
select select "4188"
click at [642, 331] on input "[DATE] 19:00" at bounding box center [650, 328] width 248 height 32
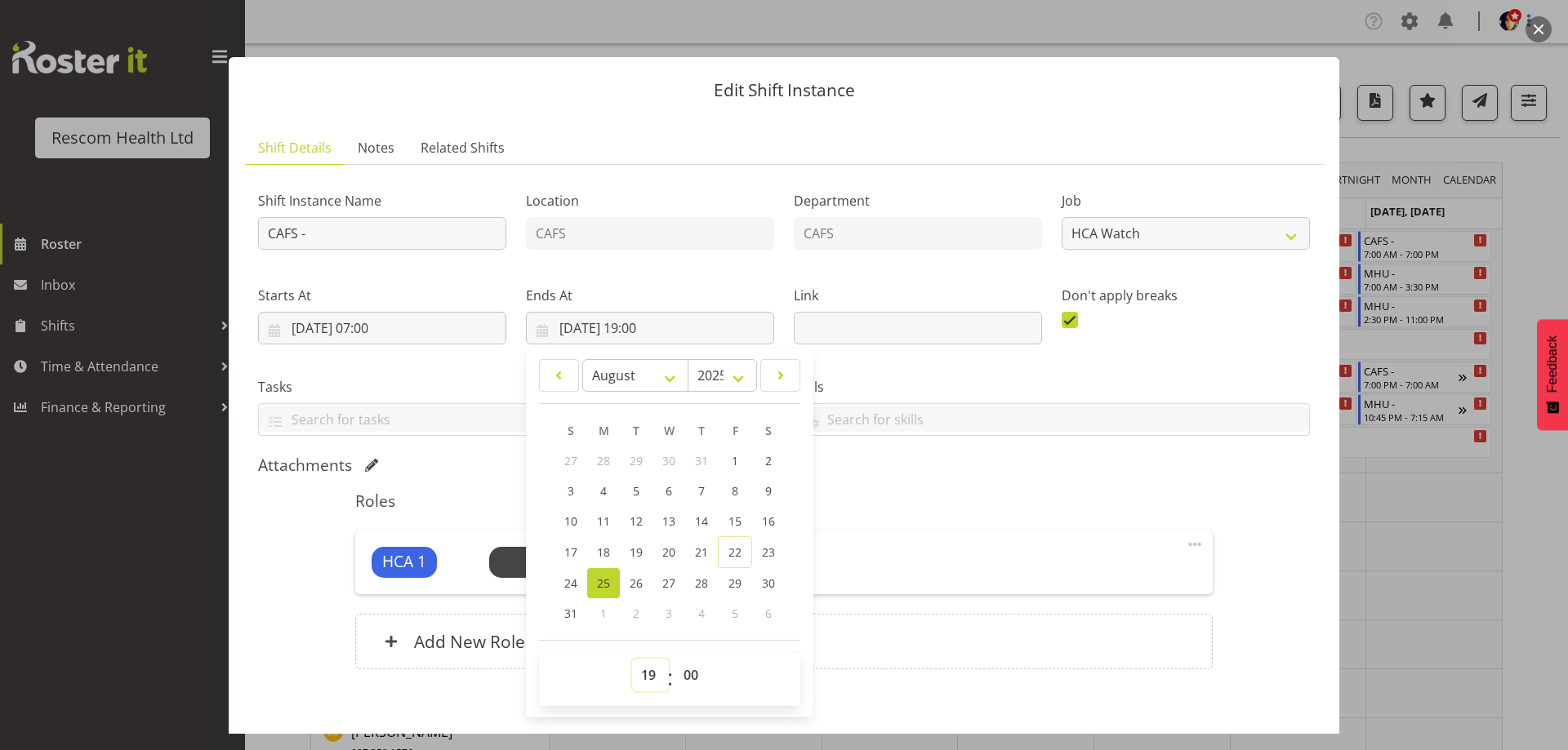
click at [648, 674] on select "00 01 02 03 04 05 06 07 08 09 10 11 12 13 14 15 16 17 18 19 20 21 22 23" at bounding box center [650, 674] width 37 height 32
select select "15"
click at [632, 658] on select "00 01 02 03 04 05 06 07 08 09 10 11 12 13 14 15 16 17 18 19 20 21 22 23" at bounding box center [650, 674] width 37 height 32
type input "[DATE] 15:00"
click at [868, 478] on div "Shift Instance Name CAFS - Location CAFS Department CAFS Job Create new job HCA…" at bounding box center [784, 432] width 1051 height 510
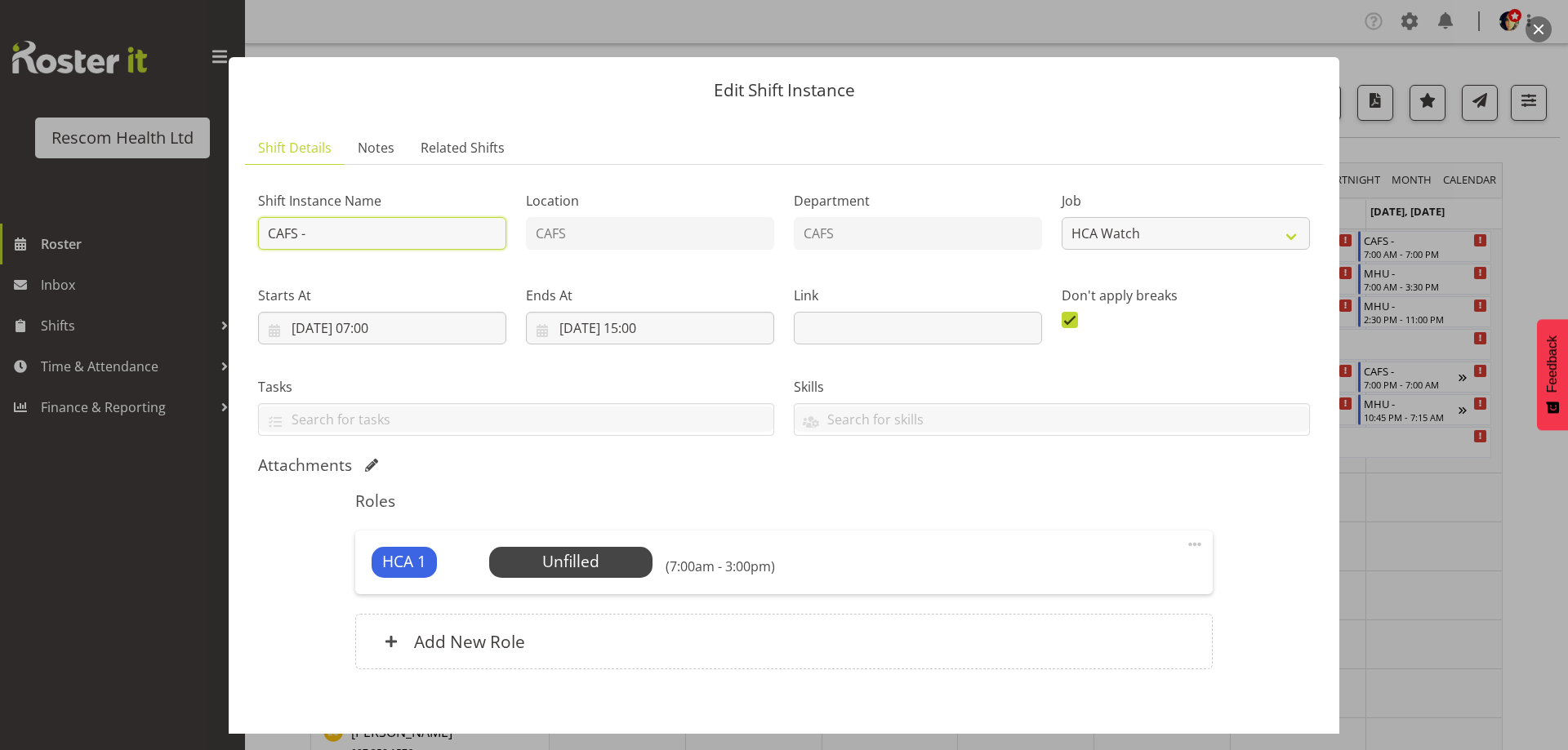
click at [376, 228] on input "CAFS -" at bounding box center [382, 234] width 248 height 32
type input "CAFS - Persia at [GEOGRAPHIC_DATA]"
click at [580, 557] on span "Select Employee" at bounding box center [569, 562] width 122 height 24
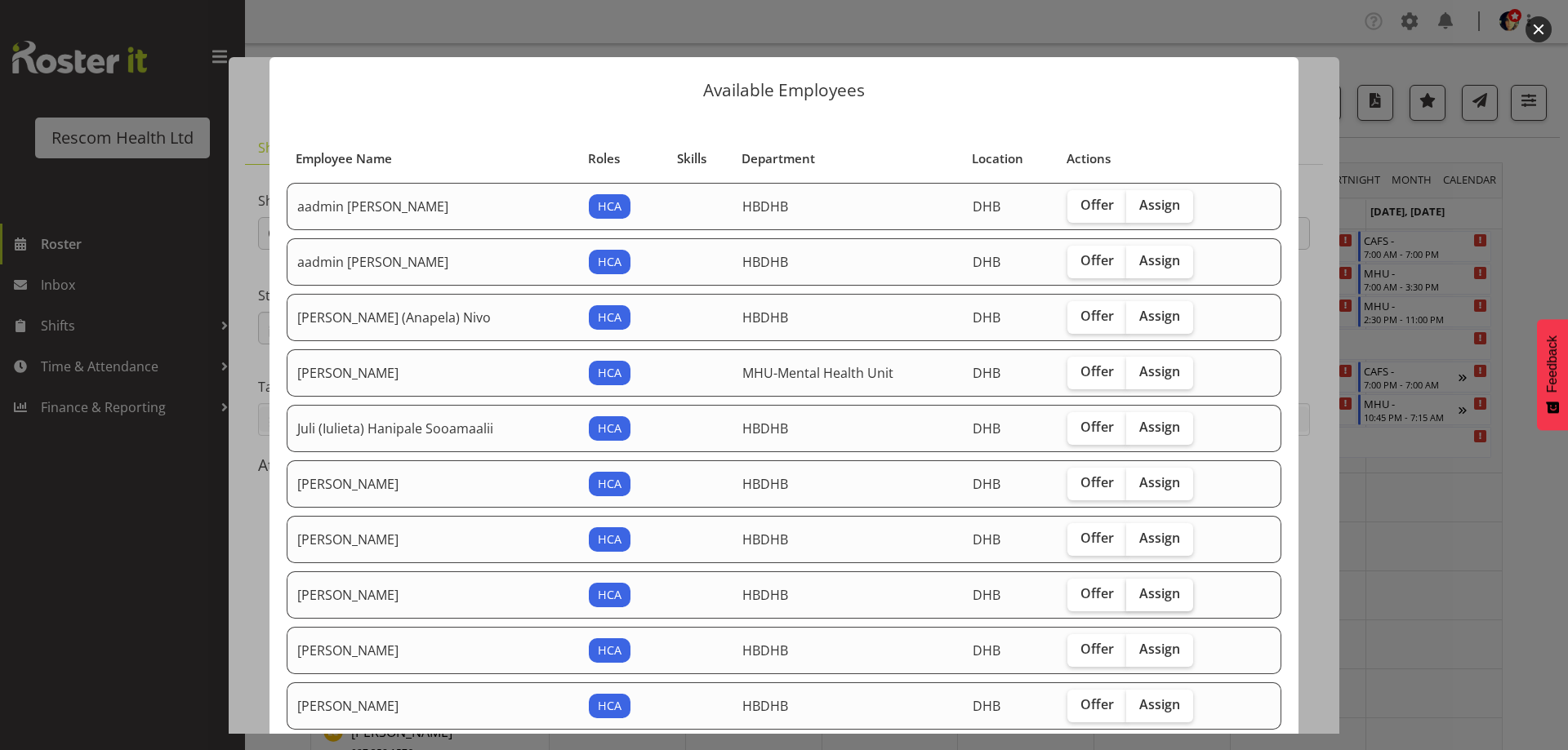
click at [1147, 595] on span "Assign" at bounding box center [1159, 593] width 41 height 16
click at [1136, 595] on input "Assign" at bounding box center [1131, 594] width 10 height 10
checkbox input "true"
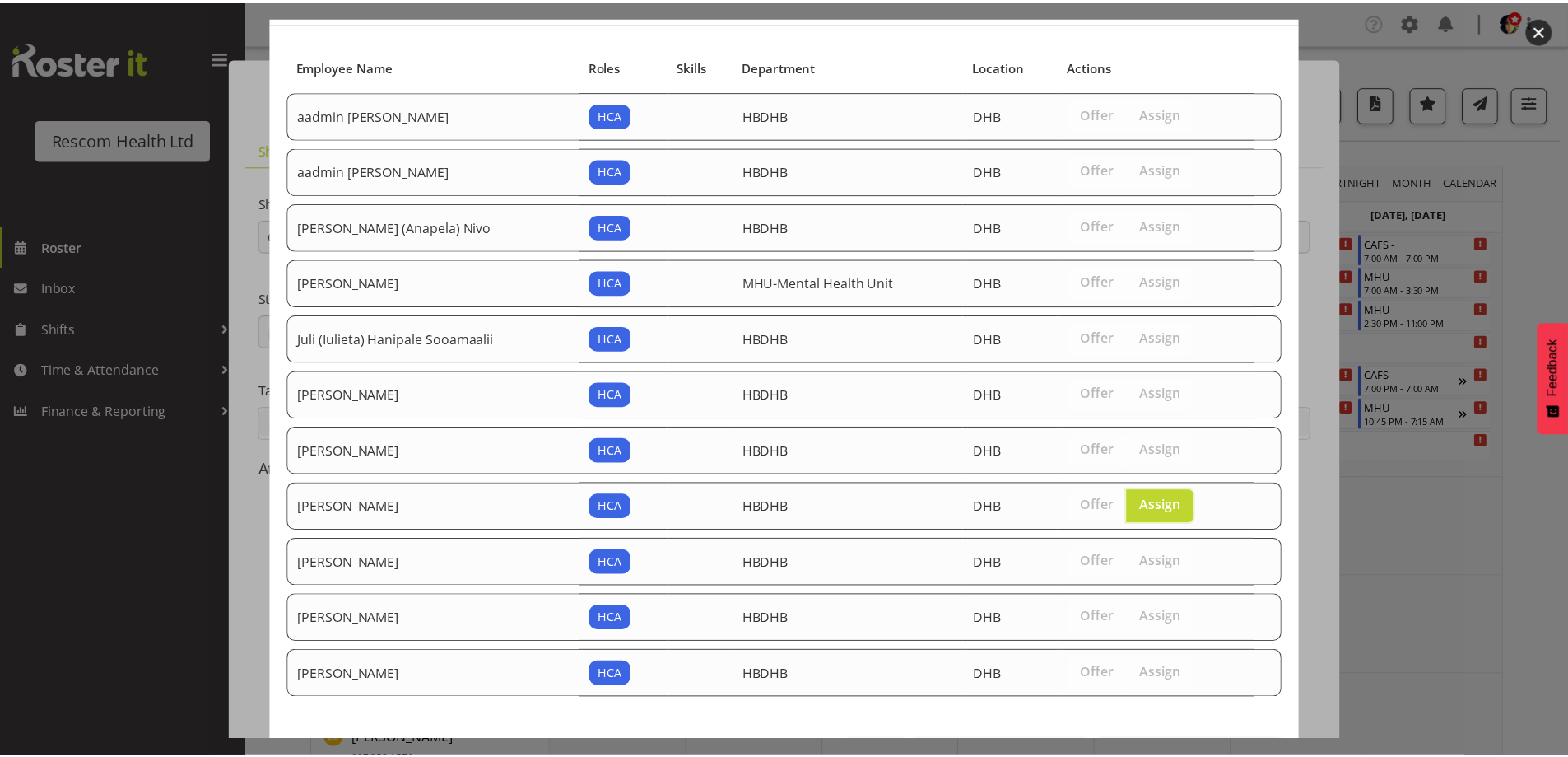
scroll to position [155, 0]
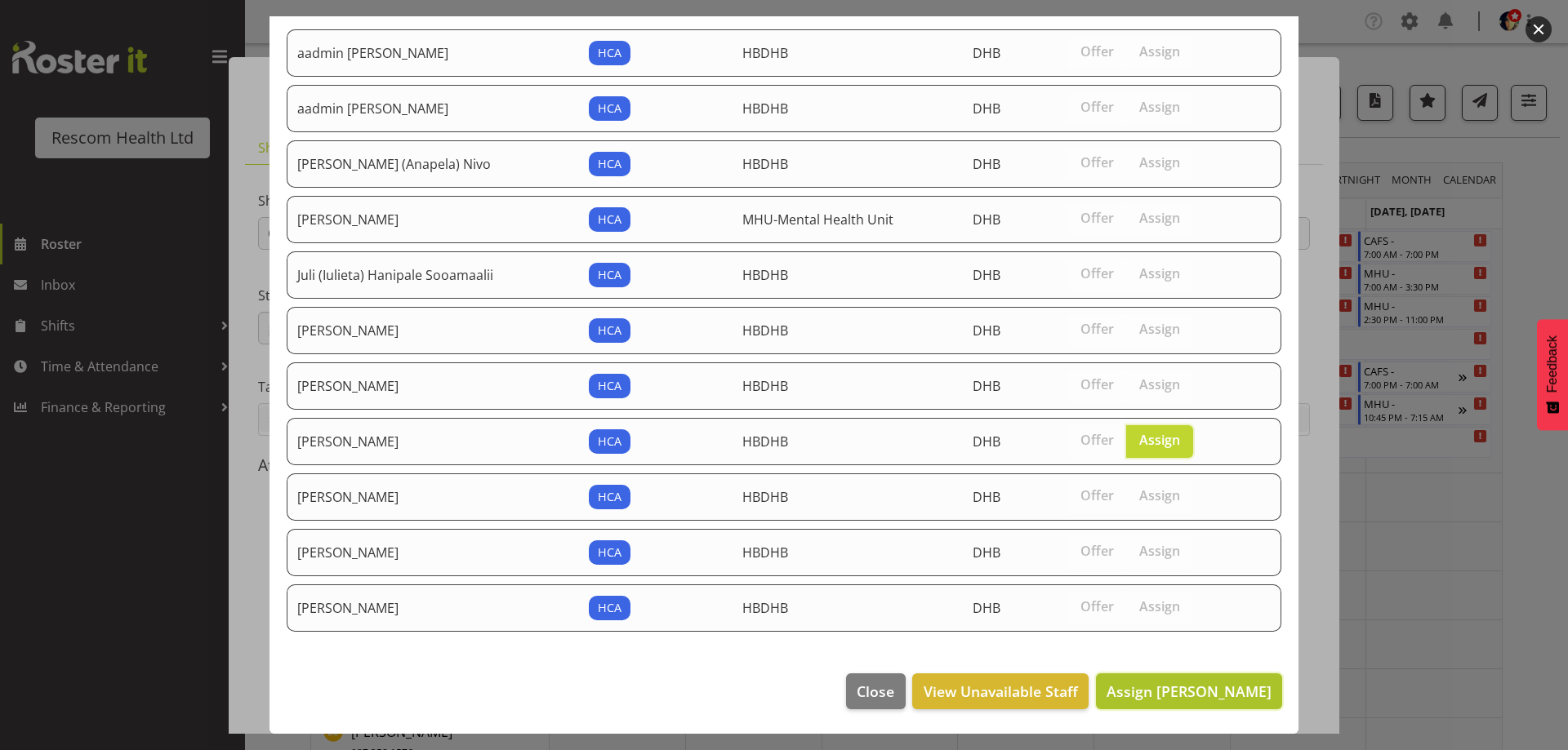
click at [1214, 686] on span "Assign [PERSON_NAME]" at bounding box center [1189, 691] width 165 height 20
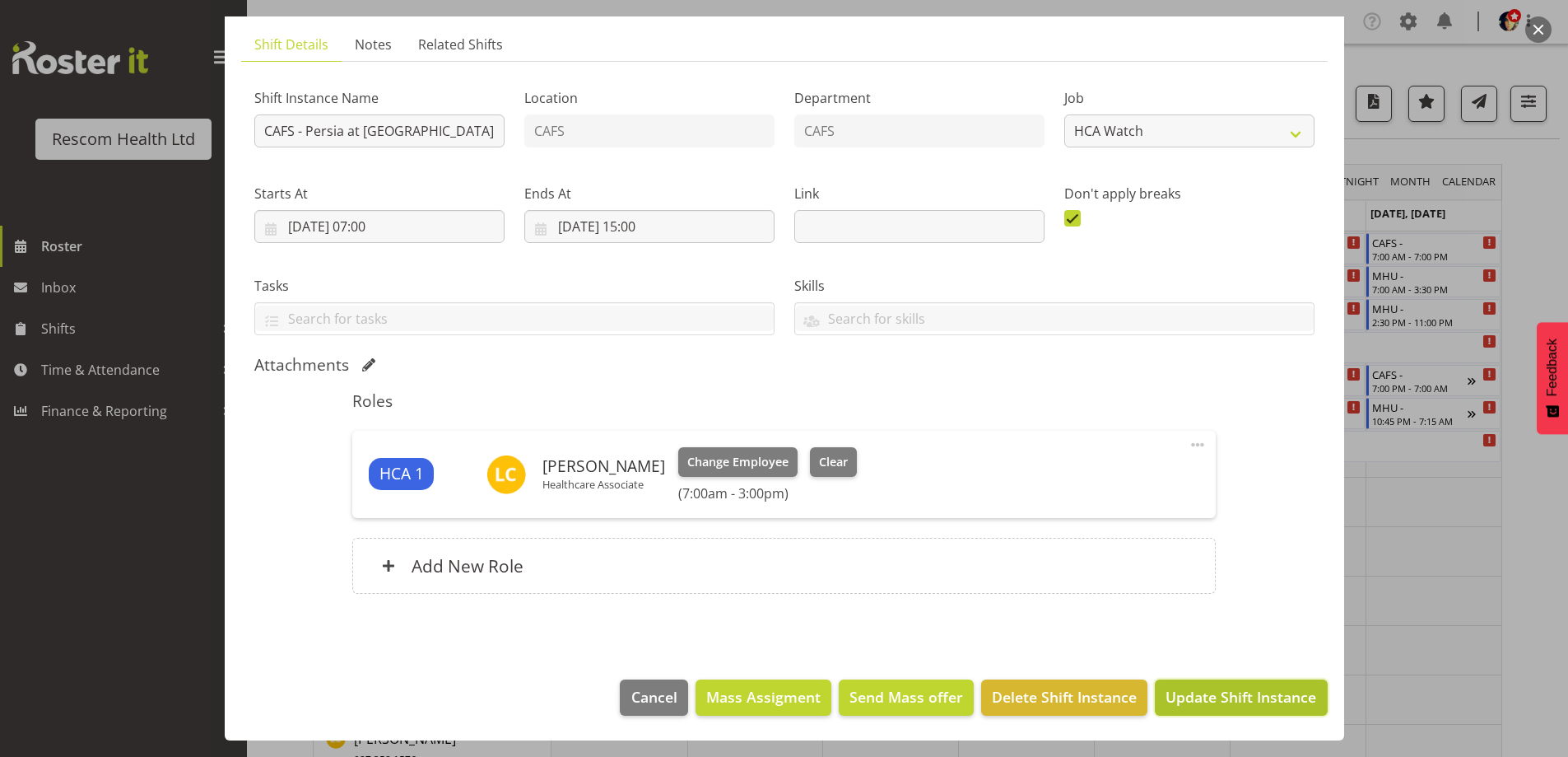
click at [1226, 690] on span "Update Shift Instance" at bounding box center [1241, 696] width 151 height 21
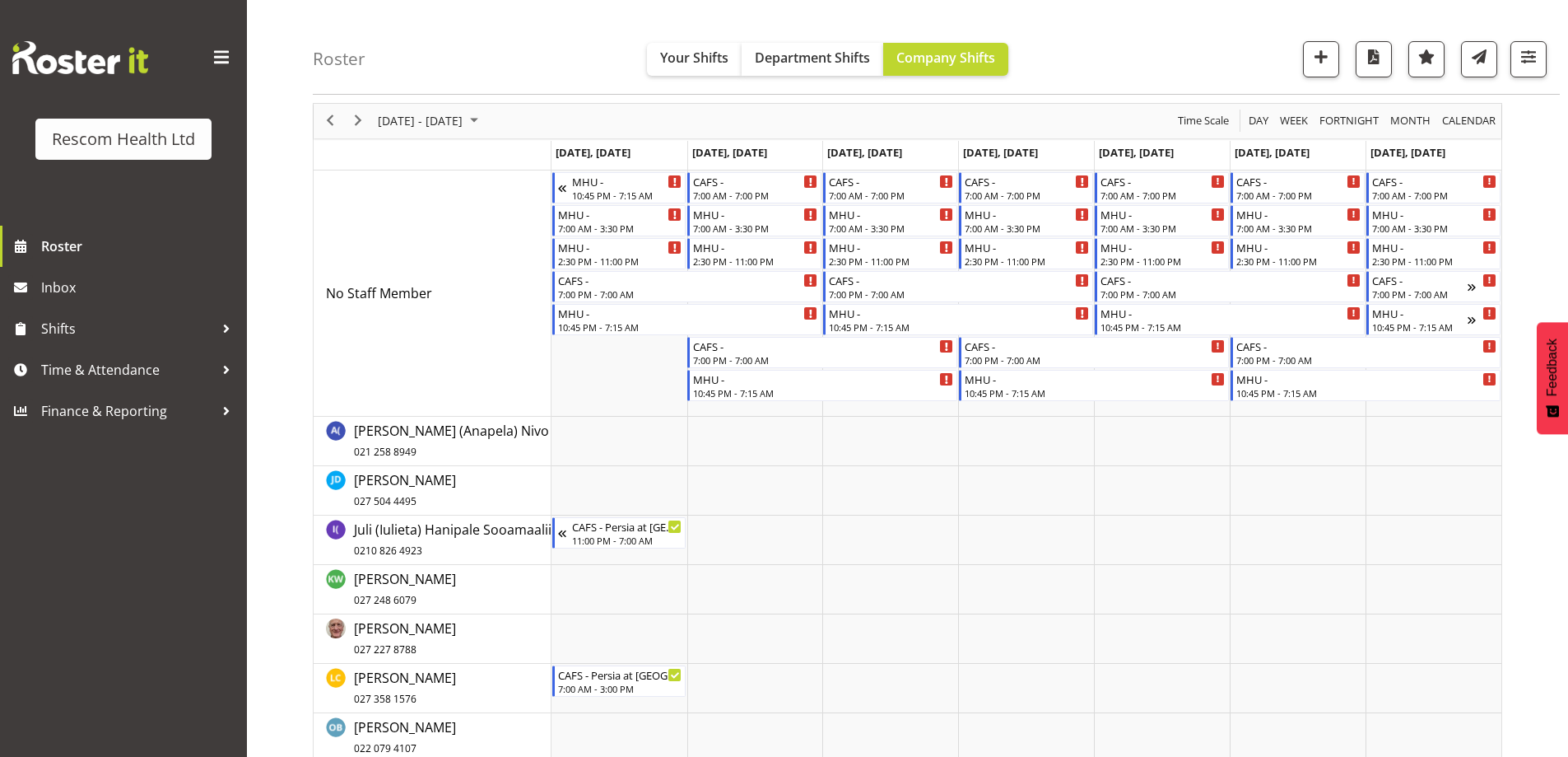
scroll to position [247, 0]
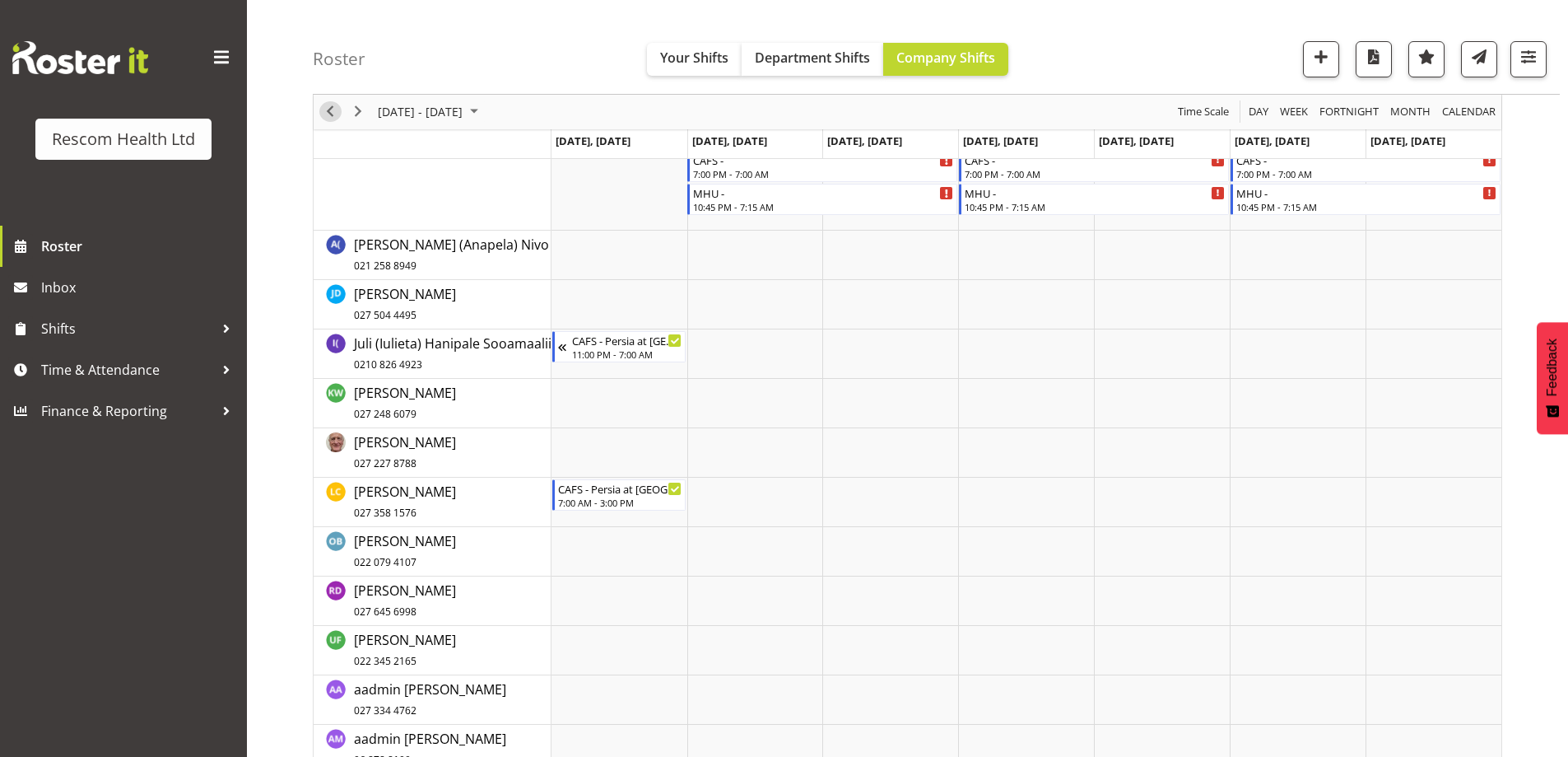
click at [321, 111] on span "Previous" at bounding box center [330, 112] width 20 height 21
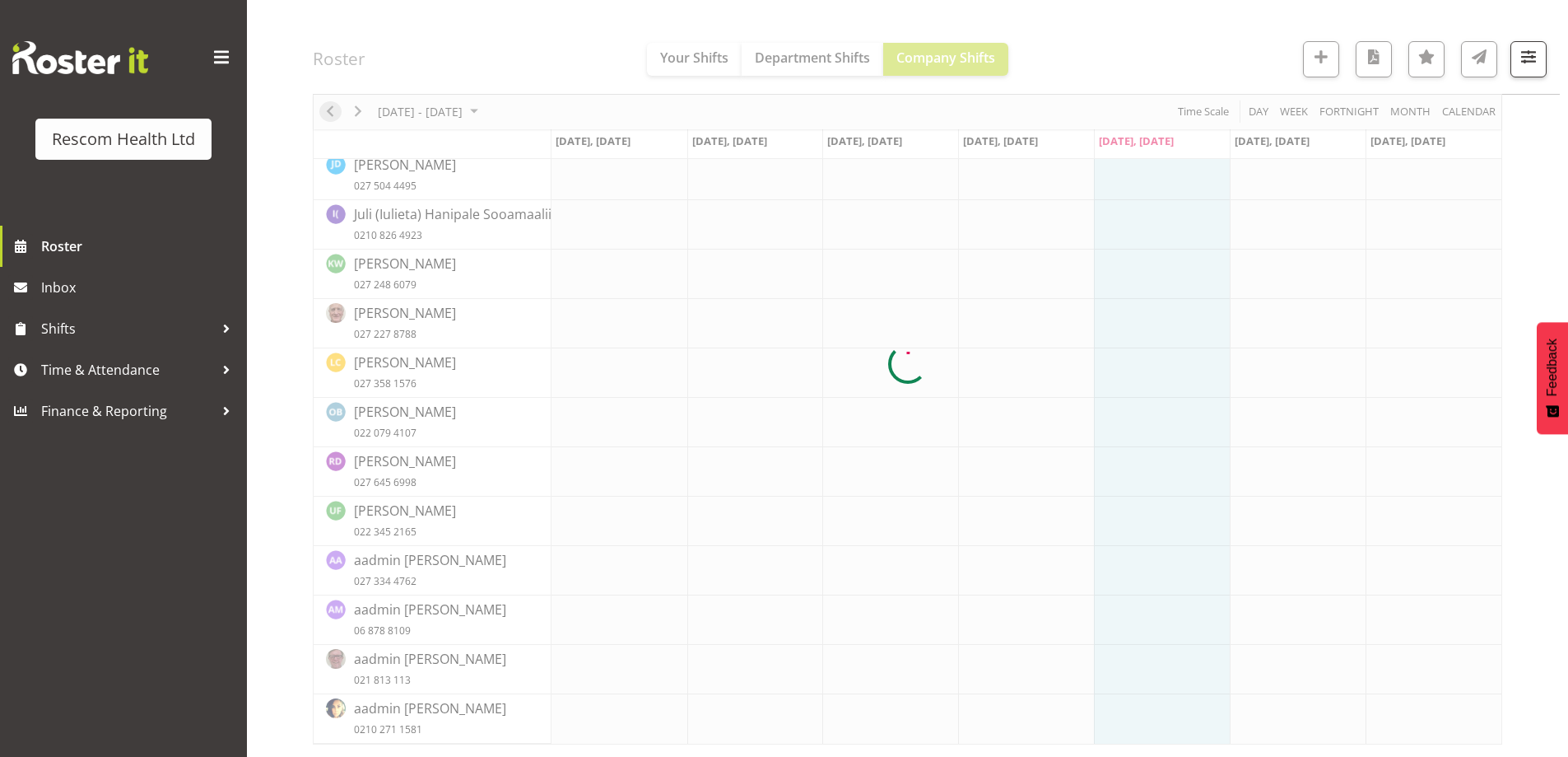
scroll to position [179, 0]
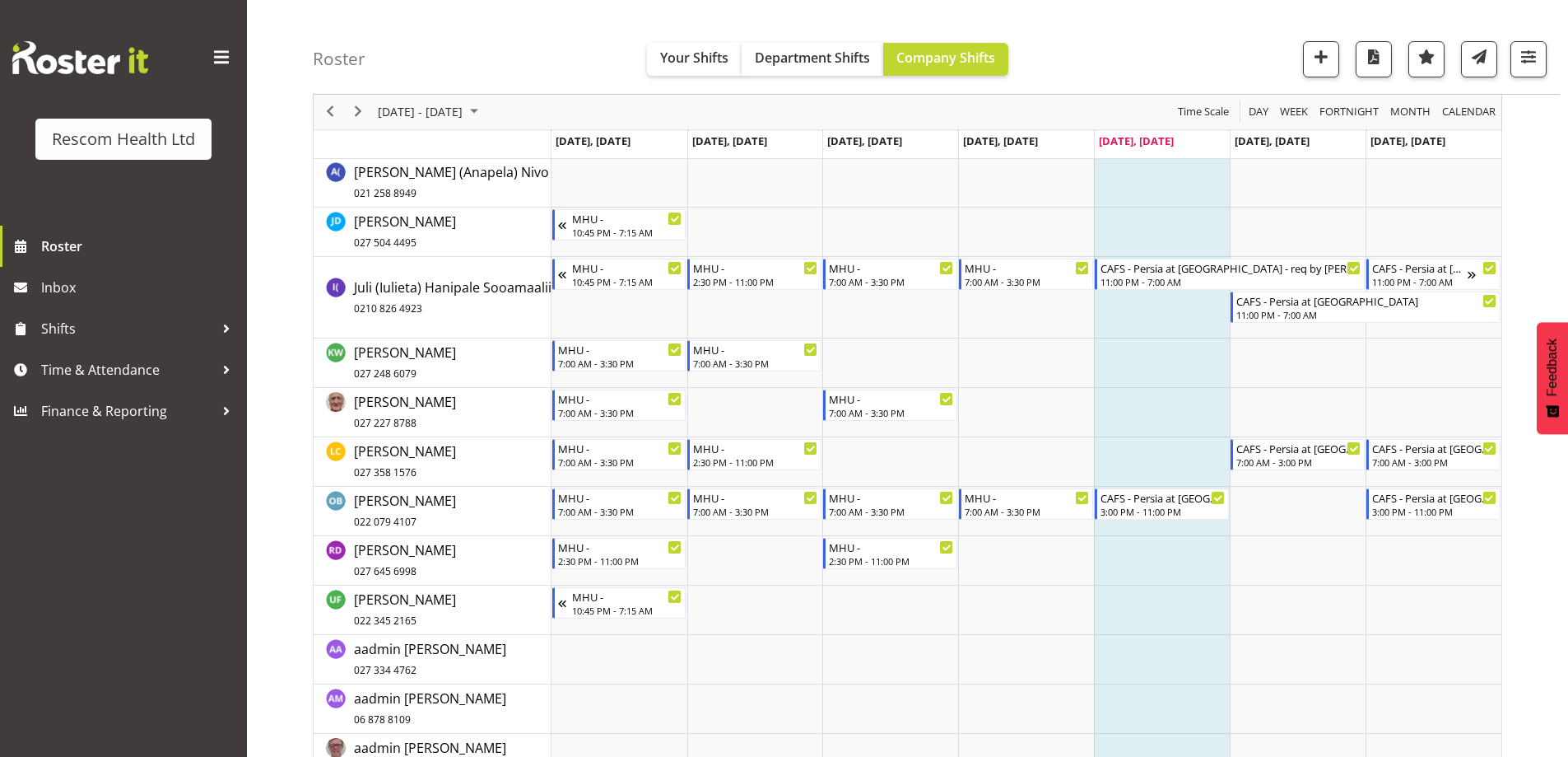
scroll to position [262, 0]
